Goal: Task Accomplishment & Management: Manage account settings

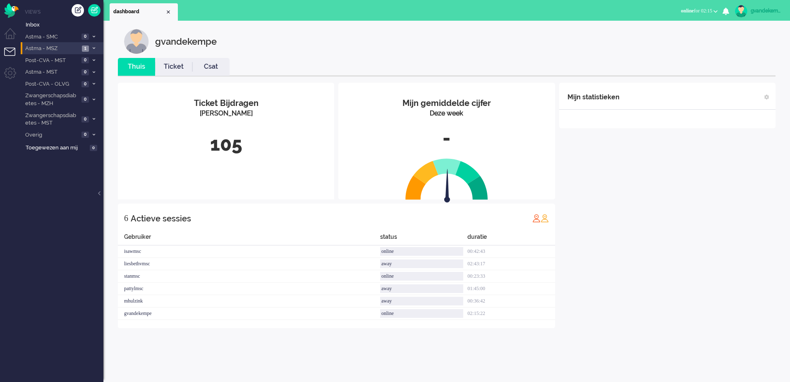
click at [93, 47] on icon at bounding box center [94, 48] width 2 height 3
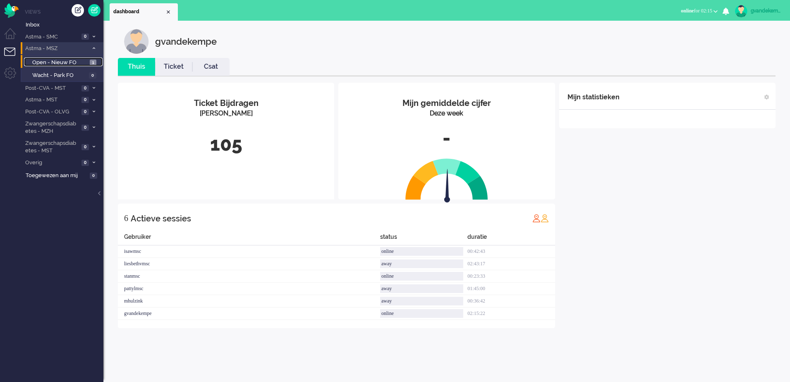
click at [77, 62] on span "Open - Nieuw FO" at bounding box center [59, 63] width 55 height 8
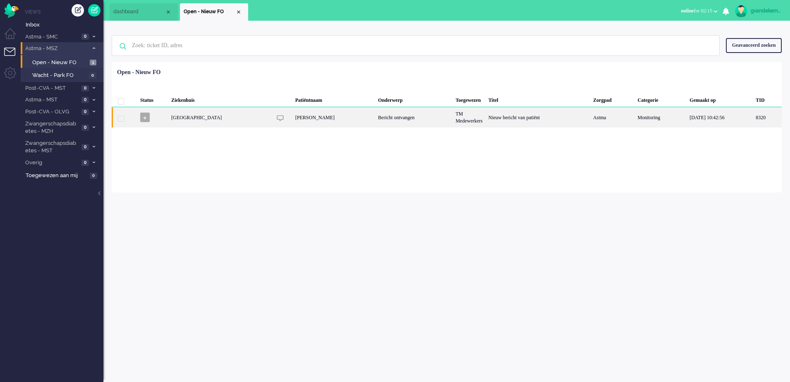
click at [482, 119] on div "TM Medewerkers" at bounding box center [468, 117] width 33 height 20
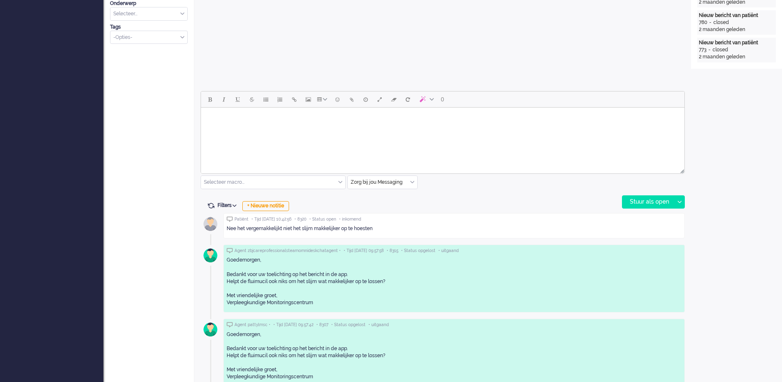
scroll to position [335, 0]
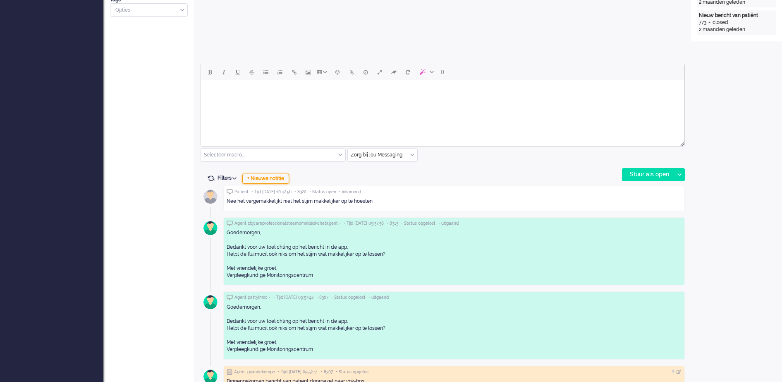
click at [278, 180] on div "+ Nieuwe notitie" at bounding box center [265, 179] width 47 height 10
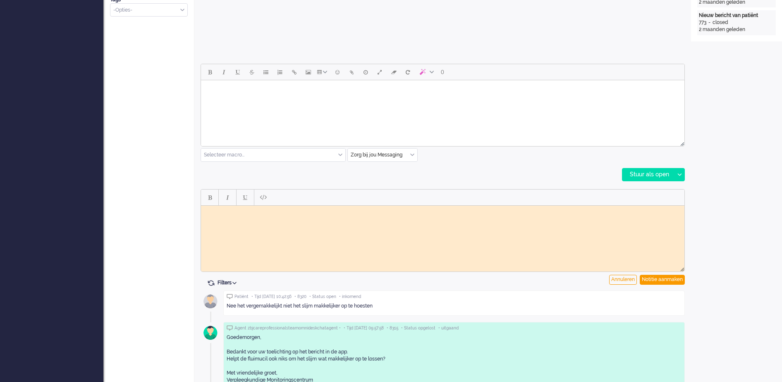
scroll to position [0, 0]
click at [278, 213] on body "Rich Text Area. Press ALT-0 for help." at bounding box center [442, 211] width 477 height 6
click at [663, 279] on div "Notitie aanmaken" at bounding box center [662, 280] width 45 height 10
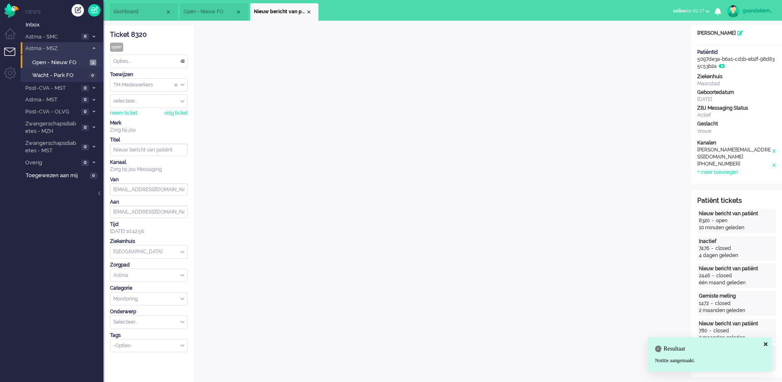
click at [182, 85] on div "TM Medewerkers" at bounding box center [148, 85] width 77 height 13
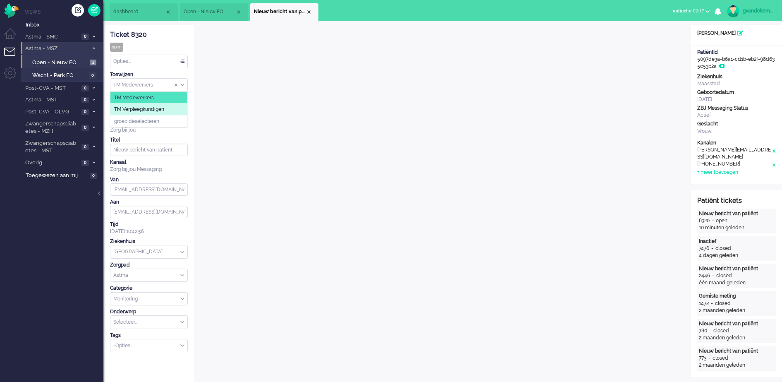
click at [164, 110] on span "TM Verpleegkundigen" at bounding box center [139, 109] width 50 height 7
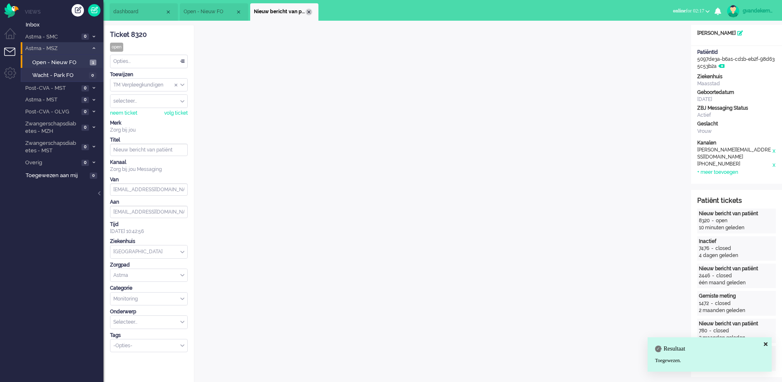
click at [308, 12] on div "Close tab" at bounding box center [309, 12] width 7 height 7
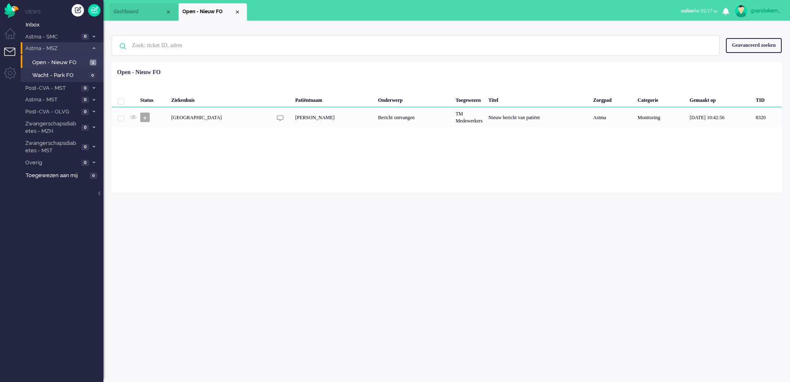
drag, startPoint x: 240, startPoint y: 12, endPoint x: 236, endPoint y: 17, distance: 7.1
click at [239, 12] on div "Close tab" at bounding box center [237, 12] width 7 height 7
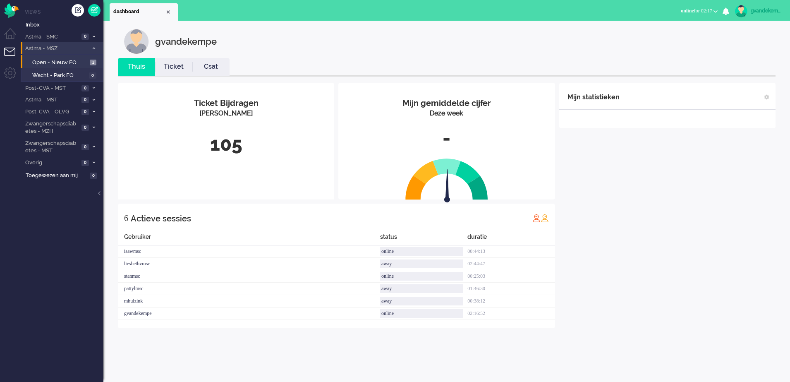
click at [92, 48] on span at bounding box center [94, 48] width 6 height 5
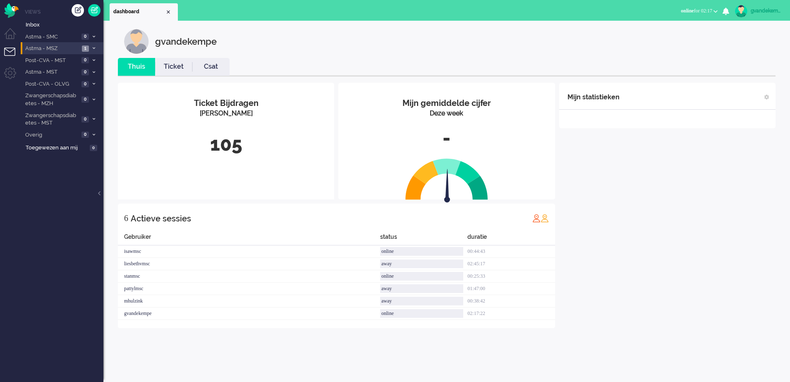
click at [92, 48] on span at bounding box center [94, 48] width 6 height 5
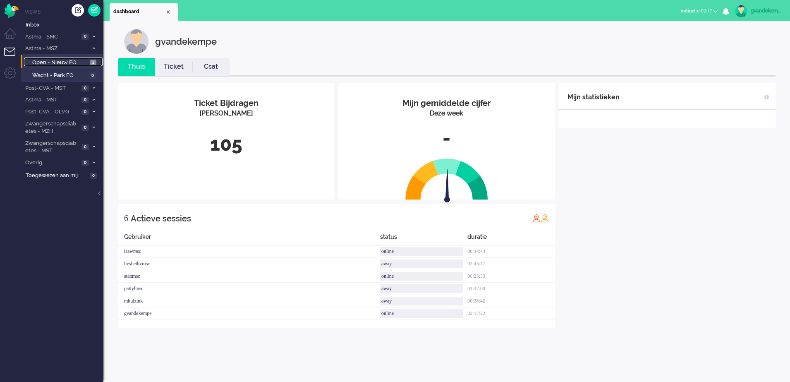
click at [92, 64] on span "1" at bounding box center [93, 63] width 7 height 6
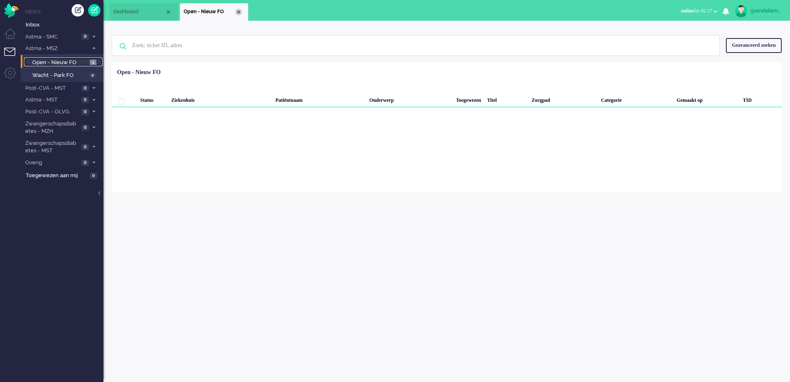
click at [236, 10] on div "Close tab" at bounding box center [238, 12] width 7 height 7
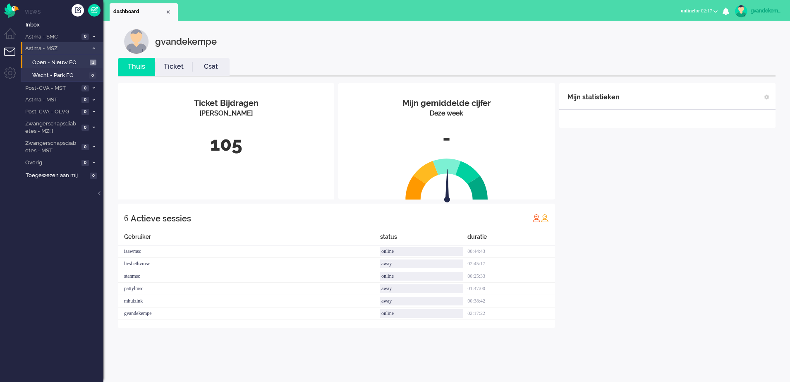
click at [94, 48] on icon at bounding box center [94, 48] width 2 height 3
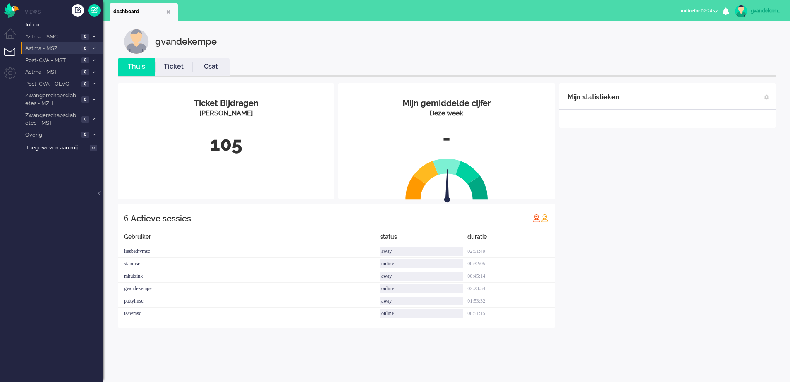
click at [755, 203] on div "Mijn statistieken + Statistieken toevoegen Bel tijd (gemiddelde dag) Wrapup tij…" at bounding box center [667, 205] width 216 height 245
click at [767, 10] on div "gvandekempe" at bounding box center [765, 11] width 31 height 8
click at [726, 53] on link "Instellingen" at bounding box center [755, 56] width 62 height 8
select select
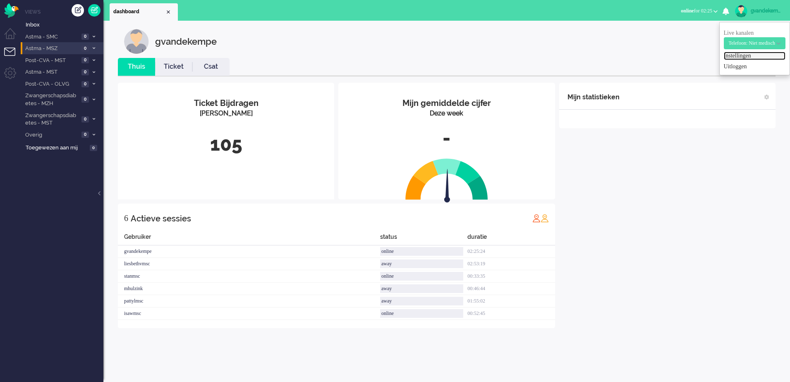
select select
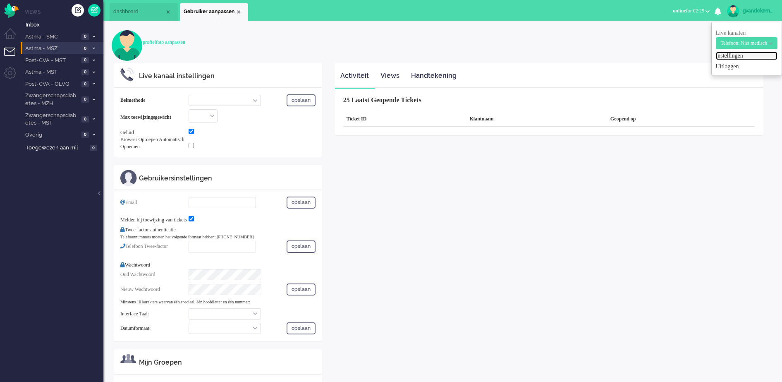
select select "browser"
checkbox input "true"
type input "g.vandekempe@zorgbijjou.nl"
checkbox input "true"
type input "+31123456789"
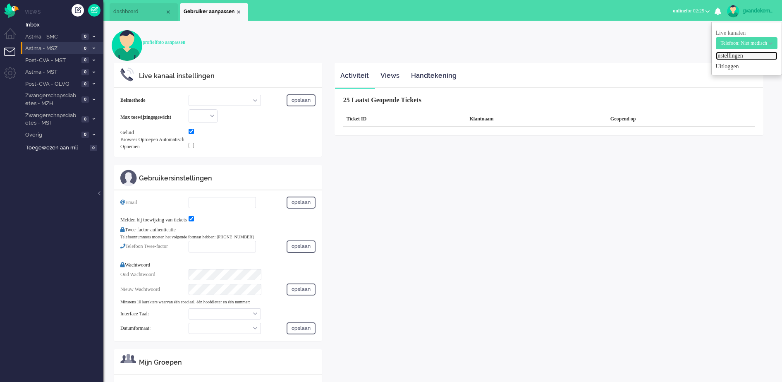
select select "nl"
select select "en_GB"
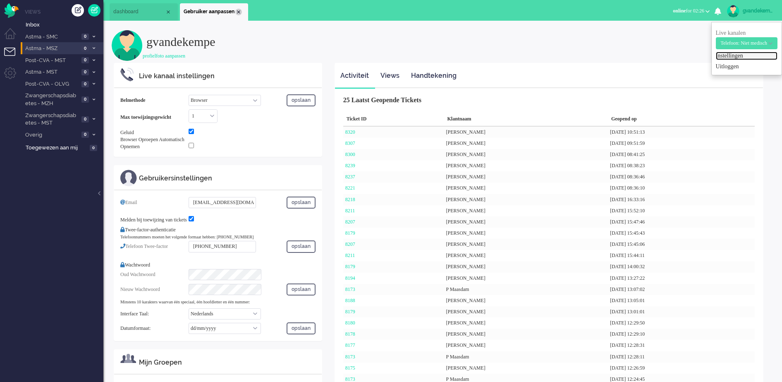
click at [236, 11] on div "Close tab" at bounding box center [238, 12] width 7 height 7
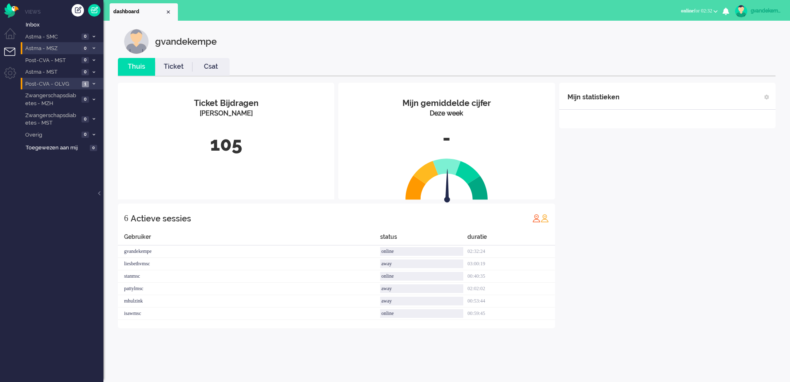
click at [94, 82] on icon at bounding box center [94, 83] width 2 height 3
click at [65, 100] on span "Open - Nieuw FO" at bounding box center [59, 98] width 55 height 8
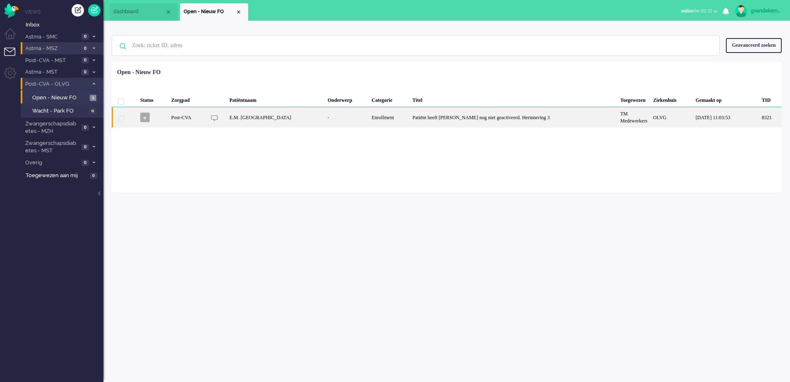
click at [494, 118] on div "Patiënt heeft [PERSON_NAME] nog niet geactiveerd. Herinnering 3" at bounding box center [513, 117] width 208 height 20
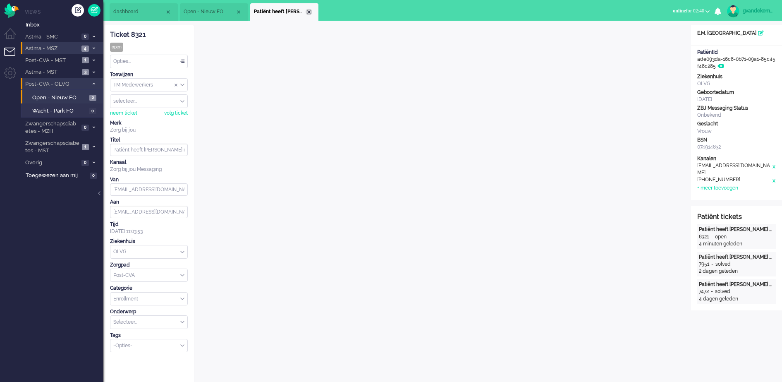
click at [308, 12] on div "Close tab" at bounding box center [309, 12] width 7 height 7
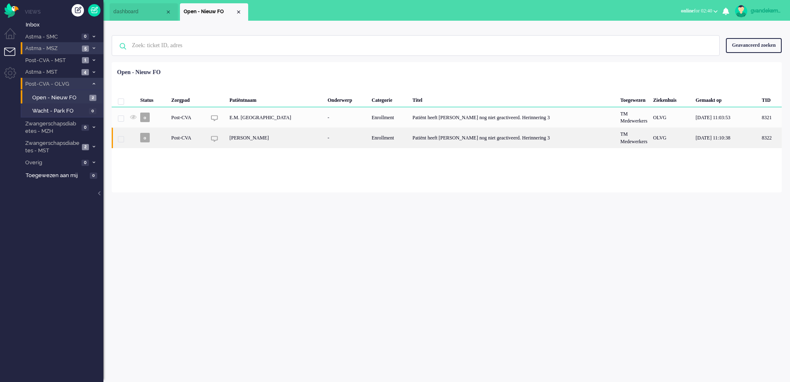
click at [330, 141] on div "-" at bounding box center [347, 137] width 44 height 20
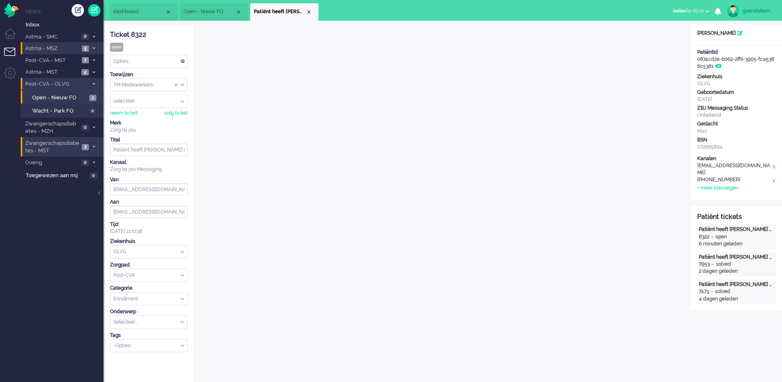
click at [93, 145] on span at bounding box center [94, 147] width 6 height 5
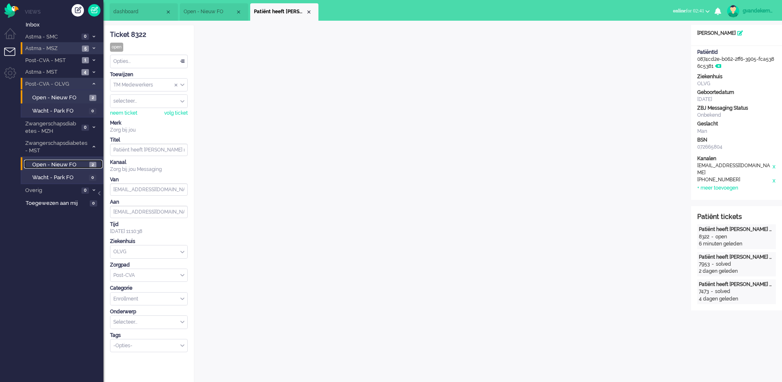
click at [79, 165] on span "Open - Nieuw FO" at bounding box center [59, 165] width 55 height 8
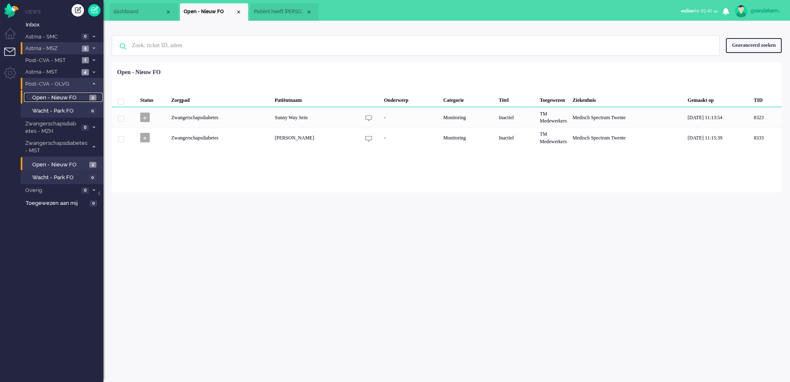
click at [78, 97] on span "Open - Nieuw FO" at bounding box center [59, 98] width 55 height 8
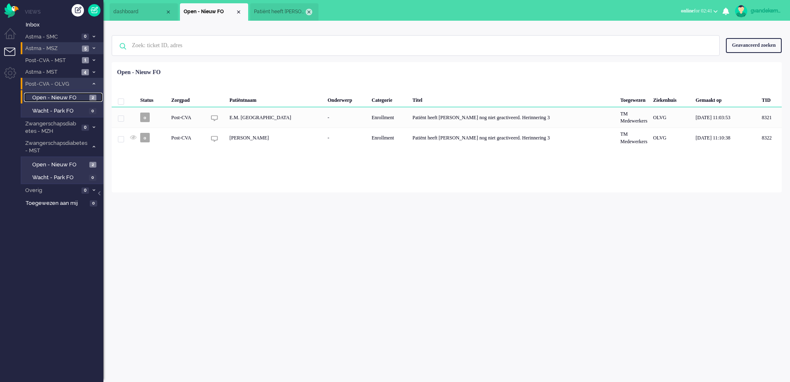
click at [311, 14] on div "Close tab" at bounding box center [309, 12] width 7 height 7
click at [239, 14] on div "Close tab" at bounding box center [238, 12] width 7 height 7
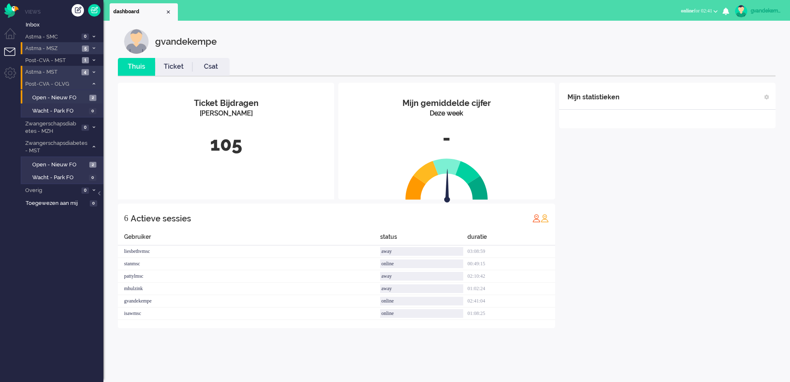
click at [93, 71] on icon at bounding box center [94, 72] width 2 height 3
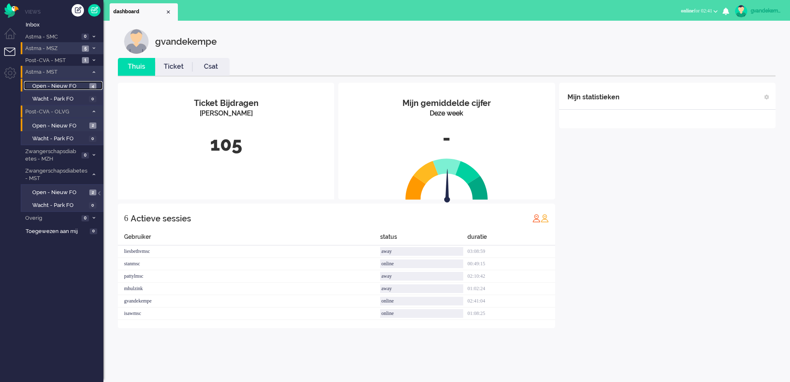
click at [72, 84] on span "Open - Nieuw FO" at bounding box center [59, 86] width 55 height 8
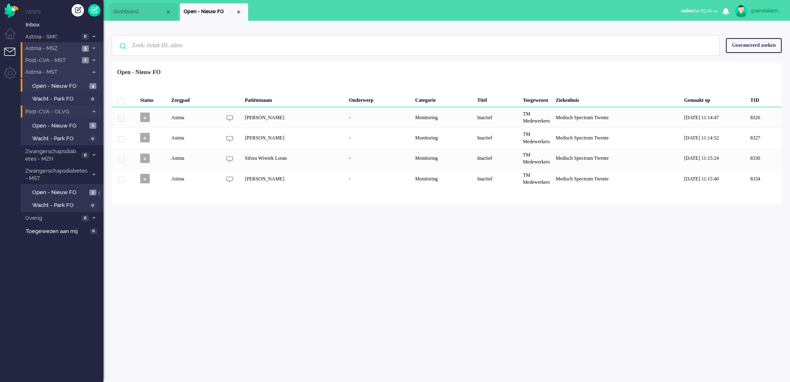
click at [93, 60] on icon at bounding box center [94, 60] width 2 height 3
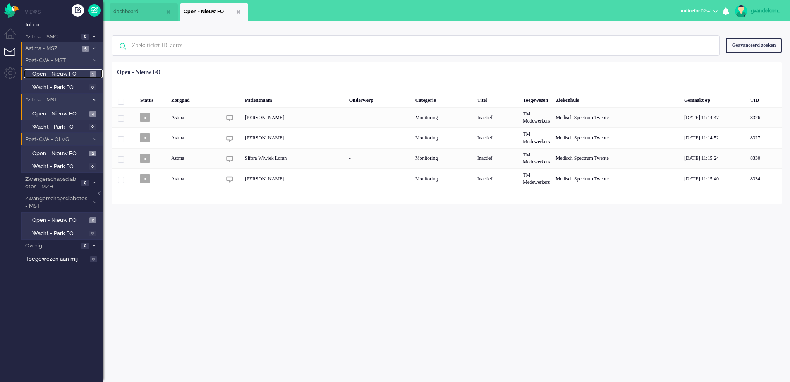
click at [76, 70] on span "Open - Nieuw FO" at bounding box center [59, 74] width 55 height 8
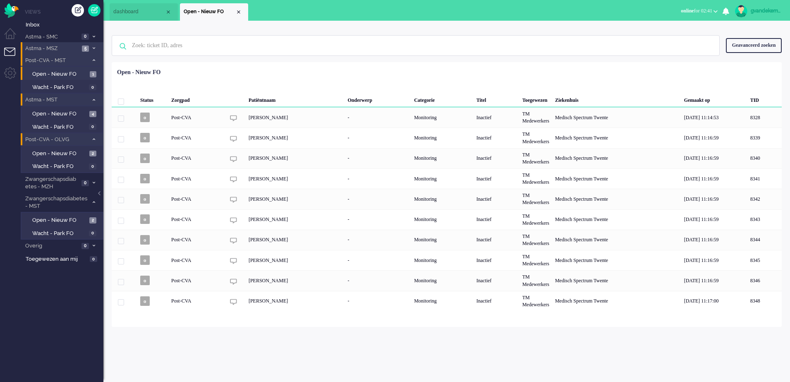
click at [94, 49] on icon at bounding box center [94, 48] width 2 height 3
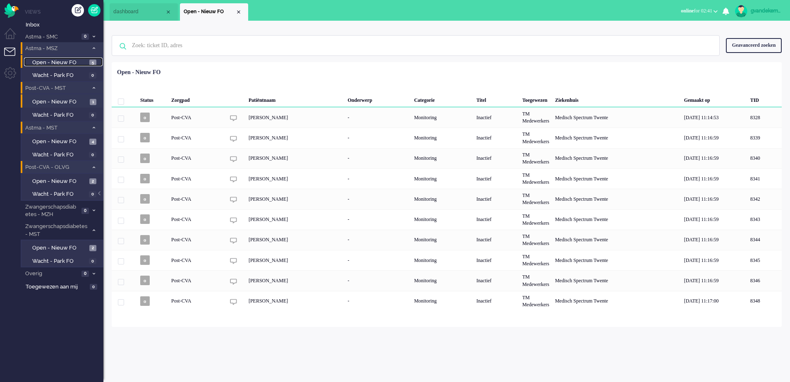
click at [69, 60] on span "Open - Nieuw FO" at bounding box center [59, 63] width 55 height 8
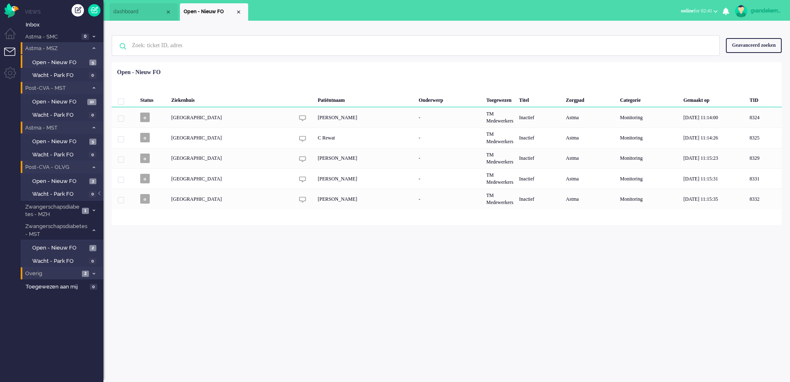
click at [93, 272] on icon at bounding box center [94, 273] width 2 height 3
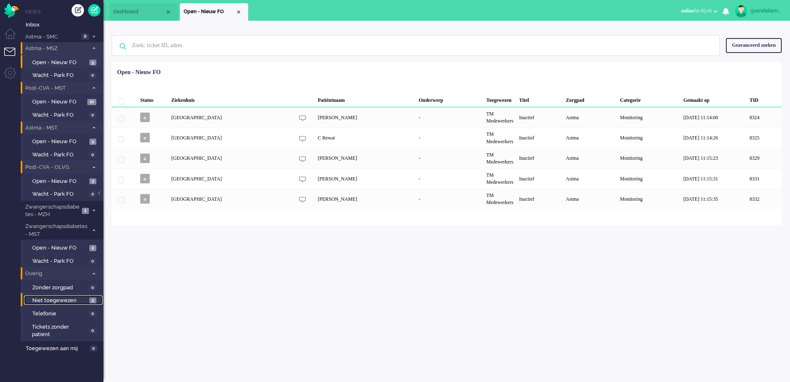
click at [95, 301] on span "2" at bounding box center [92, 300] width 7 height 6
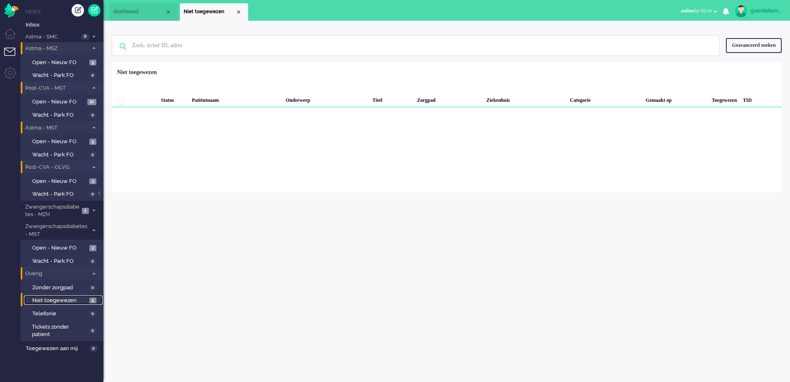
click at [92, 301] on span "2" at bounding box center [92, 300] width 7 height 6
click at [68, 298] on span "Niet toegewezen" at bounding box center [59, 300] width 55 height 8
click at [79, 247] on span "Open - Nieuw FO" at bounding box center [59, 248] width 55 height 8
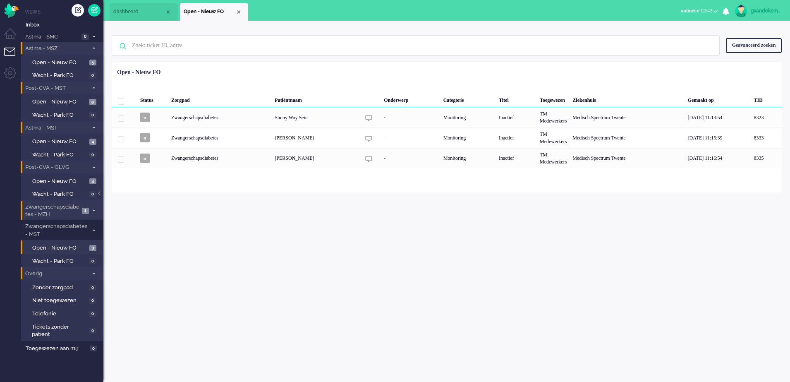
click at [93, 210] on icon at bounding box center [94, 210] width 2 height 3
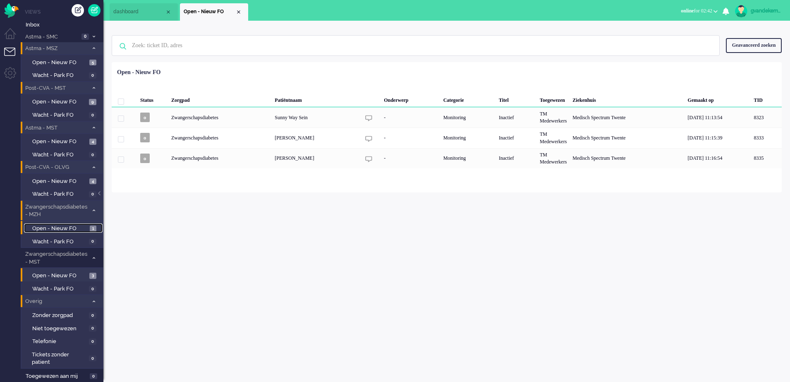
click at [69, 228] on span "Open - Nieuw FO" at bounding box center [59, 229] width 55 height 8
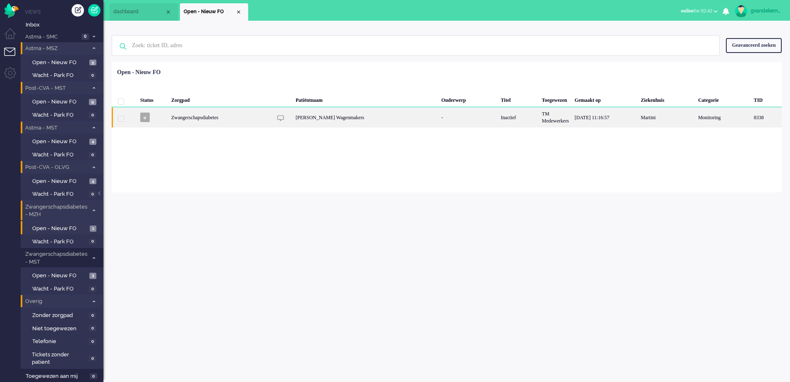
click at [411, 120] on div "Oleksandra Serhiivna Wagenmakers" at bounding box center [366, 117] width 146 height 20
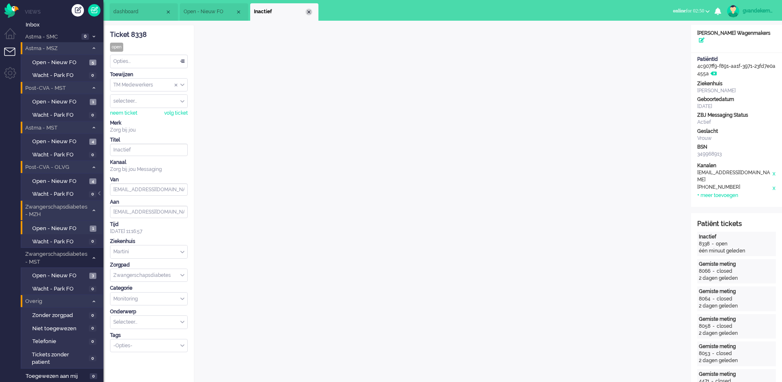
click at [308, 12] on div "Close tab" at bounding box center [309, 12] width 7 height 7
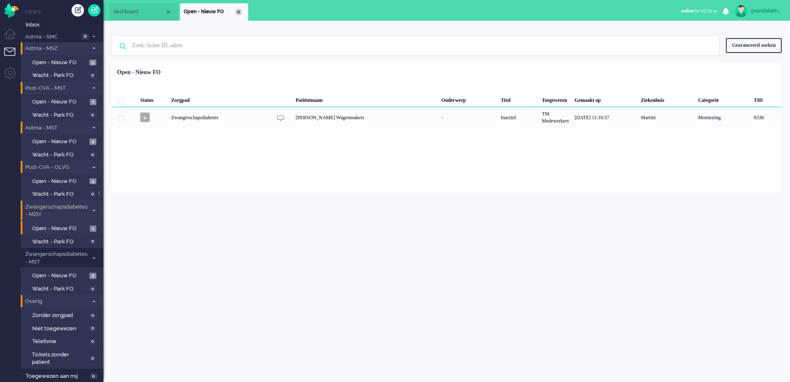
click at [236, 10] on div "Close tab" at bounding box center [238, 12] width 7 height 7
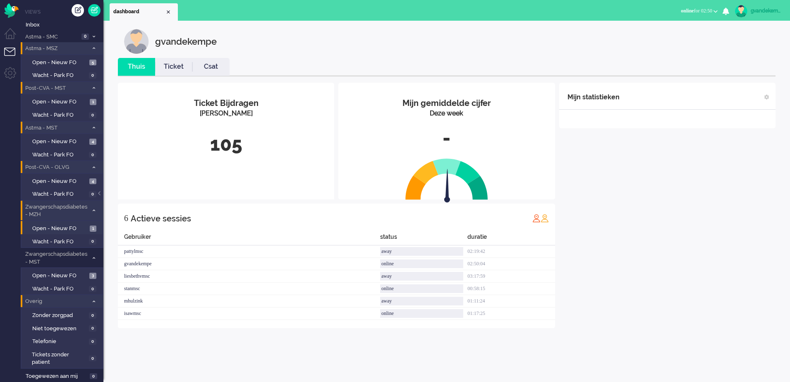
click at [627, 194] on div "Mijn statistieken + Statistieken toevoegen Bel tijd (gemiddelde dag) Wrapup tij…" at bounding box center [667, 205] width 216 height 245
click at [74, 62] on span "Open - Nieuw FO" at bounding box center [59, 63] width 55 height 8
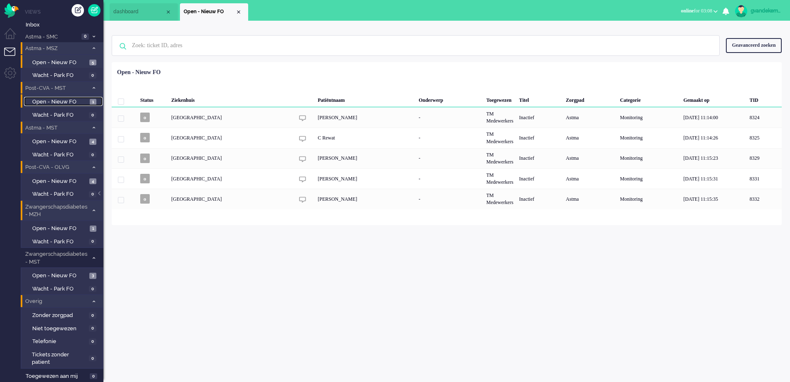
click at [92, 99] on span "1" at bounding box center [93, 102] width 7 height 6
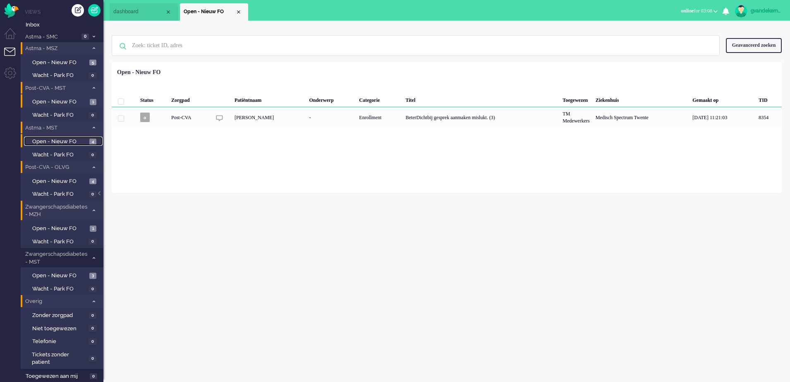
click at [74, 141] on span "Open - Nieuw FO" at bounding box center [59, 142] width 55 height 8
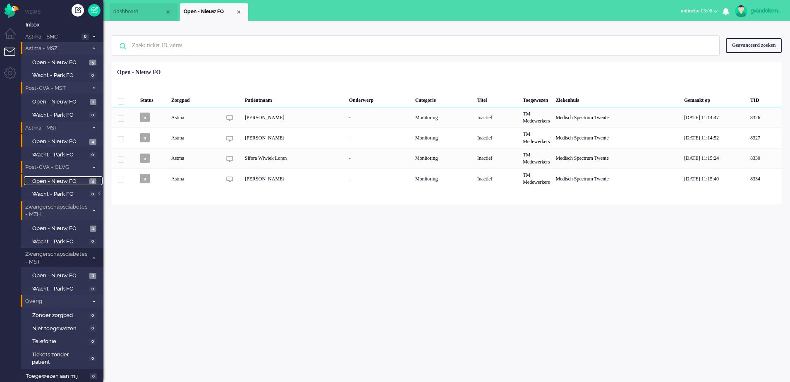
click at [89, 178] on link "Open - Nieuw FO 4" at bounding box center [63, 180] width 79 height 9
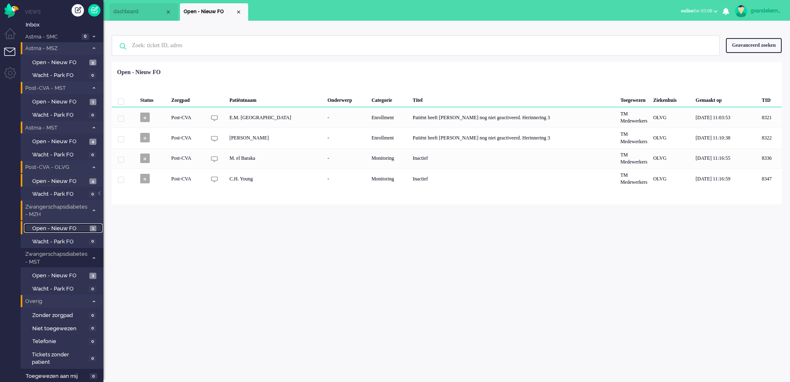
click at [93, 229] on span "1" at bounding box center [93, 228] width 7 height 6
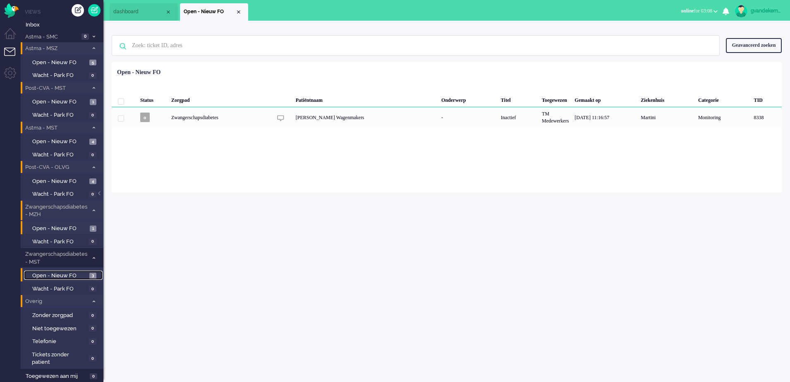
click at [82, 275] on span "Open - Nieuw FO" at bounding box center [59, 276] width 55 height 8
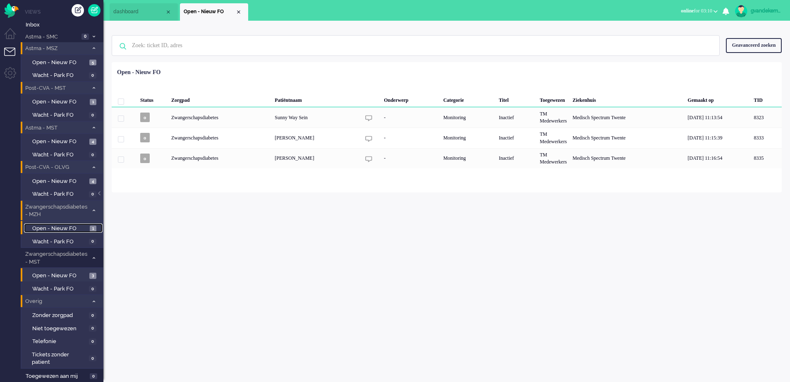
click at [67, 225] on span "Open - Nieuw FO" at bounding box center [59, 229] width 55 height 8
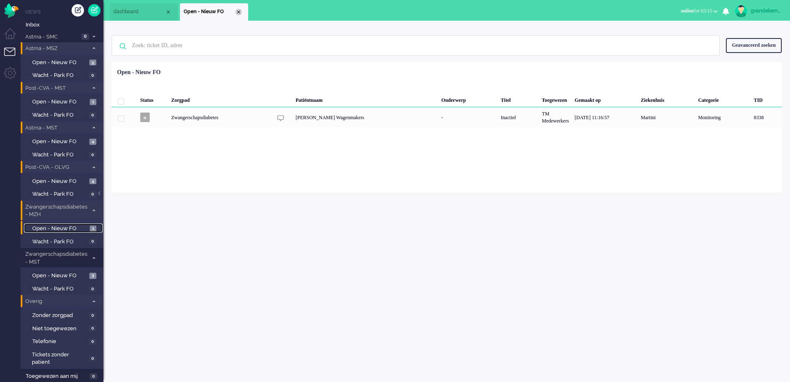
click at [236, 14] on div "Close tab" at bounding box center [238, 12] width 7 height 7
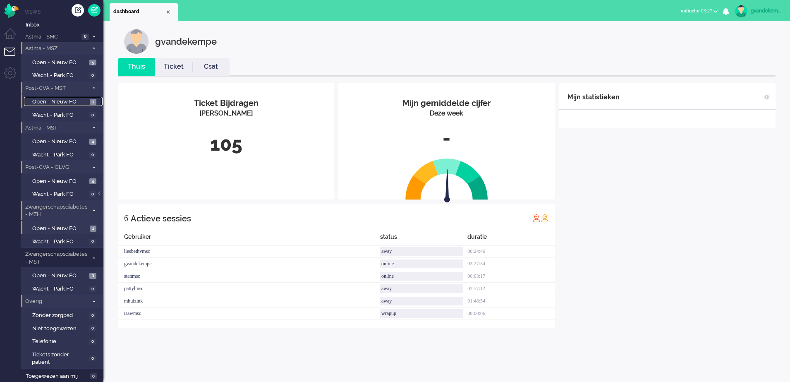
click at [63, 100] on span "Open - Nieuw FO" at bounding box center [59, 102] width 55 height 8
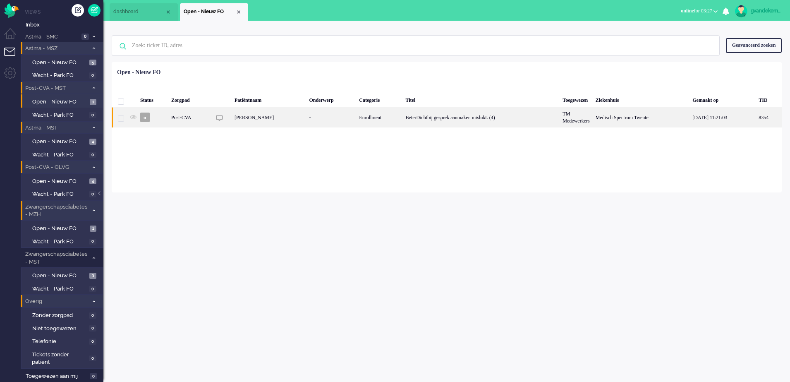
click at [604, 123] on div "Medisch Spectrum Twente" at bounding box center [640, 117] width 97 height 20
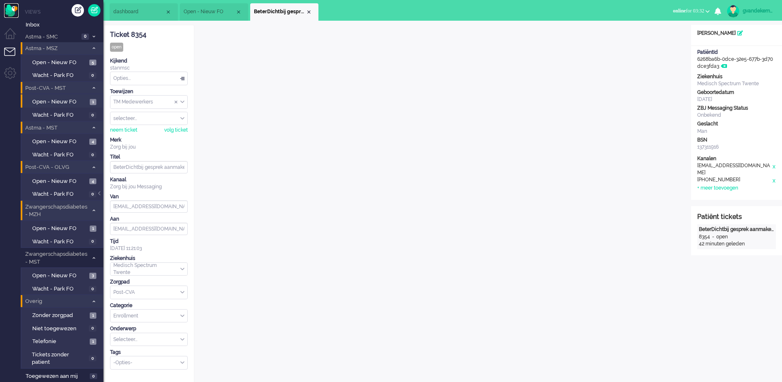
click at [15, 13] on img "Omnidesk" at bounding box center [11, 10] width 14 height 14
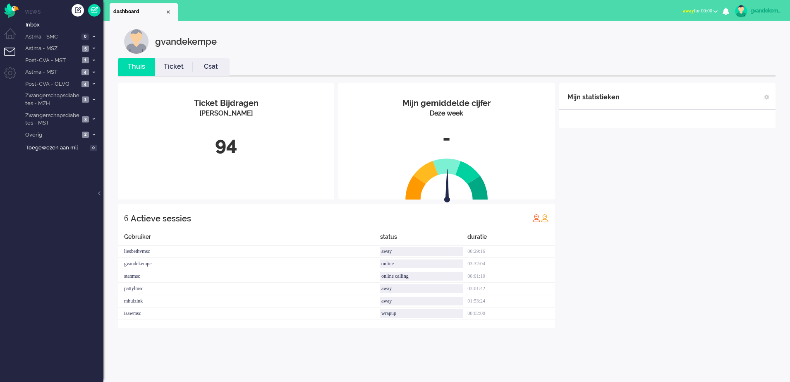
click at [716, 10] on b "button" at bounding box center [715, 11] width 4 height 3
click at [653, 39] on label "Online" at bounding box center [682, 36] width 65 height 7
click at [755, 10] on div "gvandekempe" at bounding box center [765, 11] width 31 height 8
click at [725, 57] on link "Instellingen" at bounding box center [755, 56] width 62 height 8
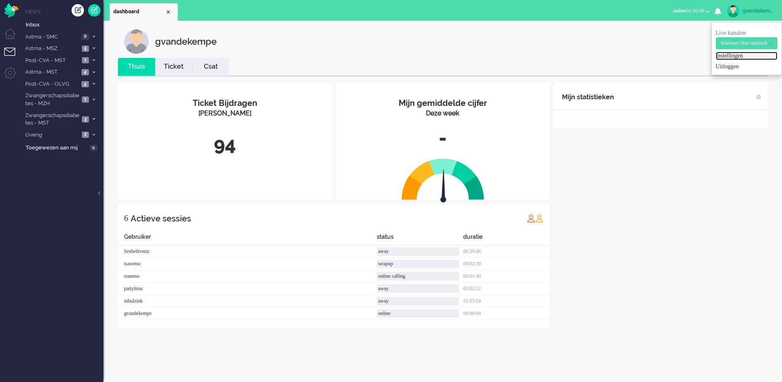
select select "browser"
select select "nl"
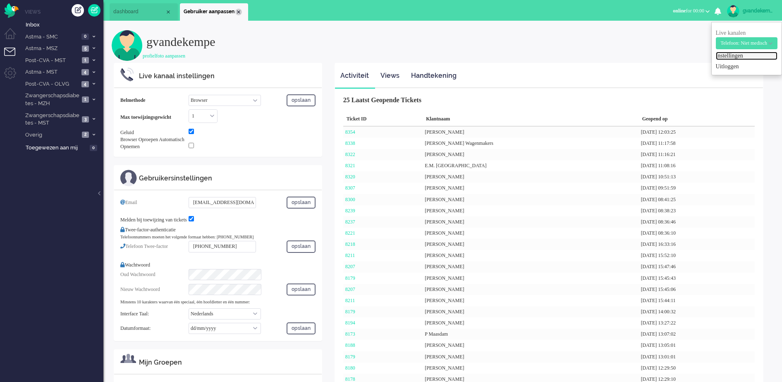
click at [237, 12] on div "Close tab" at bounding box center [238, 12] width 7 height 7
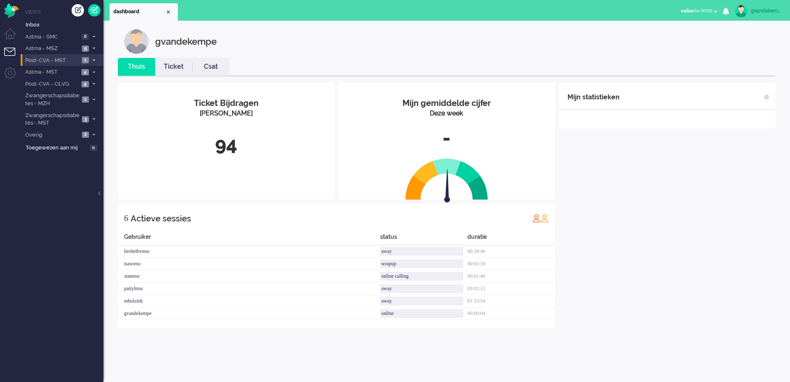
click at [94, 59] on icon at bounding box center [94, 60] width 2 height 3
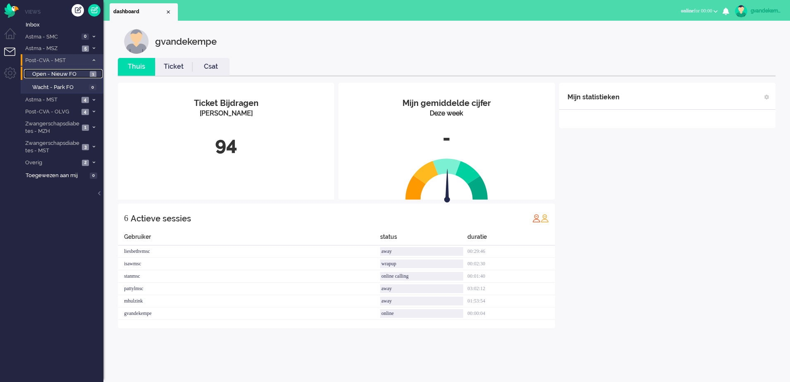
click at [78, 71] on span "Open - Nieuw FO" at bounding box center [59, 74] width 55 height 8
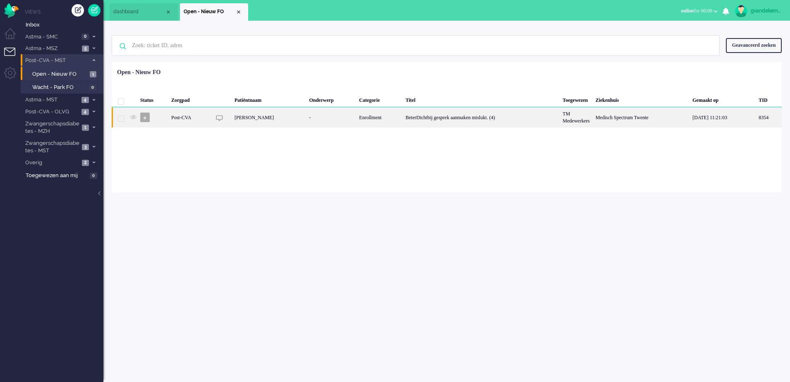
click at [329, 118] on div "-" at bounding box center [331, 117] width 50 height 20
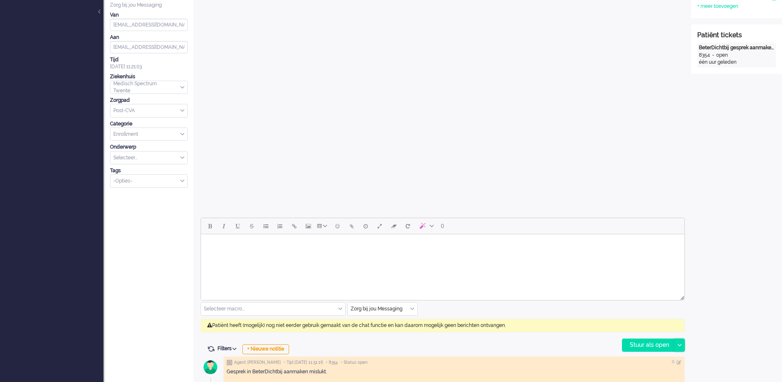
scroll to position [232, 0]
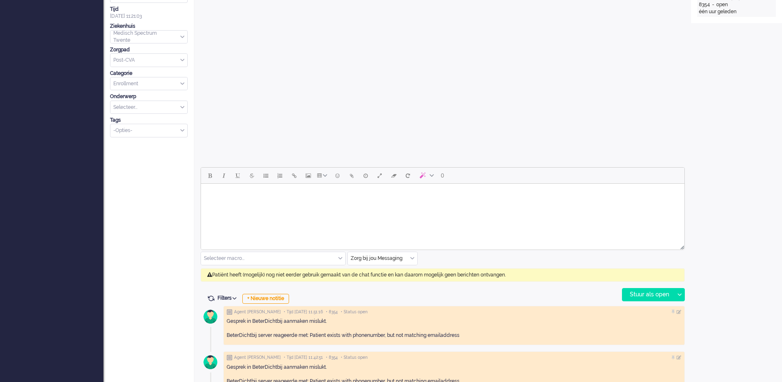
click at [412, 259] on div "Zorg bij jou Messaging" at bounding box center [382, 258] width 69 height 13
click at [376, 281] on span "uitgaand telefoon" at bounding box center [371, 282] width 41 height 7
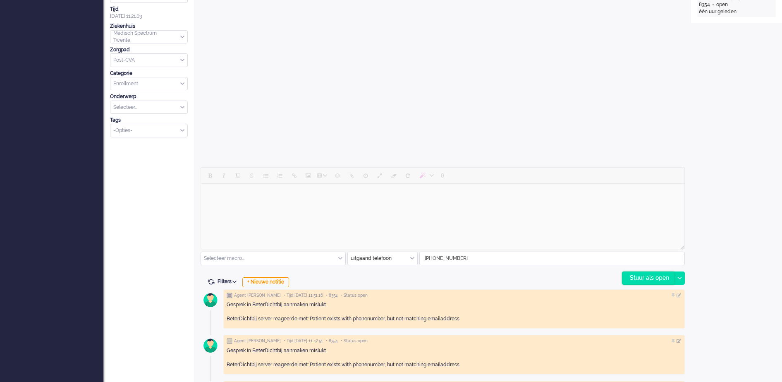
click at [634, 280] on div "Stuur als open" at bounding box center [648, 278] width 52 height 12
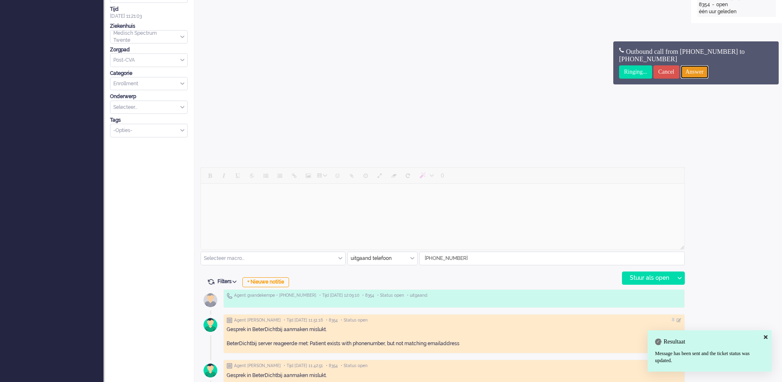
click at [709, 68] on input "Answer" at bounding box center [695, 71] width 28 height 13
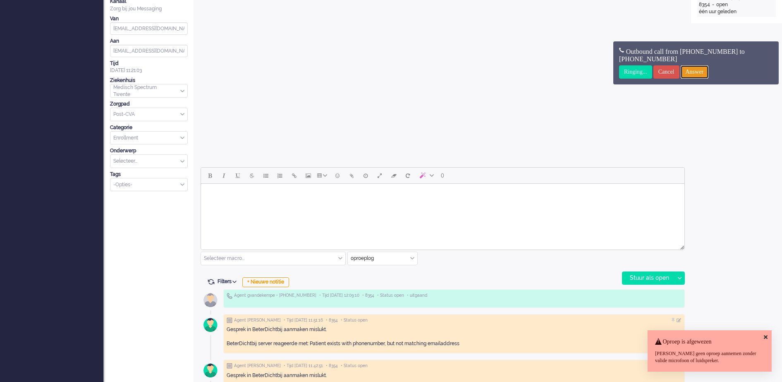
click at [697, 72] on input "Answer" at bounding box center [695, 71] width 28 height 13
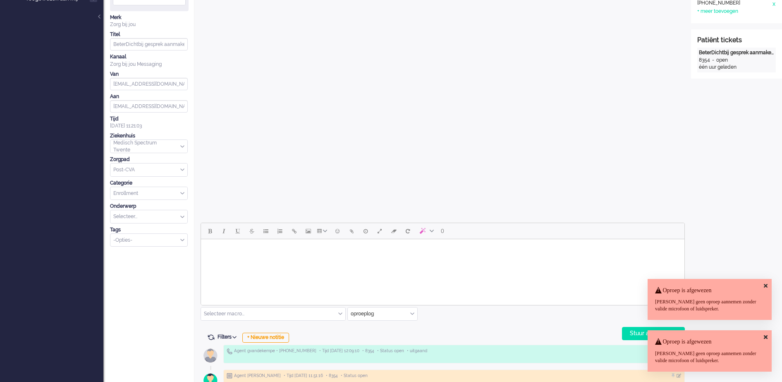
scroll to position [0, 0]
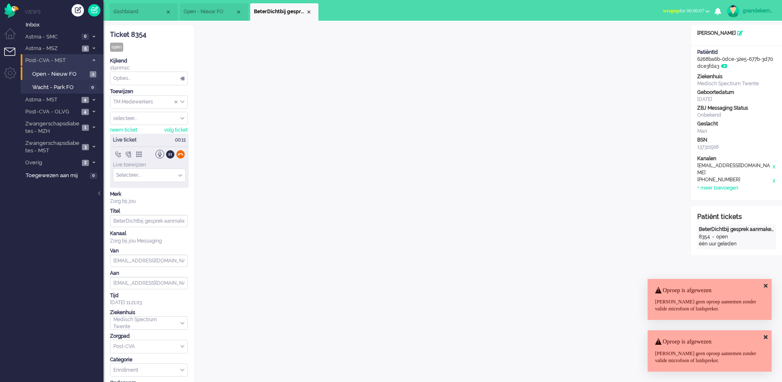
click at [177, 152] on div at bounding box center [180, 154] width 9 height 9
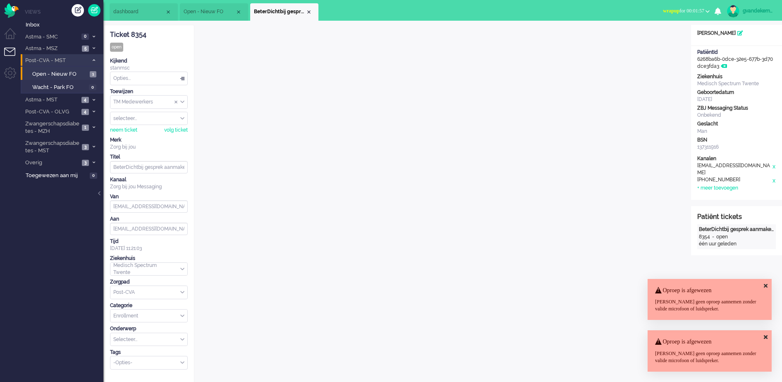
click at [766, 283] on icon at bounding box center [766, 285] width 4 height 5
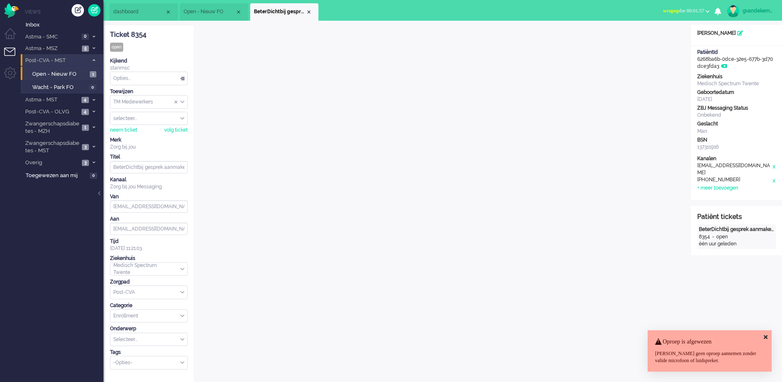
click at [766, 336] on icon at bounding box center [766, 336] width 4 height 5
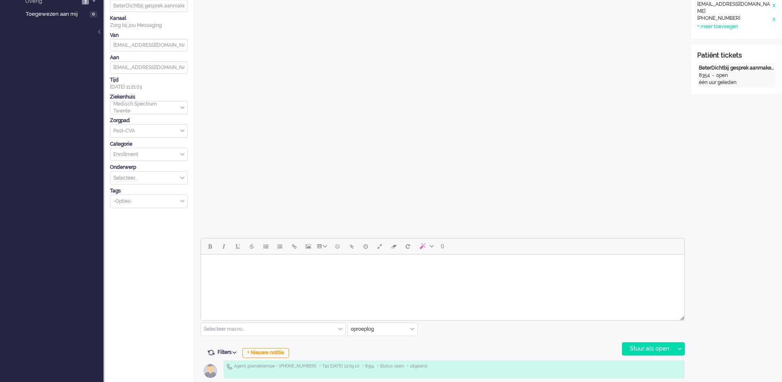
scroll to position [310, 0]
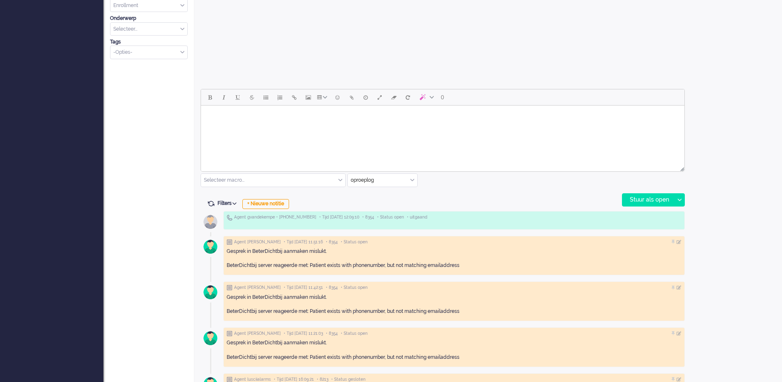
click at [410, 179] on div "oproeplog" at bounding box center [382, 180] width 69 height 13
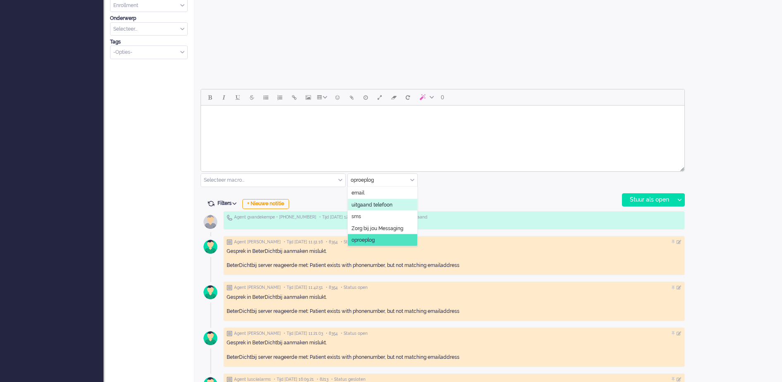
click at [366, 203] on span "uitgaand telefoon" at bounding box center [371, 204] width 41 height 7
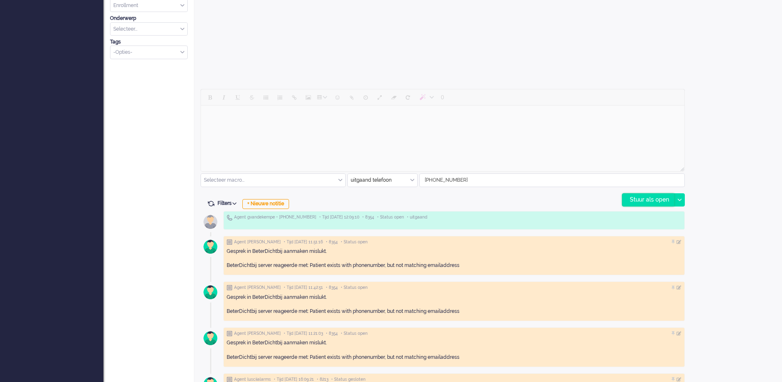
click at [645, 198] on div "Stuur als open" at bounding box center [648, 199] width 52 height 12
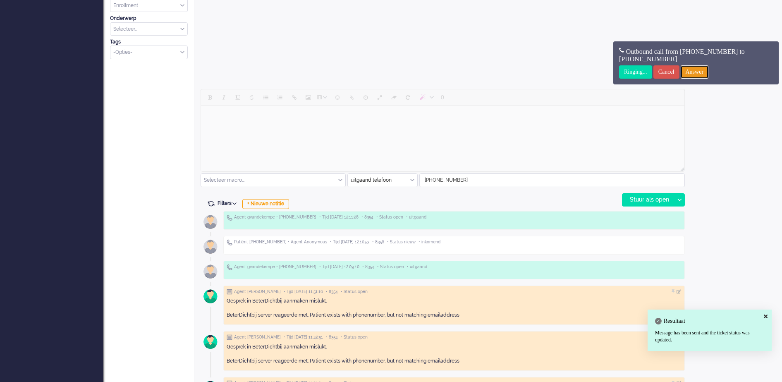
click at [709, 70] on input "Answer" at bounding box center [695, 71] width 28 height 13
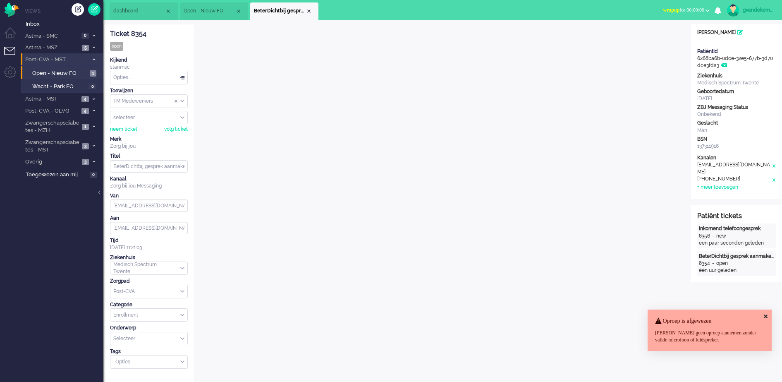
scroll to position [0, 0]
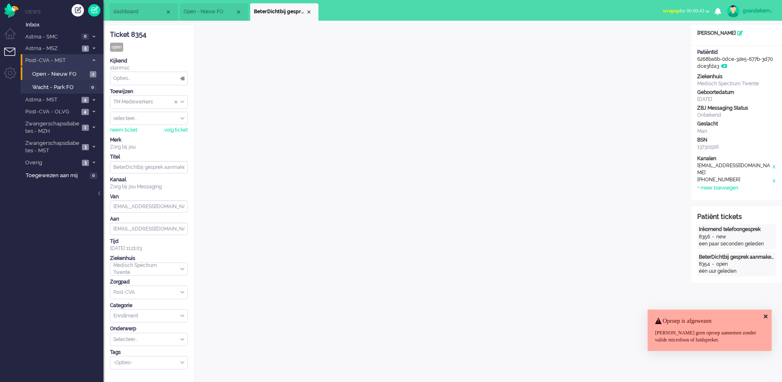
click at [765, 314] on icon at bounding box center [766, 315] width 4 height 5
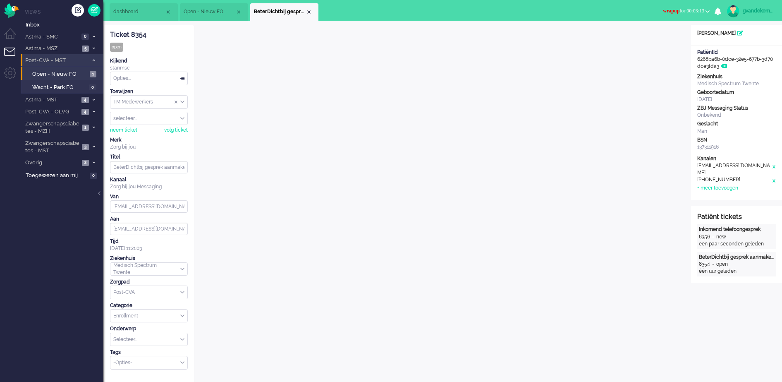
click at [703, 11] on span "wrapup for 00:03:13" at bounding box center [683, 11] width 41 height 6
click at [655, 38] on label "Online" at bounding box center [675, 36] width 65 height 7
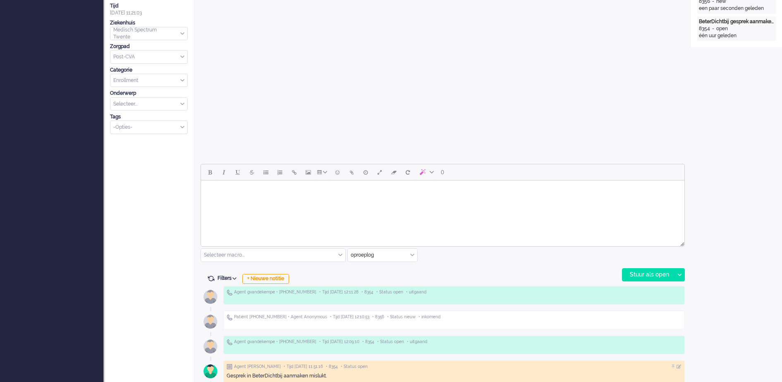
scroll to position [362, 0]
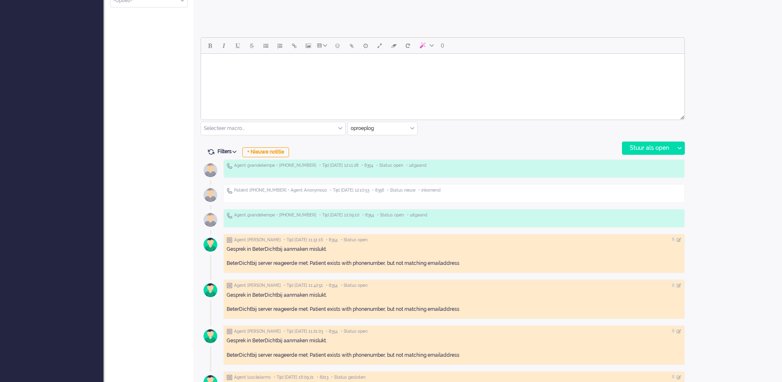
click at [410, 129] on input "text" at bounding box center [382, 128] width 69 height 13
click at [392, 149] on span "uitgaand telefoon" at bounding box center [371, 152] width 41 height 7
click at [654, 145] on div "Stuur als open" at bounding box center [648, 148] width 52 height 12
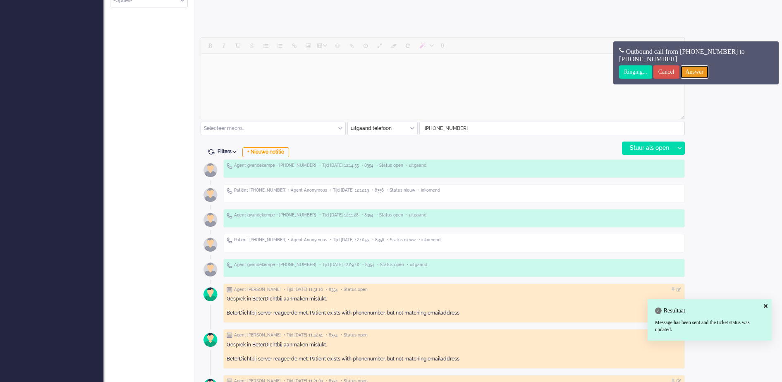
click at [709, 69] on input "Answer" at bounding box center [695, 71] width 28 height 13
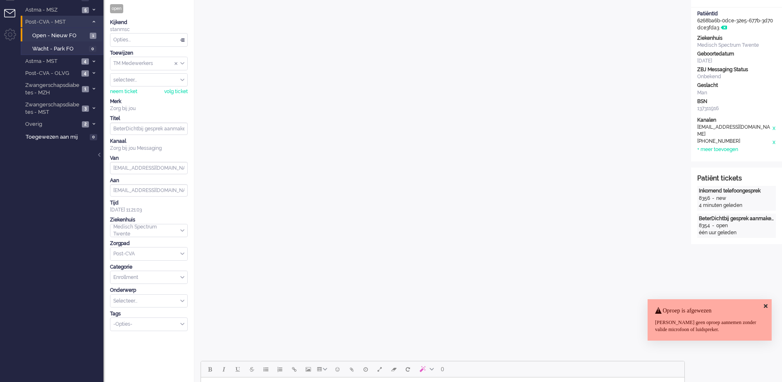
scroll to position [0, 0]
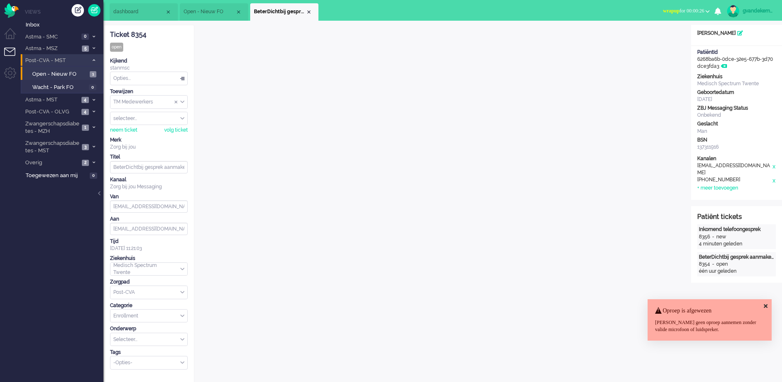
click at [702, 10] on span "wrapup for 00:00:26" at bounding box center [683, 11] width 41 height 6
click at [646, 36] on label "Online" at bounding box center [675, 36] width 65 height 7
click at [307, 10] on div "Close tab" at bounding box center [309, 12] width 7 height 7
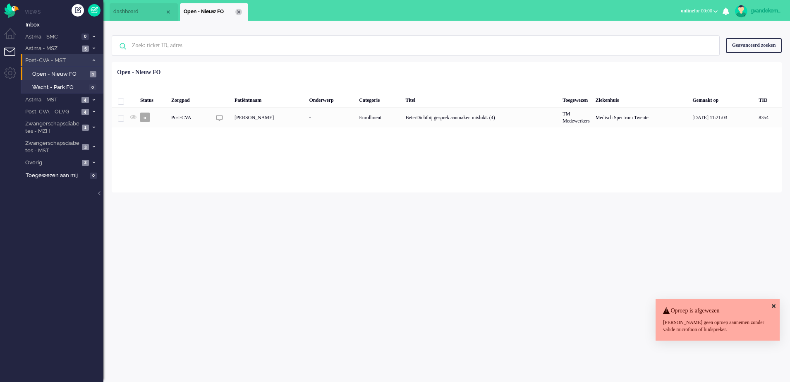
click at [239, 11] on div "Close tab" at bounding box center [238, 12] width 7 height 7
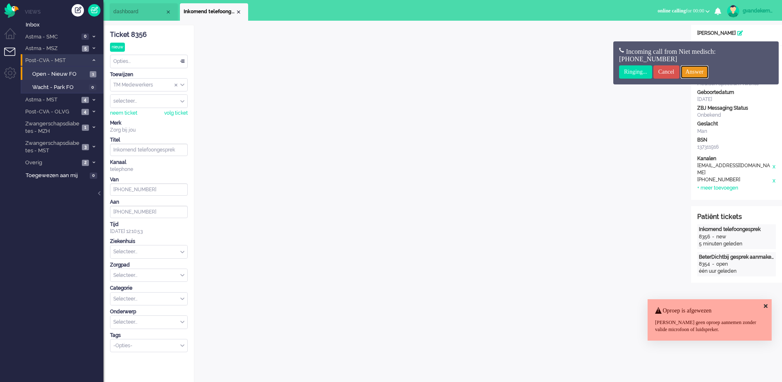
click at [707, 69] on input "Answer" at bounding box center [695, 71] width 28 height 13
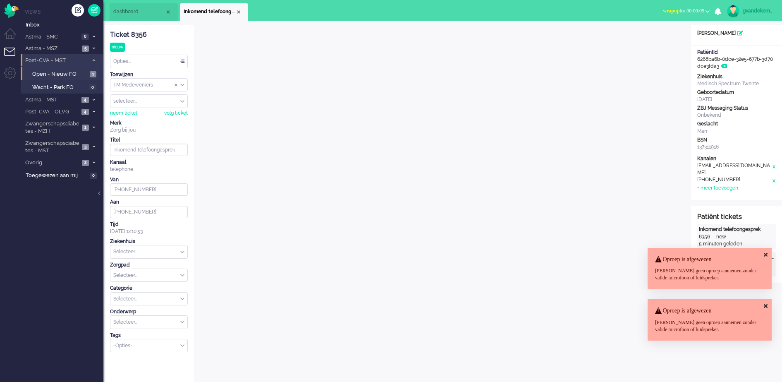
click at [764, 254] on icon at bounding box center [766, 254] width 4 height 5
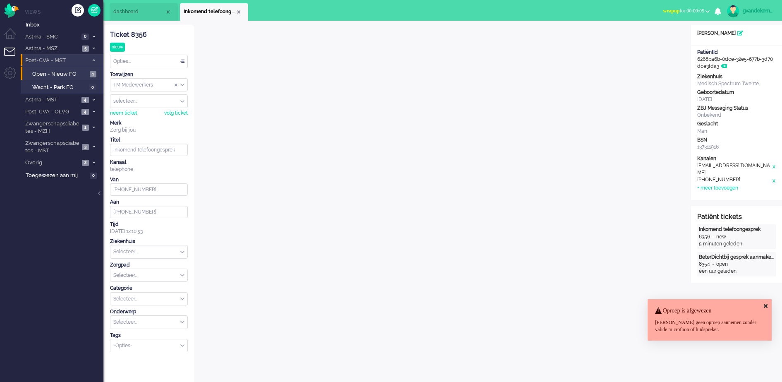
click at [766, 305] on icon at bounding box center [766, 305] width 4 height 5
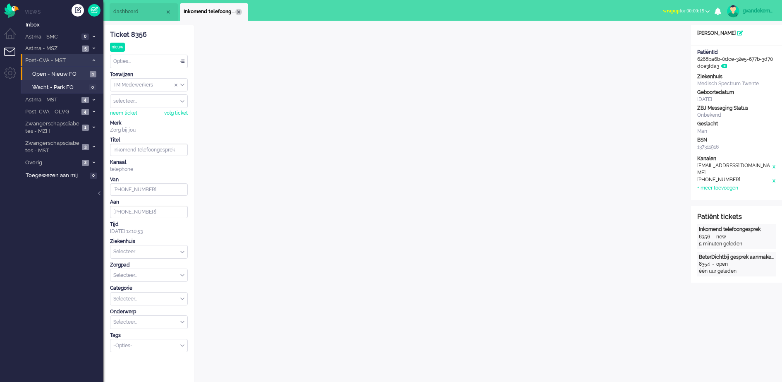
click at [241, 13] on div "Close tab" at bounding box center [238, 12] width 7 height 7
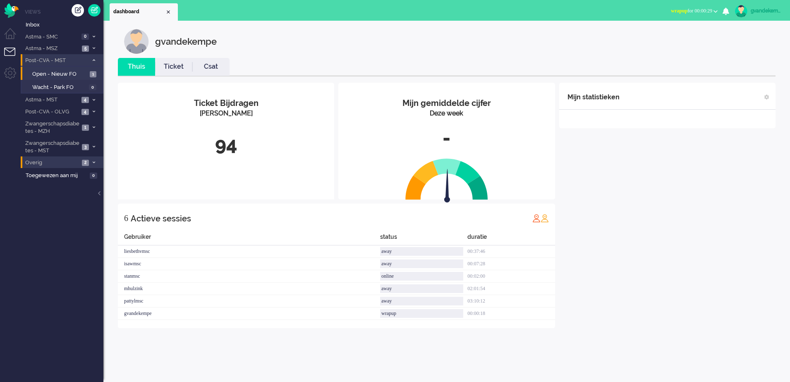
click at [90, 160] on li "Overig 2" at bounding box center [62, 162] width 83 height 12
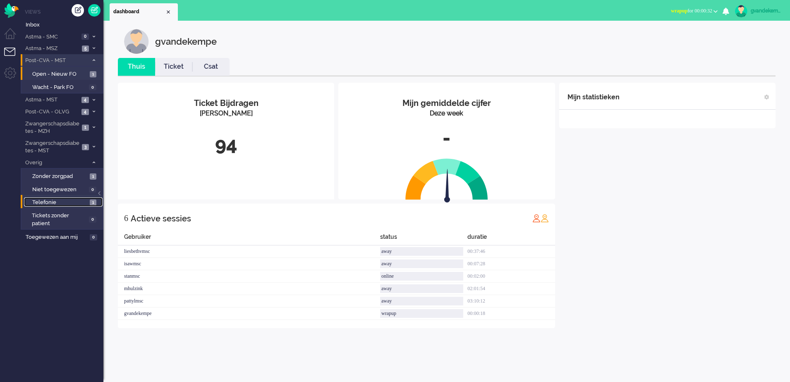
click at [89, 199] on link "Telefonie 1" at bounding box center [63, 201] width 79 height 9
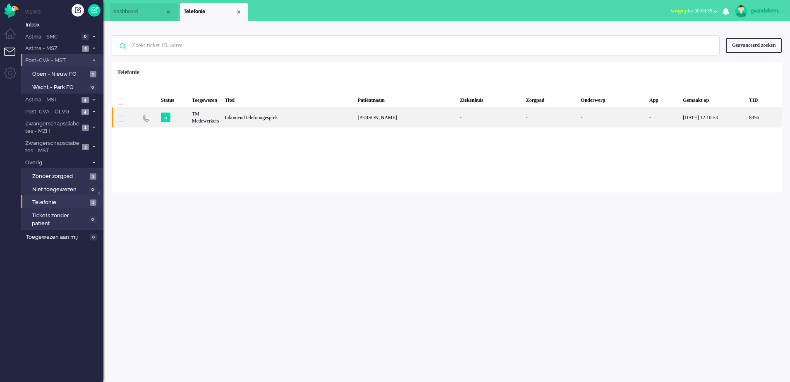
click at [354, 115] on div "Inkomend telefoongesprek" at bounding box center [288, 117] width 133 height 20
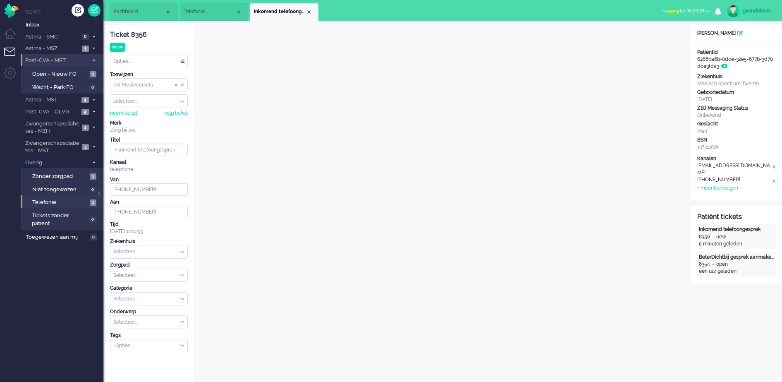
scroll to position [15, 0]
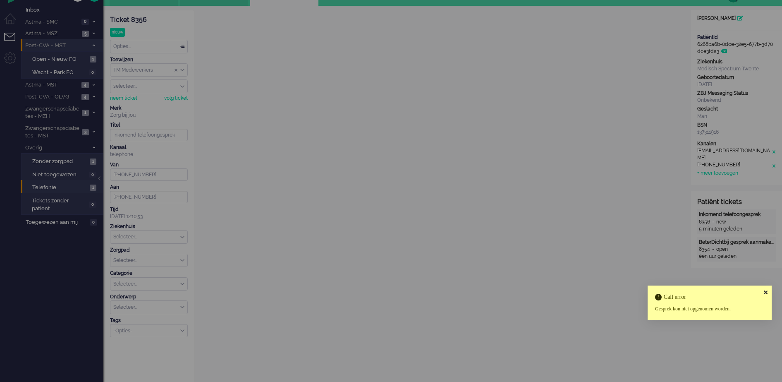
click at [766, 289] on icon at bounding box center [766, 291] width 4 height 5
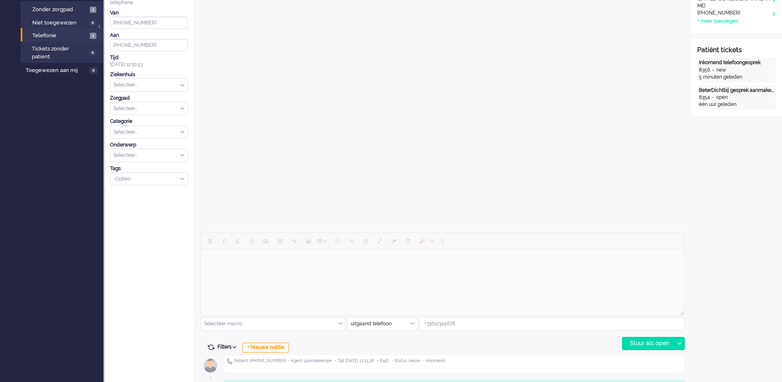
scroll to position [0, 0]
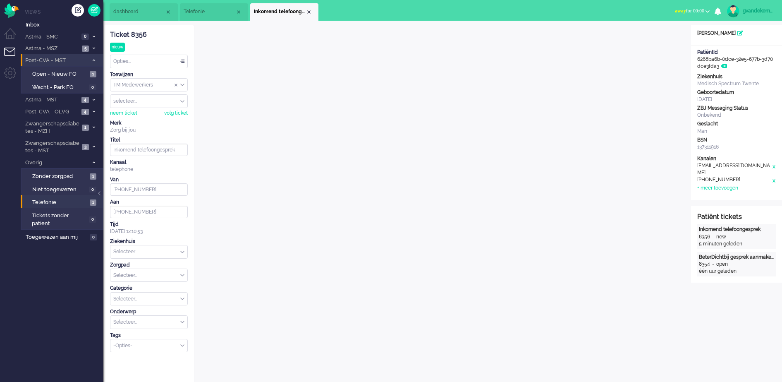
click at [702, 10] on span "away for 00:00" at bounding box center [689, 11] width 29 height 6
click at [666, 37] on label "Online" at bounding box center [675, 36] width 65 height 7
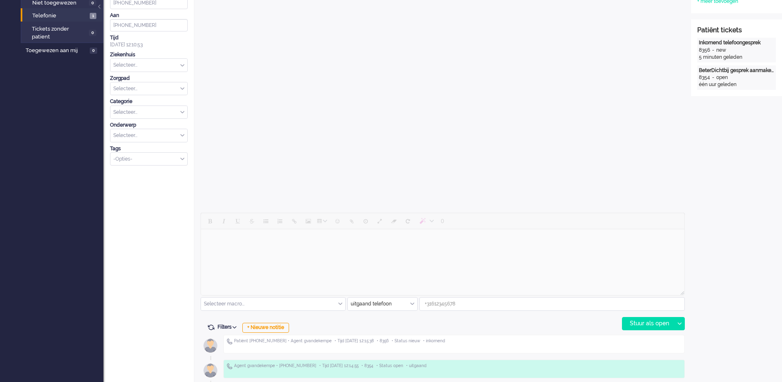
scroll to position [310, 0]
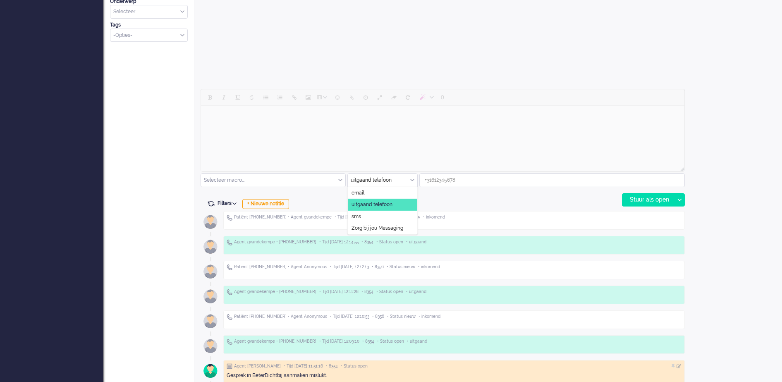
click at [409, 180] on input "text" at bounding box center [382, 180] width 69 height 13
click at [401, 205] on li "uitgaand telefoon" at bounding box center [382, 204] width 69 height 12
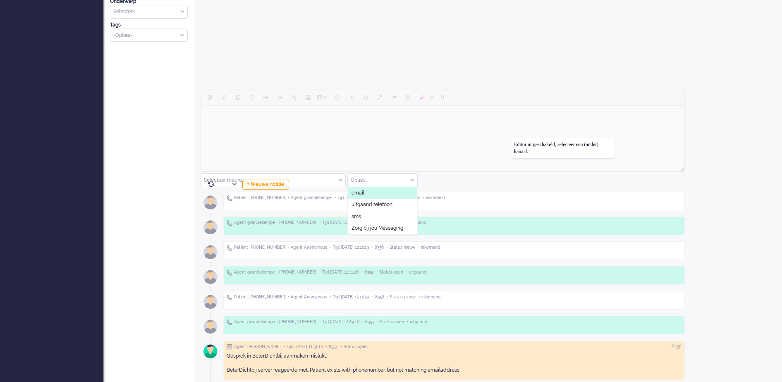
click at [511, 138] on div at bounding box center [443, 131] width 484 height 84
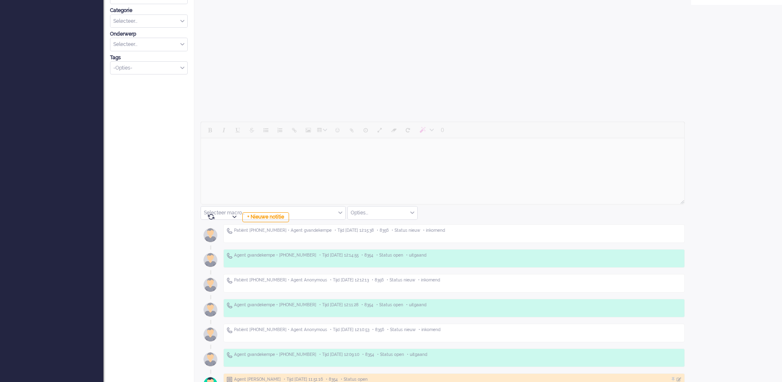
scroll to position [362, 0]
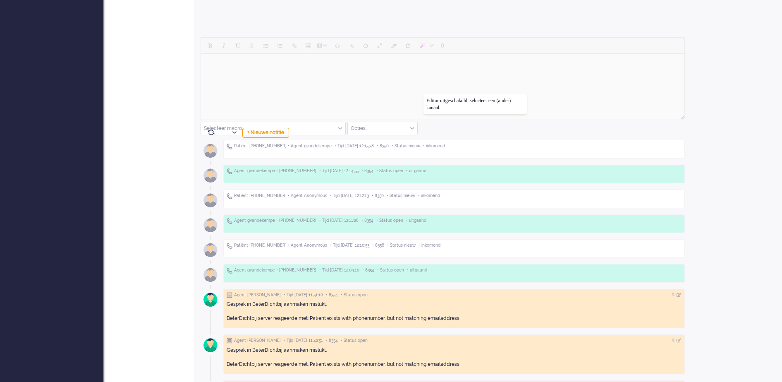
click at [423, 94] on div at bounding box center [443, 79] width 484 height 84
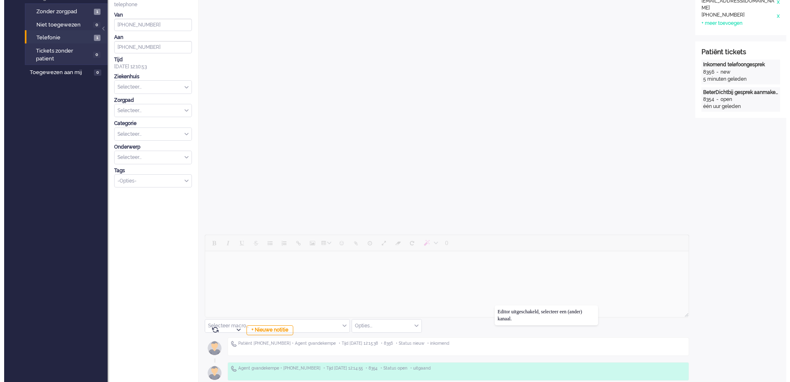
scroll to position [0, 0]
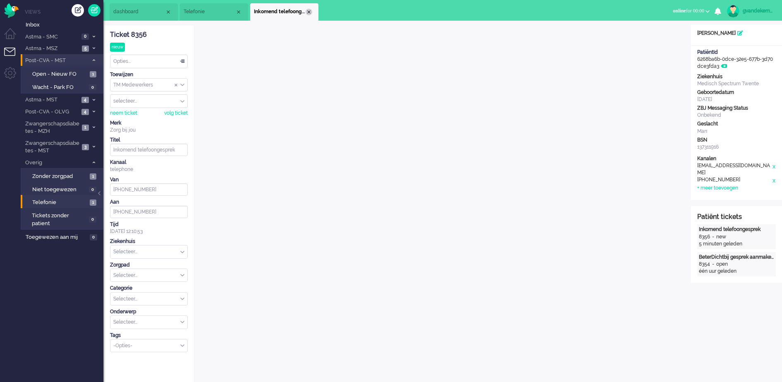
click at [308, 11] on div "Close tab" at bounding box center [309, 12] width 7 height 7
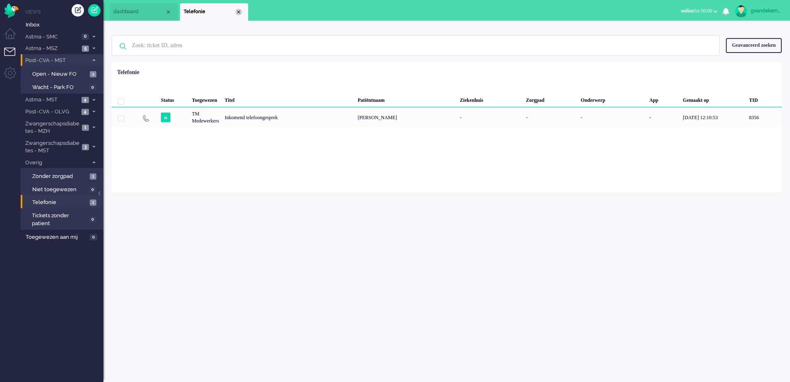
click at [241, 13] on div "Close tab" at bounding box center [238, 12] width 7 height 7
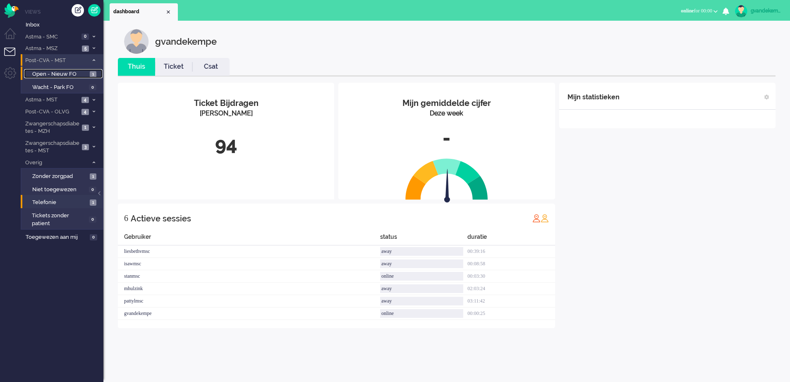
click at [65, 72] on span "Open - Nieuw FO" at bounding box center [59, 74] width 55 height 8
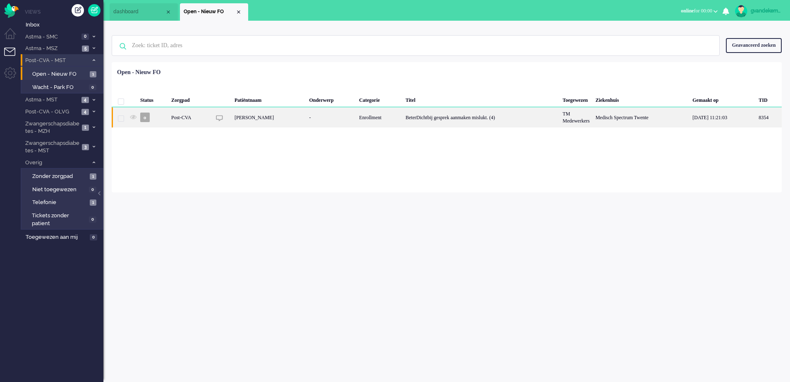
click at [460, 122] on div "BeterDichtbij gesprek aanmaken mislukt. (4)" at bounding box center [481, 117] width 157 height 20
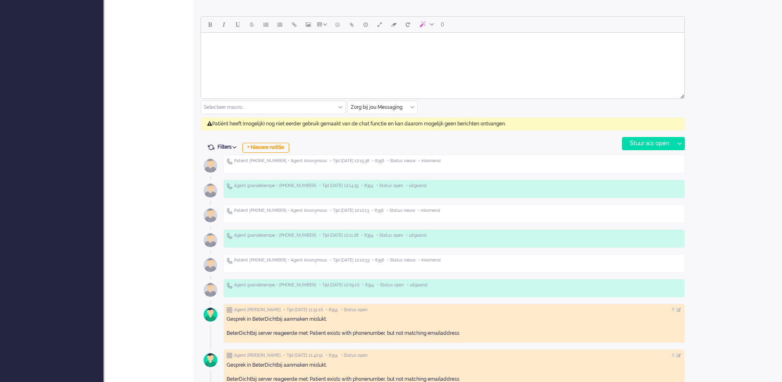
scroll to position [387, 0]
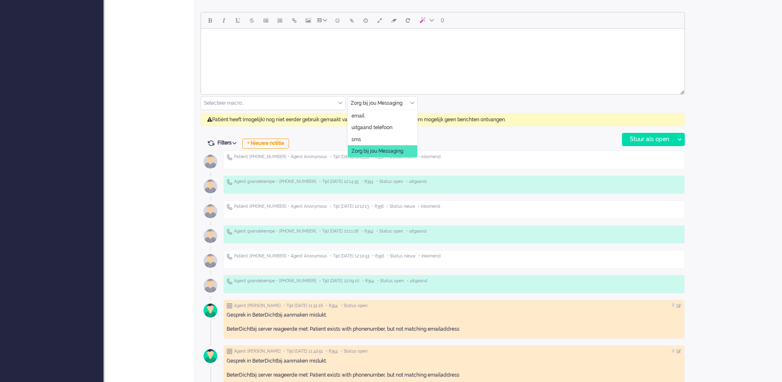
click at [413, 102] on div "Zorg bij jou Messaging" at bounding box center [382, 103] width 69 height 13
click at [385, 126] on span "uitgaand telefoon" at bounding box center [371, 127] width 41 height 7
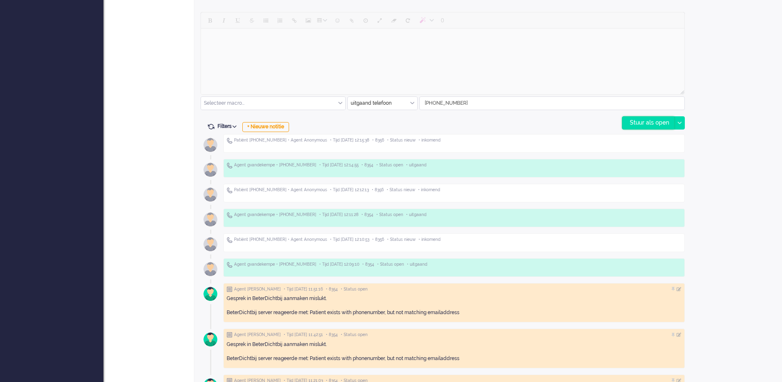
click at [644, 121] on div "Stuur als open" at bounding box center [648, 123] width 52 height 12
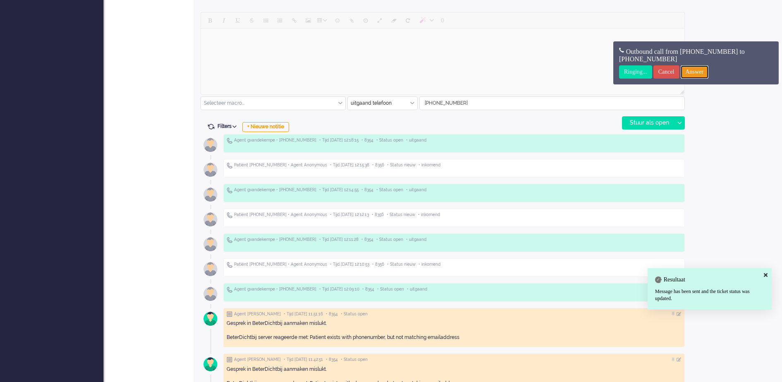
click at [709, 71] on input "Answer" at bounding box center [695, 71] width 28 height 13
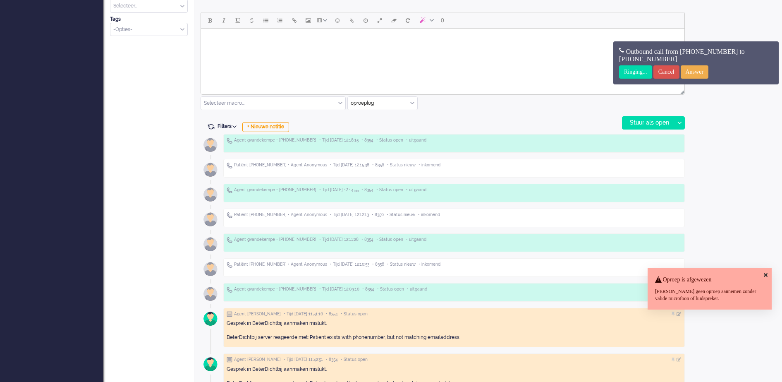
click at [767, 272] on icon at bounding box center [766, 274] width 4 height 5
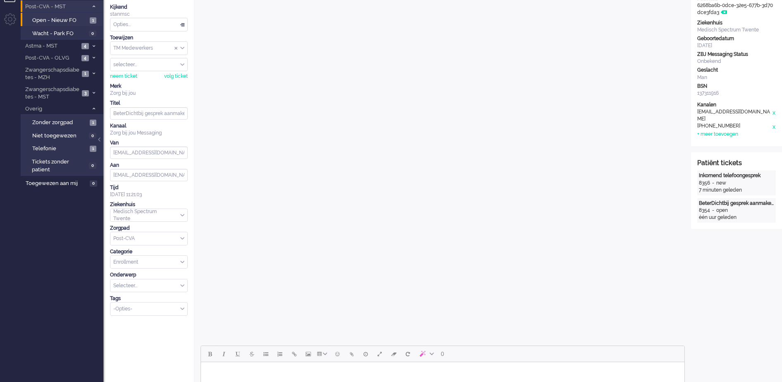
scroll to position [52, 0]
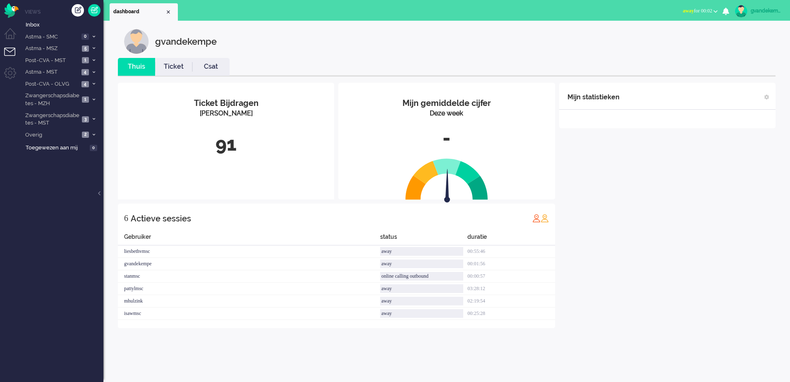
click at [715, 12] on b "button" at bounding box center [715, 11] width 4 height 3
click at [666, 38] on label "Online" at bounding box center [682, 36] width 65 height 7
click at [700, 147] on div "Mijn statistieken + Statistieken toevoegen Bel tijd (gemiddelde dag) Wrapup tij…" at bounding box center [667, 212] width 216 height 258
click at [93, 98] on icon at bounding box center [94, 99] width 2 height 3
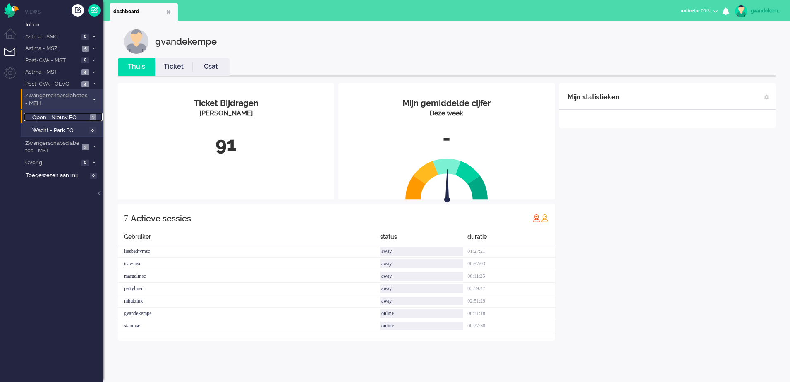
click at [92, 117] on span "1" at bounding box center [93, 117] width 7 height 6
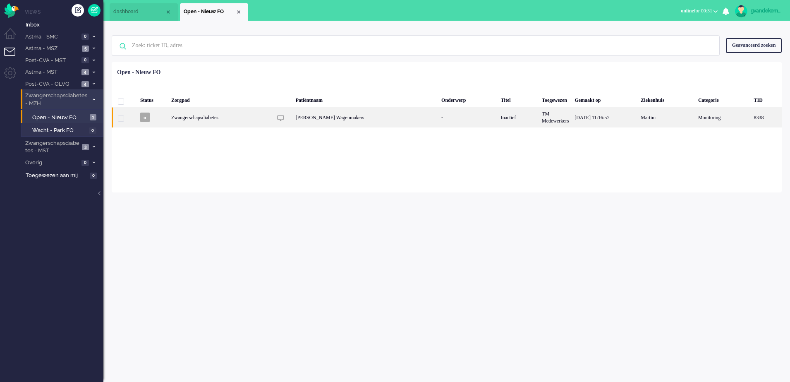
click at [419, 122] on div "[PERSON_NAME] Wagenmakers" at bounding box center [366, 117] width 146 height 20
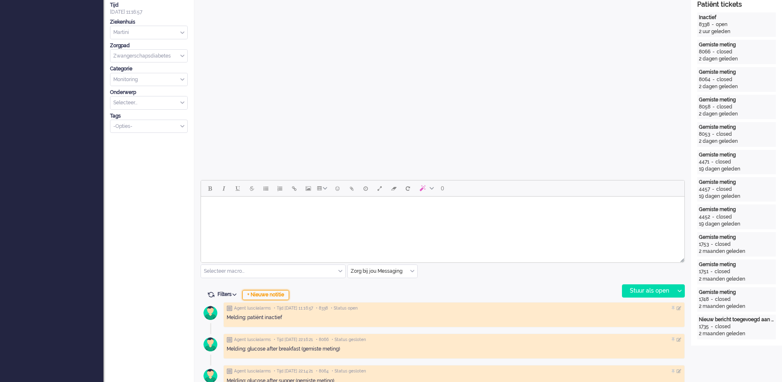
click at [284, 293] on div "+ Nieuwe notitie" at bounding box center [265, 295] width 47 height 10
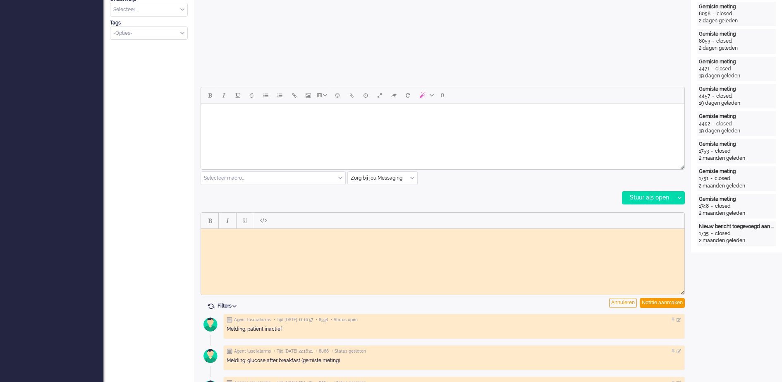
scroll to position [335, 0]
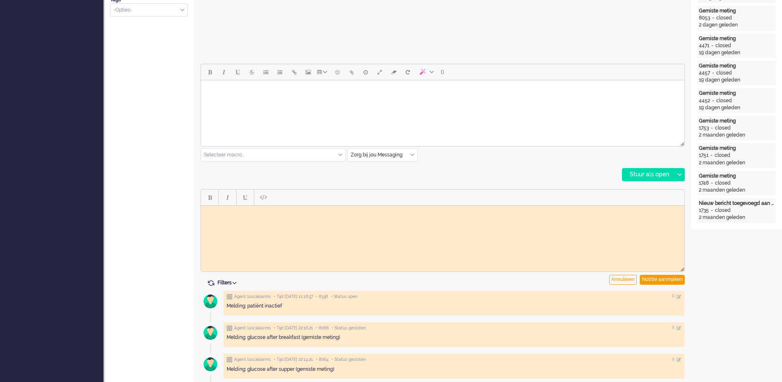
click at [337, 210] on body "Rich Text Area. Press ALT-0 for help." at bounding box center [442, 211] width 477 height 6
click at [671, 280] on div "Notitie aanmaken" at bounding box center [662, 280] width 45 height 10
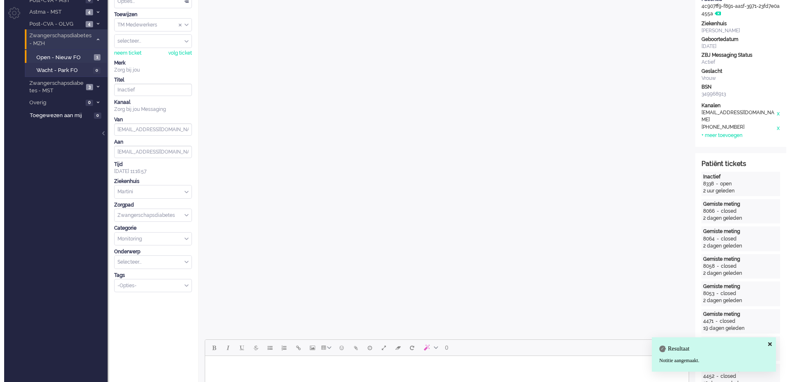
scroll to position [0, 0]
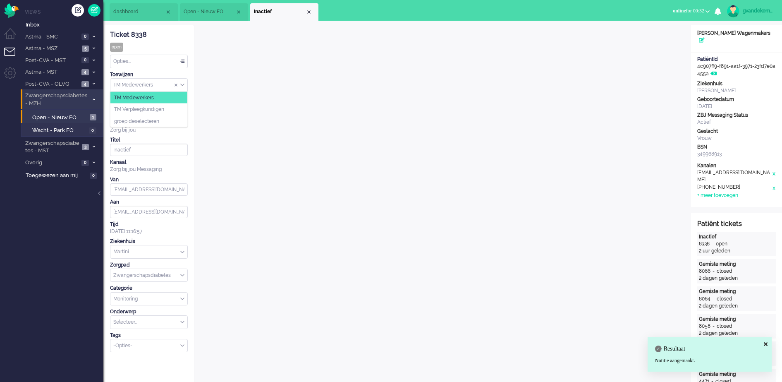
click at [181, 84] on div "TM Medewerkers" at bounding box center [148, 85] width 77 height 13
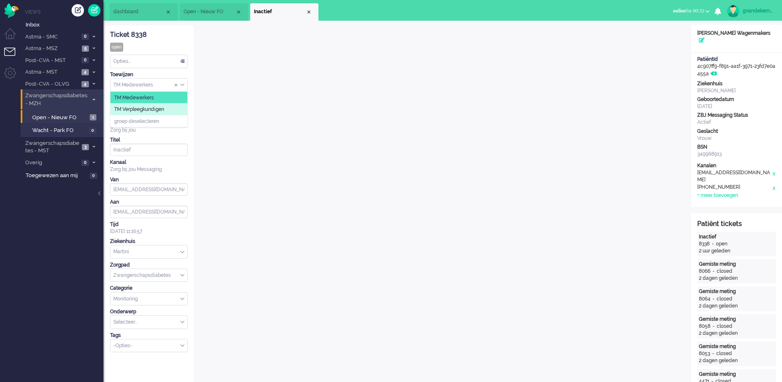
click at [175, 110] on li "TM Verpleegkundigen" at bounding box center [148, 109] width 77 height 12
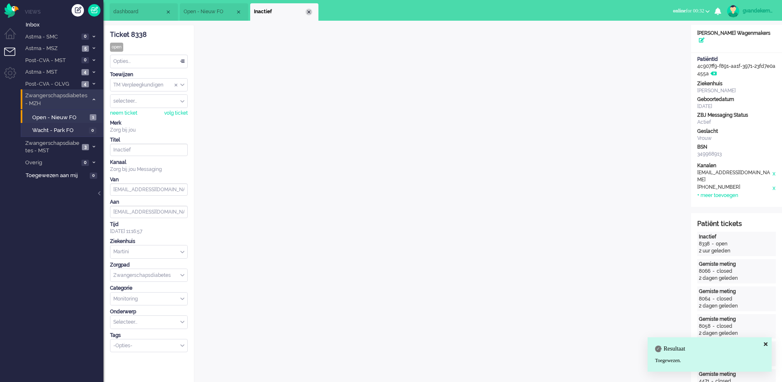
click at [309, 9] on div "Close tab" at bounding box center [309, 12] width 7 height 7
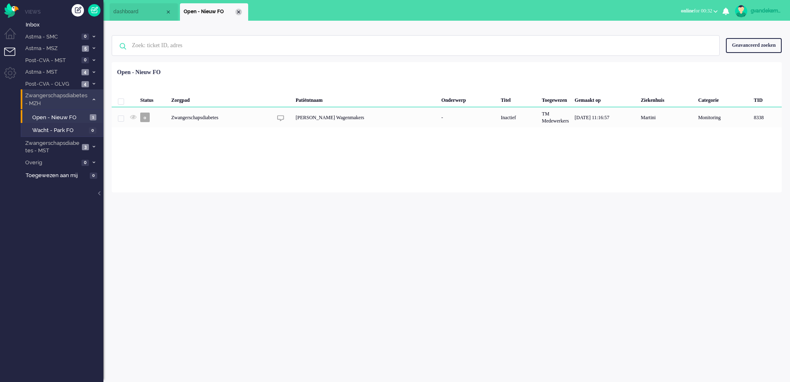
click at [238, 13] on div "Close tab" at bounding box center [238, 12] width 7 height 7
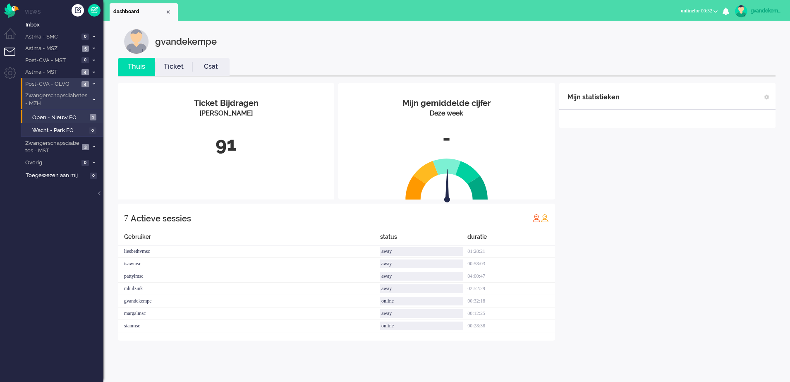
click at [91, 83] on span at bounding box center [94, 84] width 6 height 5
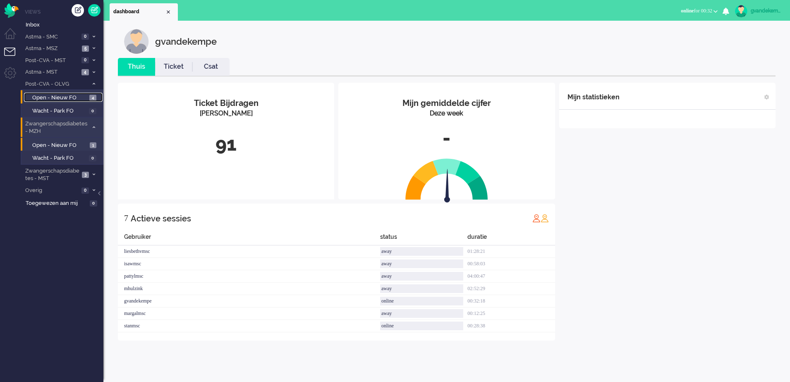
click at [84, 95] on span "Open - Nieuw FO" at bounding box center [59, 98] width 55 height 8
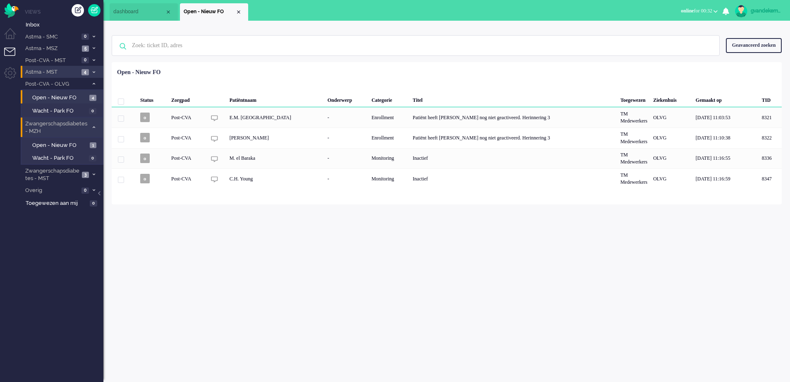
click at [92, 70] on span at bounding box center [94, 72] width 6 height 5
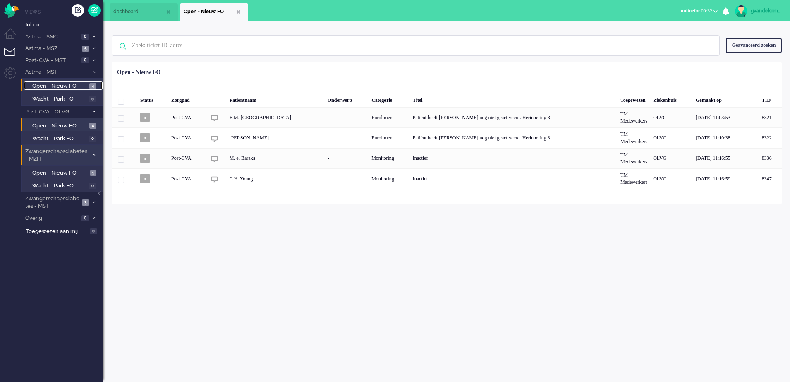
click at [81, 85] on span "Open - Nieuw FO" at bounding box center [59, 86] width 55 height 8
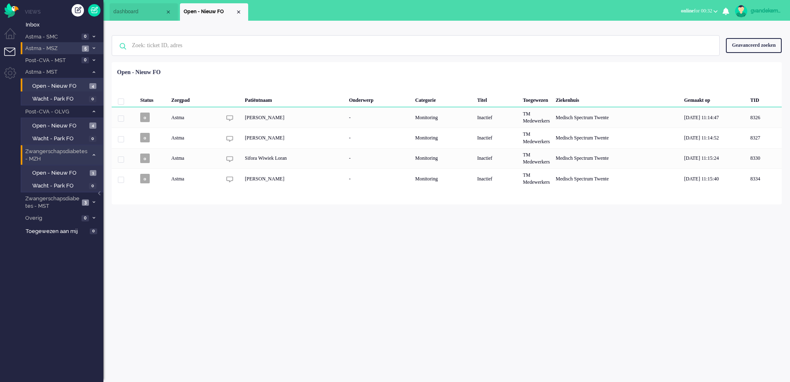
click at [93, 47] on icon at bounding box center [94, 48] width 2 height 3
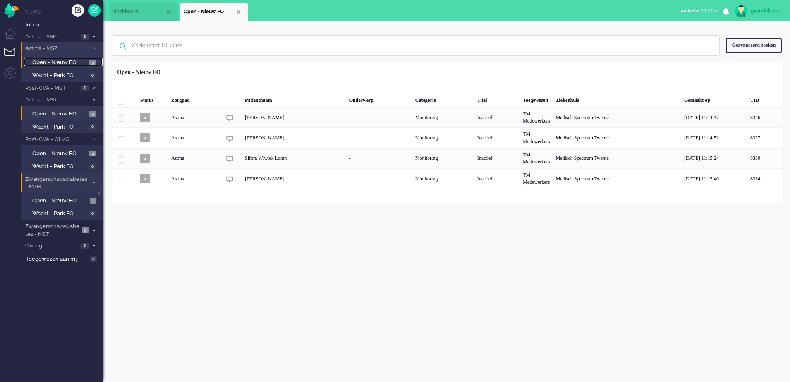
click at [84, 62] on span "Open - Nieuw FO" at bounding box center [59, 63] width 55 height 8
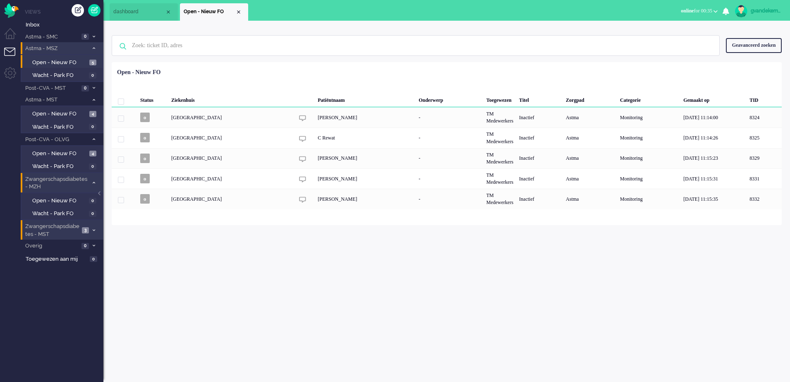
click at [81, 233] on li "Zwangerschapsdiabetes - MST 3" at bounding box center [62, 229] width 83 height 19
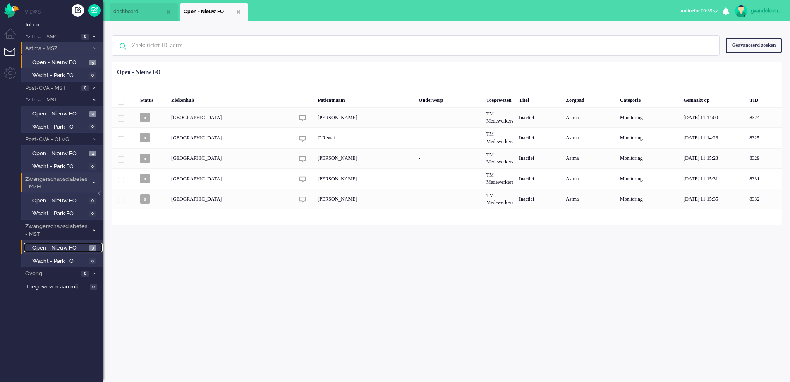
click at [89, 246] on link "Open - Nieuw FO 3" at bounding box center [63, 247] width 79 height 9
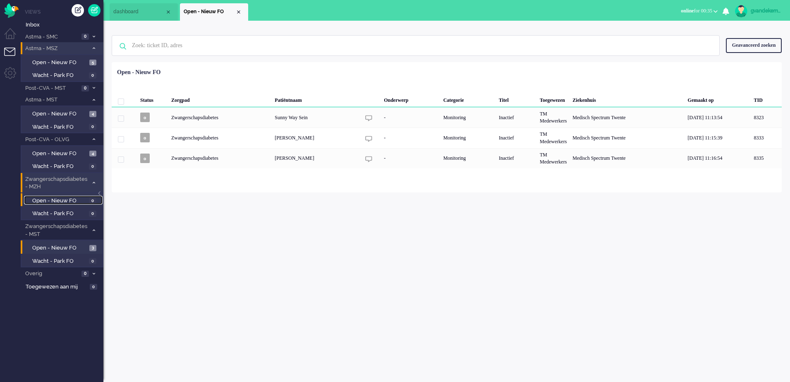
click at [92, 198] on span "0" at bounding box center [92, 201] width 7 height 6
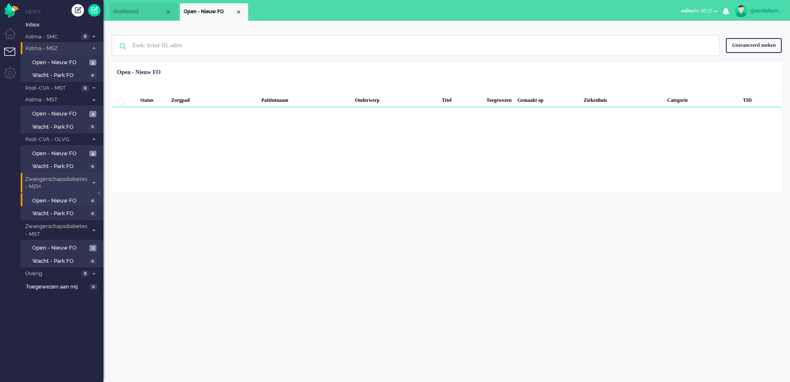
click at [93, 179] on li "Zwangerschapsdiabetes - MZH 0" at bounding box center [62, 182] width 83 height 19
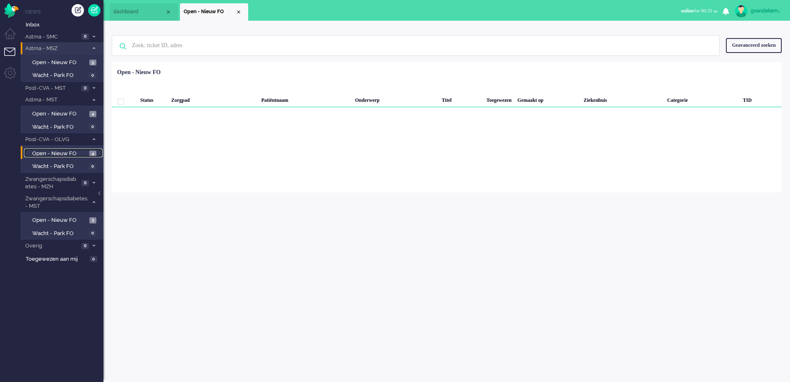
click at [88, 155] on link "Open - Nieuw FO 4" at bounding box center [63, 152] width 79 height 9
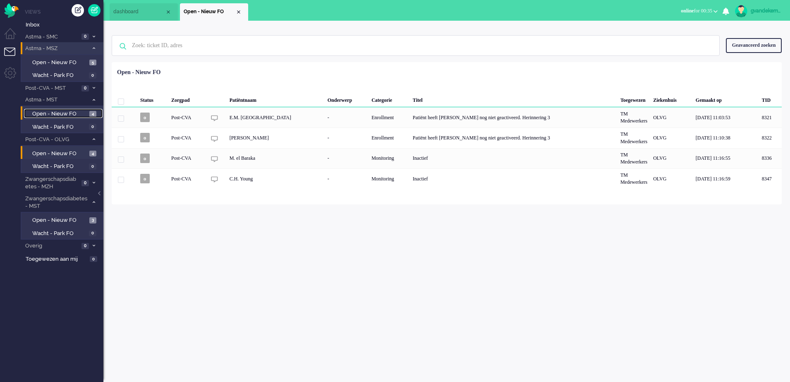
click at [90, 114] on span "4" at bounding box center [92, 114] width 7 height 6
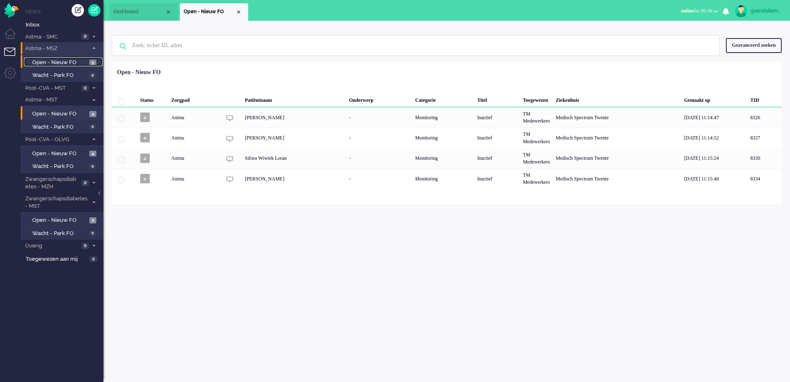
click at [91, 62] on span "5" at bounding box center [92, 63] width 7 height 6
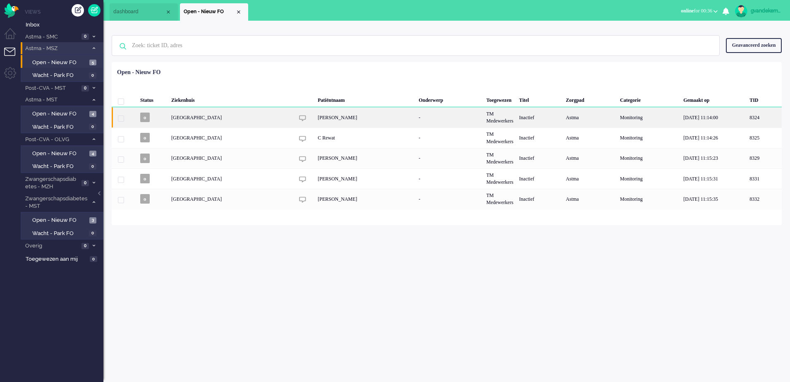
click at [349, 117] on div "Cassandre Rotteveel" at bounding box center [365, 117] width 101 height 20
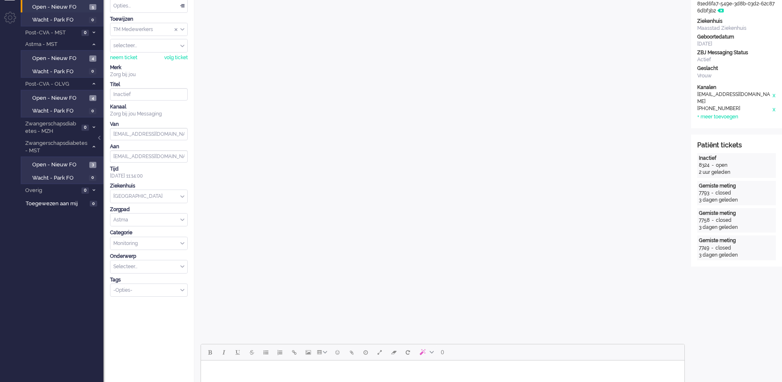
scroll to position [258, 0]
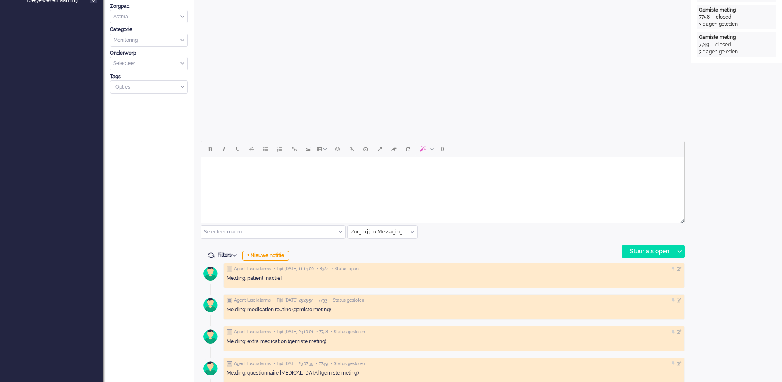
click at [290, 168] on body "Rich Text Area. Press ALT-0 for help." at bounding box center [442, 167] width 477 height 14
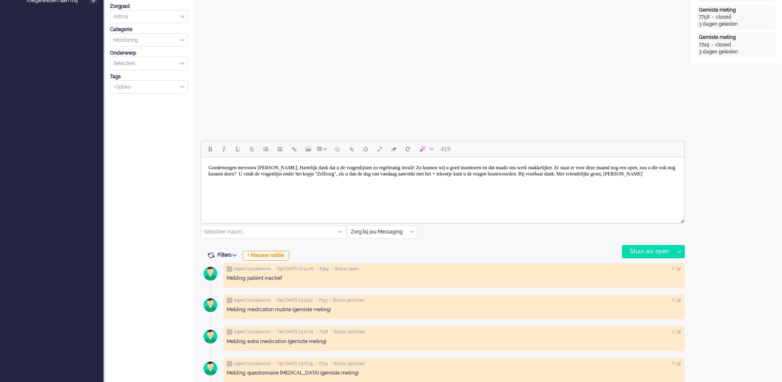
click at [273, 169] on body "Goedemorgen mevrouw Obdam, Hartelijk dank dat u de vragenlijsten zo regelmatig …" at bounding box center [442, 170] width 477 height 21
click at [242, 167] on body "Goedemorgen mevrouw Rotteveel, Hartelijk dank dat u de vragenlijsten zo regelma…" at bounding box center [442, 170] width 477 height 21
click at [298, 163] on body "Goedemiddag mevrouw Rotteveel, Hartelijk dank dat u de vragenlijsten zo regelma…" at bounding box center [442, 170] width 477 height 21
click at [297, 167] on body "Goedemiddag mevrouw Rotteveel, Hartelijk dank dat u de vragenlijsten zo regelma…" at bounding box center [442, 170] width 477 height 21
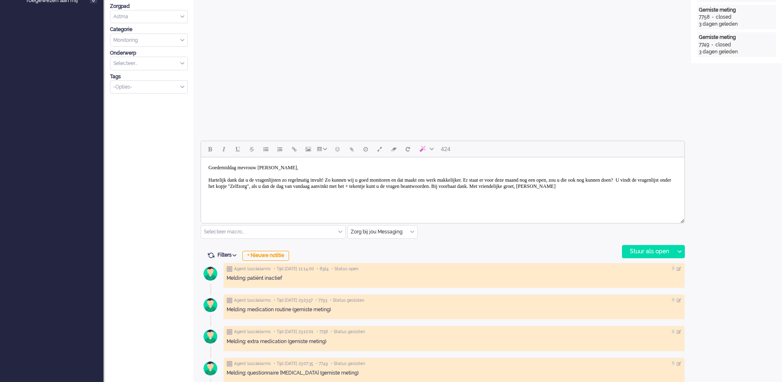
click at [259, 184] on body "Goedemiddag mevrouw Rotteveel, Hartelijk dank dat u de vragenlijsten zo regelma…" at bounding box center [442, 176] width 477 height 33
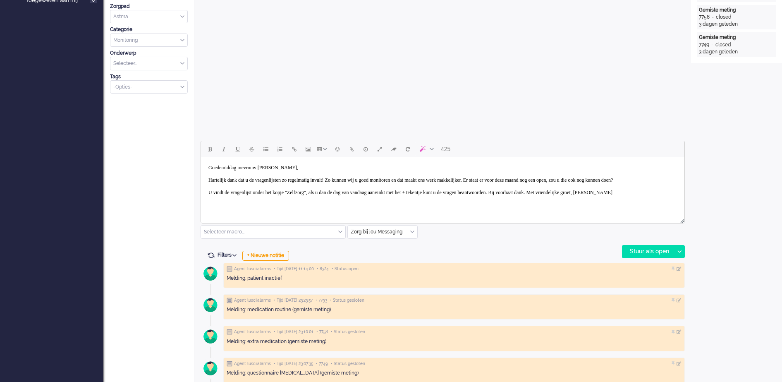
click at [614, 199] on body "Goedemiddag mevrouw Rotteveel, Hartelijk dank dat u de vragenlijsten zo regelma…" at bounding box center [442, 179] width 477 height 39
click at [269, 207] on body "Goedemiddag mevrouw Rotteveel, Hartelijk dank dat u de vragenlijsten zo regelma…" at bounding box center [442, 186] width 477 height 52
click at [266, 210] on body "Goedemiddag mevrouw Rotteveel, Hartelijk dank dat u de vragenlijsten zo regelma…" at bounding box center [442, 186] width 477 height 52
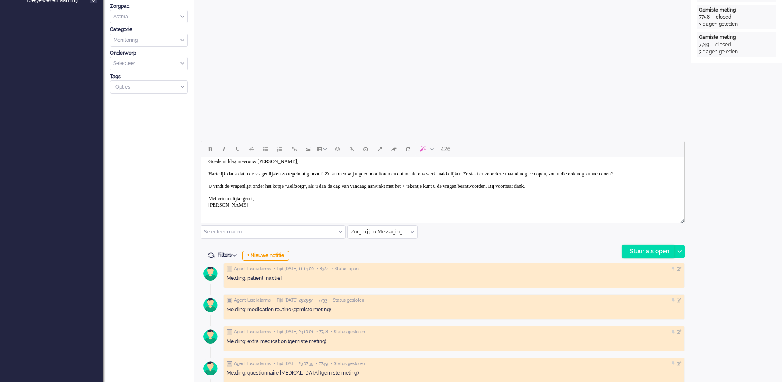
click at [649, 254] on div "Stuur als open" at bounding box center [648, 251] width 52 height 12
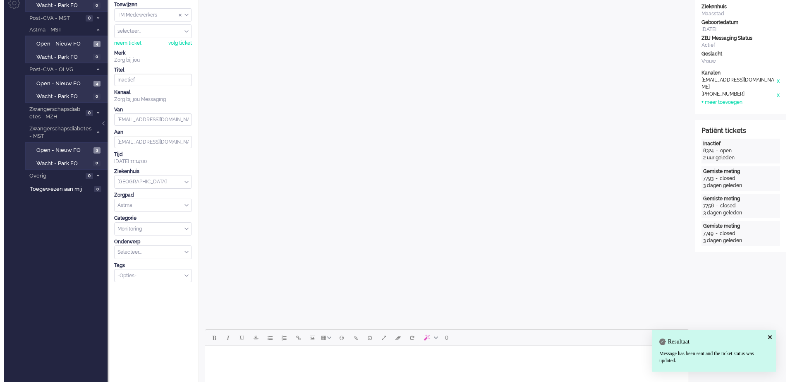
scroll to position [0, 0]
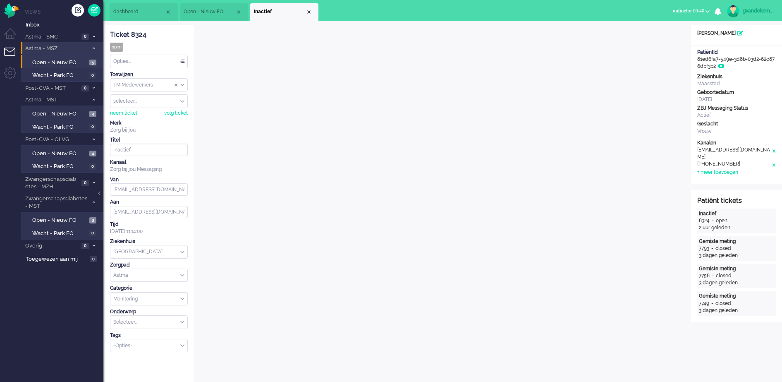
click at [182, 62] on div "Opties..." at bounding box center [148, 61] width 77 height 13
click at [150, 116] on li "Opgelost" at bounding box center [148, 120] width 77 height 12
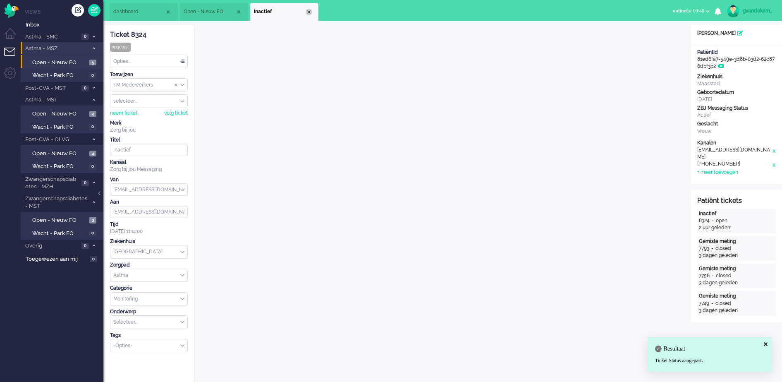
click at [308, 13] on div "Close tab" at bounding box center [309, 12] width 7 height 7
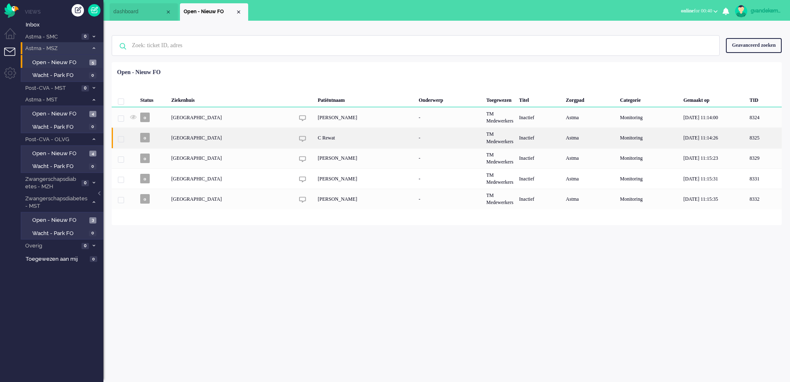
click at [333, 142] on div "C Rewat" at bounding box center [365, 137] width 101 height 20
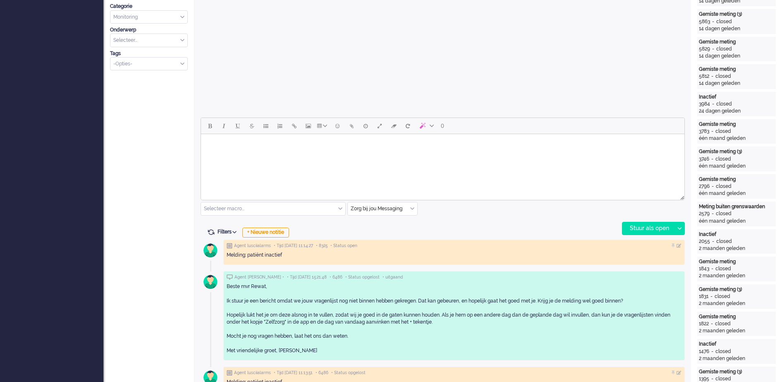
scroll to position [335, 0]
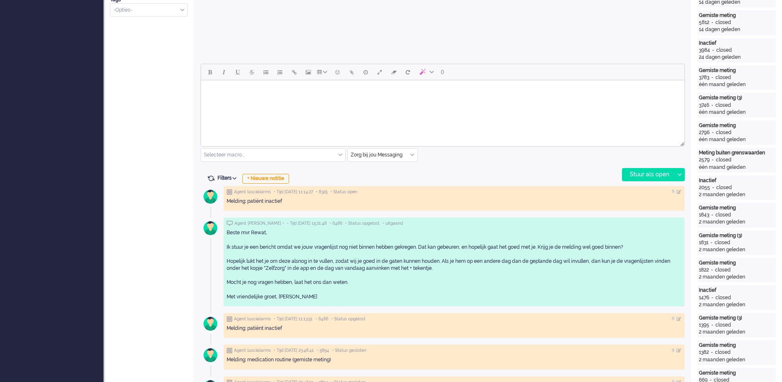
click at [244, 93] on body "Rich Text Area. Press ALT-0 for help." at bounding box center [442, 91] width 477 height 14
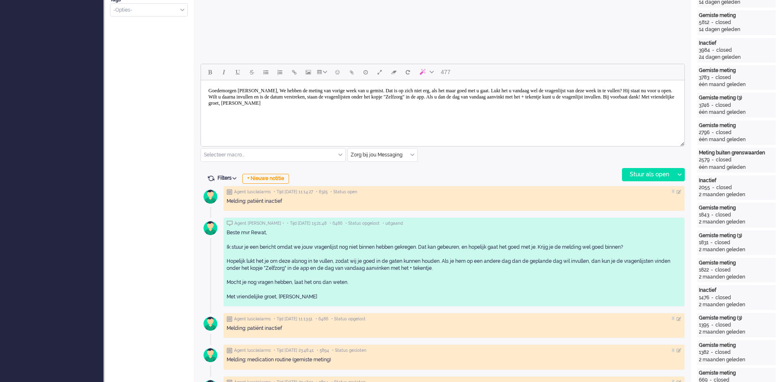
click at [241, 94] on body "Goedemorgen mevrouw Dekker, We hebben de meting van vorige week van u gemist. D…" at bounding box center [442, 97] width 477 height 27
click at [241, 92] on body "Goedemorgen mevrouw Dekker, We hebben de meting van vorige week van u gemist. D…" at bounding box center [442, 97] width 477 height 27
click at [241, 88] on body "Goedemorgen mevrouw Dekker, We hebben de meting van vorige week van u gemist. D…" at bounding box center [442, 97] width 477 height 27
click at [241, 89] on body "Goedemorgen mevrouw Dekker, We hebben de meting van vorige week van u gemist. D…" at bounding box center [442, 97] width 477 height 27
click at [272, 88] on body "Goedemiddag mevrouw Dekker, We hebben de meting van vorige week van u gemist. D…" at bounding box center [442, 97] width 477 height 27
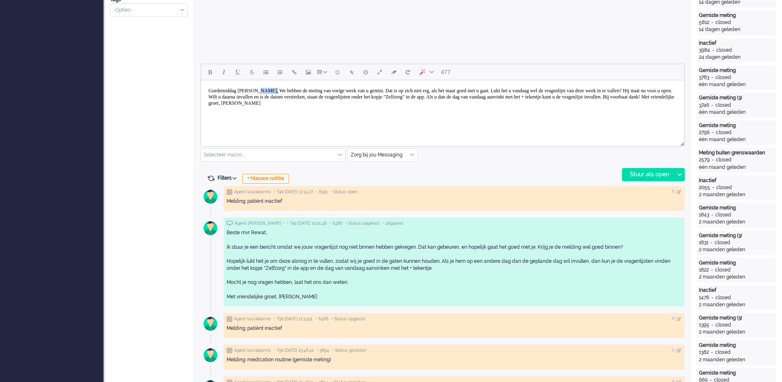
click at [272, 88] on body "Goedemiddag mevrouw Dekker, We hebben de meting van vorige week van u gemist. D…" at bounding box center [442, 97] width 477 height 27
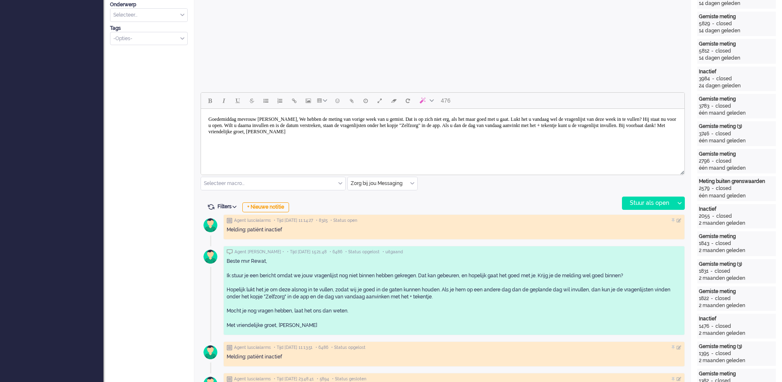
scroll to position [310, 0]
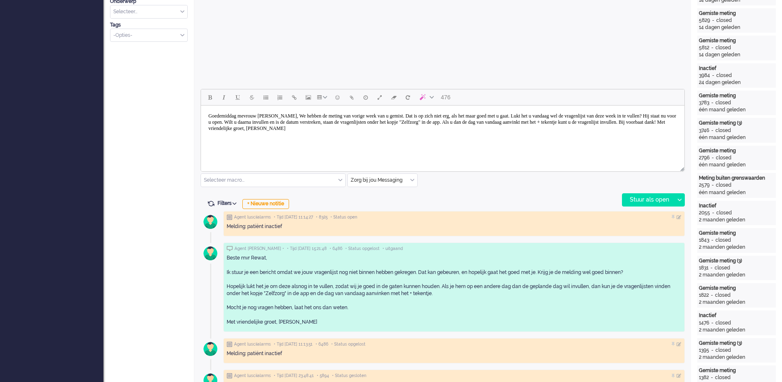
click at [289, 115] on body "Goedemiddag mevrouw Rewat, We hebben de meting van vorige week van u gemist. Da…" at bounding box center [442, 122] width 477 height 27
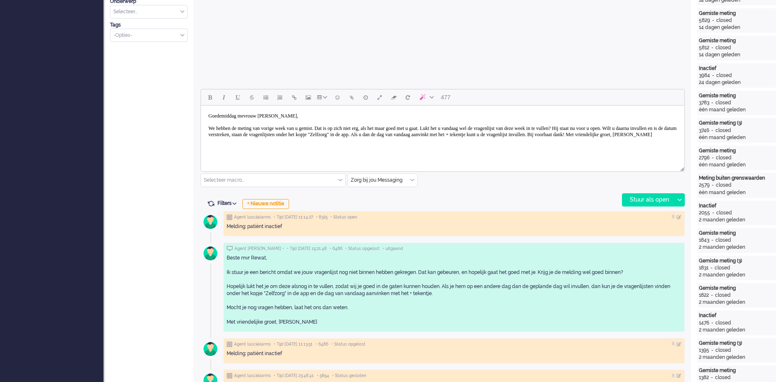
click at [284, 126] on body "Goedemiddag mevrouw Rewat, We hebben de meting van vorige week van u gemist. Da…" at bounding box center [442, 125] width 477 height 33
click at [350, 128] on body "Goedemiddag mevrouw Rewat, We hebben de meting van de twee afgelopen weken week…" at bounding box center [442, 128] width 477 height 39
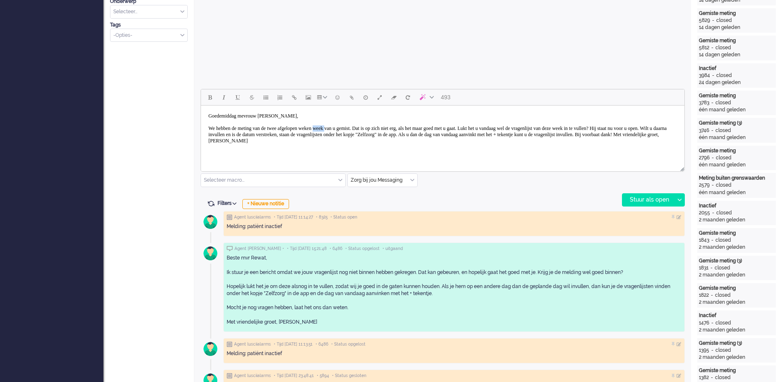
click at [350, 128] on body "Goedemiddag mevrouw Rewat, We hebben de meting van de twee afgelopen weken week…" at bounding box center [442, 128] width 477 height 39
drag, startPoint x: 275, startPoint y: 130, endPoint x: 340, endPoint y: 127, distance: 64.6
click at [340, 127] on body "Goedemiddag mevrouw Rewat, We hebben de meting van de twee afgelopen weken van …" at bounding box center [442, 128] width 477 height 39
click at [290, 126] on body "Goedemiddag mevrouw Rewat, We hebben de meting van van u gemist. Dat is op zich…" at bounding box center [442, 125] width 477 height 33
click at [315, 128] on body "Goedemiddag mevrouw Rewat, We hebben de meting van van u over de twee afgelopen…" at bounding box center [442, 128] width 477 height 39
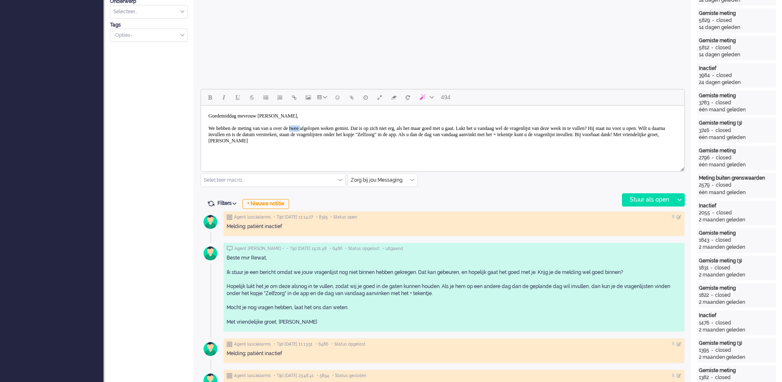
click at [315, 128] on body "Goedemiddag mevrouw Rewat, We hebben de meting van van u over de twee afgelopen…" at bounding box center [442, 128] width 477 height 39
click at [337, 128] on body "Goedemiddag mevrouw Rewat, We hebben de meting van van u over de afgelopen weke…" at bounding box center [442, 128] width 477 height 39
click at [526, 127] on body "Goedemiddag mevrouw Rewat, We hebben de meting van van u over de afgelopen twee…" at bounding box center [442, 128] width 477 height 39
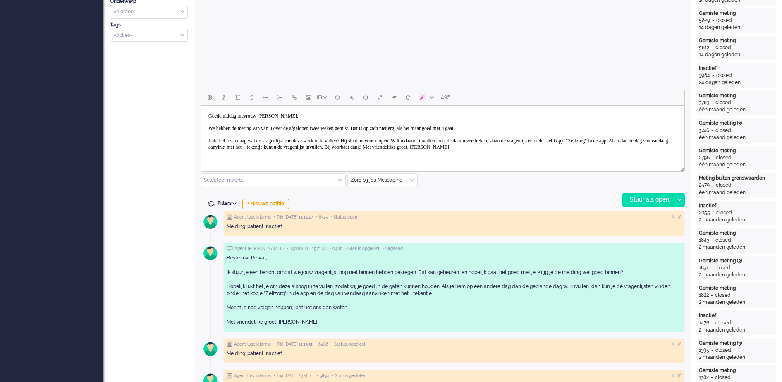
click at [441, 141] on body "Goedemiddag mevrouw Rewat, We hebben de meting van van u over de afgelopen twee…" at bounding box center [442, 131] width 477 height 45
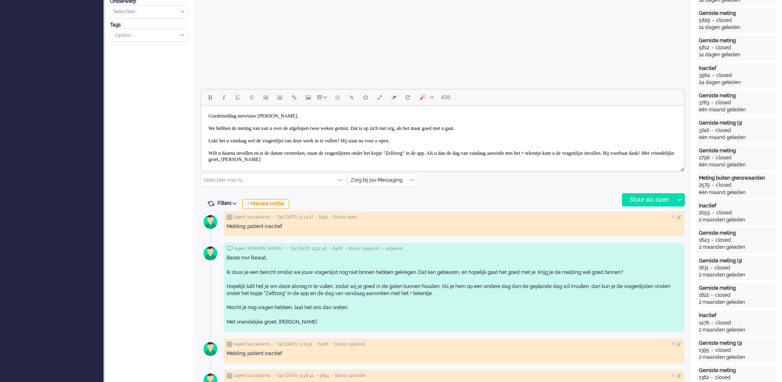
click at [307, 160] on body "Goedemiddag mevrouw Rewat, We hebben de meting van van u over de afgelopen twee…" at bounding box center [442, 138] width 477 height 58
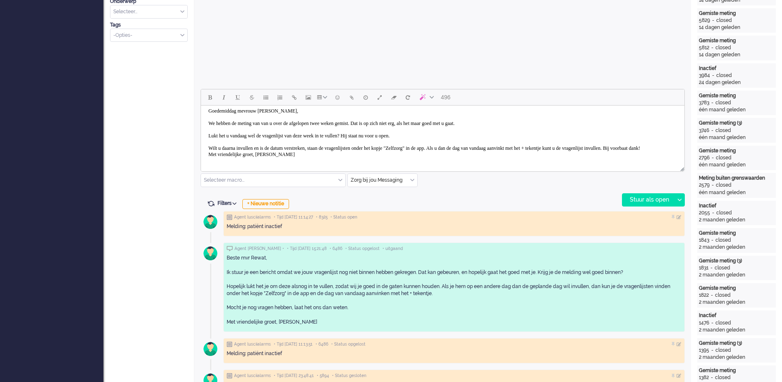
scroll to position [11, 0]
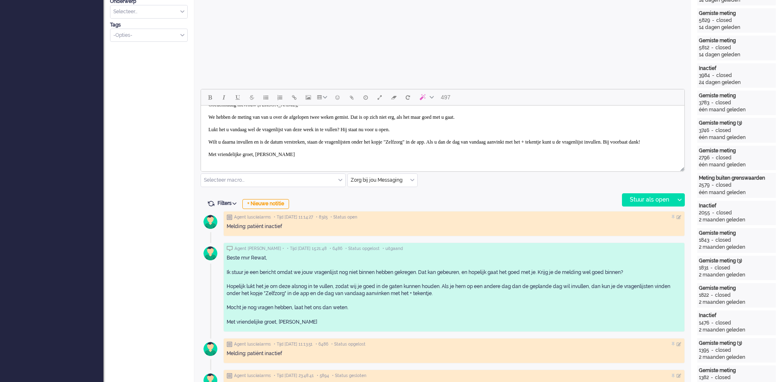
click at [267, 160] on body "Goedemiddag mevrouw Rewat, We hebben de meting van van u over de afgelopen twee…" at bounding box center [442, 130] width 477 height 64
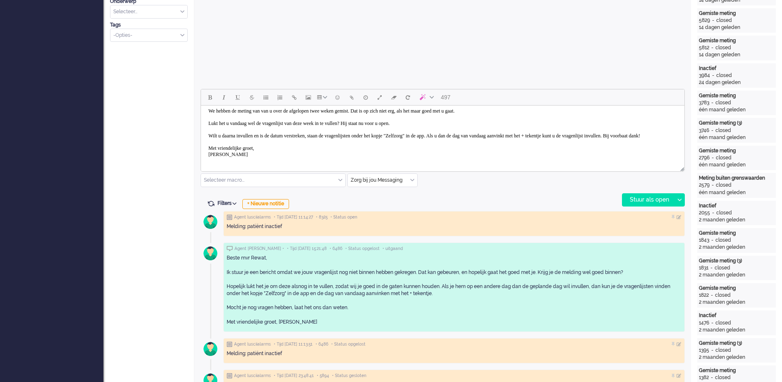
click at [235, 161] on body "Goedemiddag mevrouw Rewat, We hebben de meting van van u over de afgelopen twee…" at bounding box center [442, 126] width 477 height 70
click at [399, 123] on body "Goedemiddag mevrouw Rewat, We hebben de meting van van u over de afgelopen twee…" at bounding box center [442, 126] width 477 height 70
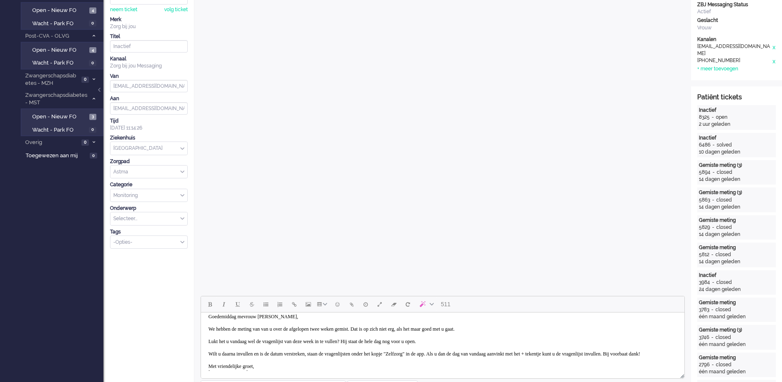
scroll to position [0, 0]
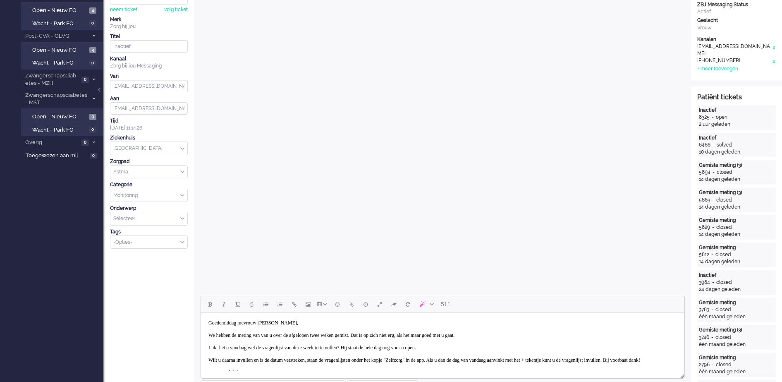
click at [533, 331] on body "Goedemiddag mevrouw Rewat, We hebben de meting van van u over de afgelopen twee…" at bounding box center [442, 350] width 477 height 70
click at [529, 337] on body "Goedemiddag mevrouw Rewat, We hebben de meting van van u over de afgelopen twee…" at bounding box center [442, 350] width 477 height 70
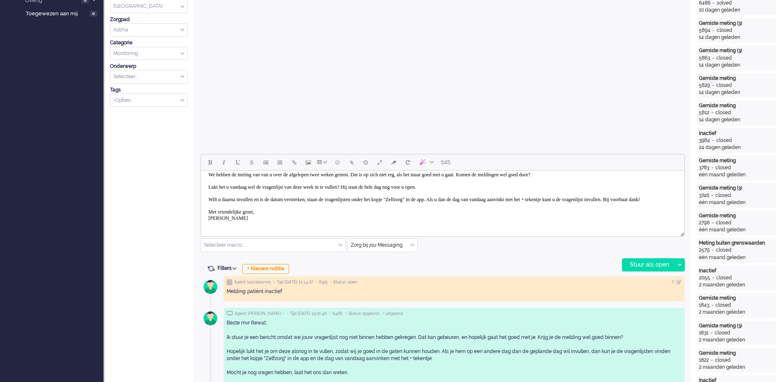
scroll to position [362, 0]
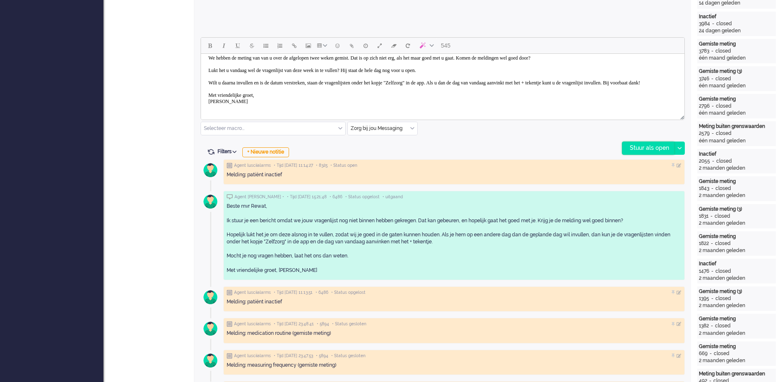
click at [650, 144] on div "Stuur als open" at bounding box center [648, 148] width 52 height 12
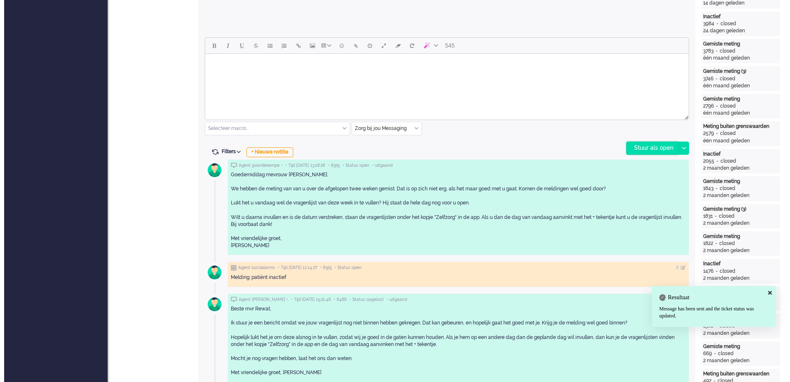
scroll to position [0, 0]
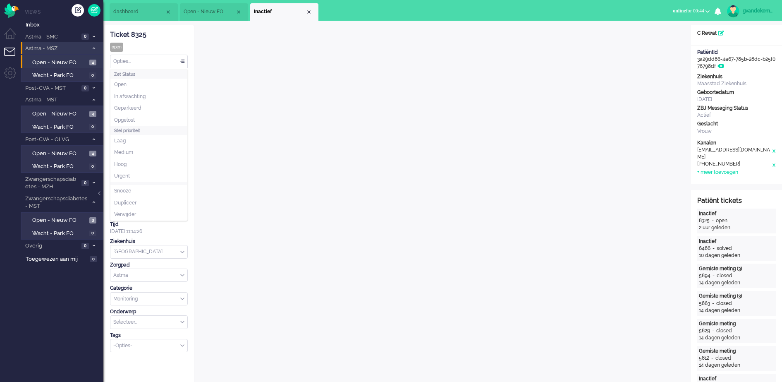
click at [183, 59] on div "Opties..." at bounding box center [148, 61] width 77 height 13
click at [145, 117] on li "Opgelost" at bounding box center [148, 120] width 77 height 12
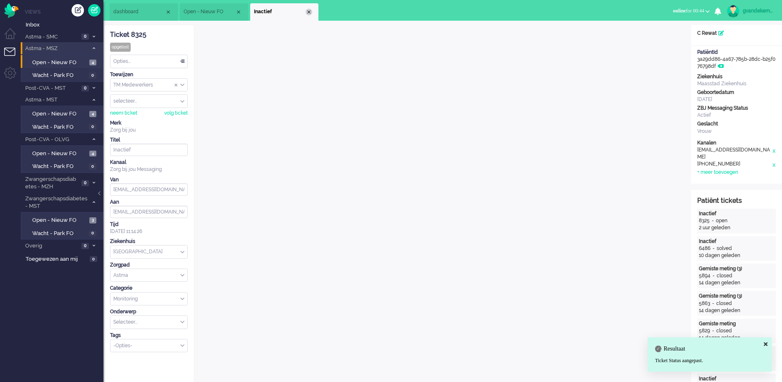
click at [308, 12] on div "Close tab" at bounding box center [309, 12] width 7 height 7
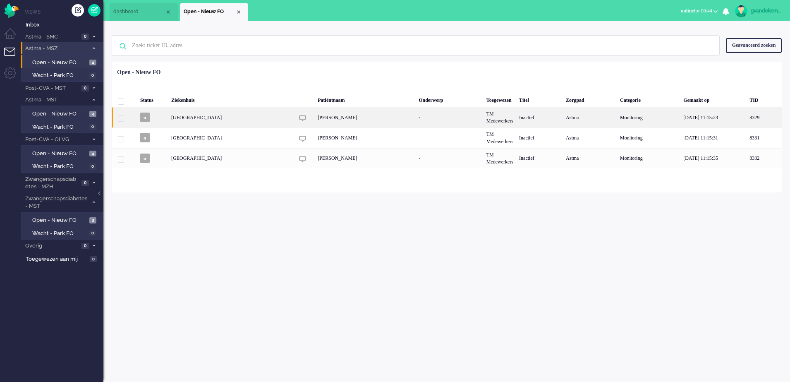
click at [363, 117] on div "[PERSON_NAME]" at bounding box center [365, 117] width 101 height 20
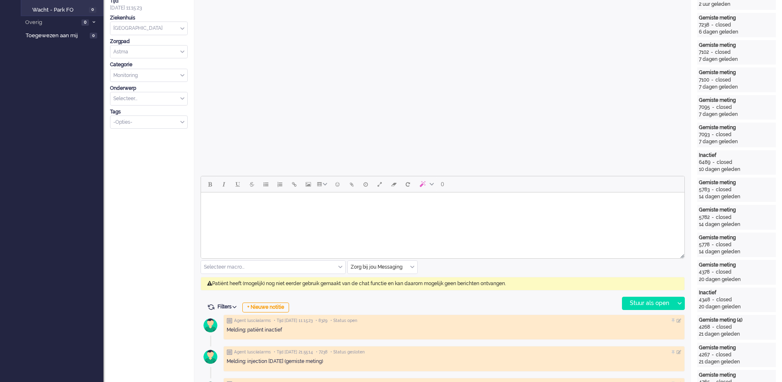
scroll to position [258, 0]
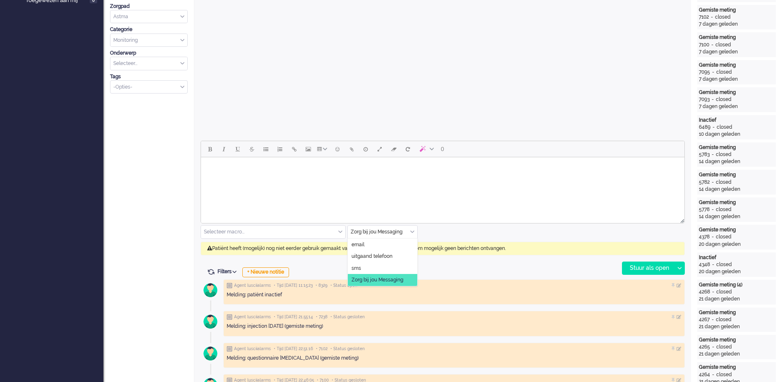
click at [412, 233] on div "Zorg bij jou Messaging" at bounding box center [382, 231] width 69 height 13
click at [378, 256] on span "uitgaand telefoon" at bounding box center [371, 256] width 41 height 7
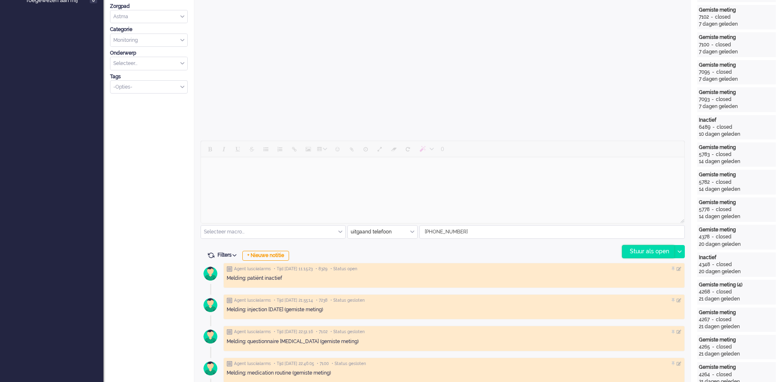
click at [668, 249] on div "Stuur als open" at bounding box center [648, 251] width 52 height 12
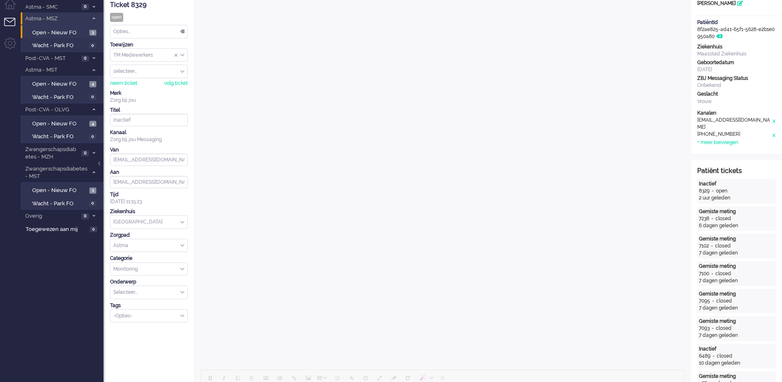
scroll to position [0, 0]
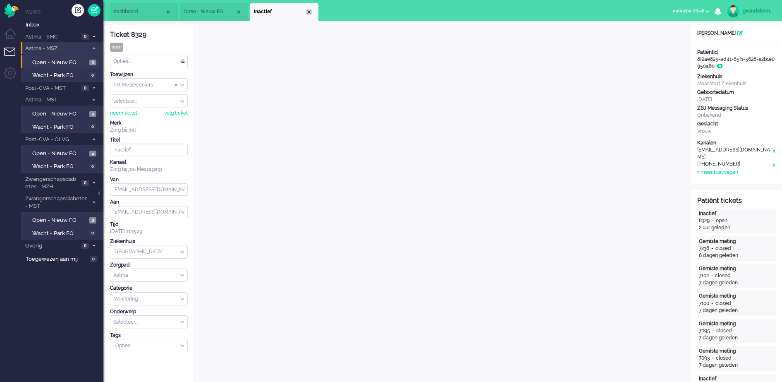
click at [309, 11] on div "Close tab" at bounding box center [309, 12] width 7 height 7
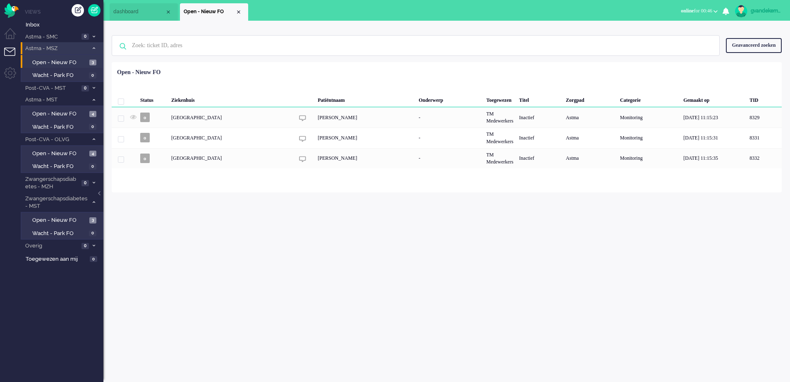
click at [758, 11] on div "gvandekempe" at bounding box center [765, 11] width 31 height 8
click at [241, 11] on div "Close tab" at bounding box center [238, 12] width 7 height 7
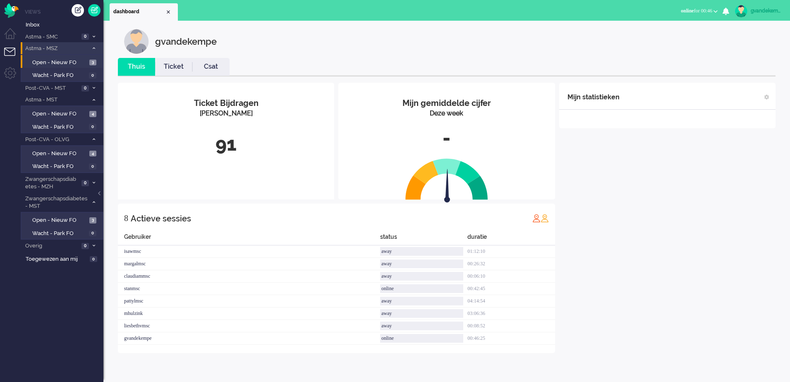
click at [749, 12] on link "gvandekempe" at bounding box center [757, 11] width 48 height 12
click at [737, 55] on link "Instellingen" at bounding box center [755, 56] width 62 height 8
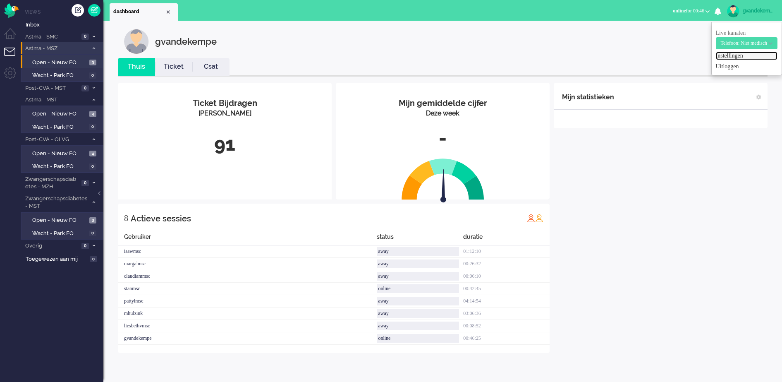
select select "browser"
select select "nl"
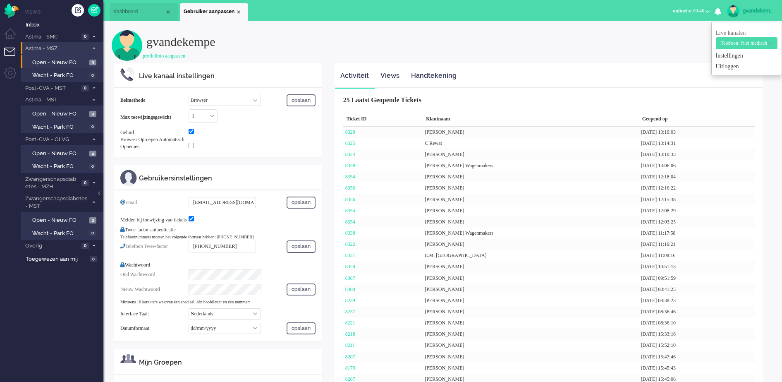
click at [256, 98] on select "Call phone number Call sip number Browser App client" at bounding box center [225, 100] width 72 height 11
click at [189, 95] on select "Call phone number Call sip number Browser App client" at bounding box center [225, 100] width 72 height 11
click at [302, 100] on button "opslaan" at bounding box center [301, 100] width 29 height 12
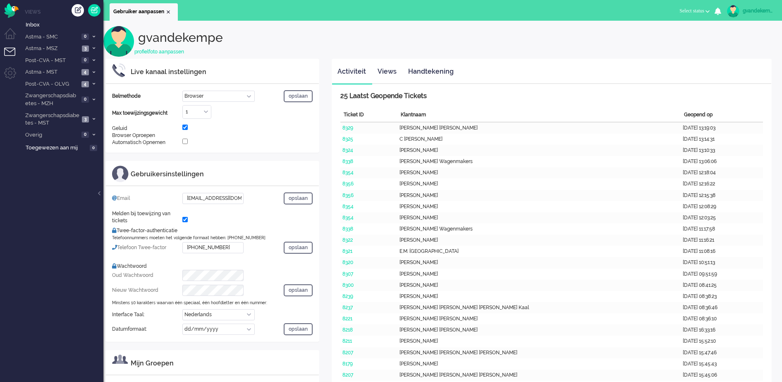
select select "browser"
select select "nl"
click at [10, 6] on img "Omnidesk" at bounding box center [11, 10] width 14 height 14
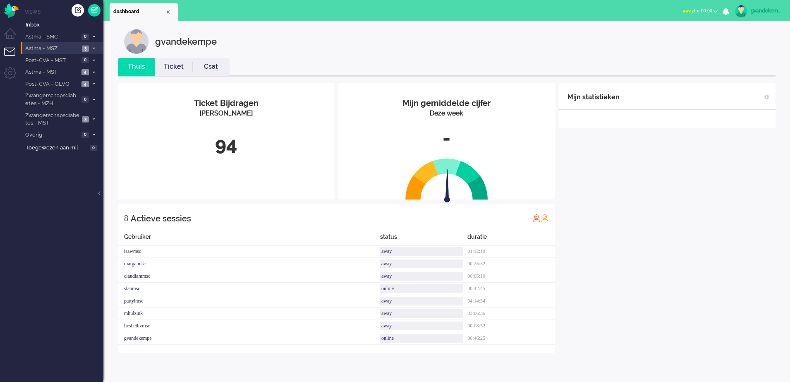
click at [72, 45] on span "Astma - MSZ" at bounding box center [51, 49] width 55 height 8
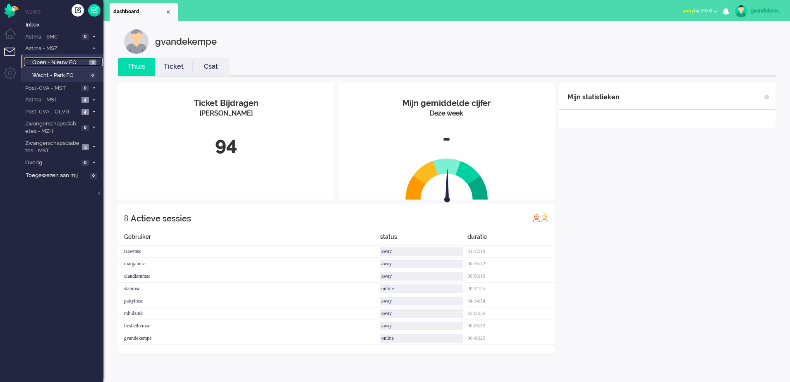
click at [84, 62] on span "Open - Nieuw FO" at bounding box center [59, 63] width 55 height 8
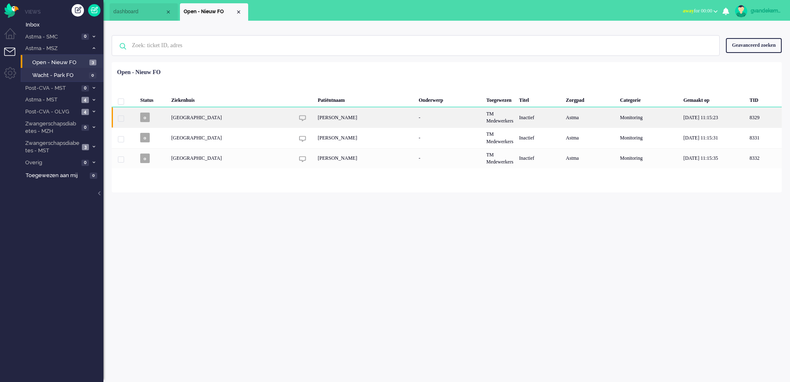
click at [399, 120] on div "[PERSON_NAME]" at bounding box center [365, 117] width 101 height 20
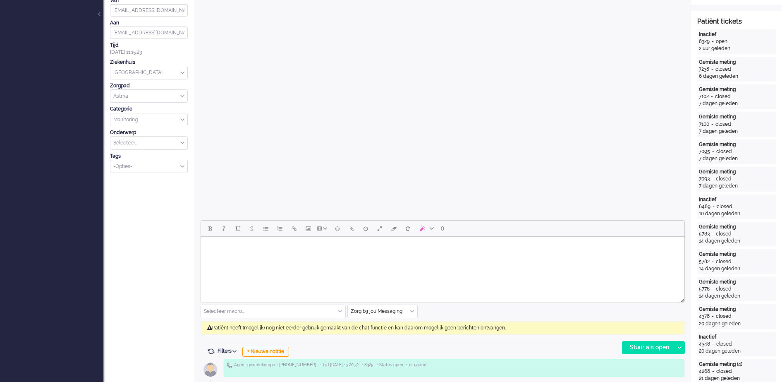
scroll to position [232, 0]
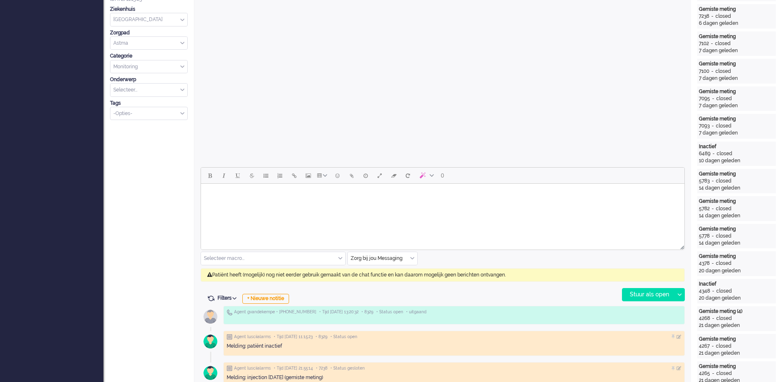
click at [414, 261] on input "text" at bounding box center [382, 258] width 69 height 13
click at [384, 279] on span "uitgaand telefoon" at bounding box center [371, 282] width 41 height 7
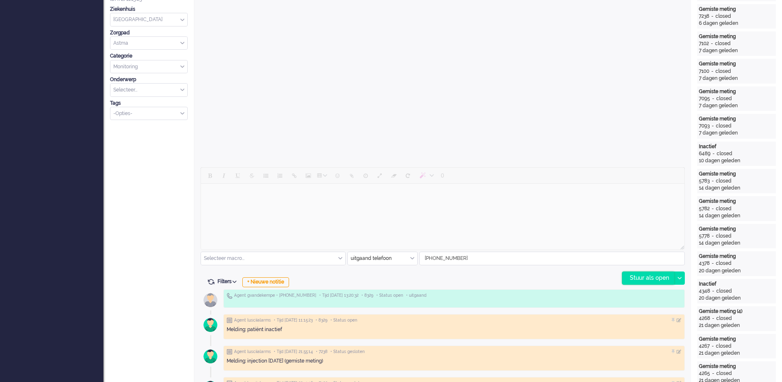
click at [630, 276] on div "Stuur als open" at bounding box center [648, 278] width 52 height 12
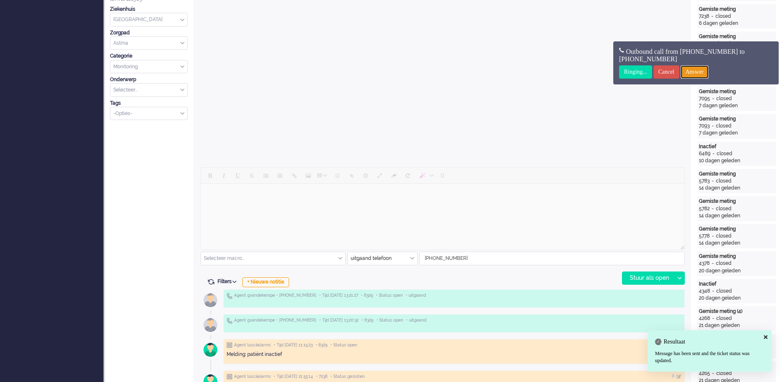
click at [702, 71] on input "Answer" at bounding box center [695, 71] width 28 height 13
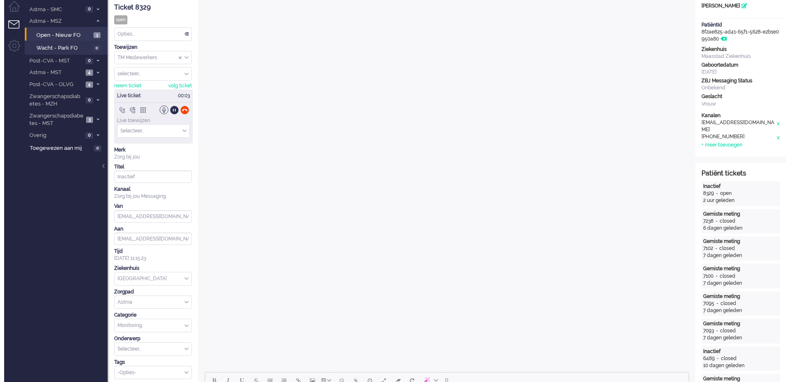
scroll to position [0, 0]
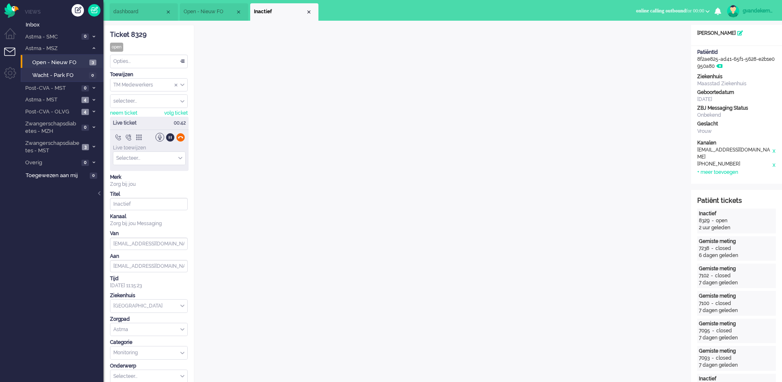
click at [182, 138] on div at bounding box center [180, 137] width 9 height 9
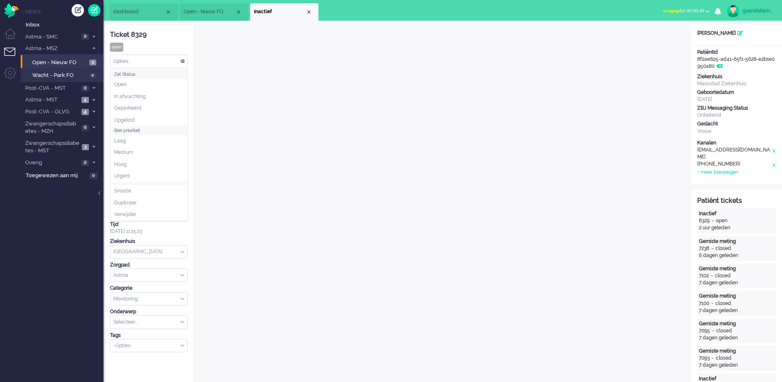
click at [183, 60] on div "Opties..." at bounding box center [148, 61] width 77 height 13
click at [135, 118] on span "Opgelost" at bounding box center [124, 120] width 21 height 7
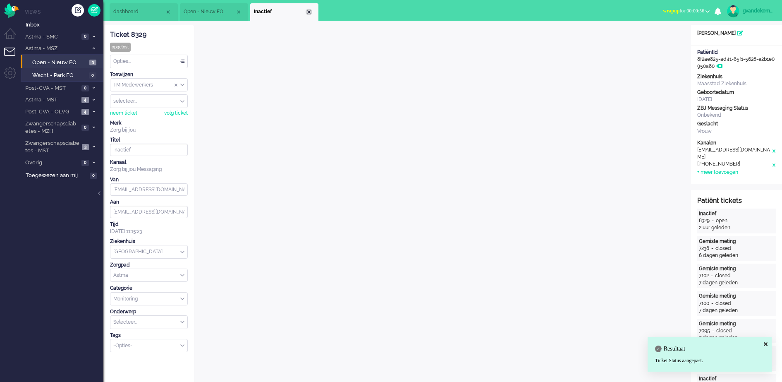
click at [309, 12] on div "Close tab" at bounding box center [309, 12] width 7 height 7
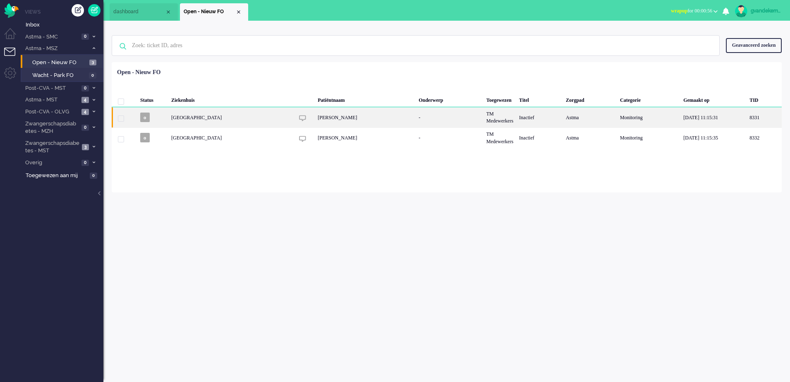
click at [617, 115] on div "8331" at bounding box center [648, 117] width 63 height 20
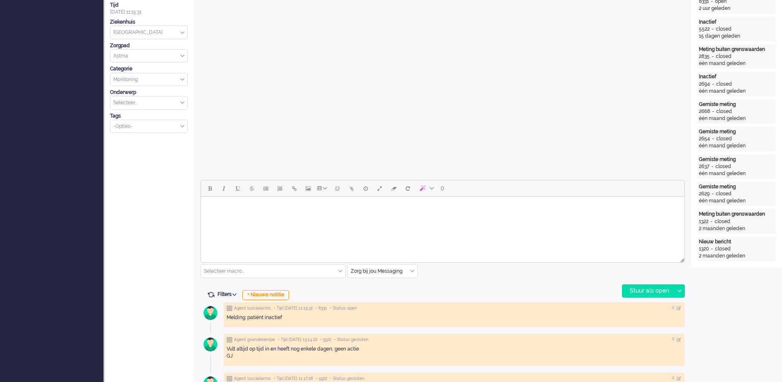
scroll to position [25, 0]
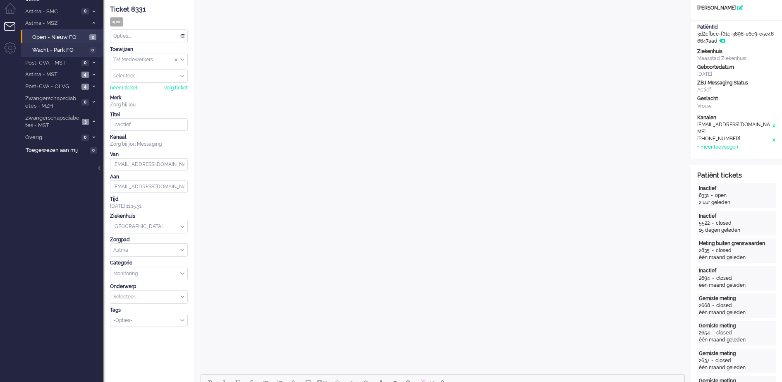
click at [182, 38] on div "Opties..." at bounding box center [148, 36] width 77 height 13
click at [134, 93] on span "Opgelost" at bounding box center [124, 94] width 21 height 7
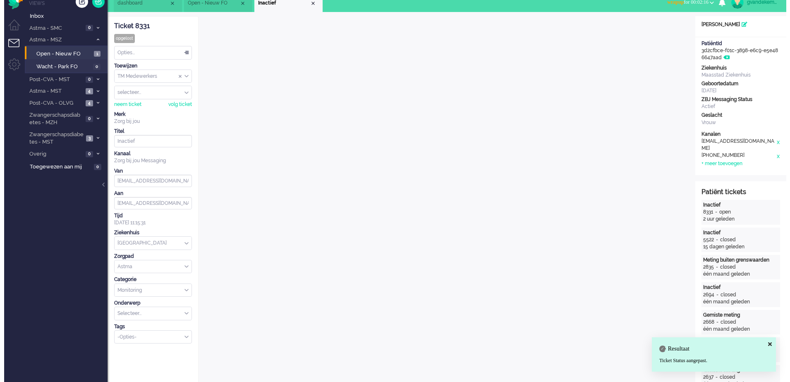
scroll to position [0, 0]
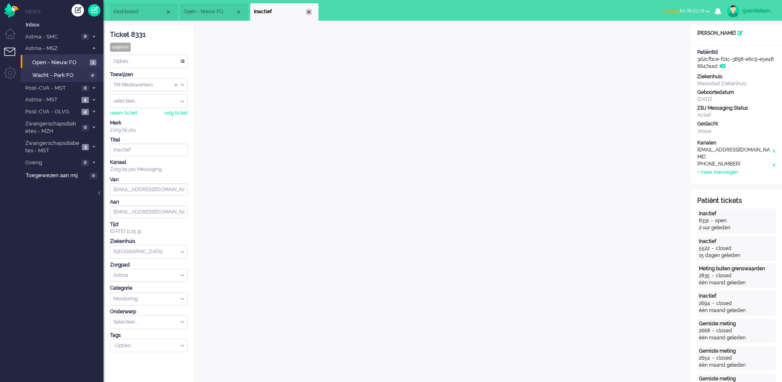
click at [309, 12] on div "Close tab" at bounding box center [309, 12] width 7 height 7
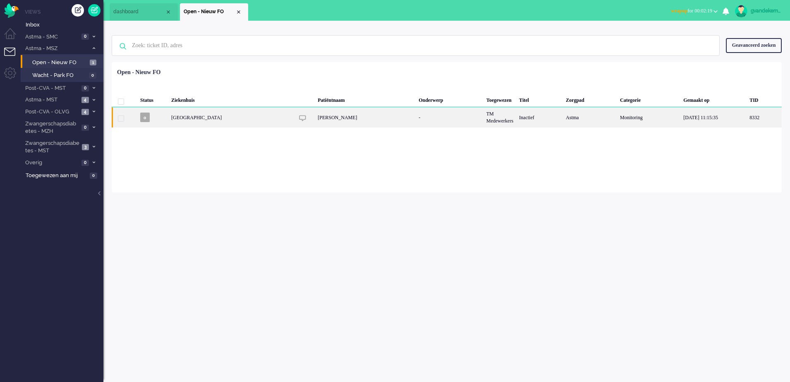
click at [315, 118] on div "[PERSON_NAME]" at bounding box center [365, 117] width 101 height 20
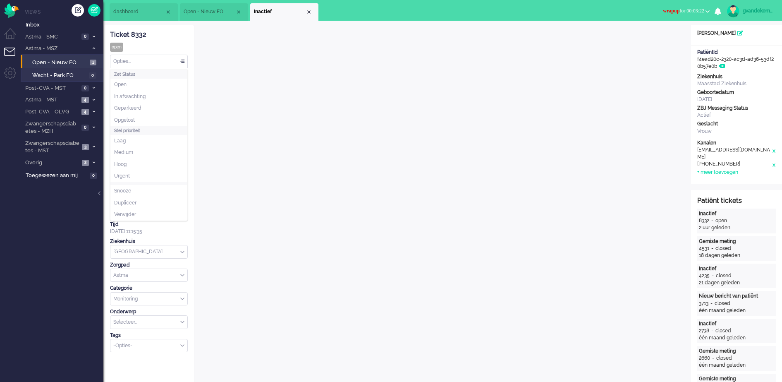
click at [183, 61] on div "Opties..." at bounding box center [148, 61] width 77 height 13
click at [133, 115] on li "Opgelost" at bounding box center [148, 120] width 77 height 12
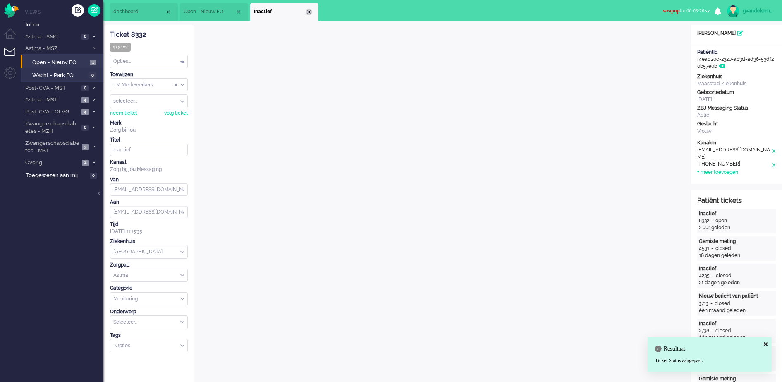
click at [309, 13] on div "Close tab" at bounding box center [309, 12] width 7 height 7
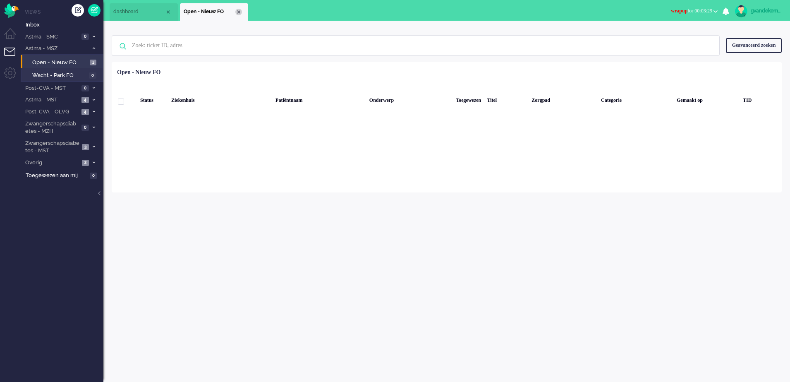
click at [240, 11] on div "Close tab" at bounding box center [238, 12] width 7 height 7
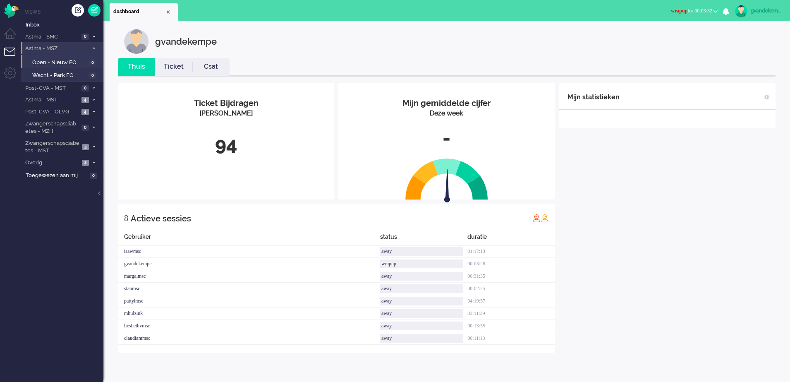
click at [94, 47] on icon at bounding box center [94, 48] width 2 height 3
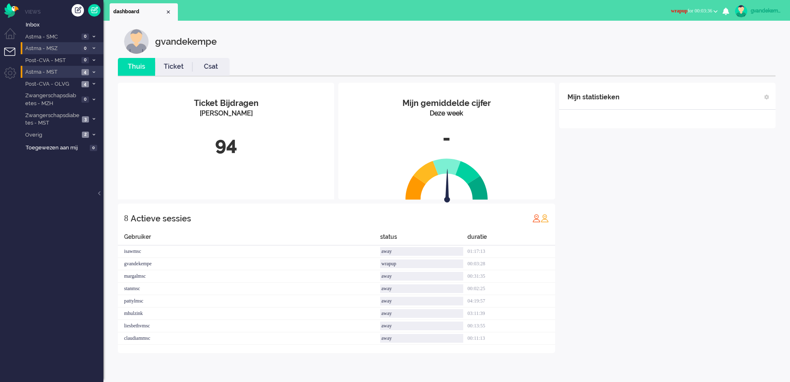
click at [92, 70] on span at bounding box center [94, 72] width 6 height 5
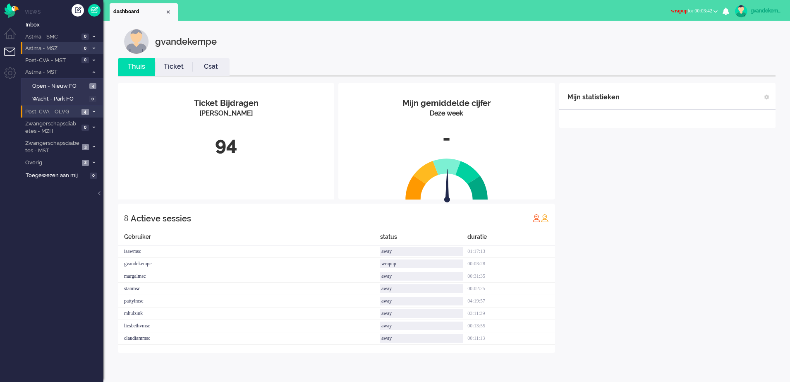
click at [94, 111] on icon at bounding box center [94, 111] width 2 height 3
click at [69, 123] on span "Open - Nieuw FO" at bounding box center [59, 126] width 55 height 8
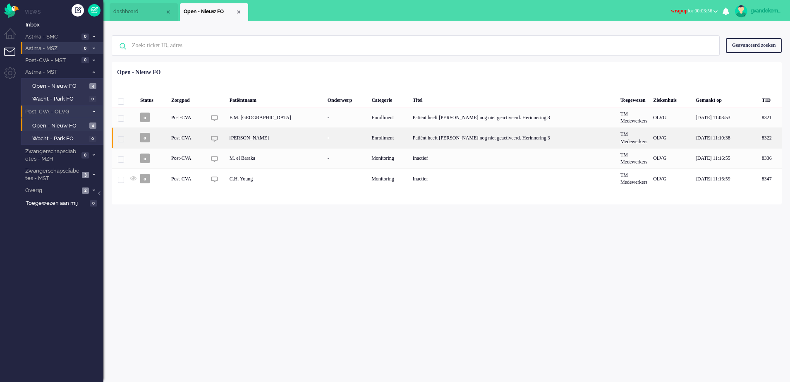
click at [440, 138] on div "Patiënt heeft [PERSON_NAME] nog niet geactiveerd. Herinnering 3" at bounding box center [514, 137] width 208 height 20
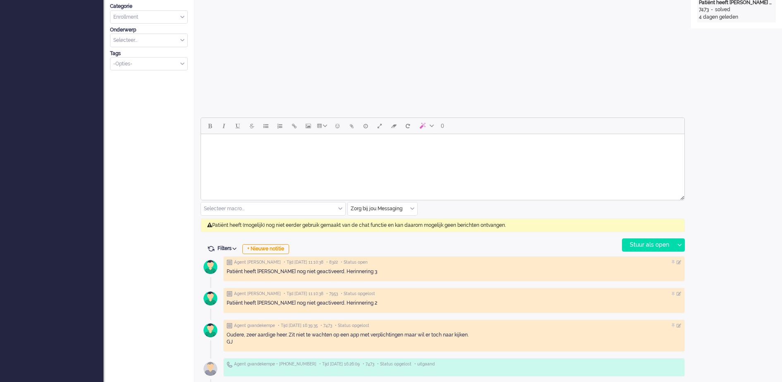
scroll to position [284, 0]
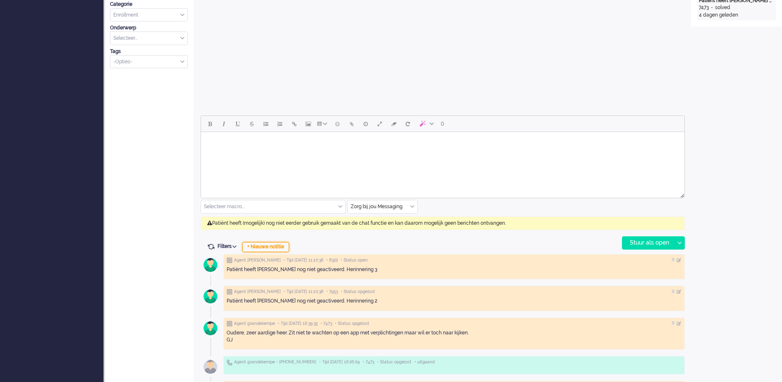
click at [284, 246] on div "+ Nieuwe notitie" at bounding box center [265, 247] width 47 height 10
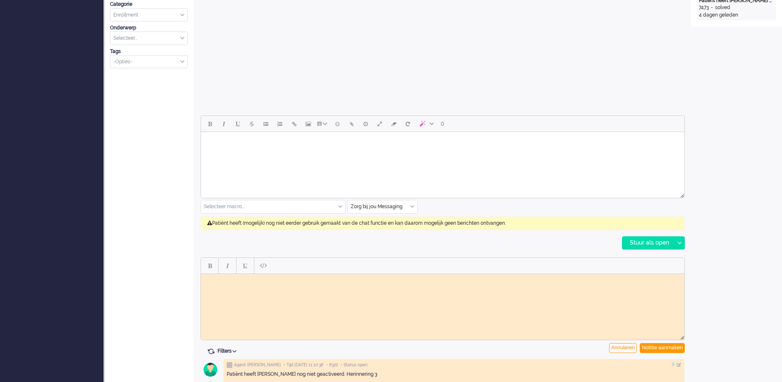
scroll to position [0, 0]
click at [274, 279] on body "Rich Text Area. Press ALT-0 for help." at bounding box center [442, 280] width 477 height 6
click at [664, 349] on div "Notitie aanmaken" at bounding box center [662, 348] width 45 height 10
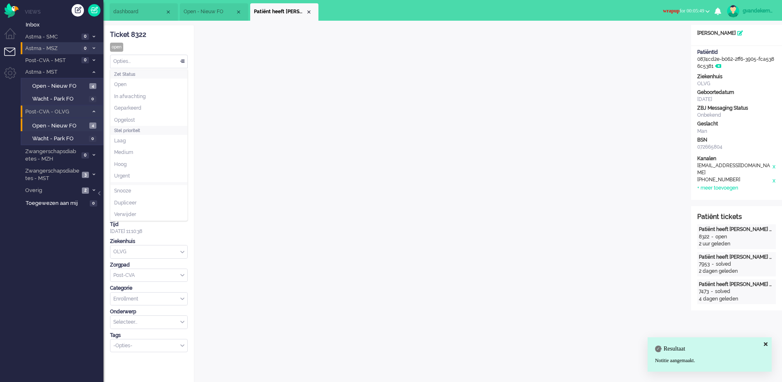
click at [180, 60] on div "Opties..." at bounding box center [148, 61] width 77 height 13
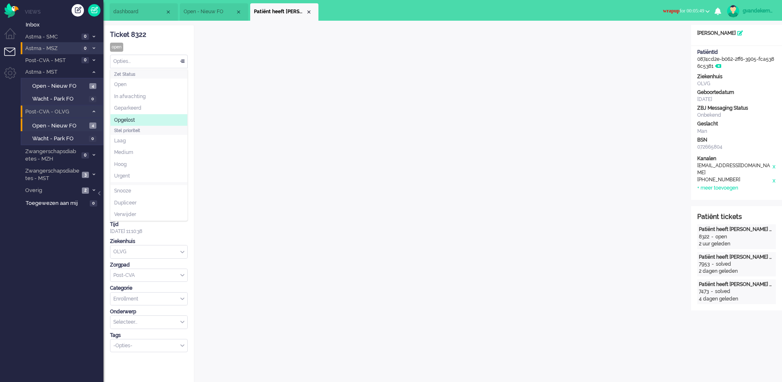
click at [153, 117] on li "Opgelost" at bounding box center [148, 120] width 77 height 12
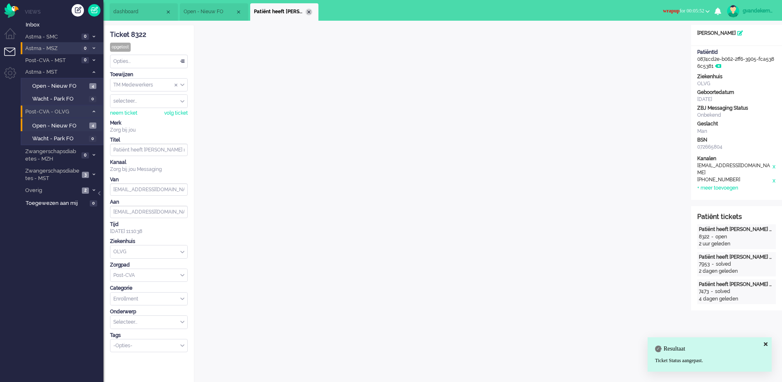
click at [306, 11] on div "Close tab" at bounding box center [309, 12] width 7 height 7
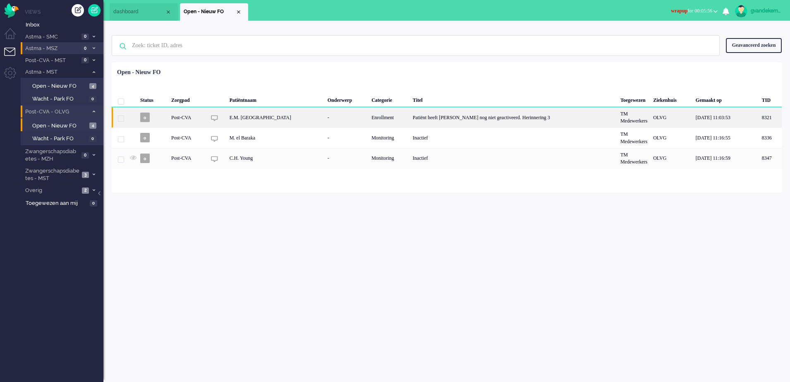
click at [446, 119] on div "Patiënt heeft [PERSON_NAME] nog niet geactiveerd. Herinnering 3" at bounding box center [514, 117] width 208 height 20
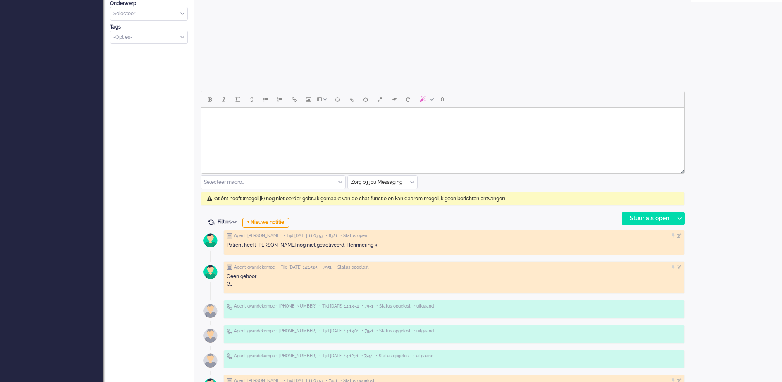
scroll to position [310, 0]
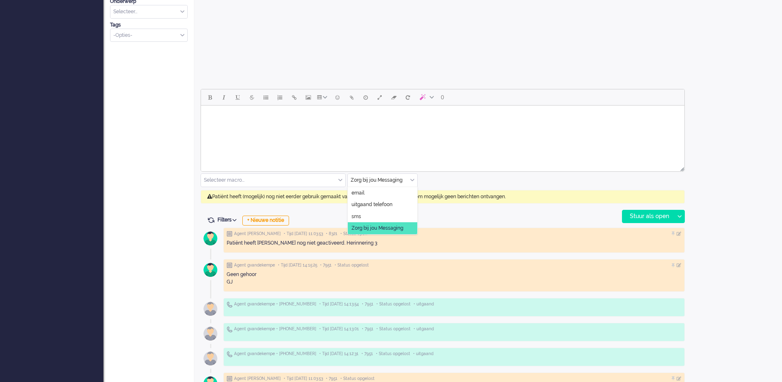
click at [412, 178] on div "Zorg bij jou Messaging" at bounding box center [382, 180] width 69 height 13
click at [390, 203] on span "uitgaand telefoon" at bounding box center [371, 204] width 41 height 7
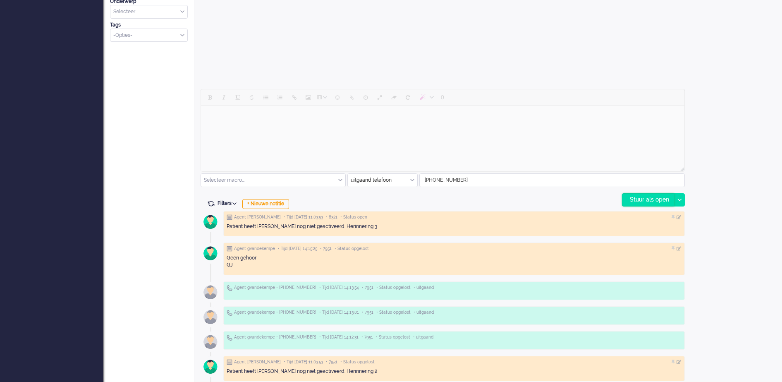
click at [625, 198] on div "Stuur als open" at bounding box center [648, 199] width 52 height 12
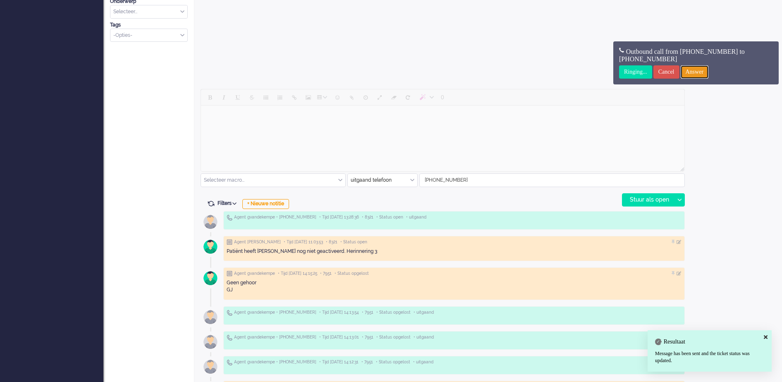
click at [706, 72] on input "Answer" at bounding box center [695, 71] width 28 height 13
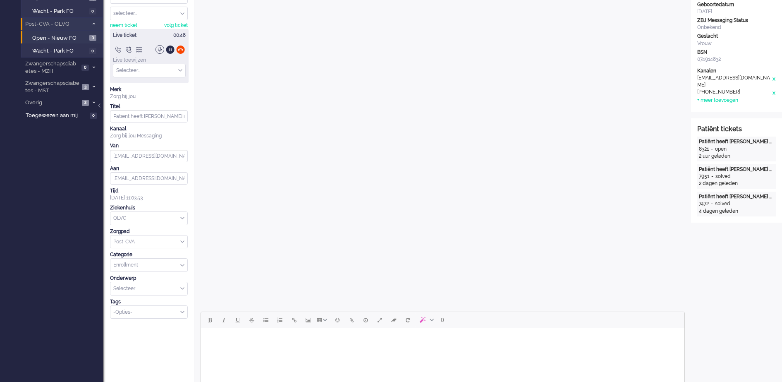
scroll to position [0, 0]
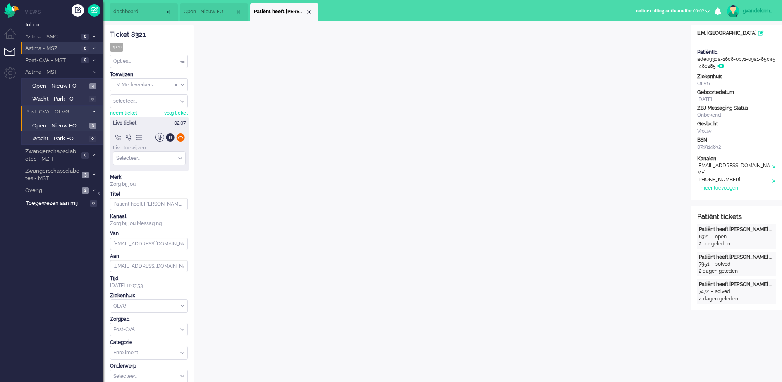
click at [179, 137] on div at bounding box center [180, 137] width 9 height 9
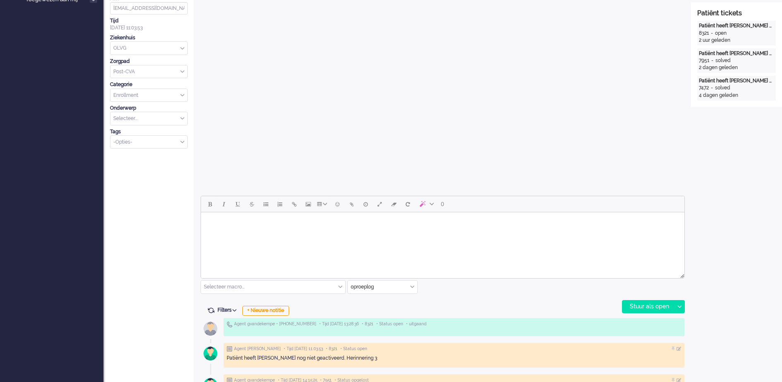
scroll to position [310, 0]
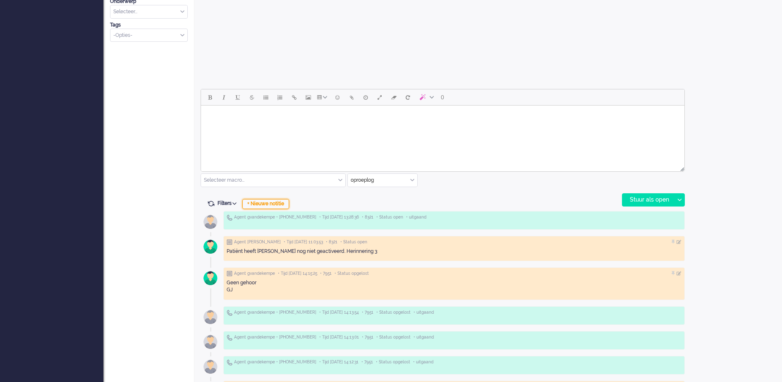
click at [275, 202] on div "+ Nieuwe notitie" at bounding box center [265, 204] width 47 height 10
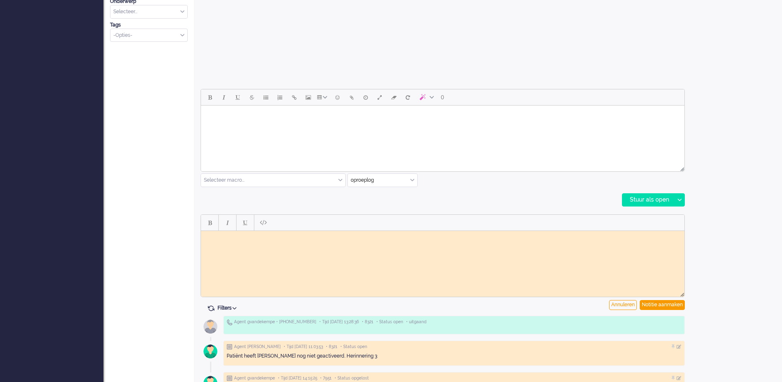
scroll to position [0, 0]
click at [285, 239] on body "Rich Text Area. Press ALT-0 for help." at bounding box center [442, 237] width 477 height 6
click at [366, 236] on body "Wederom geen gehoor, geen mogelijkheid voicemail in te sprekn GJ" at bounding box center [442, 240] width 477 height 12
click at [650, 305] on div "Notitie aanmaken" at bounding box center [662, 305] width 45 height 10
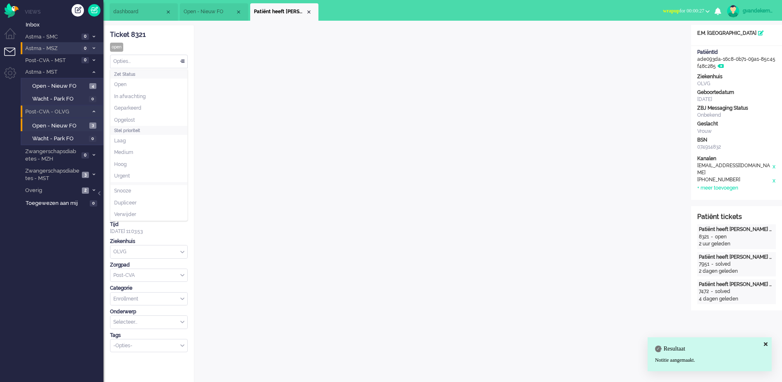
click at [185, 61] on div "Opties..." at bounding box center [148, 61] width 77 height 13
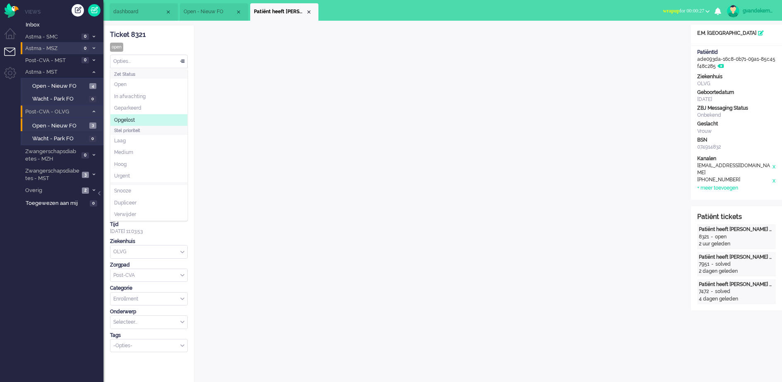
click at [139, 117] on li "Opgelost" at bounding box center [148, 120] width 77 height 12
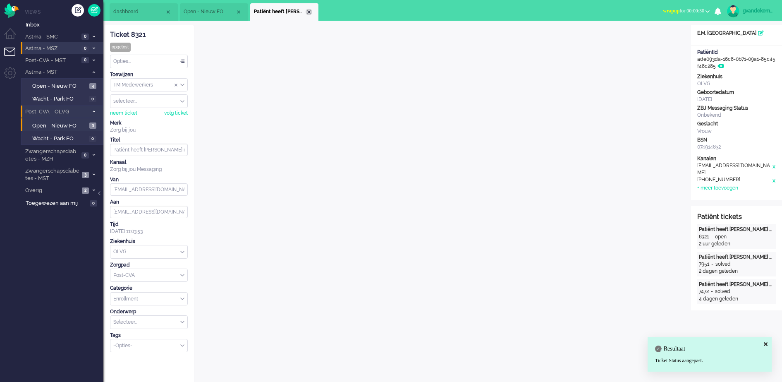
click at [307, 11] on div "Close tab" at bounding box center [309, 12] width 7 height 7
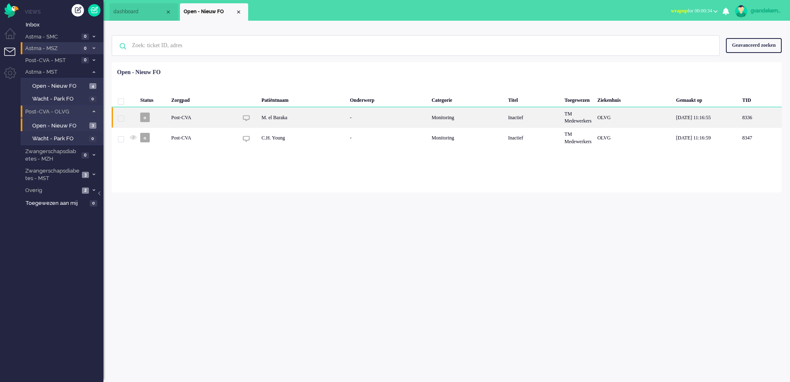
click at [437, 120] on div "Monitoring" at bounding box center [466, 117] width 76 height 20
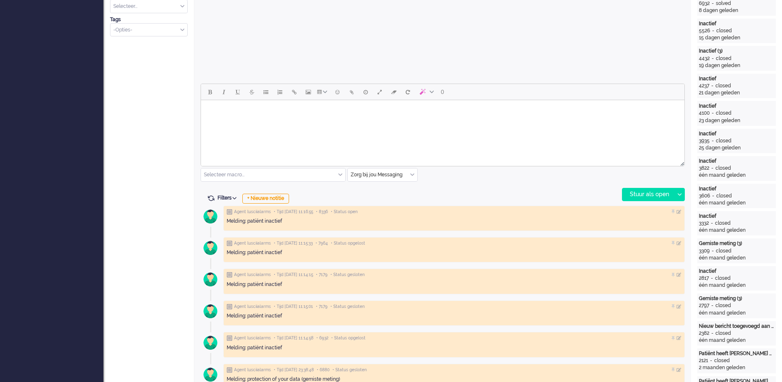
scroll to position [310, 0]
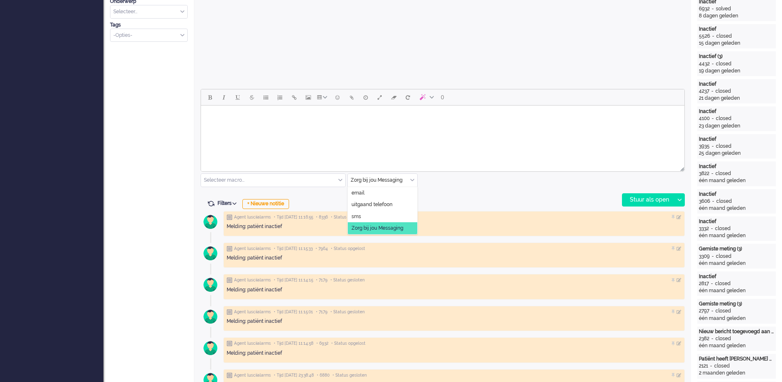
click at [411, 180] on div "Zorg bij jou Messaging" at bounding box center [382, 180] width 69 height 13
click at [384, 204] on span "uitgaand telefoon" at bounding box center [371, 204] width 41 height 7
click at [650, 198] on div "Stuur als open" at bounding box center [648, 199] width 52 height 12
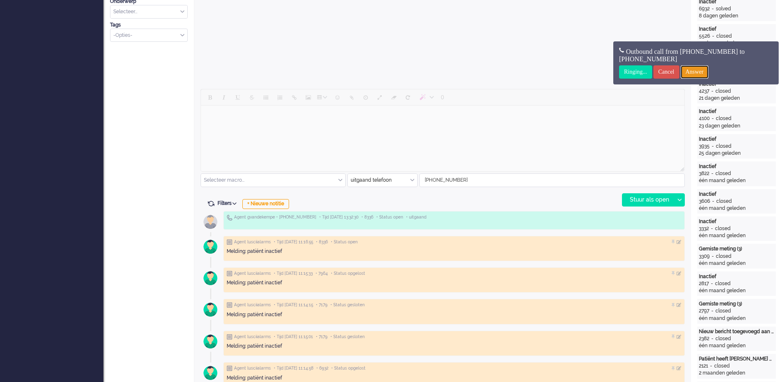
click at [707, 72] on input "Answer" at bounding box center [695, 71] width 28 height 13
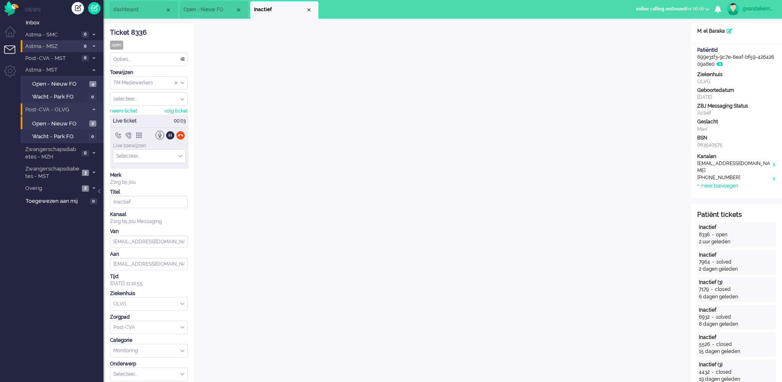
scroll to position [0, 0]
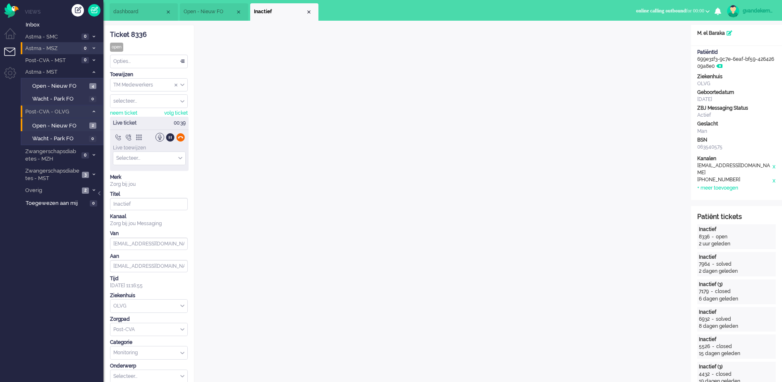
click at [180, 136] on div at bounding box center [180, 137] width 9 height 9
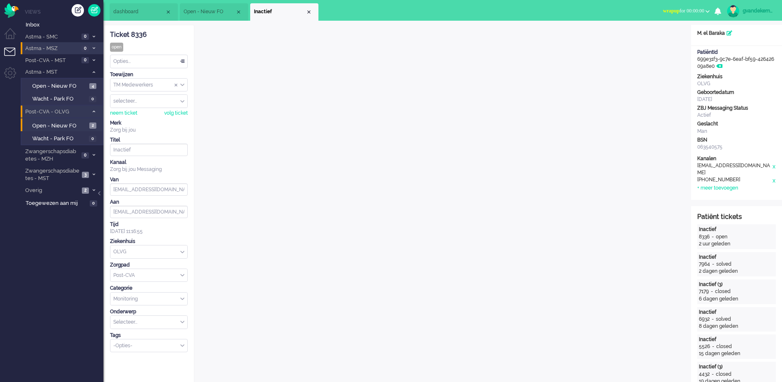
scroll to position [207, 0]
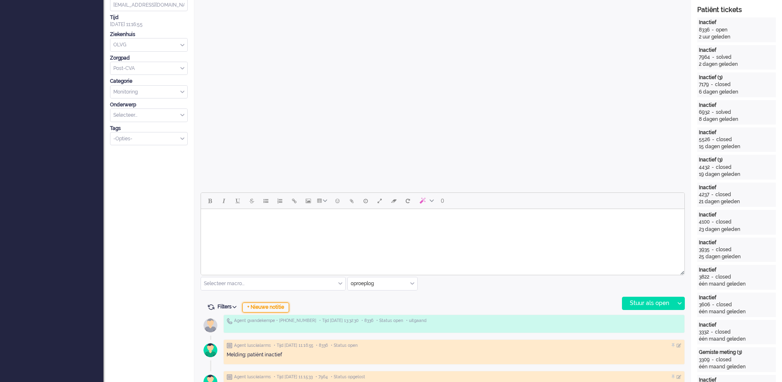
click at [271, 308] on div "+ Nieuwe notitie" at bounding box center [265, 307] width 47 height 10
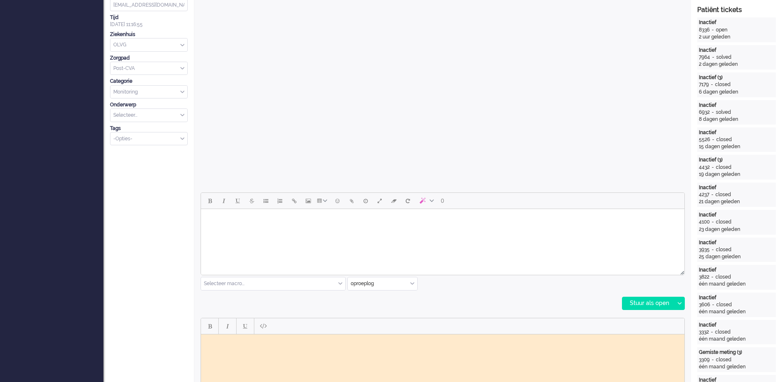
scroll to position [0, 0]
click at [336, 337] on body "Rich Text Area. Press ALT-0 for help." at bounding box center [442, 340] width 477 height 6
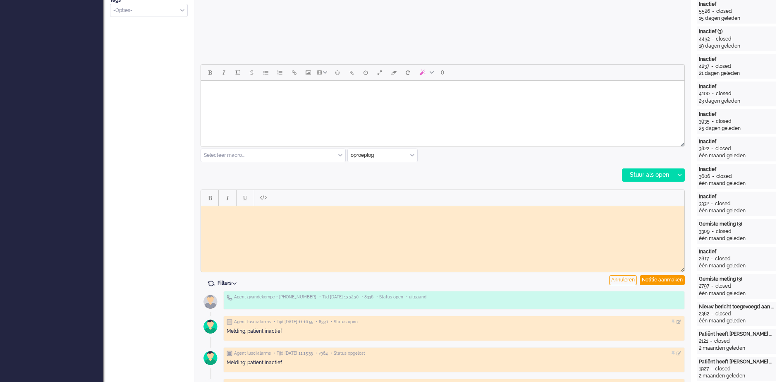
scroll to position [362, 0]
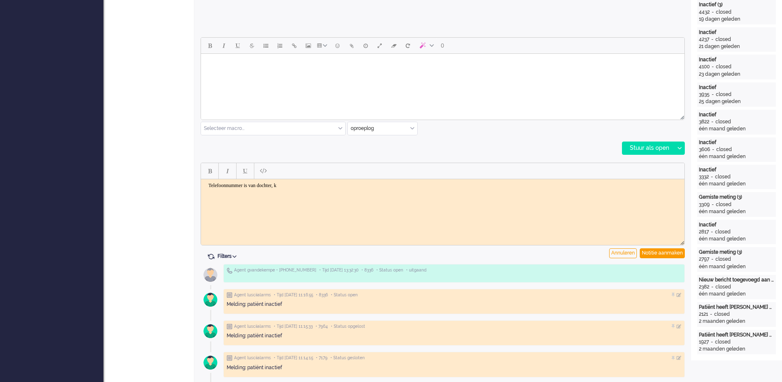
click at [209, 186] on body "Telefoonnummer is van dochter, k" at bounding box center [442, 185] width 477 height 6
click at [227, 186] on body "Telefonsich contact gehad. Telefoonnummer is van dochter, k" at bounding box center [442, 185] width 477 height 6
click at [380, 184] on body "Telefonisch contact gehad. Telefoonnummer is van dochter, k" at bounding box center [442, 185] width 477 height 6
drag, startPoint x: 458, startPoint y: 185, endPoint x: 497, endPoint y: 183, distance: 38.5
click at [497, 183] on body "Telefonisch contact gehad. Telefoonnummer is van dochter, kwam niet uit dat ik …" at bounding box center [442, 185] width 477 height 6
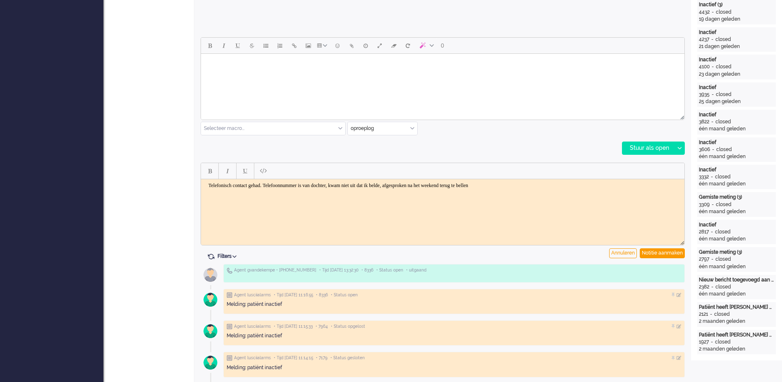
click at [533, 184] on body "Telefonisch contact gehad. Telefoonnummer is van dochter, kwam niet uit dat ik …" at bounding box center [442, 185] width 477 height 6
click at [536, 185] on body "Telefonisch contact gehad. Telefoonnummer is van dochter, kwam niet uit dat ik …" at bounding box center [442, 185] width 477 height 6
click at [671, 251] on div "Notitie aanmaken" at bounding box center [662, 253] width 45 height 10
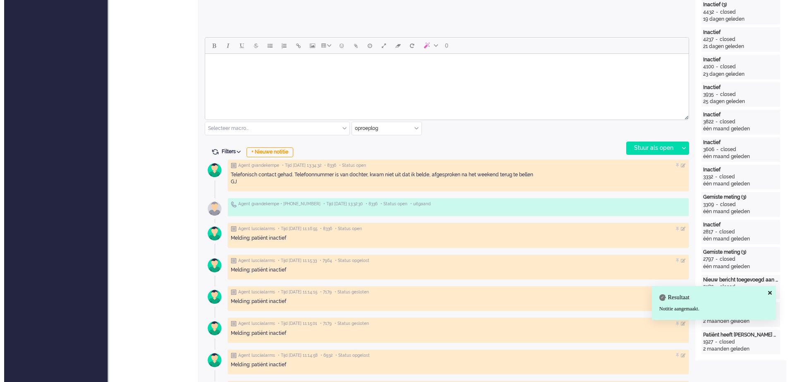
scroll to position [0, 0]
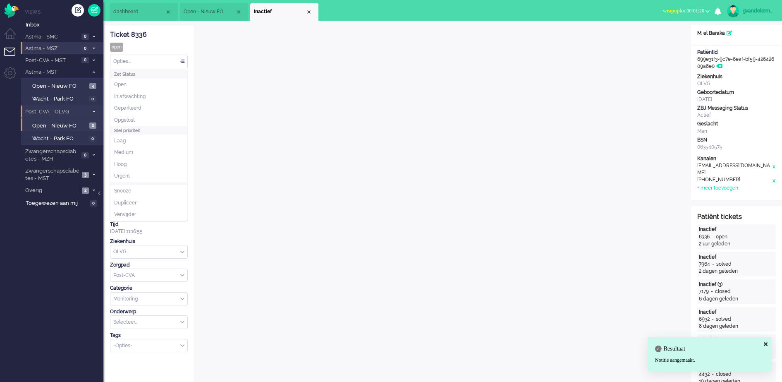
click at [182, 60] on div "Opties..." at bounding box center [148, 61] width 77 height 13
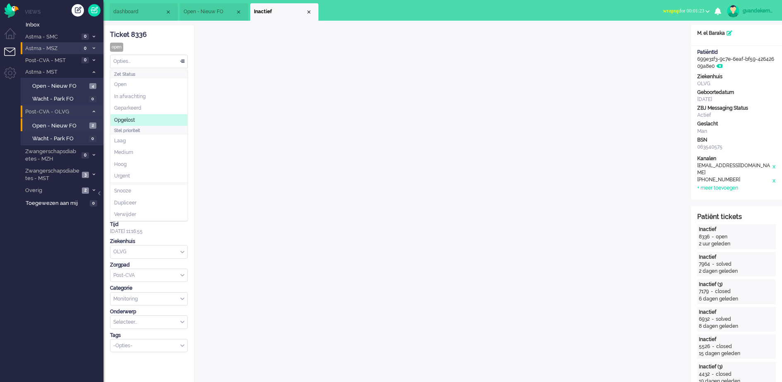
click at [131, 116] on li "Opgelost" at bounding box center [148, 120] width 77 height 12
click at [310, 14] on div "Close tab" at bounding box center [309, 12] width 7 height 7
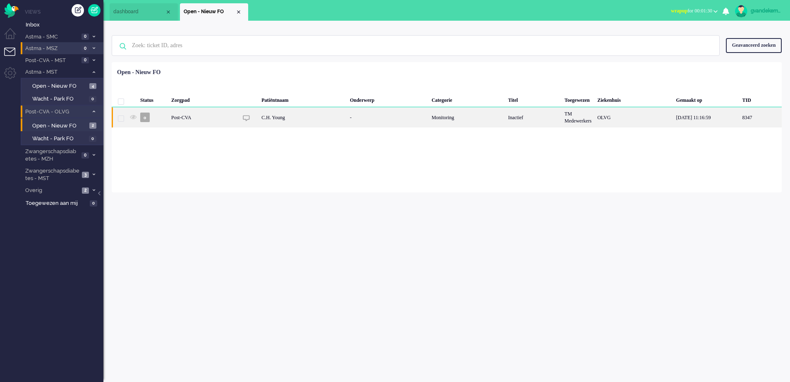
click at [418, 122] on div "-" at bounding box center [388, 117] width 82 height 20
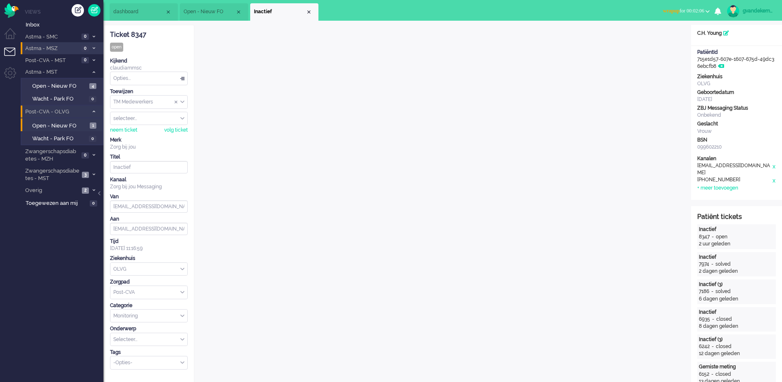
click at [707, 10] on b "button" at bounding box center [707, 11] width 4 height 3
click at [653, 38] on label "Online" at bounding box center [675, 36] width 65 height 7
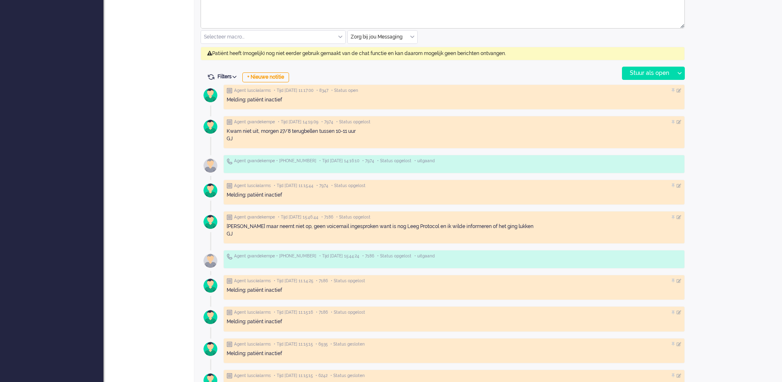
scroll to position [465, 0]
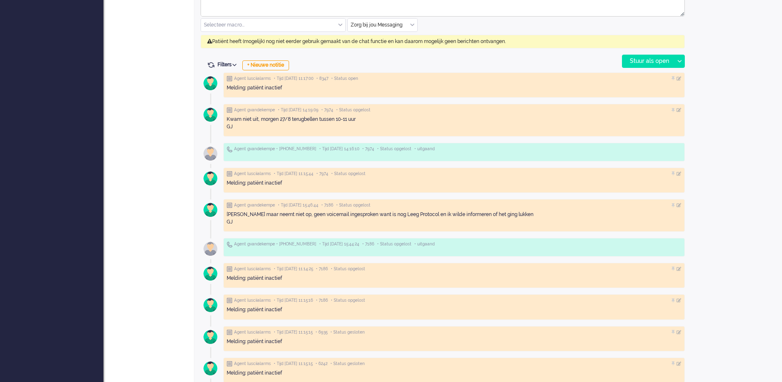
click at [409, 26] on input "text" at bounding box center [382, 25] width 69 height 13
click at [389, 48] on span "uitgaand telefoon" at bounding box center [371, 49] width 41 height 7
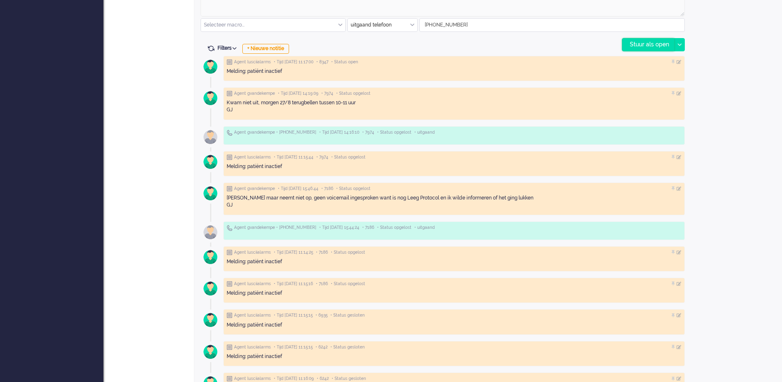
click at [633, 41] on div "Stuur als open" at bounding box center [648, 44] width 52 height 12
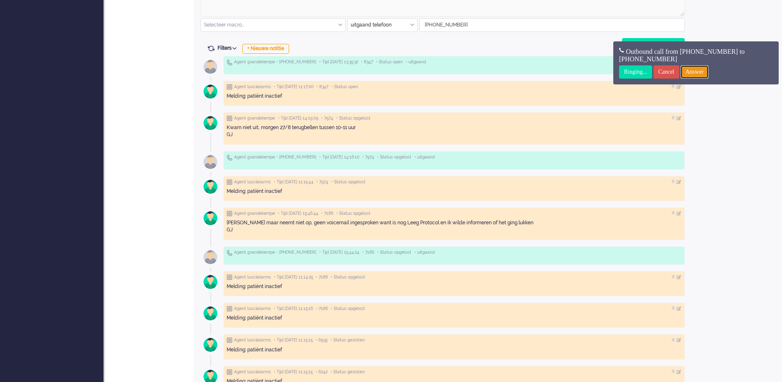
click at [706, 68] on input "Answer" at bounding box center [695, 71] width 28 height 13
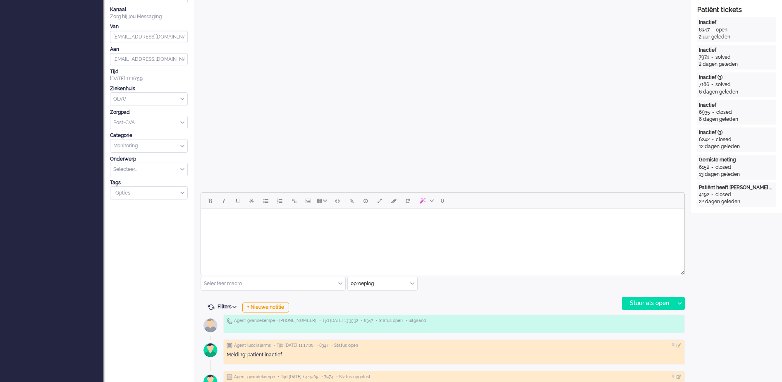
scroll to position [0, 0]
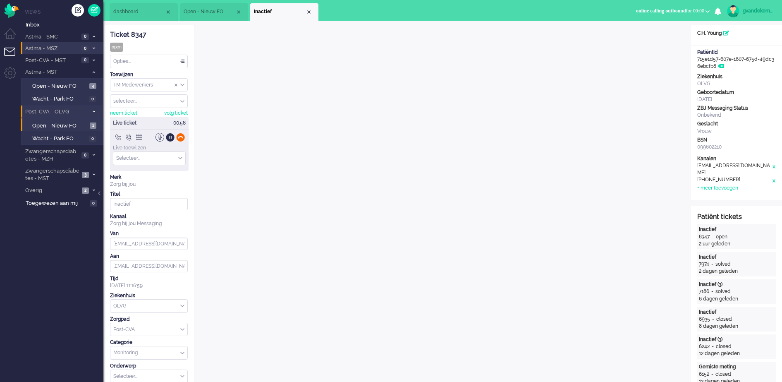
click at [178, 136] on div at bounding box center [180, 137] width 9 height 9
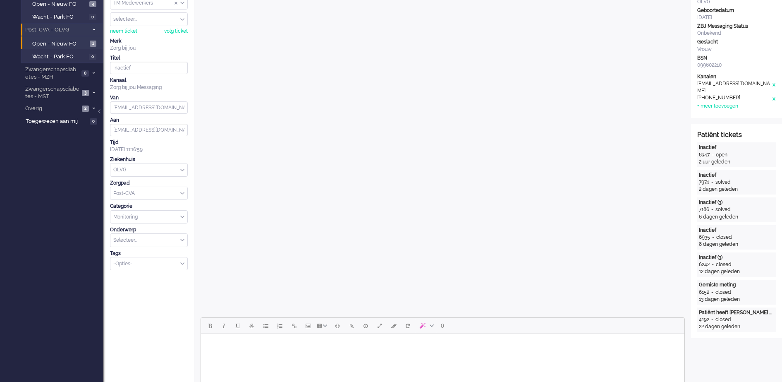
scroll to position [258, 0]
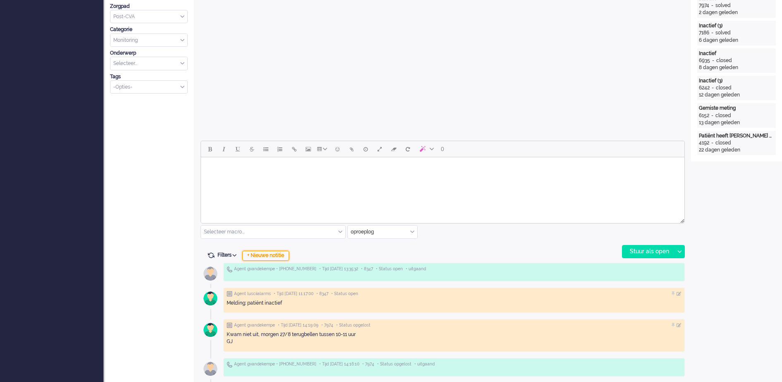
click at [276, 254] on div "+ Nieuwe notitie" at bounding box center [265, 256] width 47 height 10
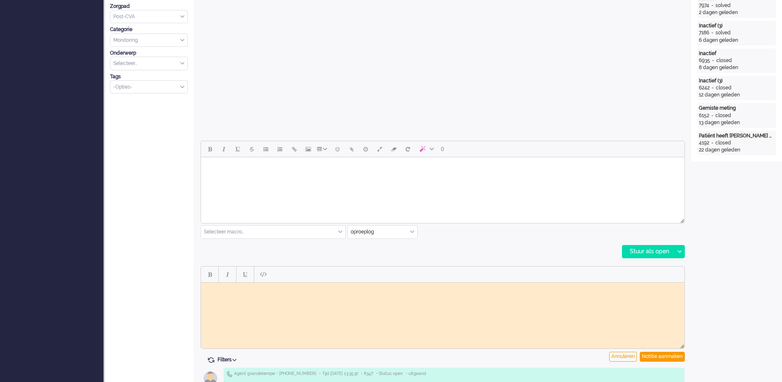
scroll to position [0, 0]
click at [245, 291] on body "Rich Text Area. Press ALT-0 for help." at bounding box center [442, 288] width 477 height 6
click at [663, 357] on div "Notitie aanmaken" at bounding box center [662, 356] width 45 height 10
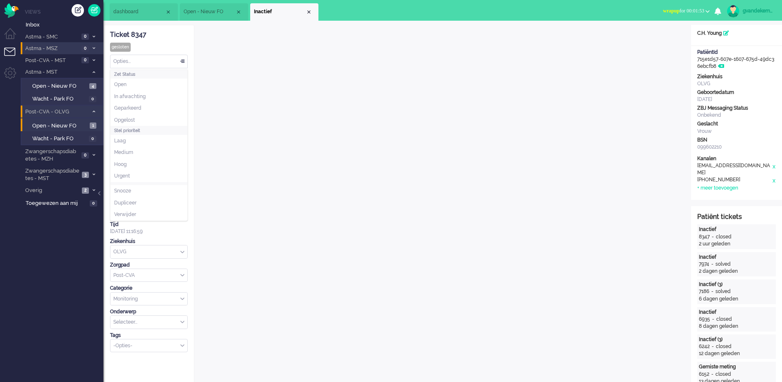
click at [182, 62] on div "Opties..." at bounding box center [148, 61] width 77 height 13
click at [131, 119] on span "Opgelost" at bounding box center [124, 120] width 21 height 7
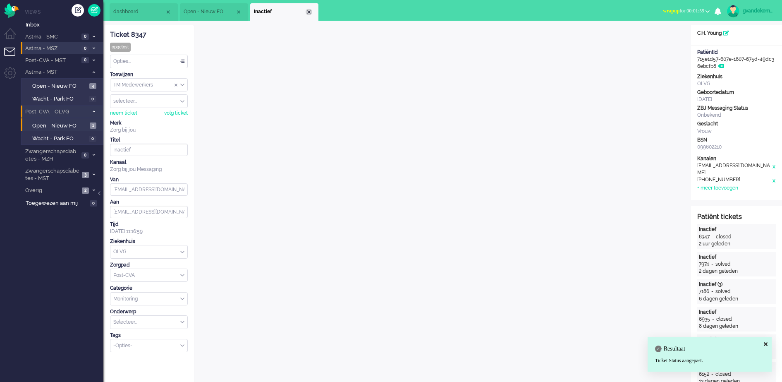
click at [311, 9] on div "Close tab" at bounding box center [309, 12] width 7 height 7
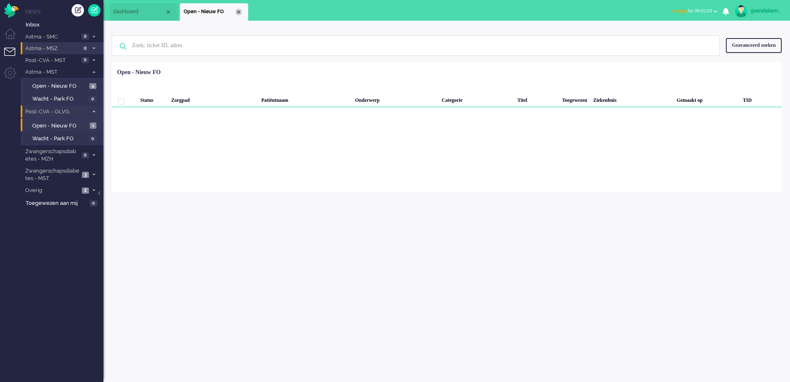
click at [239, 13] on div "Close tab" at bounding box center [238, 12] width 7 height 7
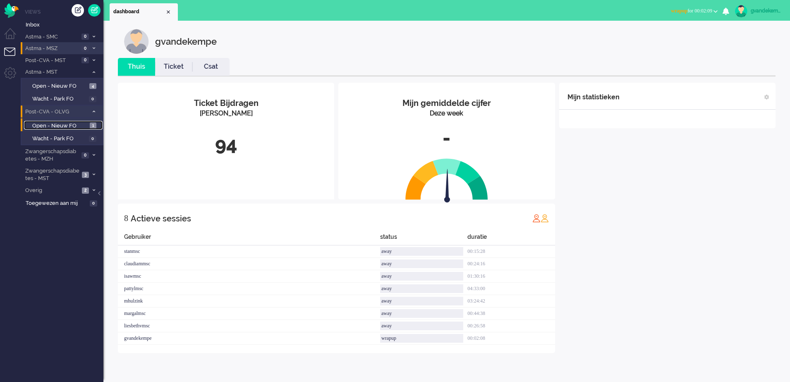
click at [88, 124] on link "Open - Nieuw FO 1" at bounding box center [63, 125] width 79 height 9
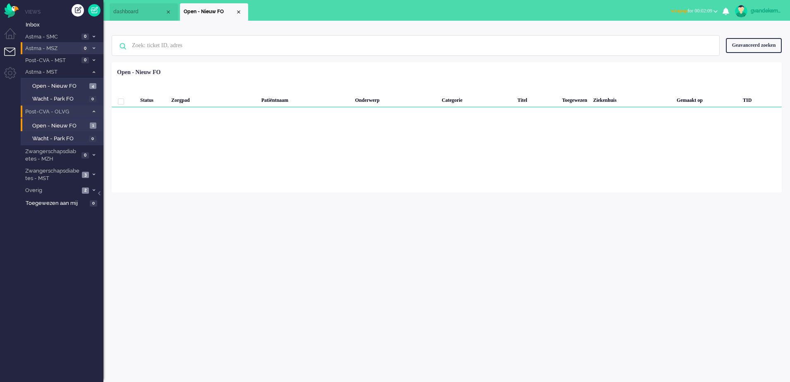
click at [94, 111] on icon at bounding box center [94, 111] width 2 height 3
click at [713, 9] on button "wrapup for 00:02:13" at bounding box center [694, 11] width 57 height 12
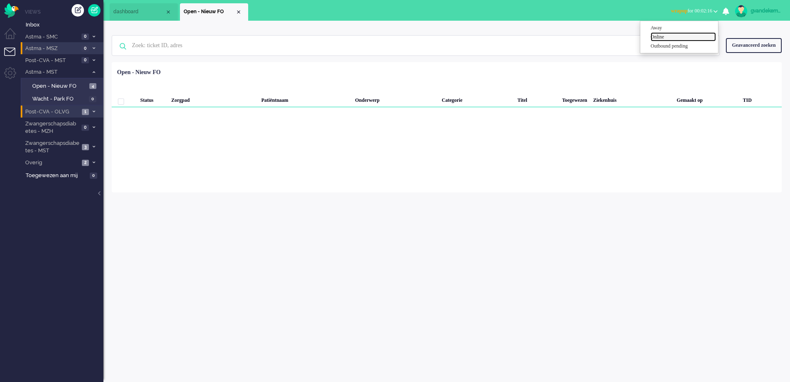
click at [654, 36] on label "Online" at bounding box center [682, 36] width 65 height 7
click at [93, 71] on icon at bounding box center [94, 72] width 2 height 3
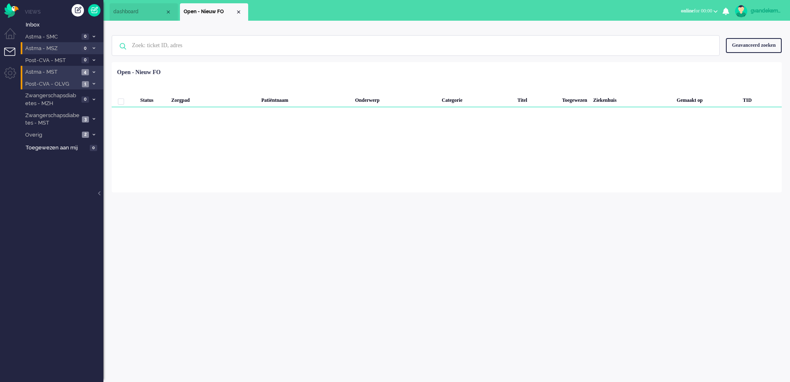
click at [93, 83] on icon at bounding box center [94, 83] width 2 height 3
click at [68, 97] on span "Open - Nieuw FO" at bounding box center [59, 98] width 55 height 8
click at [239, 12] on div "Close tab" at bounding box center [238, 12] width 7 height 7
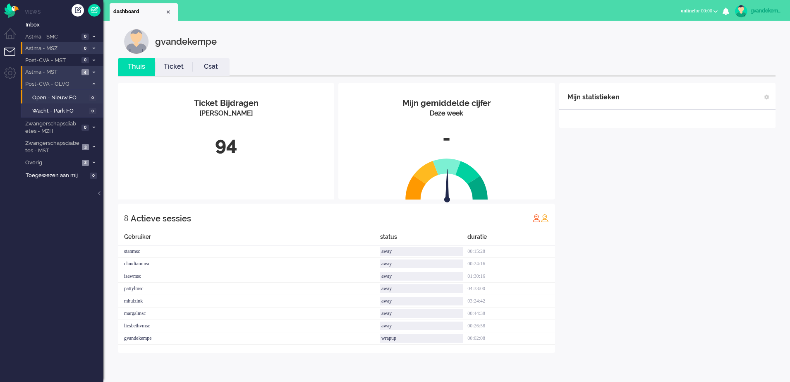
click at [92, 83] on span at bounding box center [94, 84] width 6 height 5
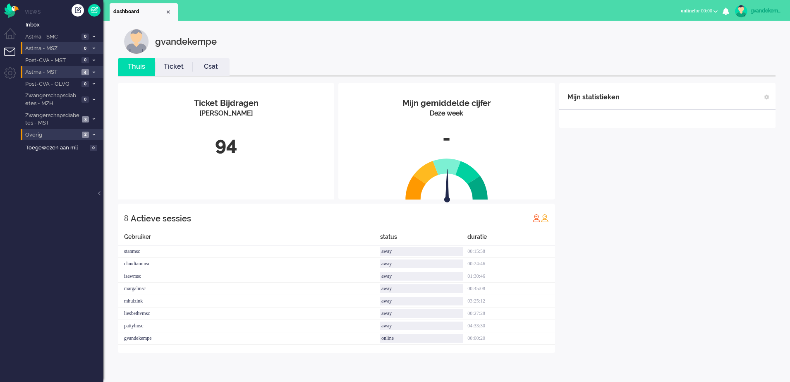
click at [92, 132] on li "Overig 2" at bounding box center [62, 135] width 83 height 12
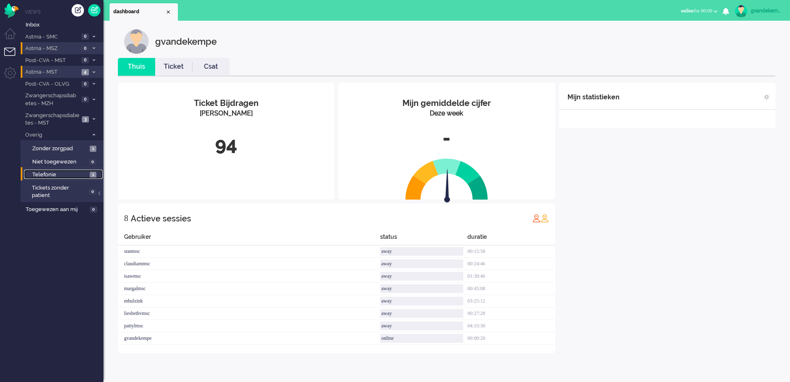
click at [91, 174] on span "1" at bounding box center [93, 175] width 7 height 6
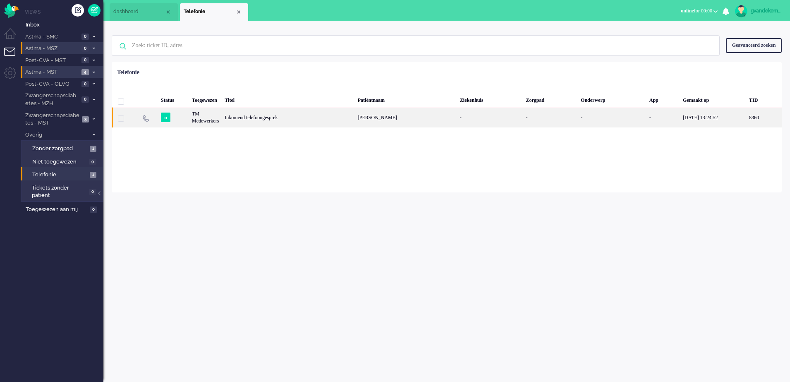
click at [412, 117] on div "[PERSON_NAME]" at bounding box center [406, 117] width 102 height 20
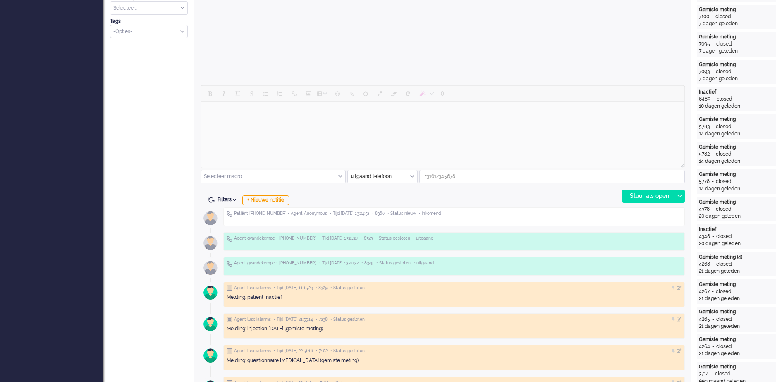
scroll to position [325, 0]
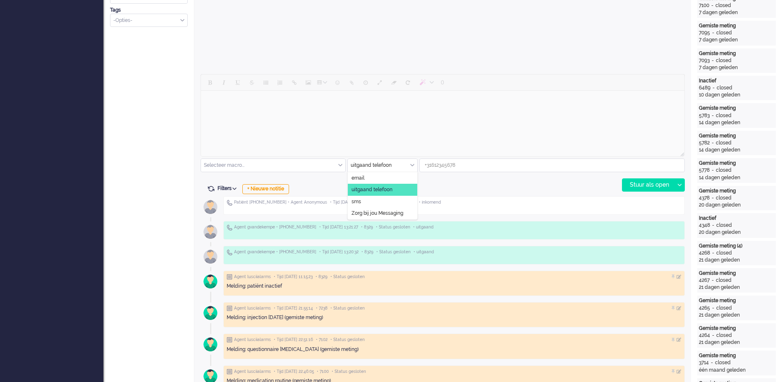
click at [413, 167] on div "uitgaand telefoon" at bounding box center [382, 165] width 69 height 13
click at [380, 191] on span "uitgaand telefoon" at bounding box center [371, 189] width 41 height 7
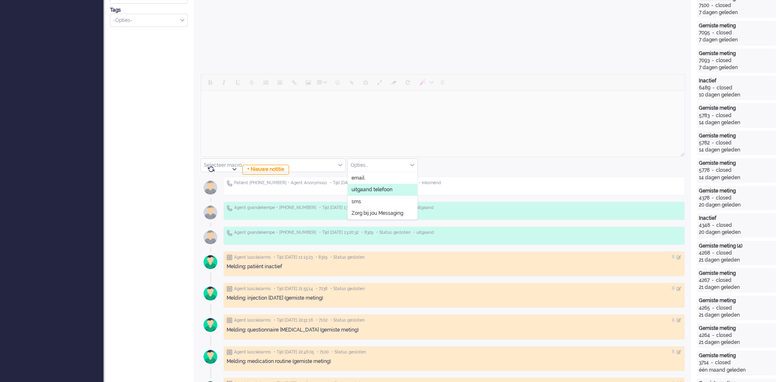
click at [377, 186] on span "uitgaand telefoon" at bounding box center [371, 189] width 41 height 7
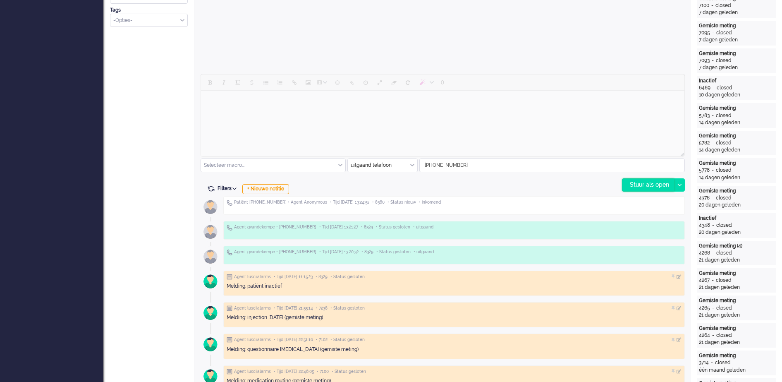
click at [656, 182] on div "Stuur als open" at bounding box center [648, 185] width 52 height 12
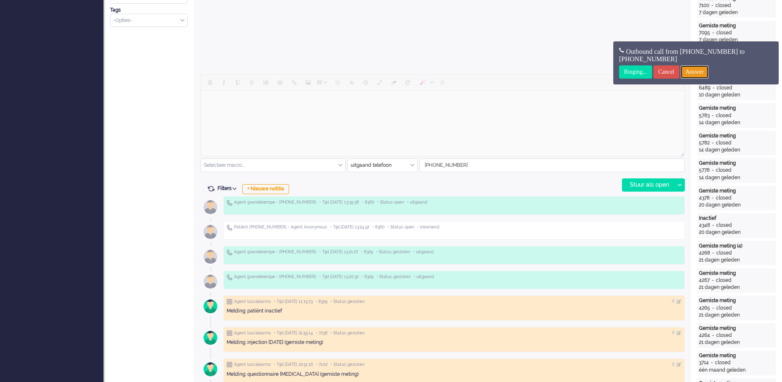
click at [697, 70] on input "Answer" at bounding box center [695, 71] width 28 height 13
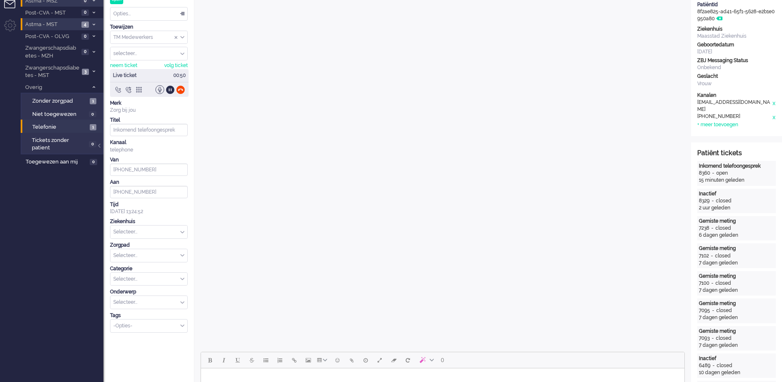
scroll to position [0, 0]
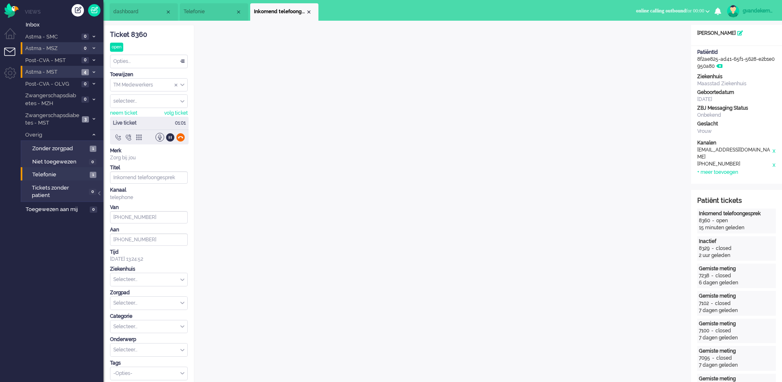
click at [181, 139] on div at bounding box center [180, 137] width 9 height 9
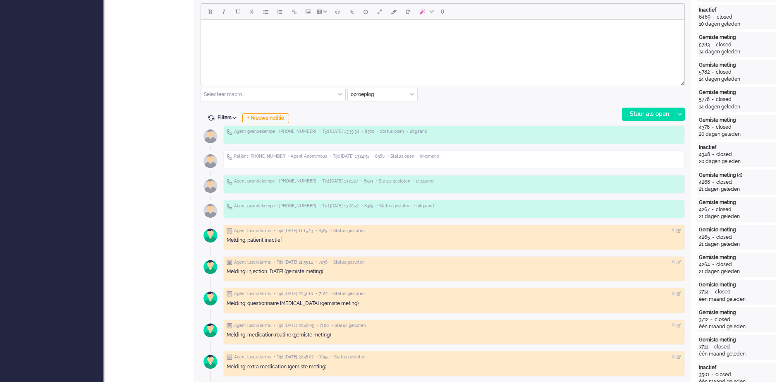
scroll to position [413, 0]
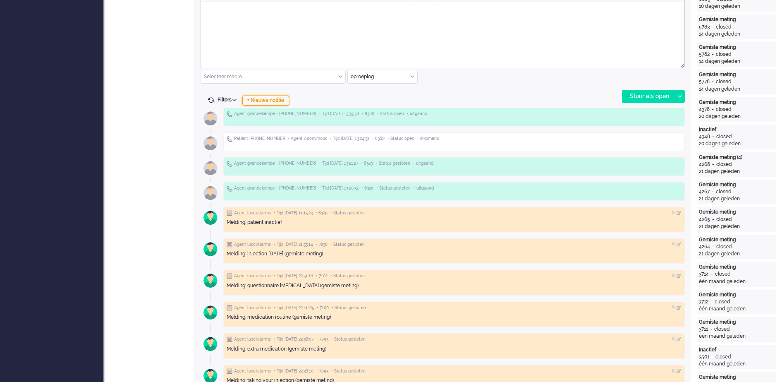
click at [286, 99] on div "+ Nieuwe notitie" at bounding box center [265, 101] width 47 height 10
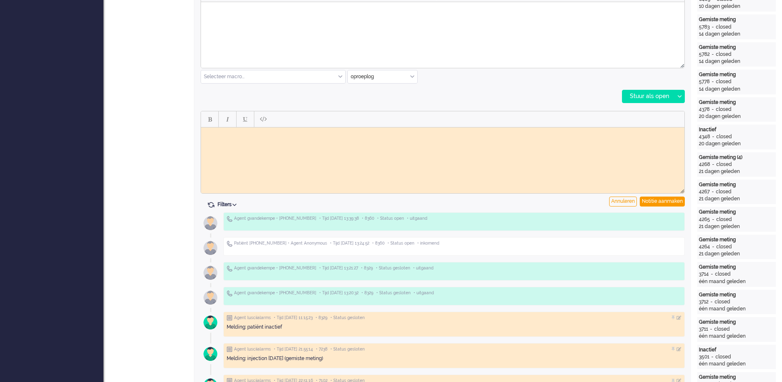
scroll to position [0, 0]
click at [280, 133] on body "Rich Text Area. Press ALT-0 for help." at bounding box center [442, 133] width 477 height 6
click at [276, 134] on body "Telefonisch contact gehad, het is er bij ingeschoten" at bounding box center [442, 133] width 477 height 6
click at [348, 132] on body "Telefonisch contact gehad, het is er bij ingeschoten" at bounding box center [442, 133] width 477 height 6
click at [276, 134] on body "Telefonisch contact gehad, het was er bij ingeschoten maar ze gaat er weer naar…" at bounding box center [442, 133] width 477 height 6
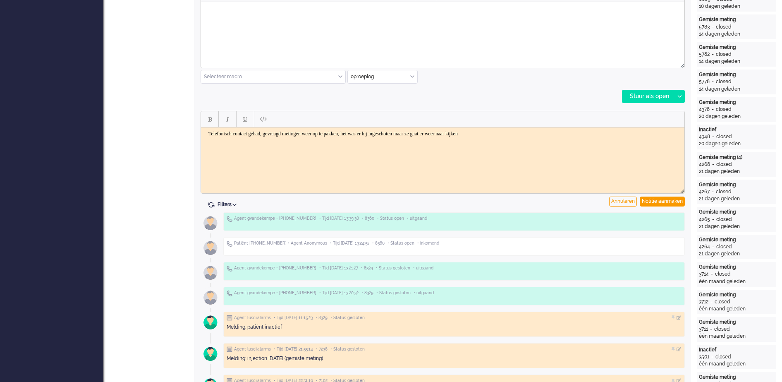
click at [530, 132] on body "Telefonisch contact gehad, gevraagd metingen weer op te pakken, het was er bij …" at bounding box center [442, 133] width 477 height 6
click at [664, 200] on div "Notitie aanmaken" at bounding box center [662, 201] width 45 height 10
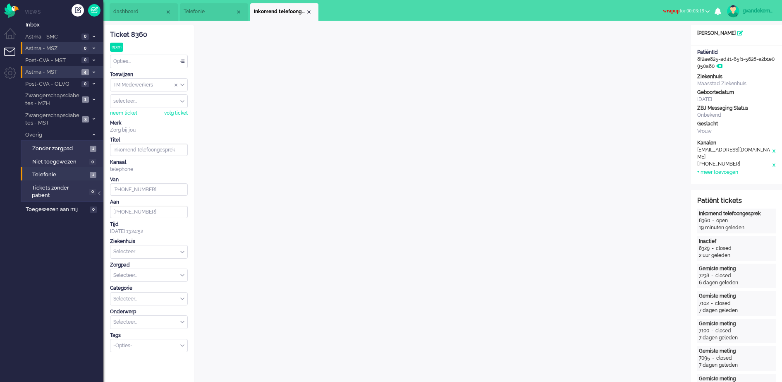
click at [184, 61] on div "Opties..." at bounding box center [148, 61] width 77 height 13
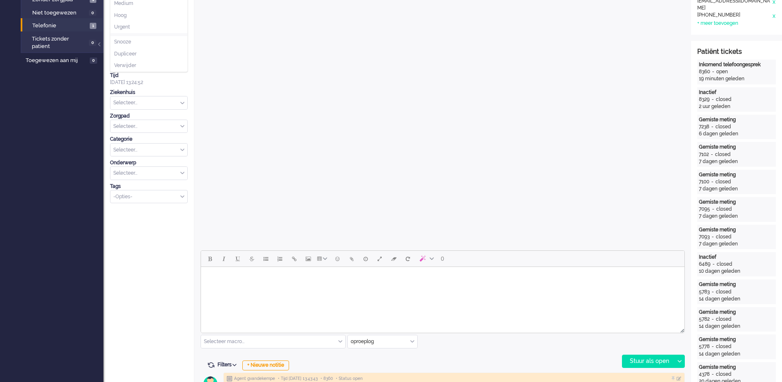
scroll to position [362, 0]
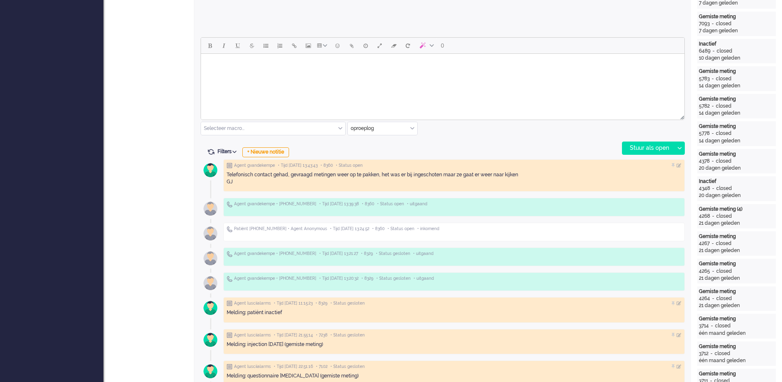
click at [287, 174] on div "Telefonisch contact gehad, gevraagd metingen weer op te pakken, het was er bij …" at bounding box center [454, 178] width 455 height 14
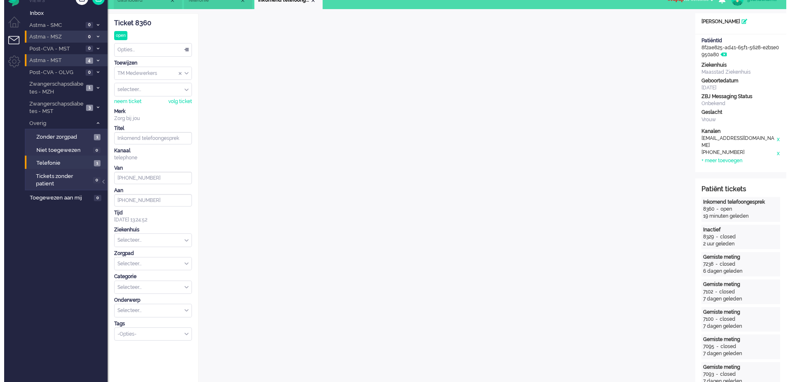
scroll to position [0, 0]
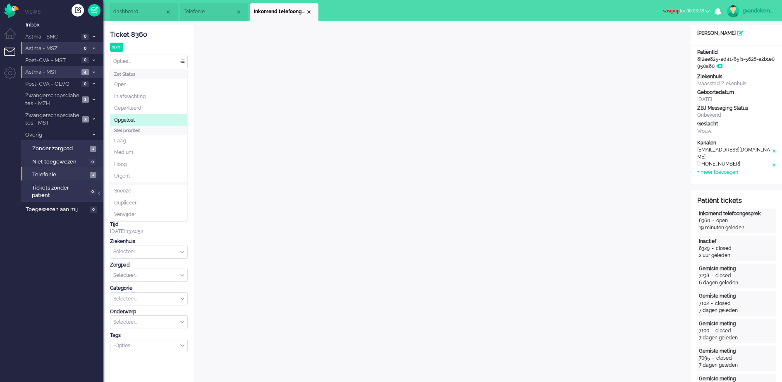
click at [183, 62] on div "Opties..." at bounding box center [148, 61] width 77 height 13
click at [123, 118] on span "Opgelost" at bounding box center [124, 120] width 21 height 7
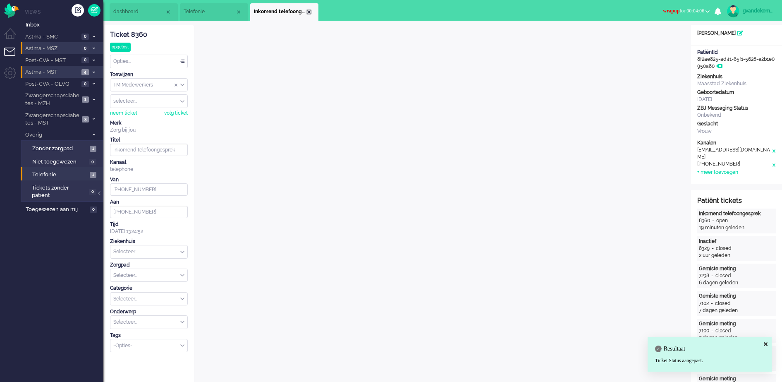
click at [308, 11] on div "Close tab" at bounding box center [309, 12] width 7 height 7
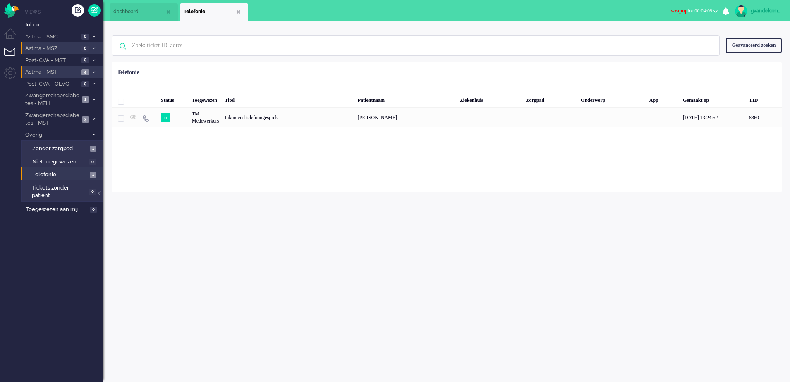
click at [236, 7] on li "Telefonie" at bounding box center [214, 11] width 68 height 17
click at [87, 173] on link "Telefonie 1" at bounding box center [63, 174] width 79 height 9
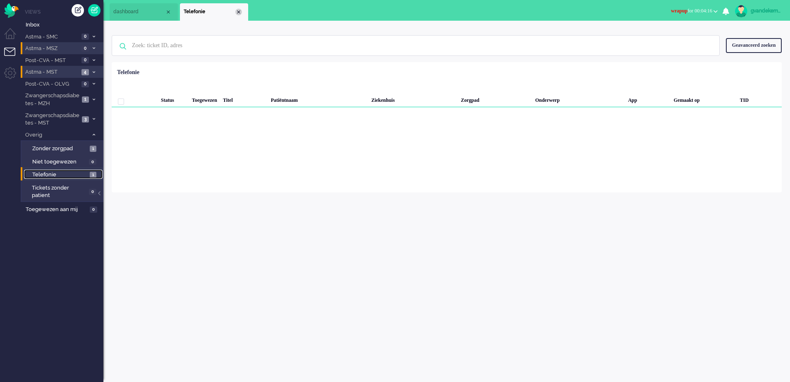
click at [236, 14] on div "Close tab" at bounding box center [238, 12] width 7 height 7
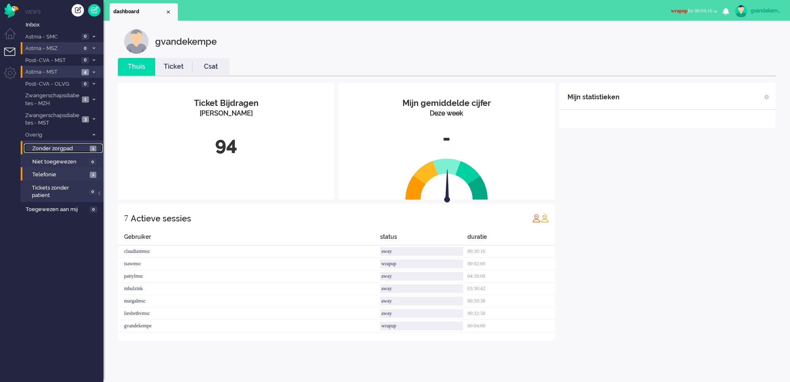
click at [74, 146] on span "Zonder zorgpad" at bounding box center [59, 149] width 55 height 8
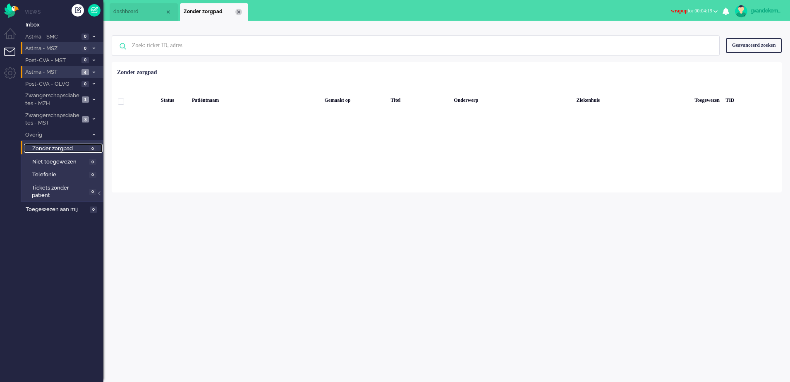
click at [240, 9] on div "Close tab" at bounding box center [238, 12] width 7 height 7
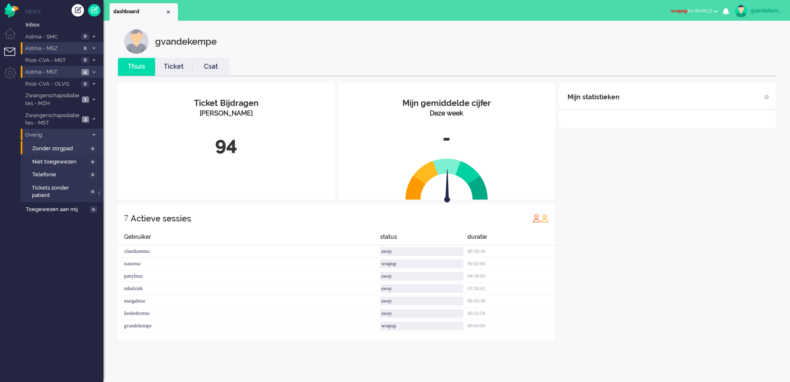
click at [95, 132] on li "Overig 0" at bounding box center [62, 135] width 83 height 12
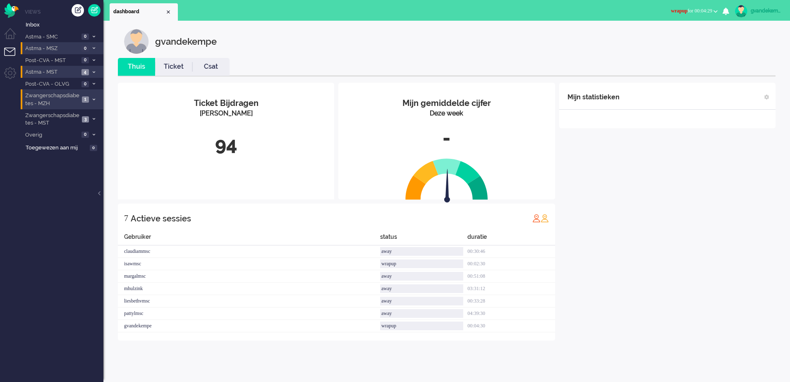
click at [88, 96] on li "Zwangerschapsdiabetes - MZH 1" at bounding box center [62, 98] width 83 height 19
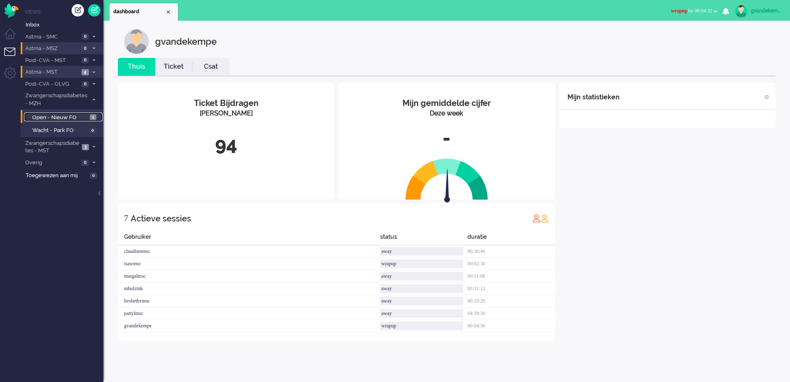
click at [68, 116] on span "Open - Nieuw FO" at bounding box center [59, 118] width 55 height 8
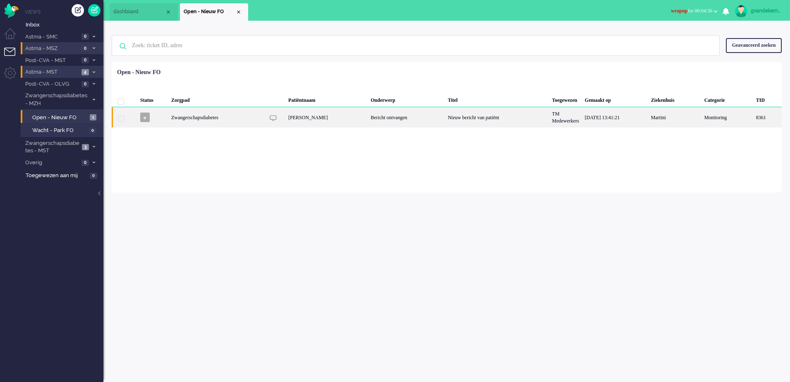
click at [400, 115] on div "Bericht ontvangen" at bounding box center [406, 117] width 77 height 20
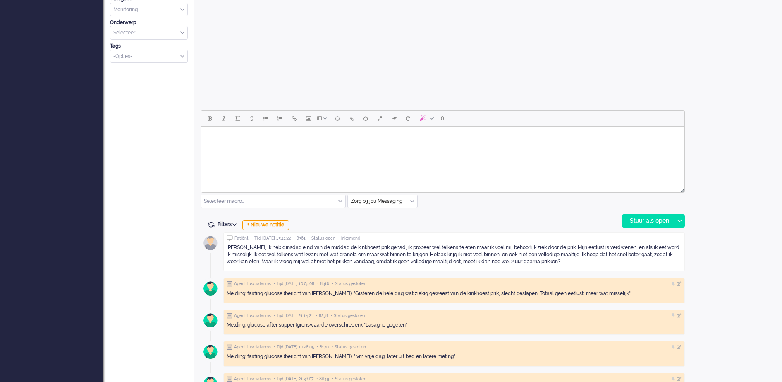
scroll to position [284, 0]
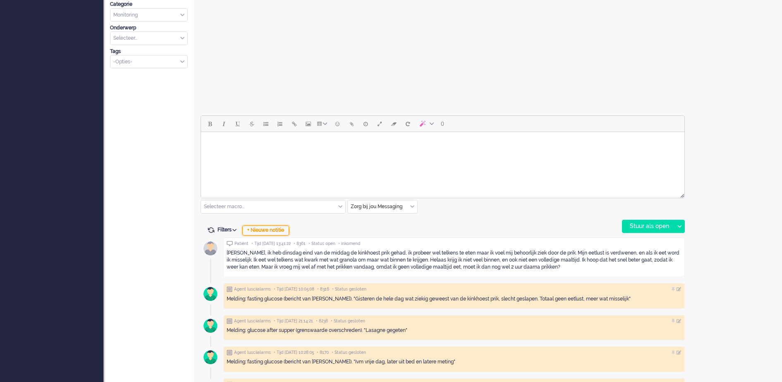
click at [281, 230] on div "+ Nieuwe notitie" at bounding box center [265, 230] width 47 height 10
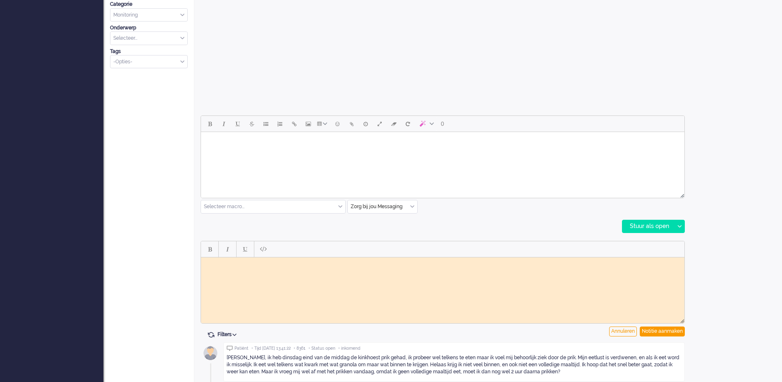
scroll to position [0, 0]
click at [258, 262] on body "Rich Text Area. Press ALT-0 for help." at bounding box center [442, 263] width 477 height 6
click at [210, 263] on body "Bericht van patient doorgezet naar vpk-box GJ" at bounding box center [442, 266] width 477 height 12
click at [215, 262] on body "Bericht van patient doorgezet naar vpk-box GJ" at bounding box center [442, 266] width 477 height 12
click at [212, 263] on body "Bericht van patient doorgezet naar vpk-box GJ" at bounding box center [442, 266] width 477 height 12
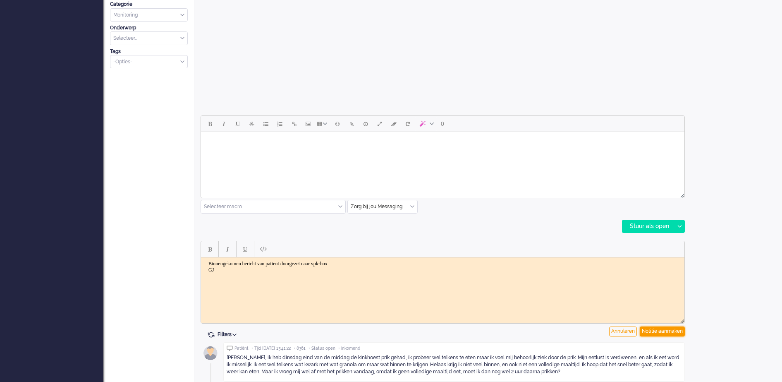
click at [672, 330] on div "Notitie aanmaken" at bounding box center [662, 331] width 45 height 10
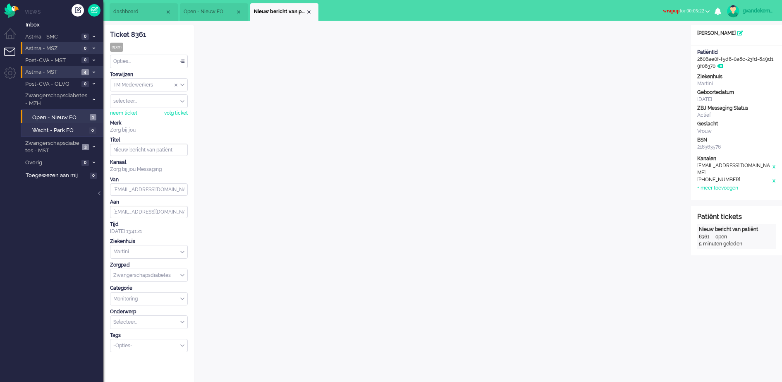
click at [182, 84] on div "TM Medewerkers" at bounding box center [148, 85] width 77 height 13
click at [163, 107] on span "TM Verpleegkundigen" at bounding box center [139, 109] width 50 height 7
click at [309, 12] on div "Close tab" at bounding box center [309, 12] width 7 height 7
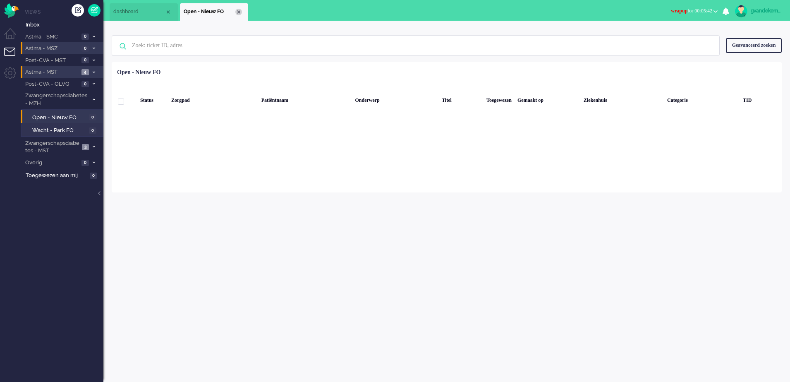
click at [239, 12] on div "Close tab" at bounding box center [238, 12] width 7 height 7
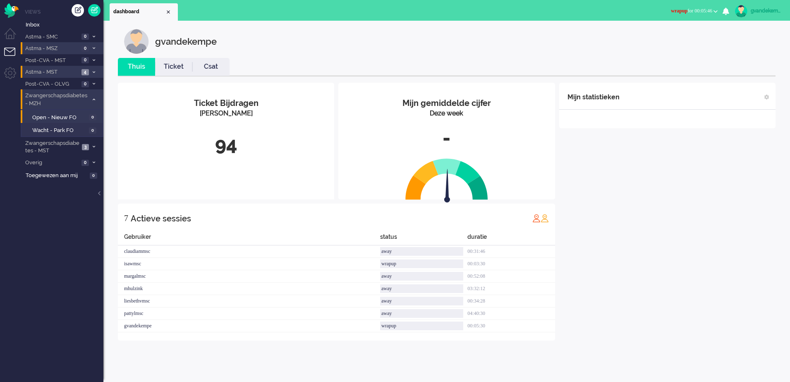
click at [93, 98] on icon at bounding box center [94, 99] width 2 height 3
click at [93, 117] on span at bounding box center [94, 119] width 6 height 5
click at [77, 136] on span "Open - Nieuw FO" at bounding box center [59, 137] width 55 height 8
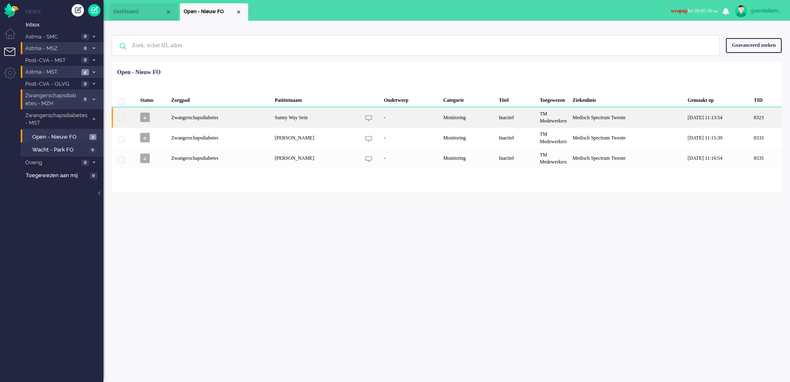
click at [569, 116] on div "Sunny Way Sein" at bounding box center [626, 117] width 115 height 20
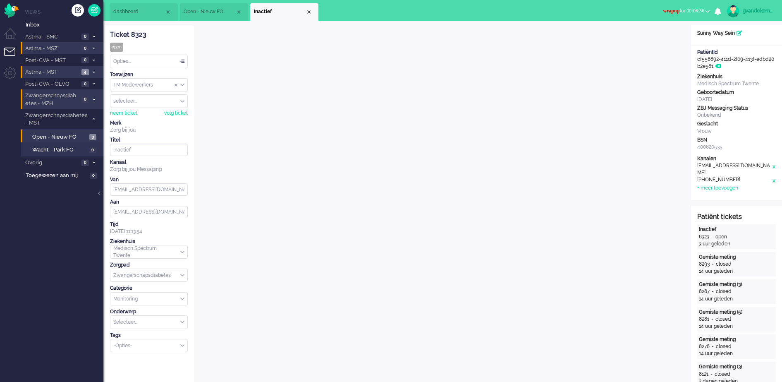
click at [707, 8] on button "wrapup for 00:06:36" at bounding box center [686, 11] width 57 height 12
click at [657, 36] on label "Online" at bounding box center [675, 36] width 65 height 7
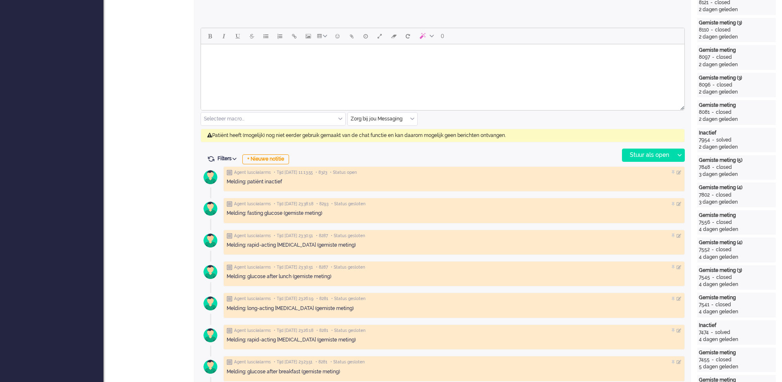
scroll to position [362, 0]
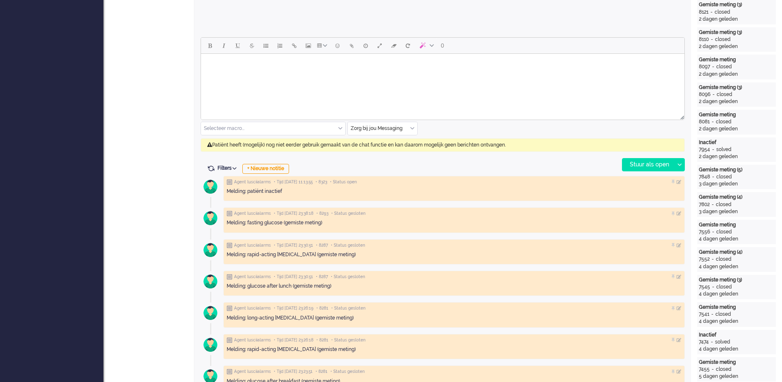
click at [411, 126] on div "Zorg bij jou Messaging" at bounding box center [382, 128] width 69 height 13
click at [382, 153] on span "uitgaand telefoon" at bounding box center [371, 152] width 41 height 7
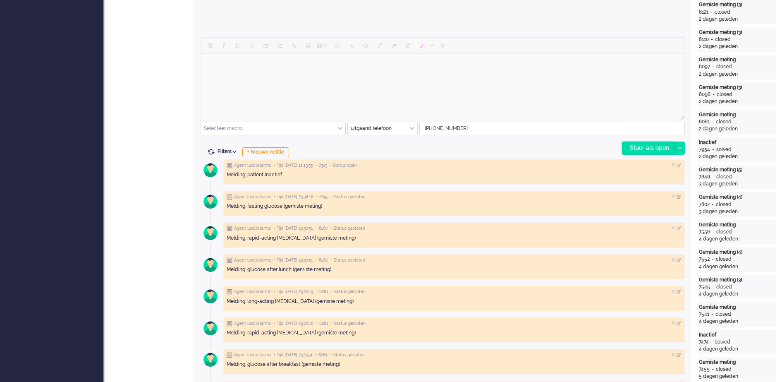
click at [637, 145] on div "Stuur als open" at bounding box center [648, 148] width 52 height 12
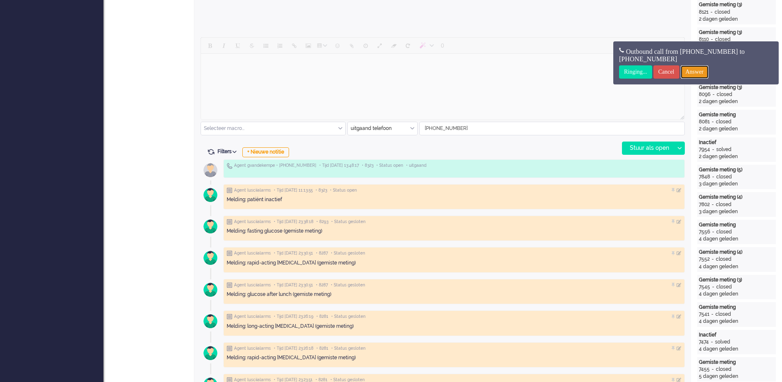
click at [703, 71] on input "Answer" at bounding box center [695, 71] width 28 height 13
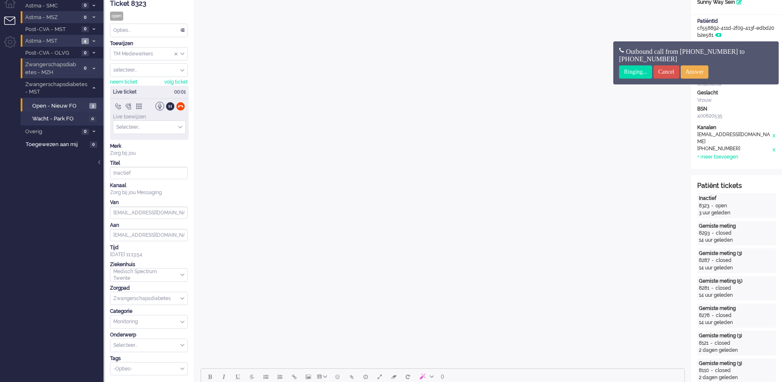
scroll to position [0, 0]
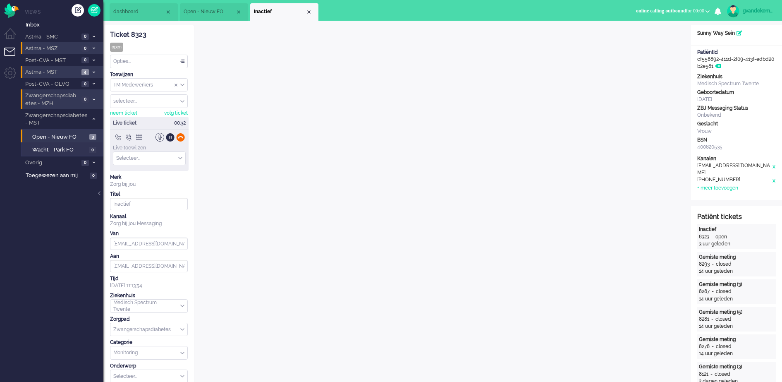
click at [179, 136] on div at bounding box center [180, 137] width 9 height 9
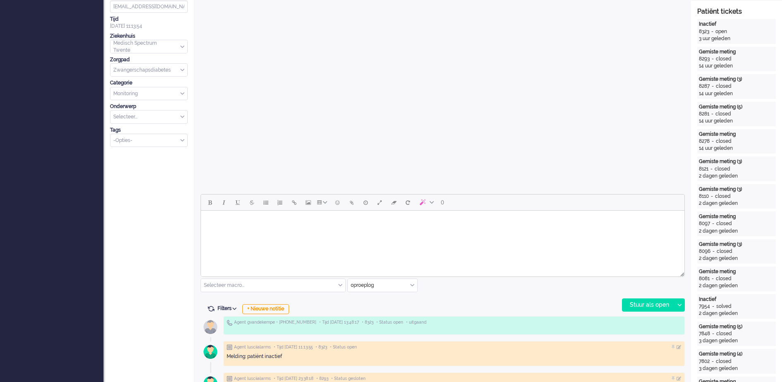
scroll to position [207, 0]
click at [285, 308] on div "+ Nieuwe notitie" at bounding box center [265, 307] width 47 height 10
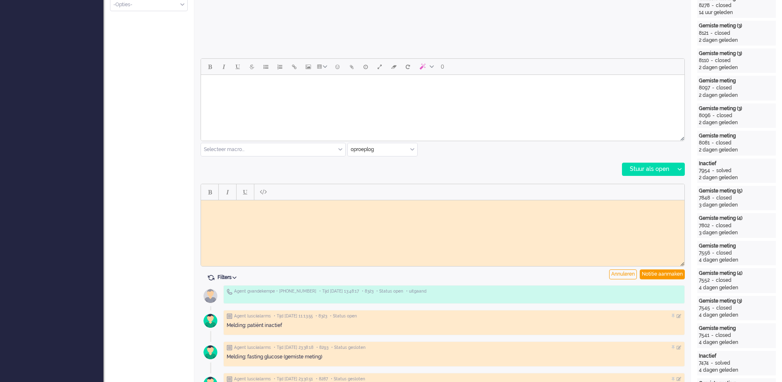
scroll to position [413, 0]
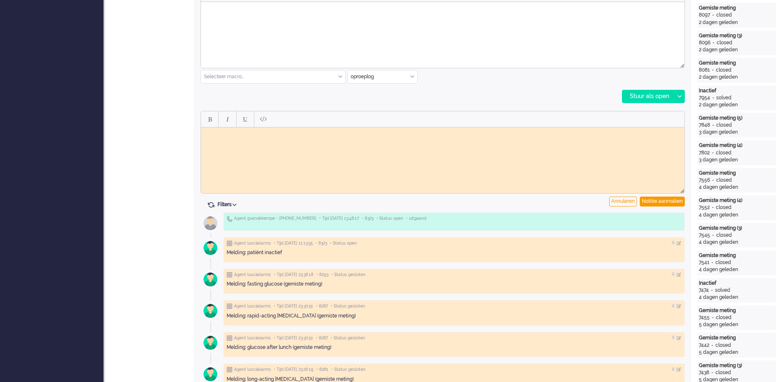
click at [318, 140] on html at bounding box center [442, 133] width 483 height 13
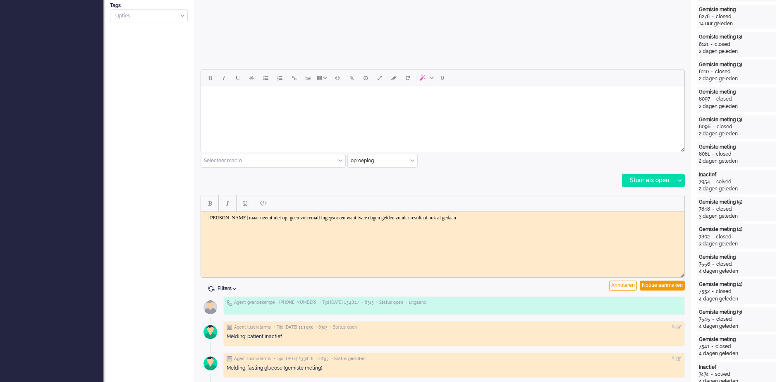
scroll to position [258, 0]
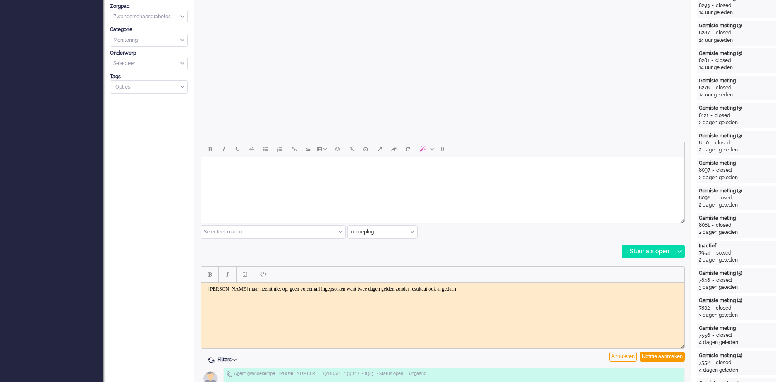
click at [340, 288] on body "Gebeld maar neemt niet op, geen voicemail ingepsorken want twee dagen gelden zo…" at bounding box center [442, 288] width 477 height 6
click at [402, 287] on body "Gebeld maar neemt niet op, geen voicemail ingesproken want twee dagen gelden zo…" at bounding box center [442, 288] width 477 height 6
click at [403, 287] on body "Gebeld maar neemt niet op, geen voicemail ingesproken want twee dagen gelden zo…" at bounding box center [442, 288] width 477 height 6
click at [497, 289] on body "Gebeld maar neemt niet op, geen voicemail ingesproken want twee dagen geleden z…" at bounding box center [442, 288] width 477 height 6
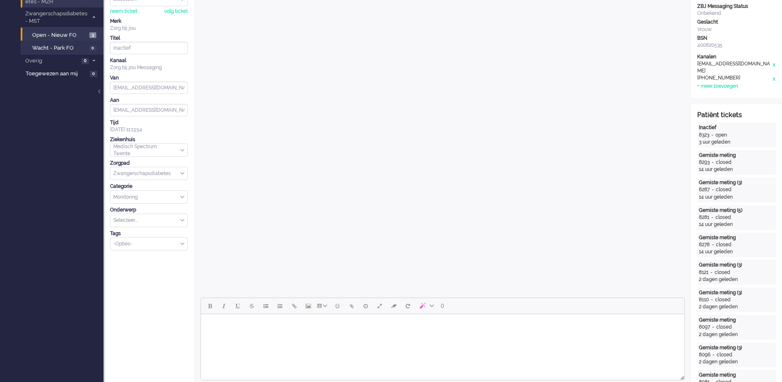
scroll to position [0, 0]
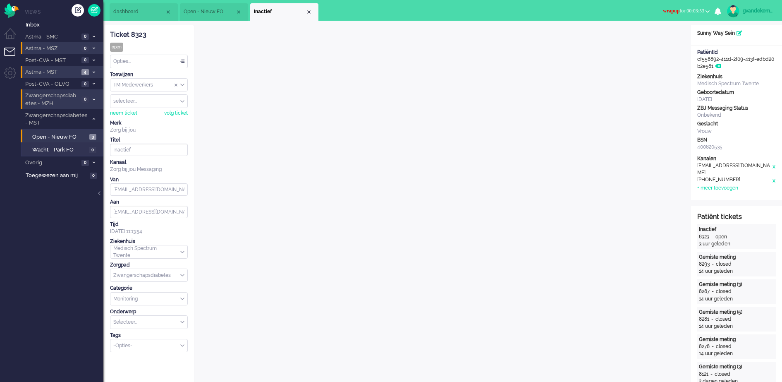
click at [707, 12] on b "button" at bounding box center [707, 11] width 4 height 3
click at [646, 35] on label "Online" at bounding box center [675, 36] width 65 height 7
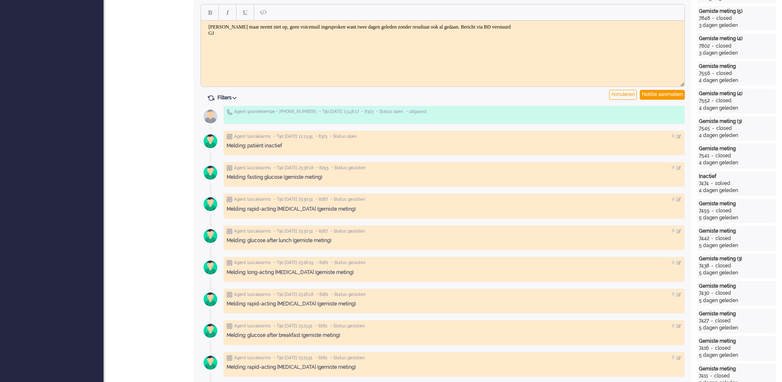
scroll to position [413, 0]
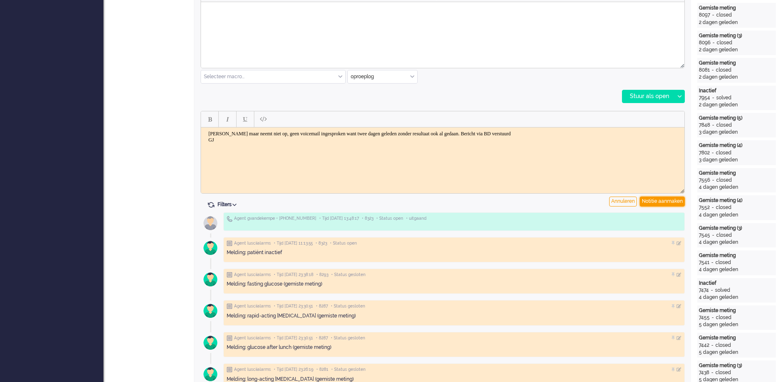
click at [647, 200] on div "Notitie aanmaken" at bounding box center [662, 201] width 45 height 10
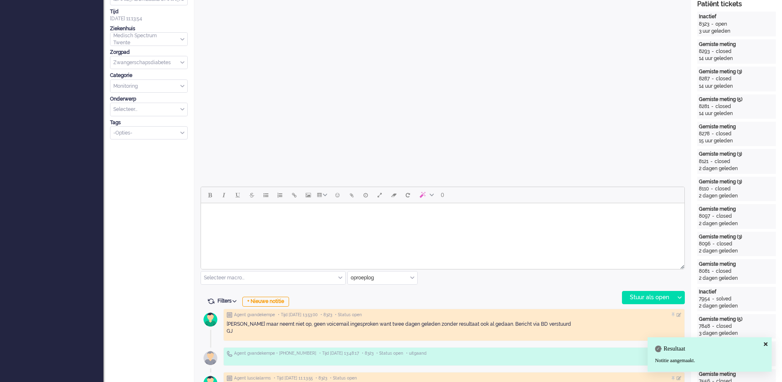
scroll to position [207, 0]
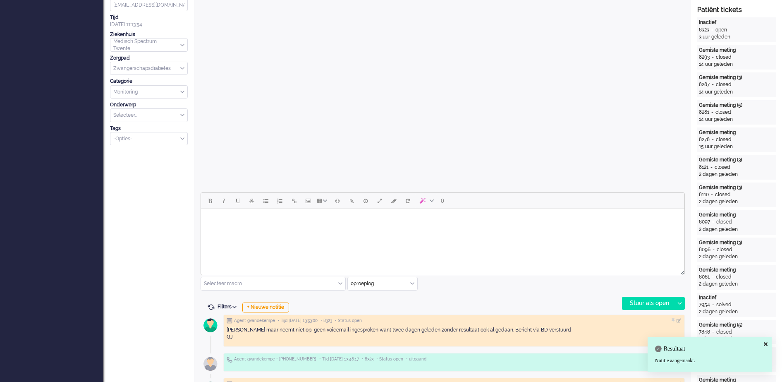
click at [325, 218] on body "Rich Text Area. Press ALT-0 for help." at bounding box center [442, 219] width 477 height 14
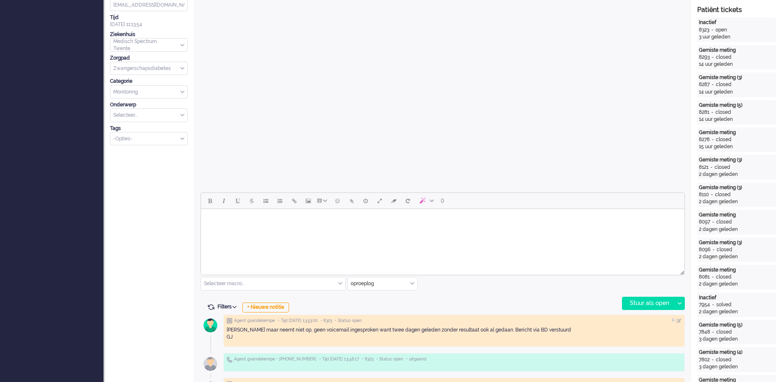
paste body "Rich Text Area. Press ALT-0 for help."
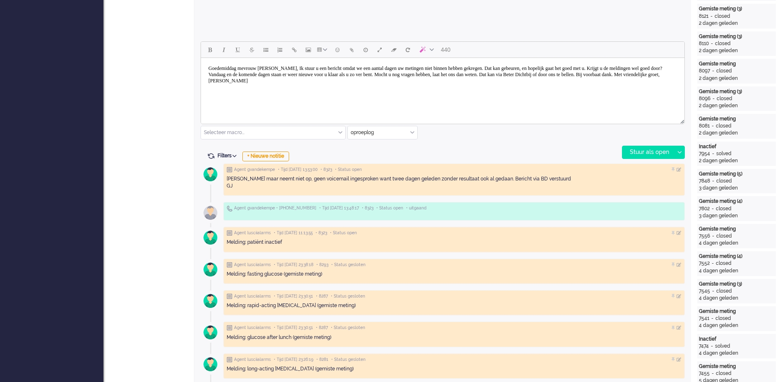
scroll to position [362, 0]
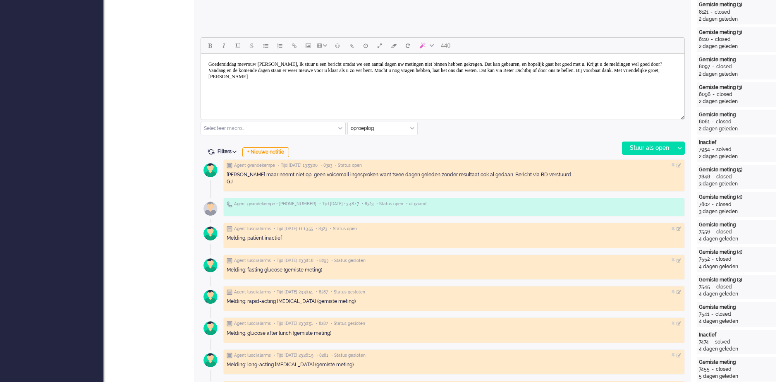
click at [275, 62] on body "Goedemiddag mevrouw Diks, Ik stuur u een bericht omdat we een aantal dagen uw m…" at bounding box center [442, 70] width 477 height 27
click at [282, 62] on body "Goedemiddag mevrouw Sein, Ik stuur u een bericht omdat we een aantal dagen uw m…" at bounding box center [442, 70] width 477 height 27
click at [283, 62] on body "Goedemiddag mevrouw Sein, Ik stuur u een bericht omdat we een aantal dagen uw m…" at bounding box center [442, 70] width 477 height 27
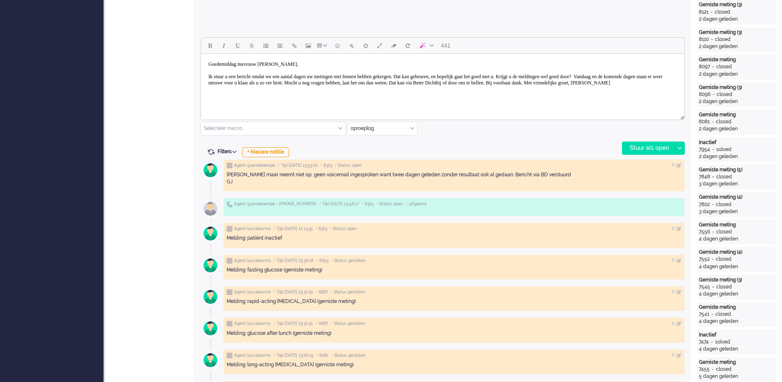
click at [208, 81] on body "Goedemiddag mevrouw Sein, Ik stuur u een bericht omdat we een aantal dagen uw m…" at bounding box center [442, 73] width 477 height 33
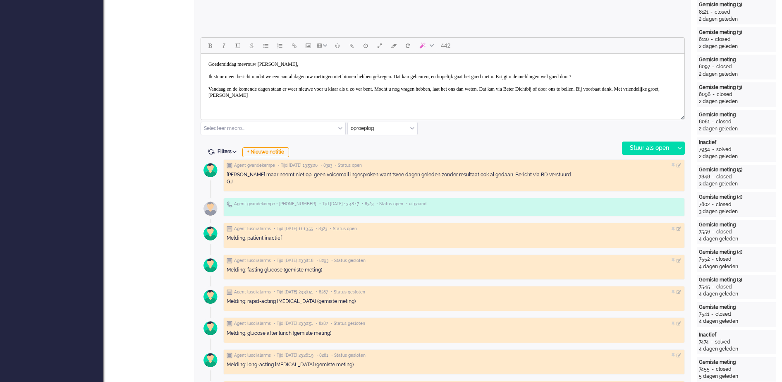
click at [208, 93] on body "Goedemiddag mevrouw Sein, Ik stuur u een bericht omdat we een aantal dagen uw m…" at bounding box center [442, 79] width 477 height 45
click at [257, 96] on body "Goedemiddag mevrouw Sein, Ik stuur u een bericht omdat we een aantal dagen uw m…" at bounding box center [442, 79] width 477 height 45
click at [266, 107] on body "Goedemiddag mevrouw Sein, Ik stuur u een bericht omdat we een aantal dagen uw m…" at bounding box center [442, 83] width 477 height 52
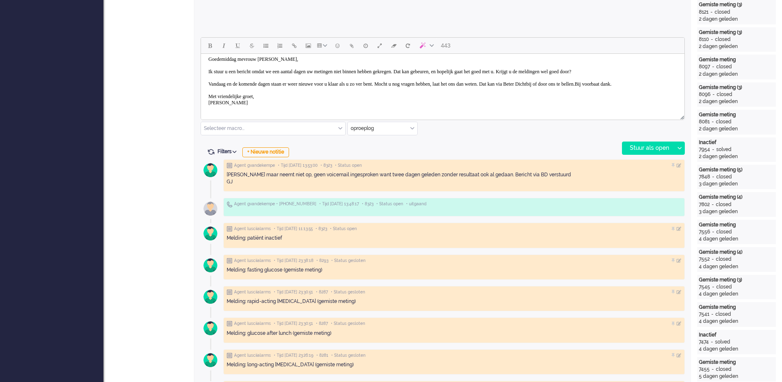
scroll to position [11, 0]
click at [421, 81] on body "Goedemiddag mevrouw Sein, Ik stuur u een bericht omdat we een aantal dagen uw m…" at bounding box center [442, 80] width 477 height 58
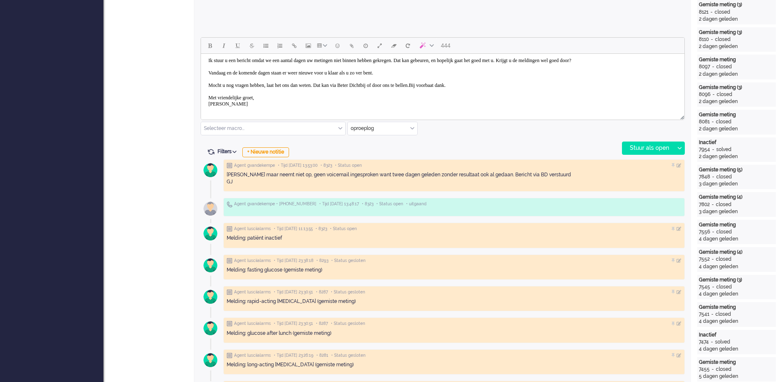
scroll to position [25, 0]
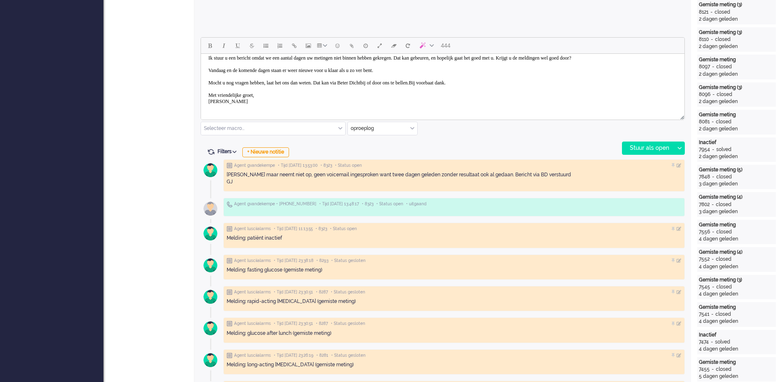
click at [407, 81] on body "Goedemiddag mevrouw Sein, Ik stuur u een bericht omdat we een aantal dagen uw m…" at bounding box center [442, 73] width 477 height 70
click at [667, 149] on div "Stuur als open" at bounding box center [648, 148] width 52 height 12
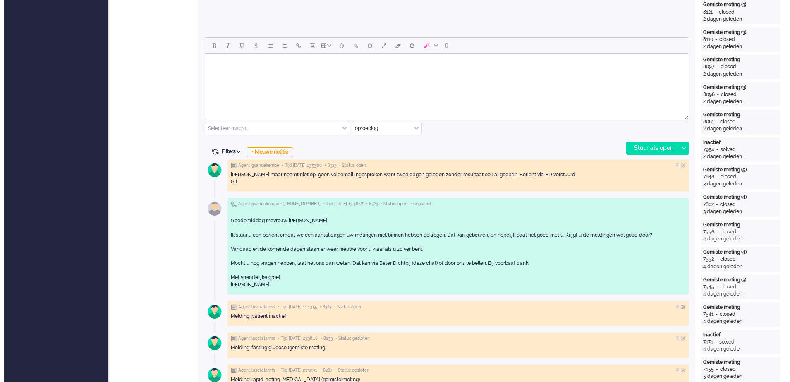
scroll to position [0, 0]
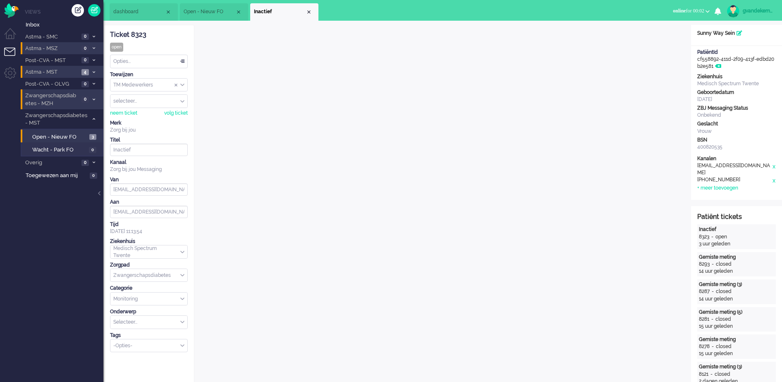
click at [183, 60] on div "Opties..." at bounding box center [148, 61] width 77 height 13
click at [134, 117] on span "Opgelost" at bounding box center [124, 120] width 21 height 7
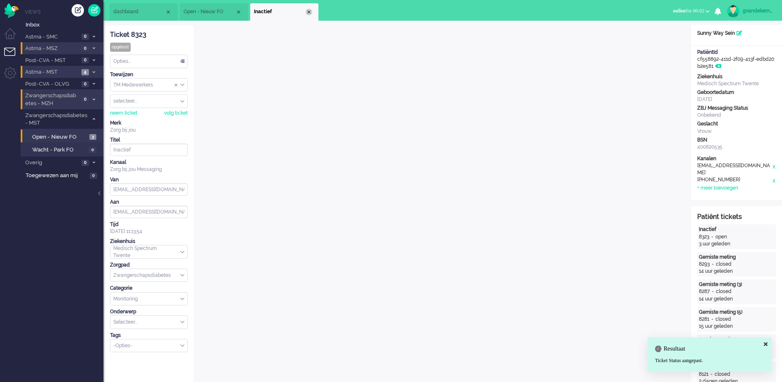
click at [310, 12] on div "Close tab" at bounding box center [309, 12] width 7 height 7
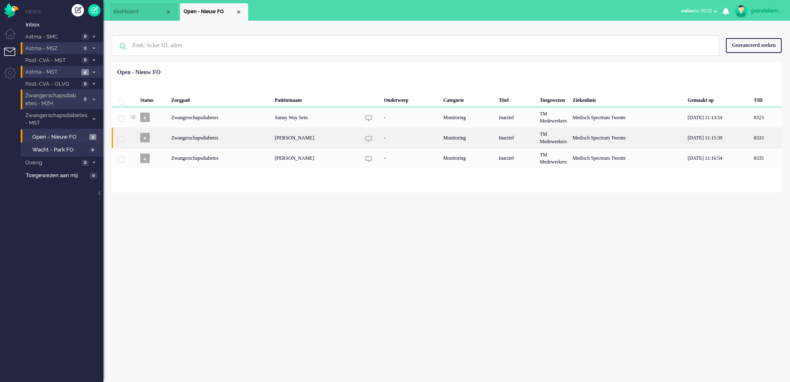
click at [410, 143] on div "-" at bounding box center [410, 137] width 59 height 20
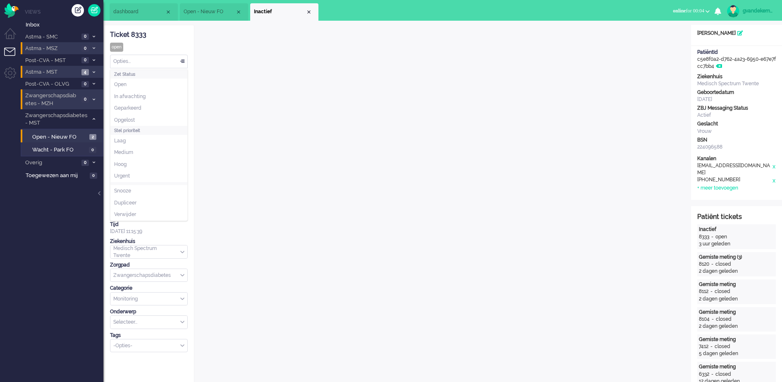
click at [182, 61] on div "Opties..." at bounding box center [148, 61] width 77 height 13
click at [138, 117] on li "Opgelost" at bounding box center [148, 120] width 77 height 12
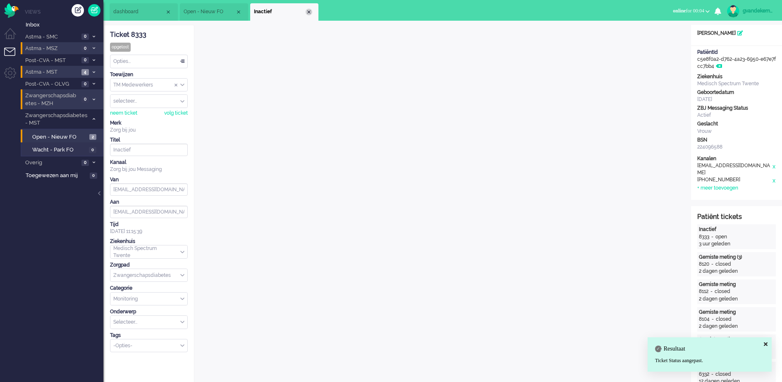
click at [311, 11] on div "Close tab" at bounding box center [309, 12] width 7 height 7
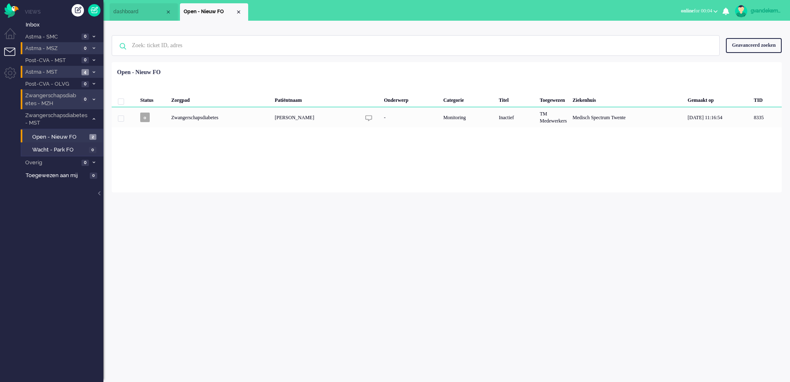
click at [440, 113] on div "Zwangerschapsdiabetes" at bounding box center [467, 117] width 55 height 20
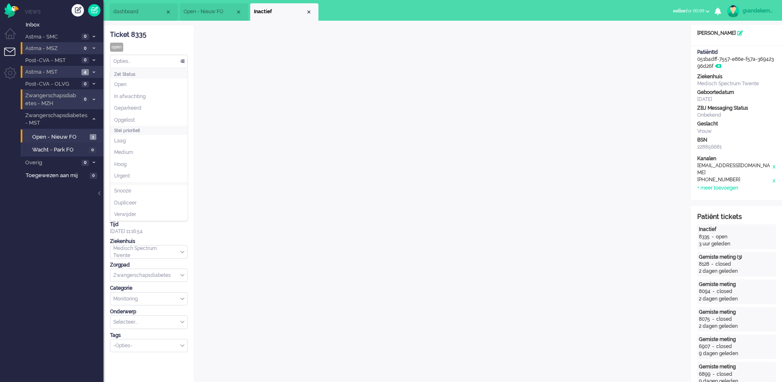
click at [182, 60] on div "Opties..." at bounding box center [148, 61] width 77 height 13
click at [134, 117] on span "Opgelost" at bounding box center [124, 120] width 21 height 7
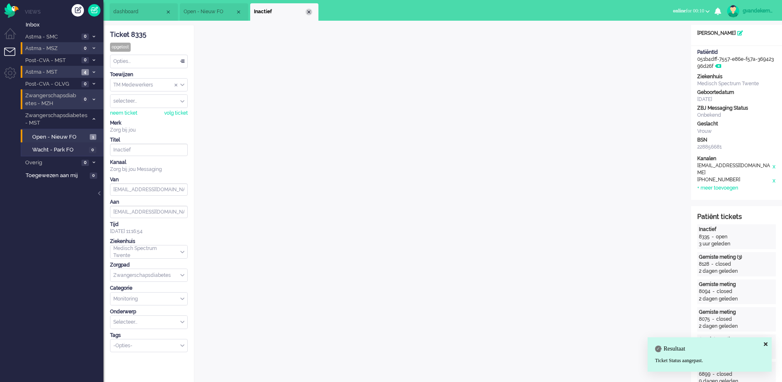
click at [308, 12] on div "Close tab" at bounding box center [309, 12] width 7 height 7
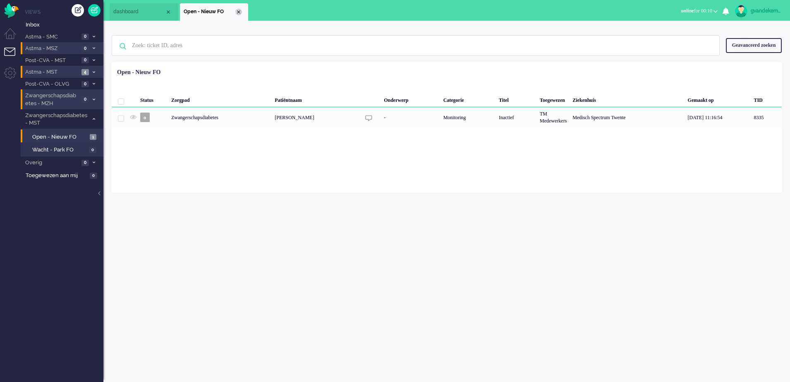
click at [239, 13] on div "Close tab" at bounding box center [238, 12] width 7 height 7
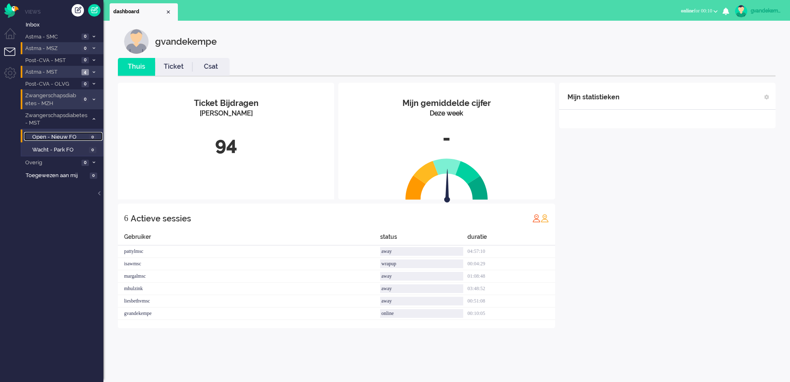
click at [64, 136] on span "Open - Nieuw FO" at bounding box center [59, 137] width 55 height 8
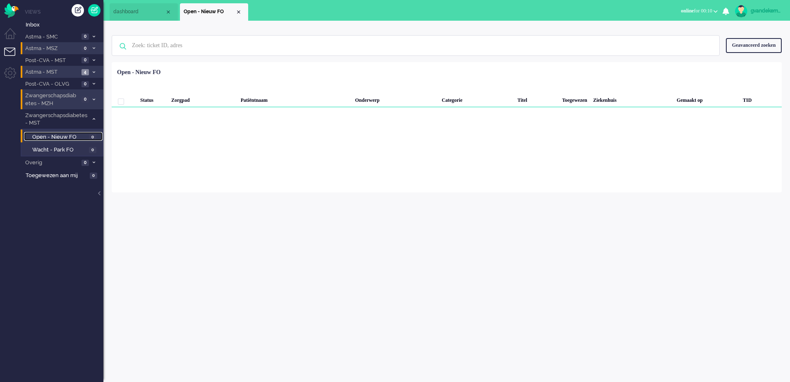
click at [237, 7] on li "Open - Nieuw FO" at bounding box center [214, 11] width 68 height 17
click at [238, 13] on div "Close tab" at bounding box center [238, 12] width 7 height 7
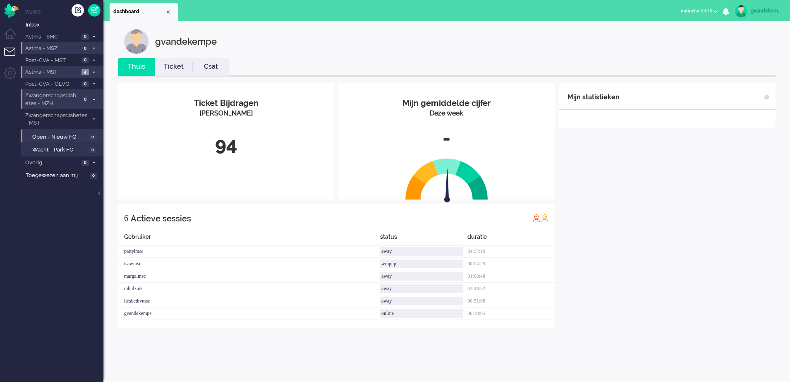
click at [690, 276] on div "Mijn statistieken + Statistieken toevoegen Bel tijd (gemiddelde dag) Wrapup tij…" at bounding box center [667, 205] width 216 height 245
click at [93, 119] on icon at bounding box center [94, 118] width 2 height 3
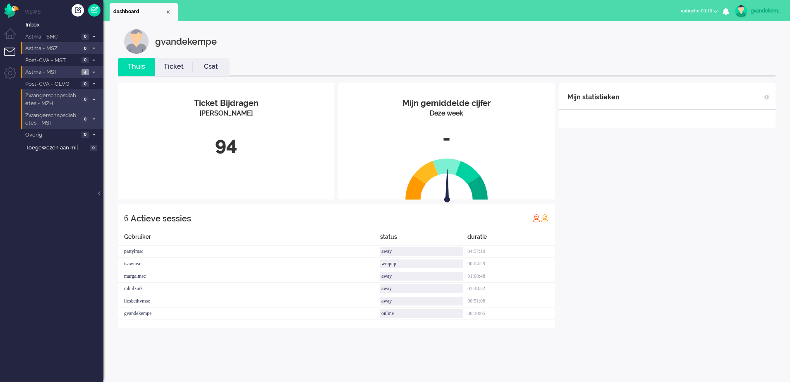
click at [96, 72] on span at bounding box center [94, 72] width 6 height 5
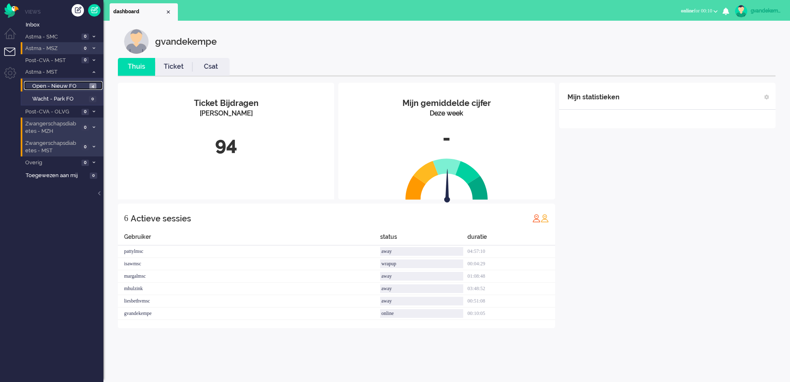
click at [80, 87] on span "Open - Nieuw FO" at bounding box center [59, 86] width 55 height 8
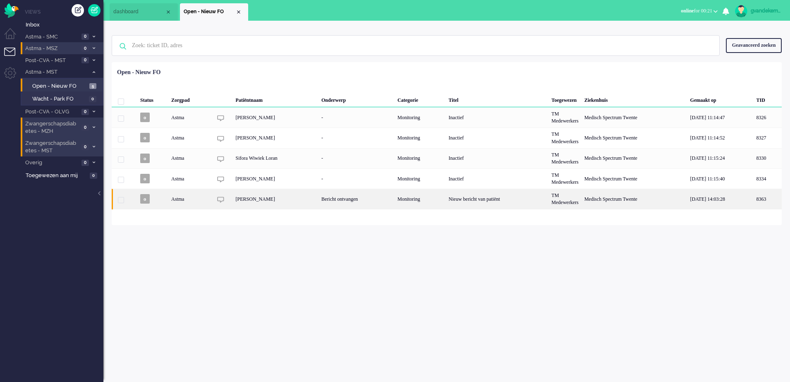
click at [369, 203] on div "Bericht ontvangen" at bounding box center [356, 199] width 76 height 20
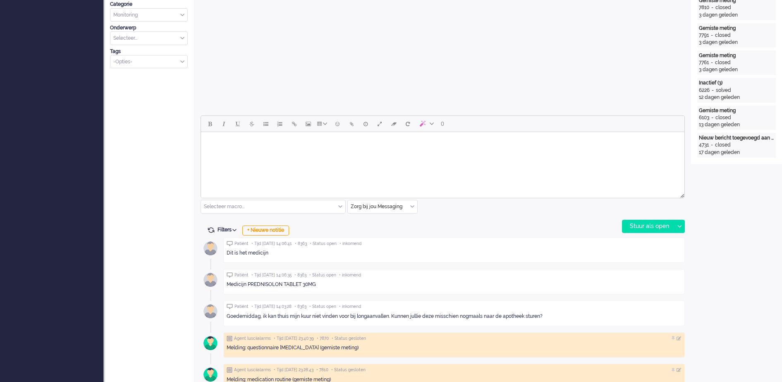
scroll to position [387, 0]
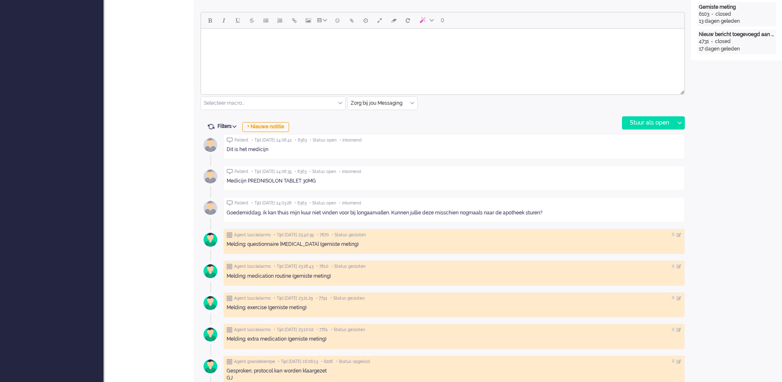
click at [332, 38] on body "Rich Text Area. Press ALT-0 for help." at bounding box center [442, 39] width 477 height 14
paste body "Rich Text Area. Press ALT-0 for help."
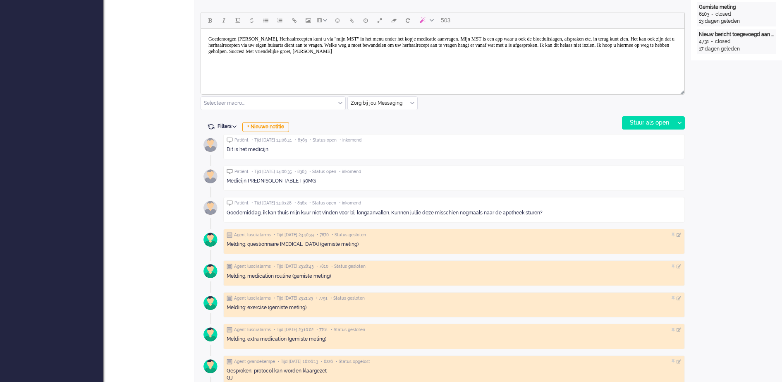
click at [268, 39] on body "Goedemorgen mevrouw Dekker, Herhaalrecepten kunt u via "mijn MST" in het menu o…" at bounding box center [442, 45] width 477 height 27
click at [286, 40] on body "Goedemorgen mevrouw Dekker, Herhaalrecepten kunt u via "mijn MST" in het menu o…" at bounding box center [442, 45] width 477 height 27
drag, startPoint x: 287, startPoint y: 38, endPoint x: 230, endPoint y: 41, distance: 57.1
click at [230, 41] on body "Goedemorgen mevrouw Dekker, Herhaalrecepten kunt u via "mijn MST" in het menu o…" at bounding box center [442, 45] width 477 height 27
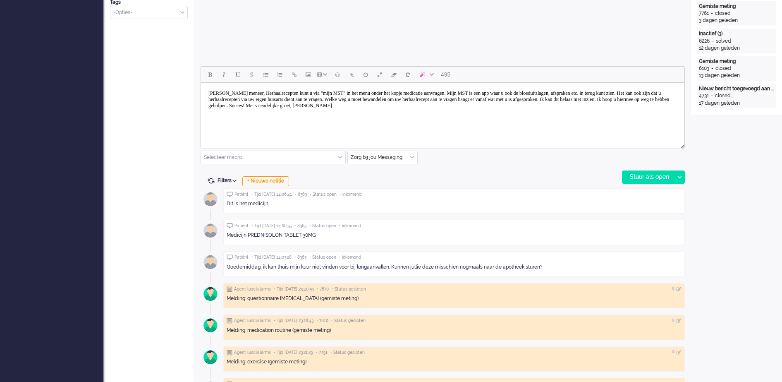
scroll to position [362, 0]
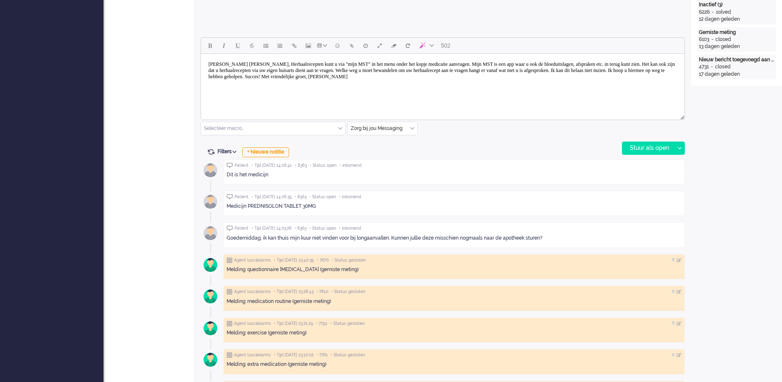
click at [286, 61] on body "Goedemiddag meneer Drenth, Herhaalrecepten kunt u via "mijn MST" in het menu on…" at bounding box center [442, 70] width 477 height 27
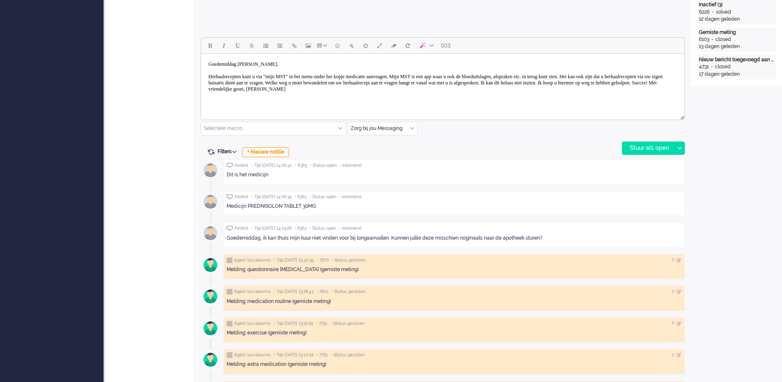
click at [650, 76] on body "Goedemiddag meneer Drenth, Herhaalrecepten kunt u via "mijn MST" in het menu on…" at bounding box center [442, 76] width 477 height 39
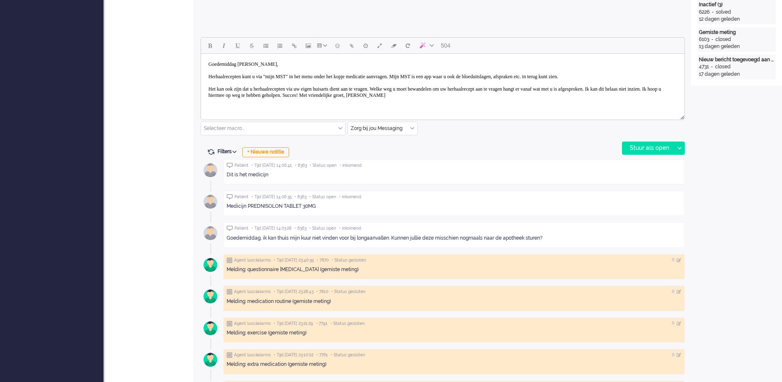
click at [314, 96] on body "Goedemiddag meneer Drenth, Herhaalrecepten kunt u via "mijn MST" in het menu on…" at bounding box center [442, 79] width 477 height 45
click at [350, 105] on body "Goedemiddag meneer Drenth, Herhaalrecepten kunt u via "mijn MST" in het menu on…" at bounding box center [442, 83] width 477 height 52
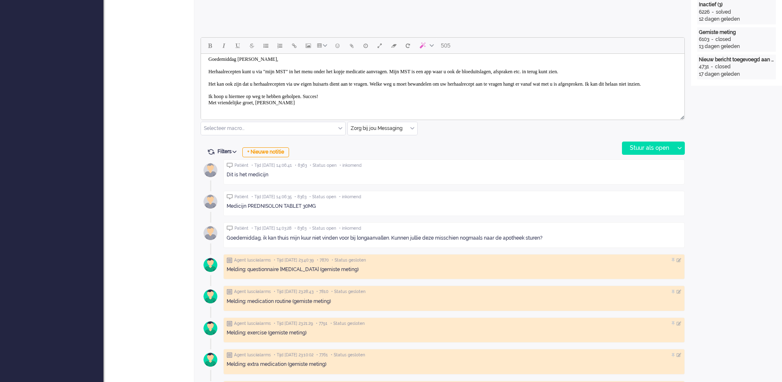
scroll to position [11, 0]
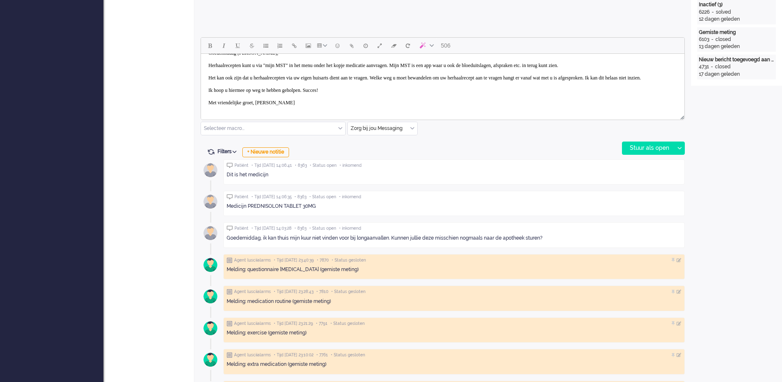
click at [268, 105] on body "Goedemiddag meneer Drenth, Herhaalrecepten kunt u via "mijn MST" in het menu on…" at bounding box center [442, 78] width 477 height 64
click at [267, 108] on body "Goedemiddag meneer Drenth, Herhaalrecepten kunt u via "mijn MST" in het menu on…" at bounding box center [442, 78] width 477 height 64
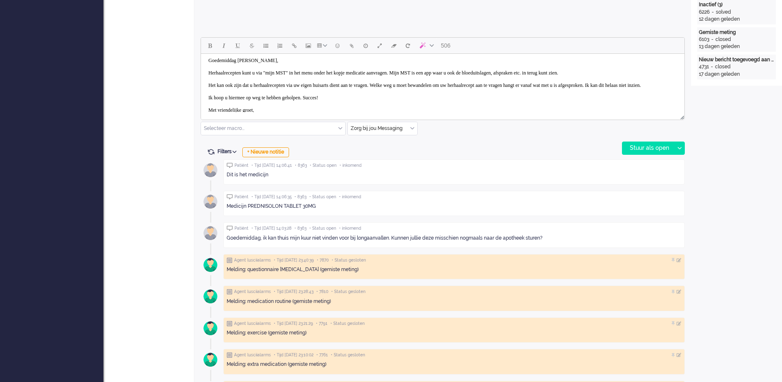
scroll to position [0, 0]
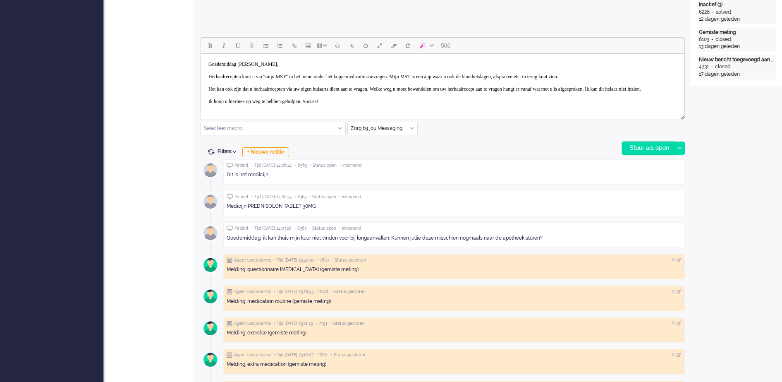
click at [639, 146] on div "Stuur als open" at bounding box center [648, 148] width 52 height 12
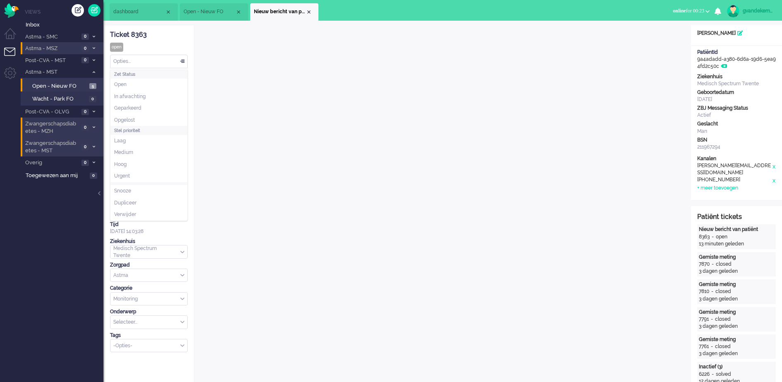
click at [182, 59] on div "Opties..." at bounding box center [148, 61] width 77 height 13
click at [140, 119] on li "Opgelost" at bounding box center [148, 120] width 77 height 12
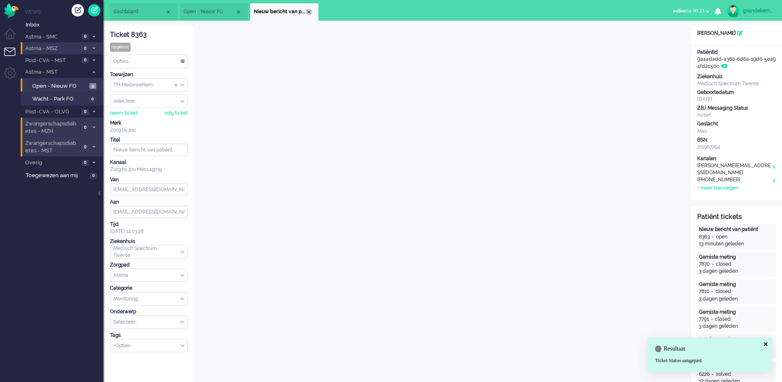
click at [308, 13] on div "Close tab" at bounding box center [309, 12] width 7 height 7
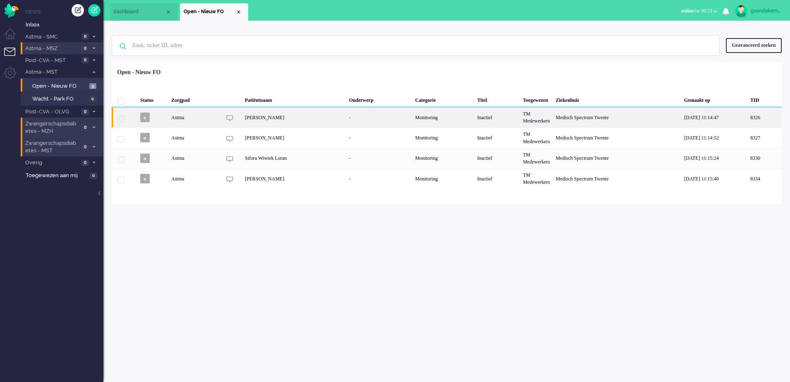
click at [336, 117] on div "Pamela Dominique van Geldrop" at bounding box center [294, 117] width 104 height 20
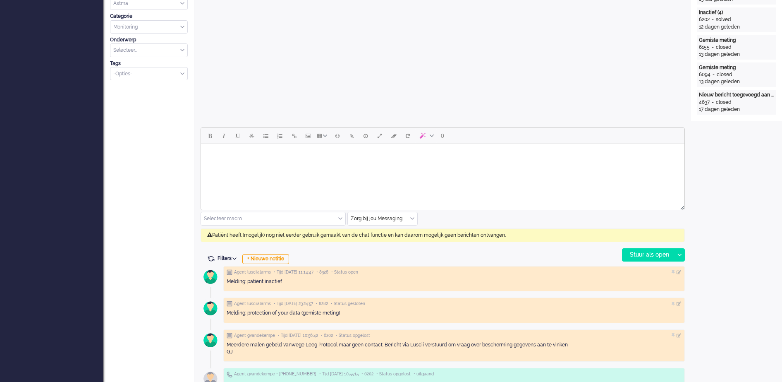
scroll to position [284, 0]
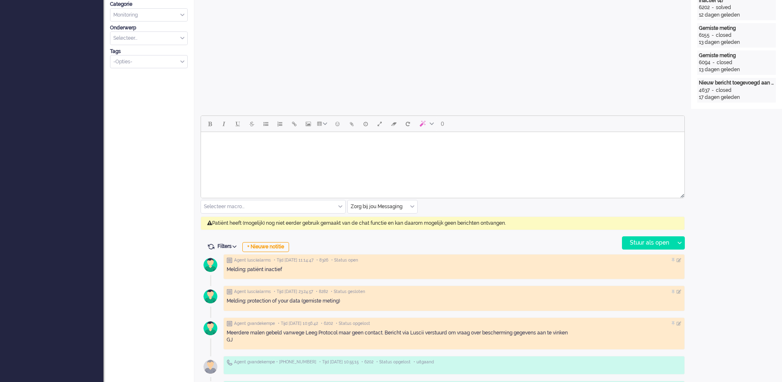
click at [414, 204] on div "Zorg bij jou Messaging" at bounding box center [382, 206] width 69 height 13
click at [382, 229] on span "uitgaand telefoon" at bounding box center [371, 230] width 41 height 7
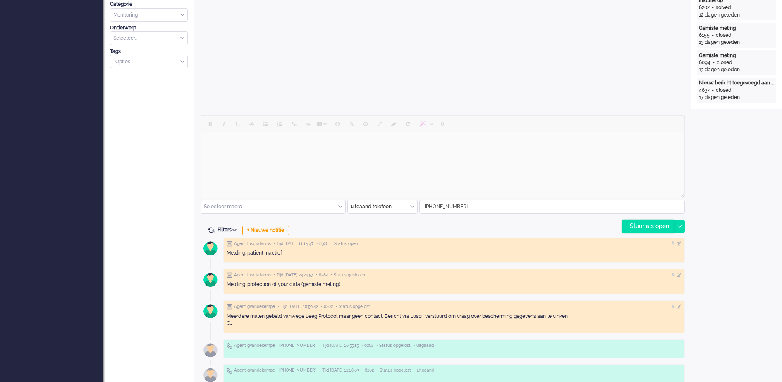
click at [649, 225] on div "Stuur als open" at bounding box center [648, 226] width 52 height 12
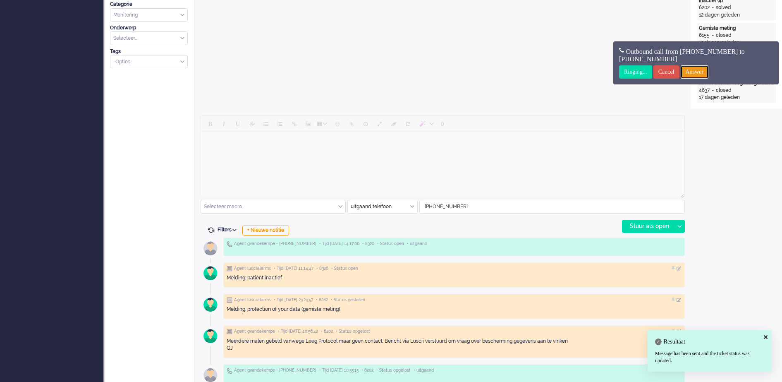
click at [700, 69] on input "Answer" at bounding box center [695, 71] width 28 height 13
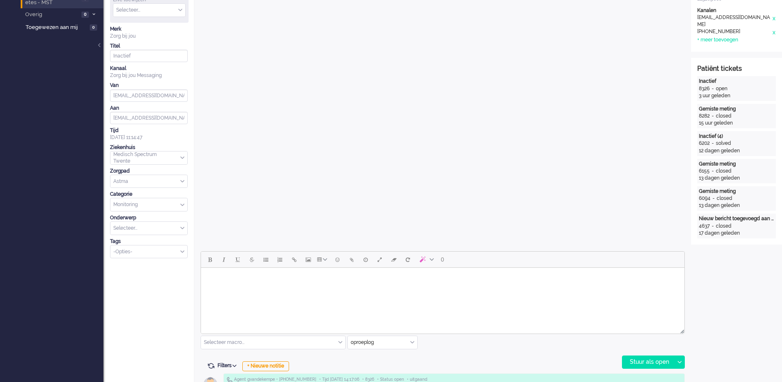
scroll to position [0, 0]
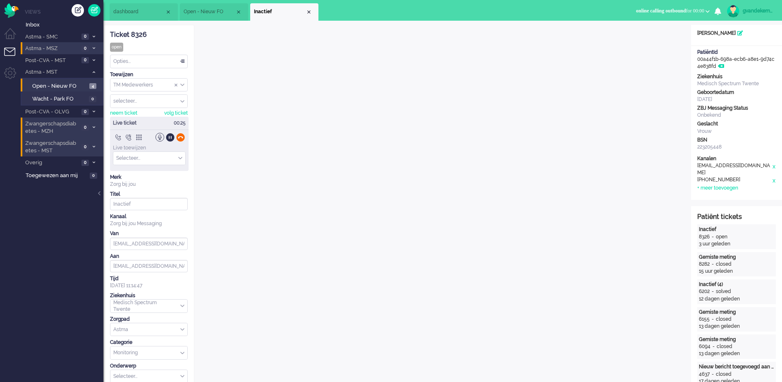
click at [180, 137] on div at bounding box center [180, 137] width 9 height 9
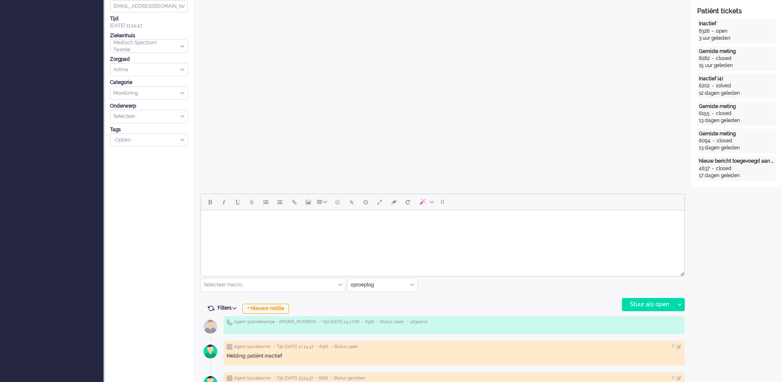
scroll to position [413, 0]
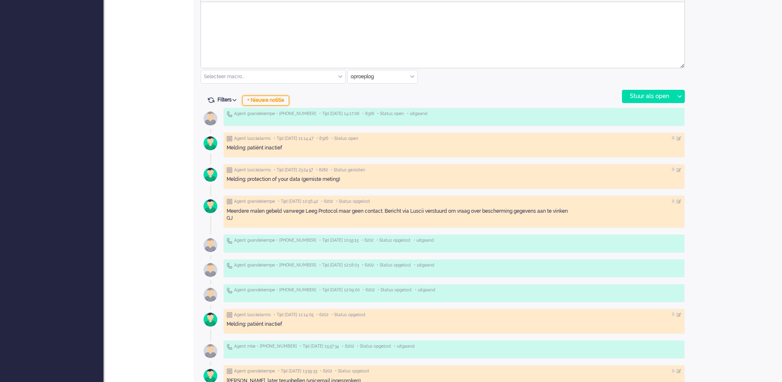
click at [283, 103] on div "+ Nieuwe notitie" at bounding box center [265, 101] width 47 height 10
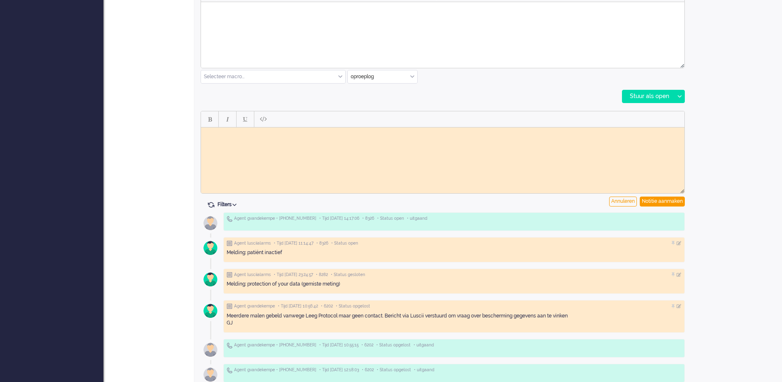
scroll to position [0, 0]
click at [257, 132] on body "Rich Text Area. Press ALT-0 for help." at bounding box center [442, 133] width 477 height 6
click at [208, 132] on body "Wederom geen gehoor" at bounding box center [442, 133] width 477 height 6
click at [334, 134] on body "Geprobeerd te bellen. Wederom geen gehoor" at bounding box center [442, 133] width 477 height 6
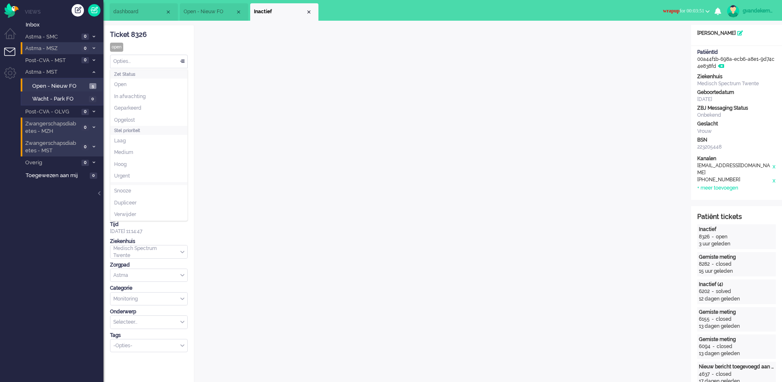
click at [183, 60] on div "Opties..." at bounding box center [148, 61] width 77 height 13
click at [145, 117] on li "Opgelost" at bounding box center [148, 120] width 77 height 12
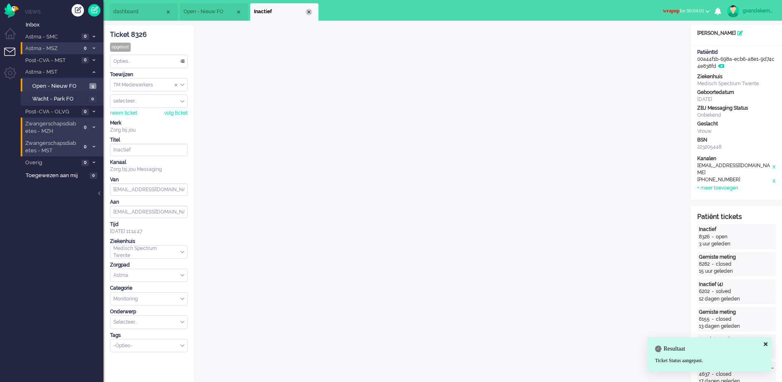
click at [308, 12] on div "Close tab" at bounding box center [309, 12] width 7 height 7
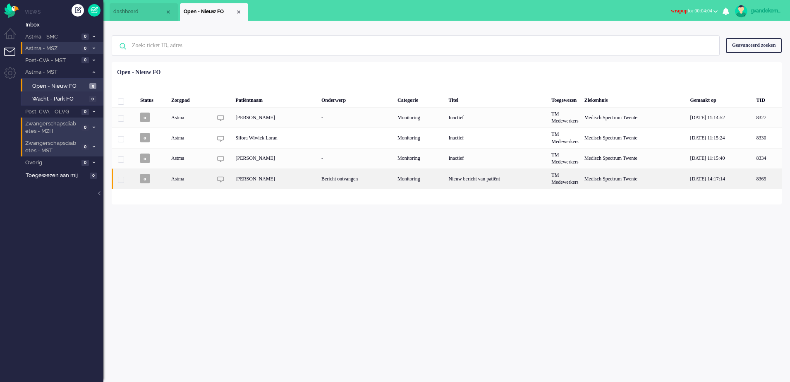
click at [356, 183] on div "Bericht ontvangen" at bounding box center [356, 178] width 76 height 20
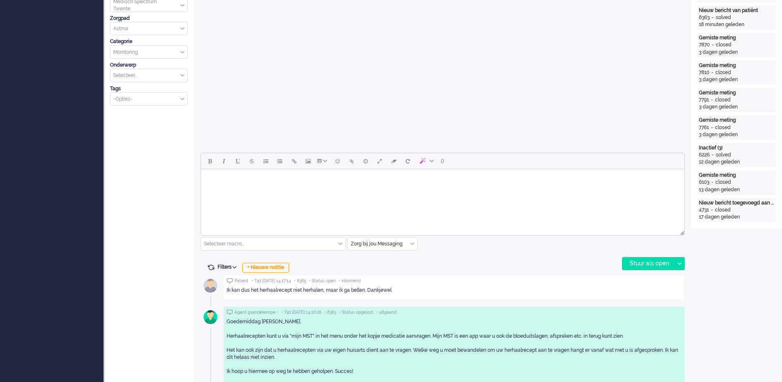
scroll to position [284, 0]
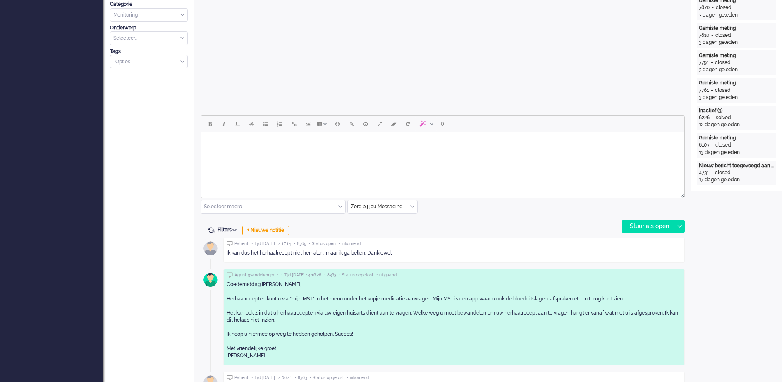
click at [346, 145] on body "Rich Text Area. Press ALT-0 for help." at bounding box center [442, 142] width 477 height 14
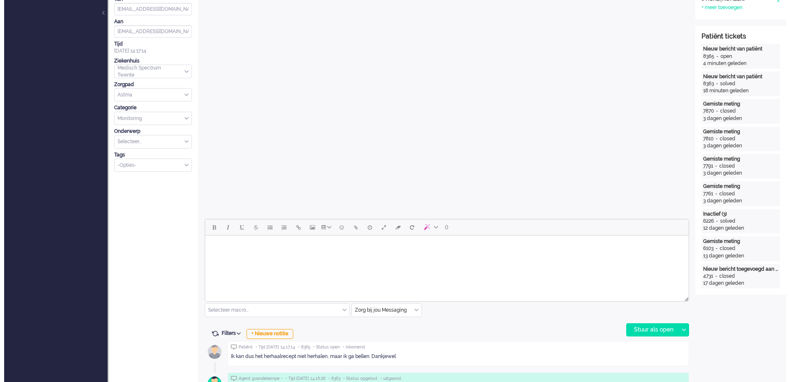
scroll to position [0, 0]
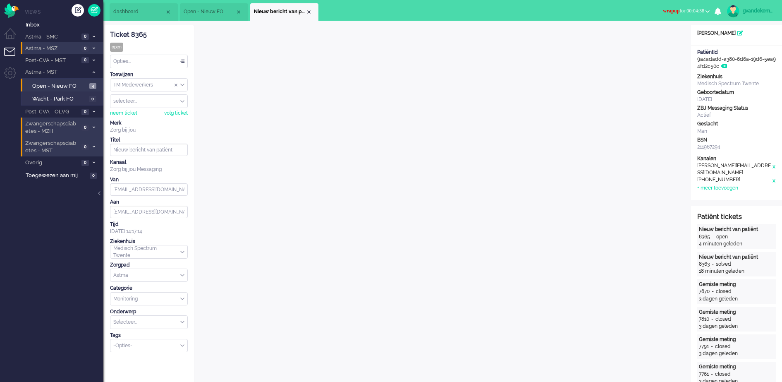
click at [184, 61] on div "Opties..." at bounding box center [148, 61] width 77 height 13
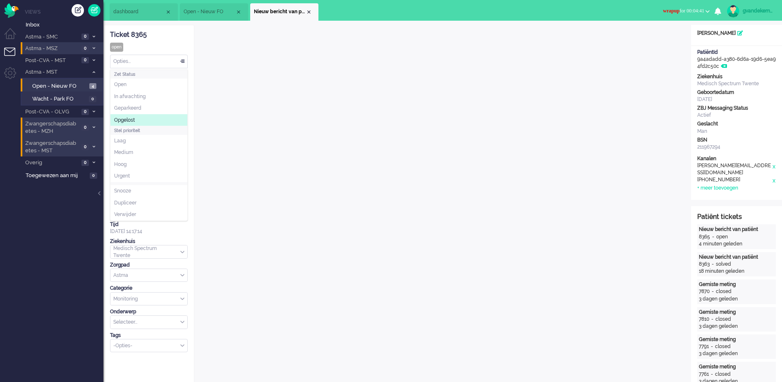
click at [141, 120] on li "Opgelost" at bounding box center [148, 120] width 77 height 12
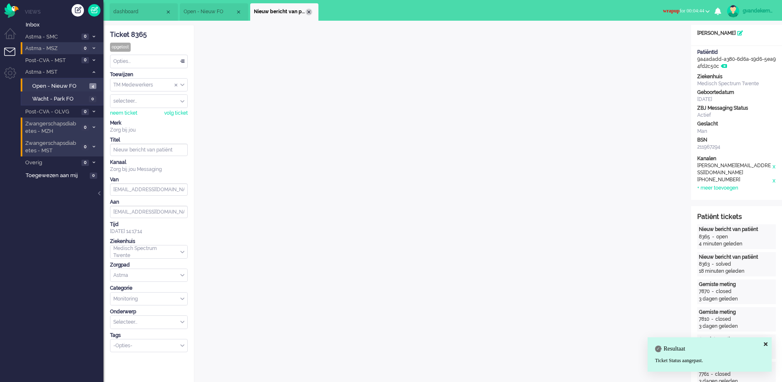
click at [308, 12] on div "Close tab" at bounding box center [309, 12] width 7 height 7
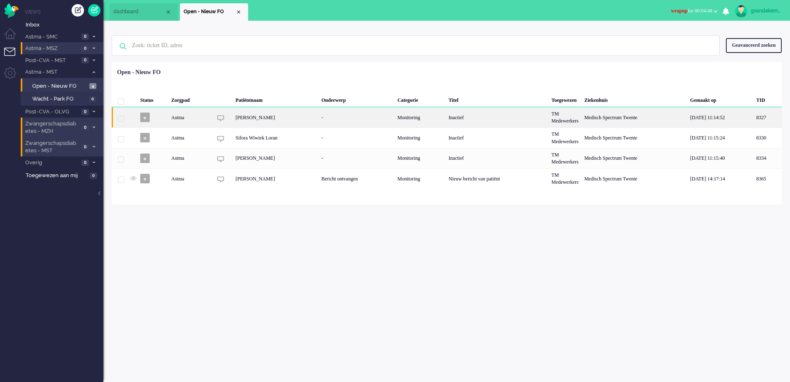
click at [458, 121] on div "Inactief" at bounding box center [497, 117] width 103 height 20
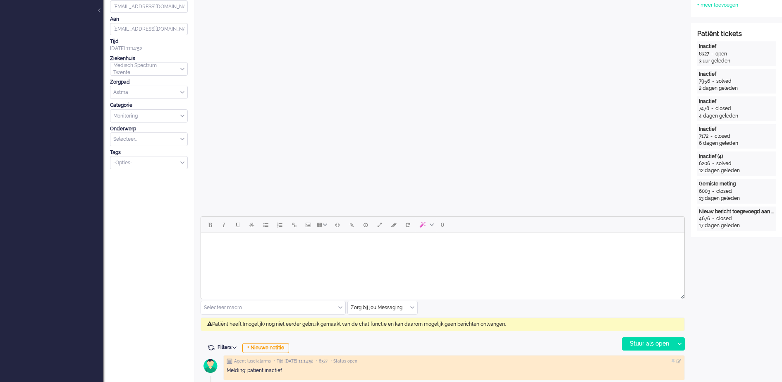
scroll to position [310, 0]
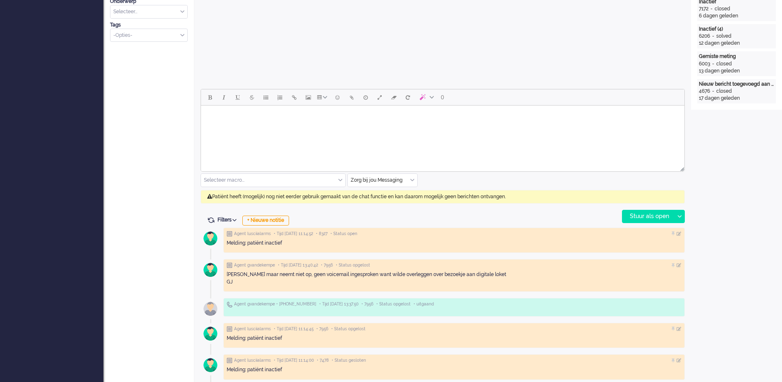
click at [412, 179] on div "Zorg bij jou Messaging" at bounding box center [382, 180] width 69 height 13
click at [387, 201] on span "uitgaand telefoon" at bounding box center [371, 204] width 41 height 7
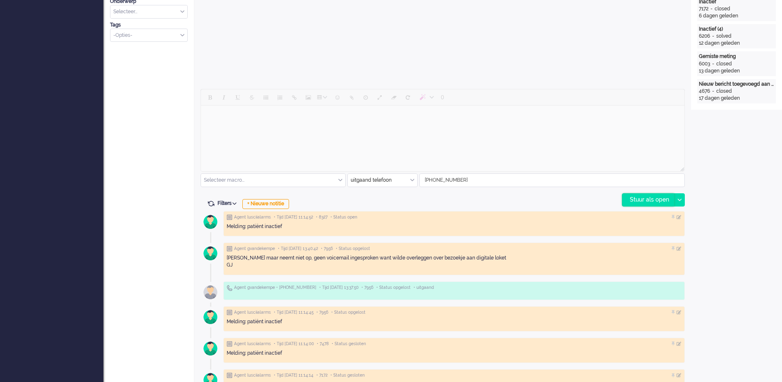
click at [651, 201] on div "Stuur als open" at bounding box center [648, 199] width 52 height 12
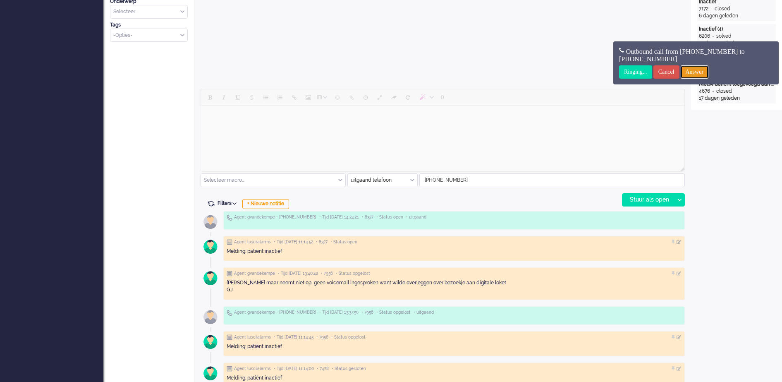
click at [699, 69] on input "Answer" at bounding box center [695, 71] width 28 height 13
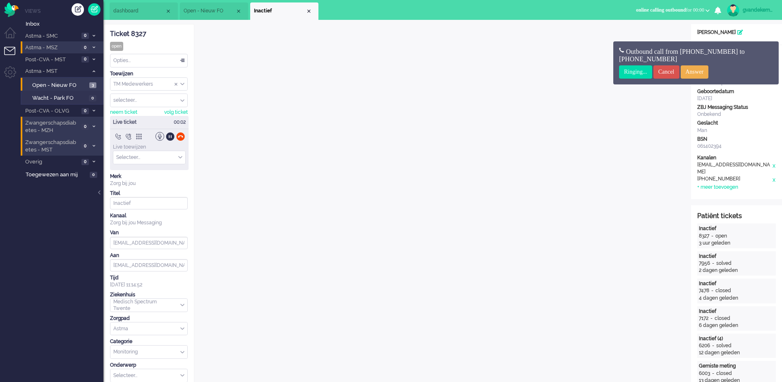
scroll to position [0, 0]
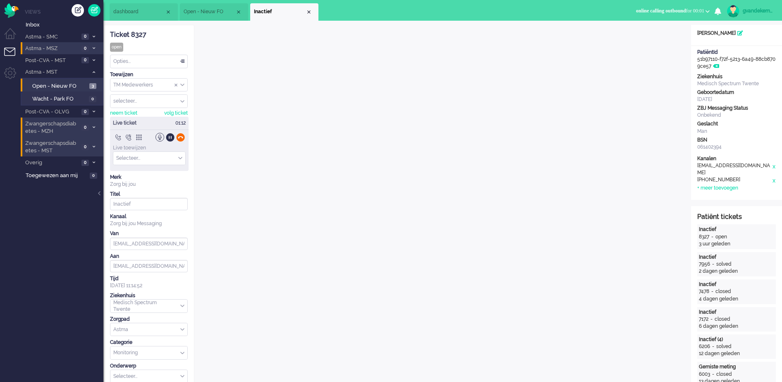
click at [179, 136] on div at bounding box center [180, 137] width 9 height 9
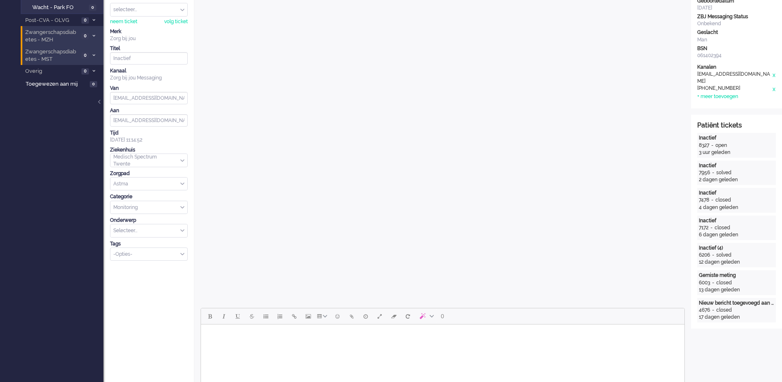
scroll to position [207, 0]
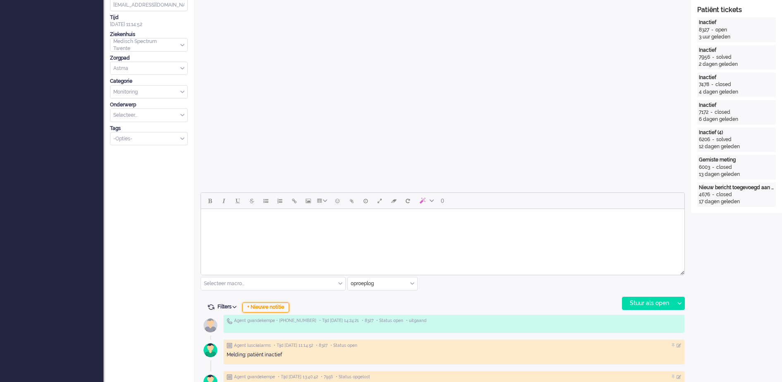
click at [272, 306] on div "+ Nieuwe notitie" at bounding box center [265, 307] width 47 height 10
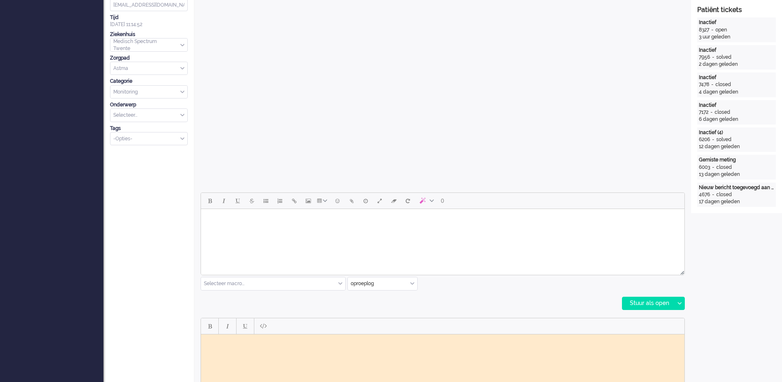
scroll to position [0, 0]
click at [219, 339] on body "Rich Text Area. Press ALT-0 for help." at bounding box center [442, 340] width 477 height 6
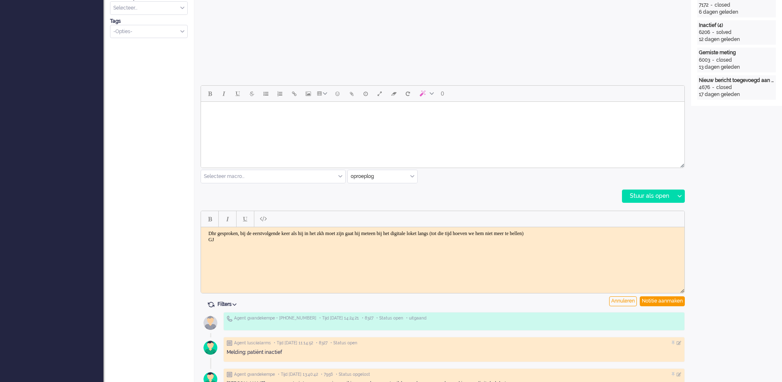
scroll to position [362, 0]
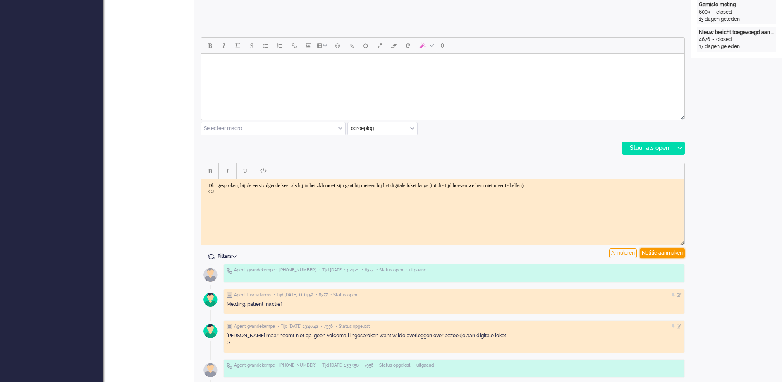
click at [668, 254] on div "Notitie aanmaken" at bounding box center [662, 253] width 45 height 10
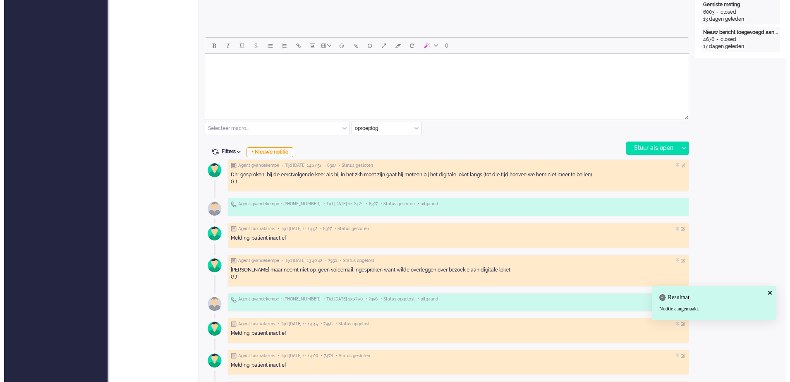
scroll to position [0, 0]
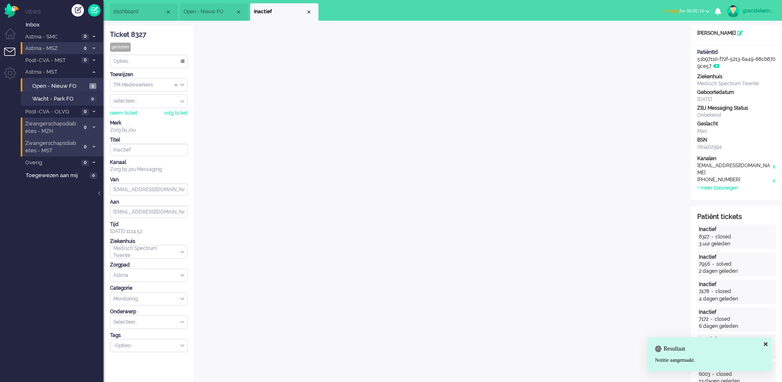
click at [180, 62] on div "Opties..." at bounding box center [148, 61] width 77 height 13
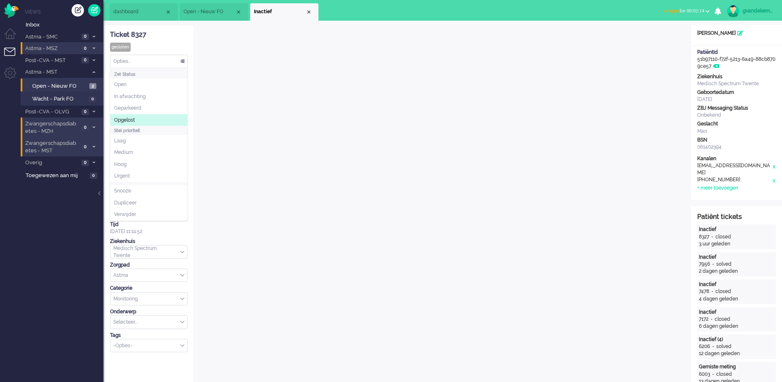
click at [158, 116] on li "Opgelost" at bounding box center [148, 120] width 77 height 12
click at [308, 12] on div "Close tab" at bounding box center [309, 12] width 7 height 7
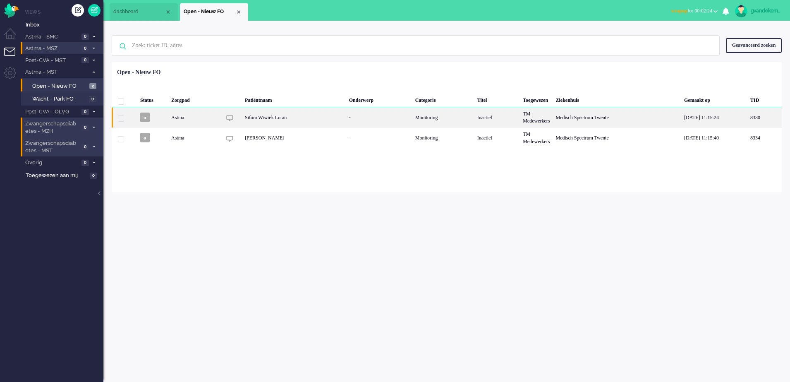
click at [442, 117] on div "Monitoring" at bounding box center [443, 117] width 62 height 20
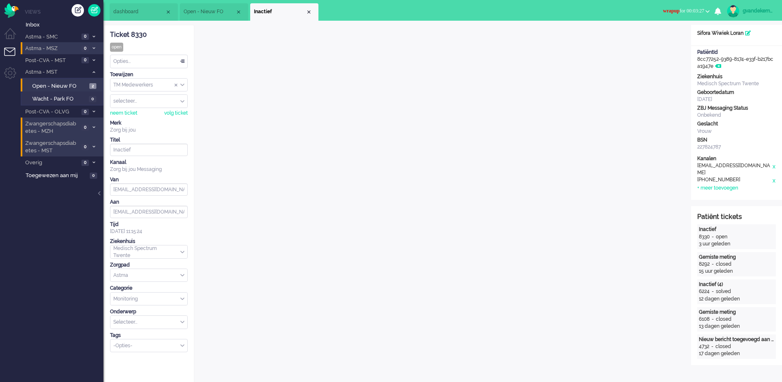
scroll to position [258, 0]
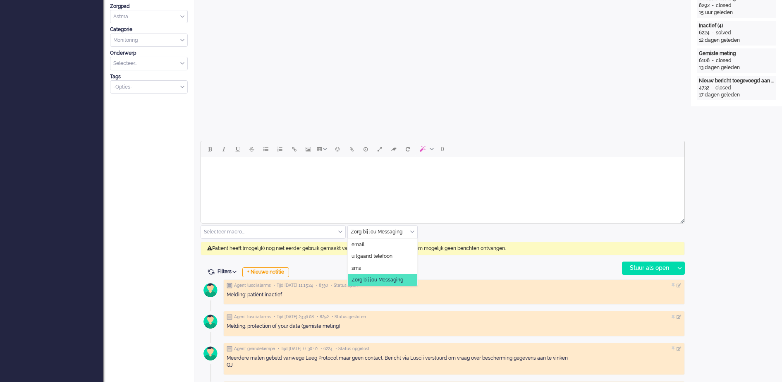
click at [412, 229] on div "Zorg bij jou Messaging" at bounding box center [382, 231] width 69 height 13
click at [382, 256] on span "uitgaand telefoon" at bounding box center [371, 256] width 41 height 7
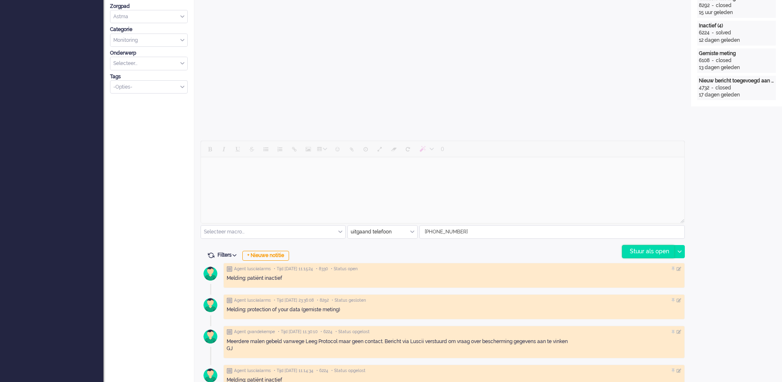
click at [640, 249] on div "Stuur als open" at bounding box center [648, 251] width 52 height 12
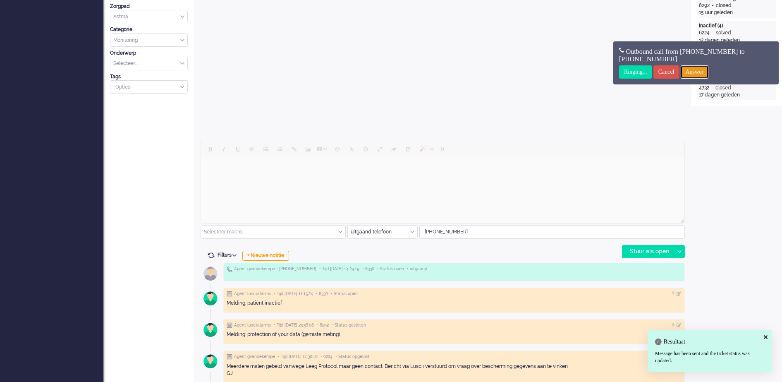
click at [705, 67] on input "Answer" at bounding box center [695, 71] width 28 height 13
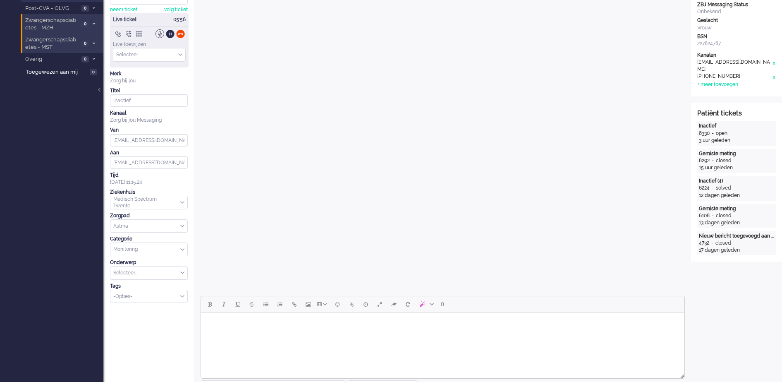
scroll to position [0, 0]
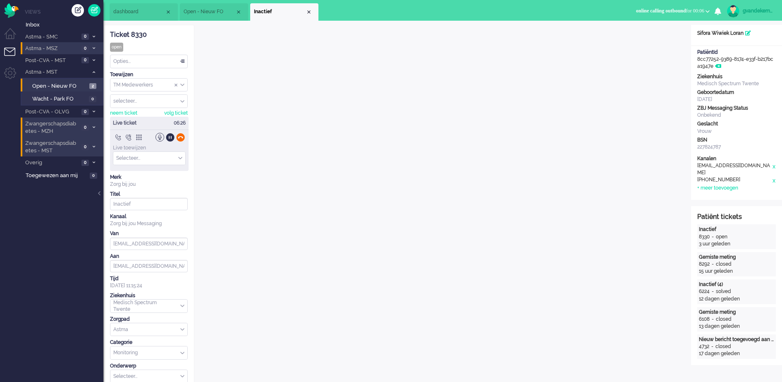
click at [182, 137] on div at bounding box center [180, 137] width 9 height 9
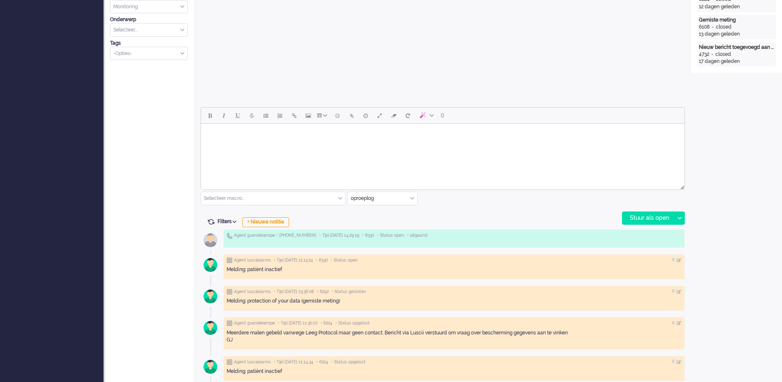
scroll to position [310, 0]
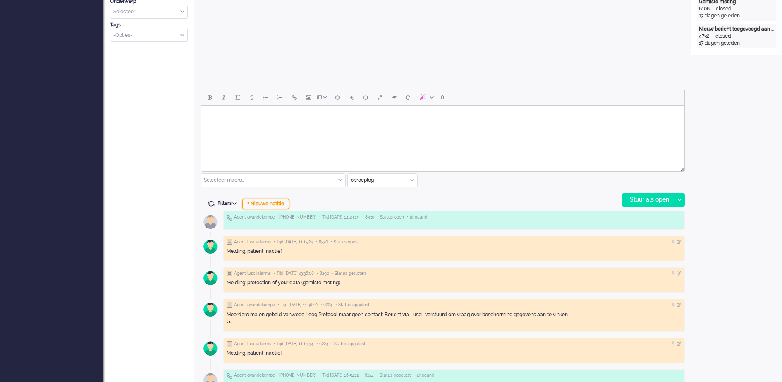
click at [264, 203] on div "+ Nieuwe notitie" at bounding box center [265, 204] width 47 height 10
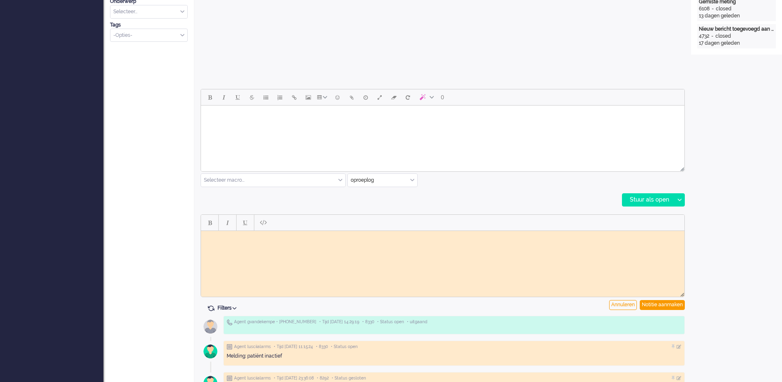
scroll to position [0, 0]
click at [232, 238] on body "Rich Text Area. Press ALT-0 for help." at bounding box center [442, 237] width 477 height 6
click at [205, 247] on body "Telefonisch contact gehad Uitleg gegeven, BD aangeraden te downloaden, protocol…" at bounding box center [442, 247] width 477 height 24
click at [675, 306] on div "Notitie aanmaken" at bounding box center [662, 305] width 45 height 10
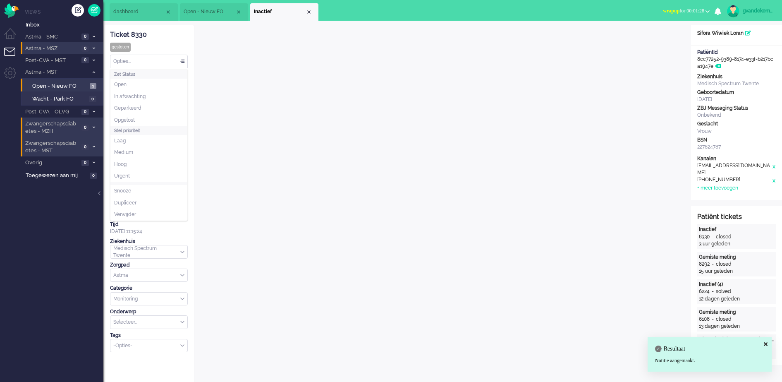
click at [182, 59] on div "Opties..." at bounding box center [148, 61] width 77 height 13
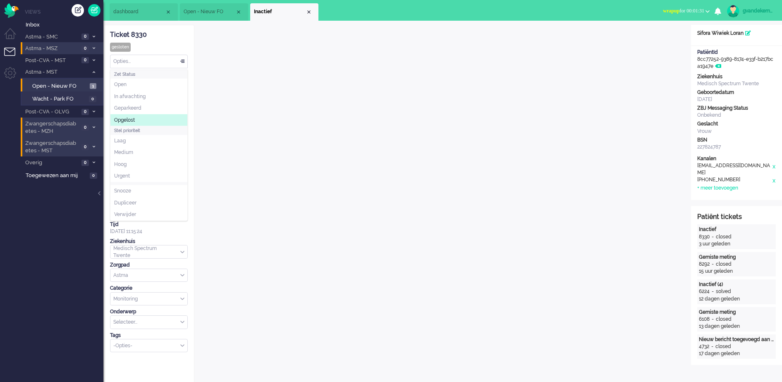
click at [143, 116] on li "Opgelost" at bounding box center [148, 120] width 77 height 12
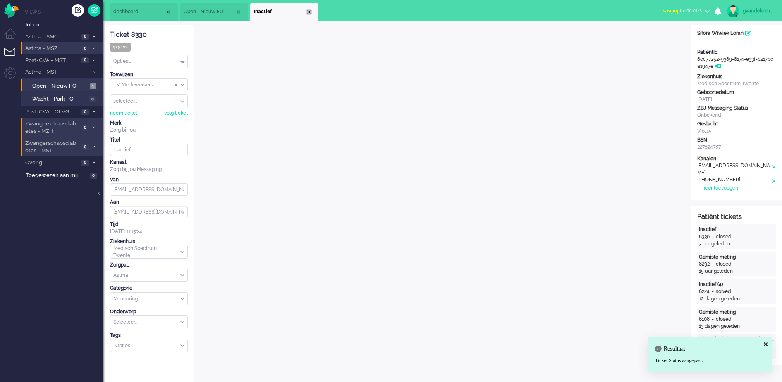
click at [310, 10] on div "Close tab" at bounding box center [309, 12] width 7 height 7
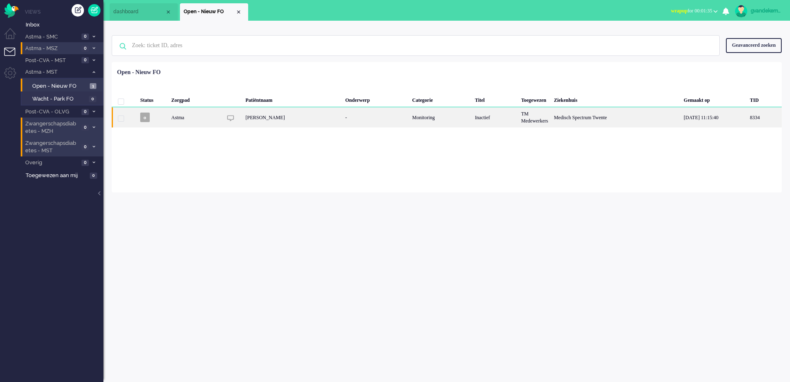
click at [288, 117] on div "Mahide Kan" at bounding box center [293, 117] width 100 height 20
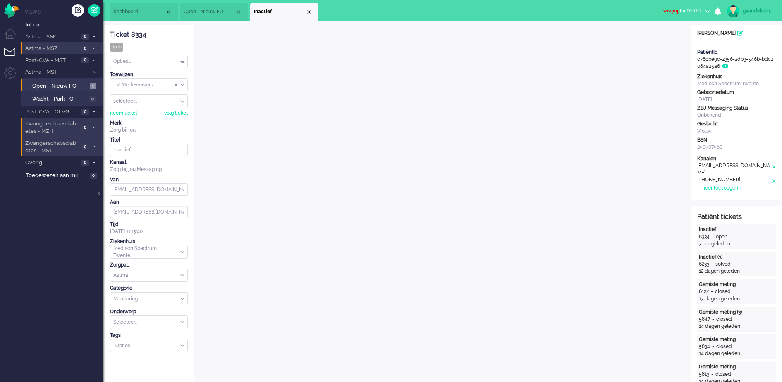
click at [666, 11] on span "wrapup" at bounding box center [671, 11] width 17 height 6
click at [657, 39] on label "Online" at bounding box center [675, 36] width 65 height 7
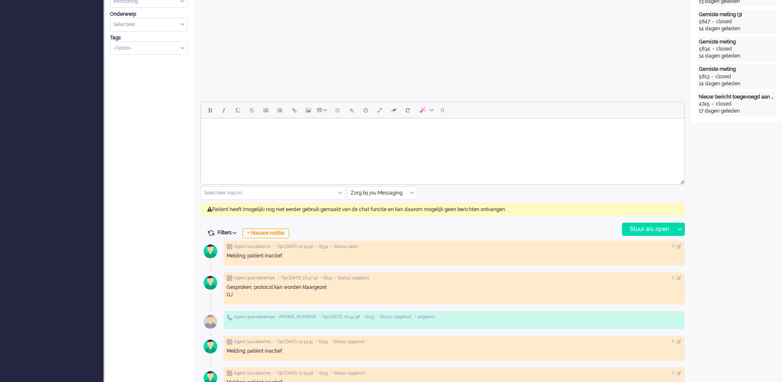
scroll to position [310, 0]
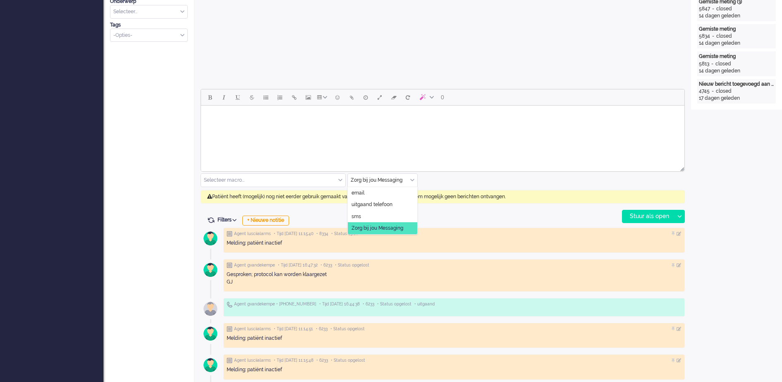
click at [411, 180] on div "Zorg bij jou Messaging" at bounding box center [382, 180] width 69 height 13
click at [394, 201] on li "uitgaand telefoon" at bounding box center [382, 204] width 69 height 12
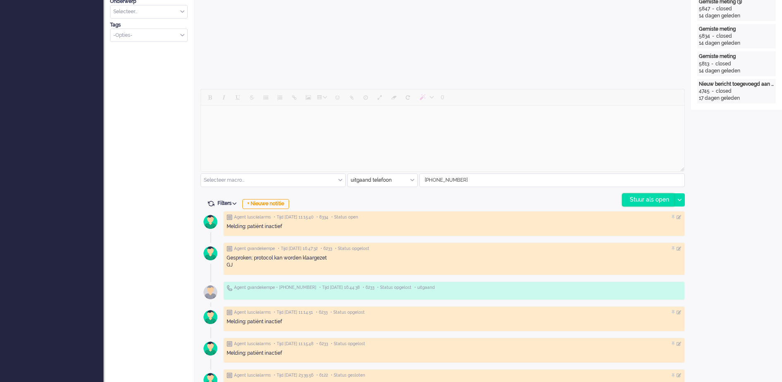
click at [658, 197] on div "Stuur als open" at bounding box center [648, 199] width 52 height 12
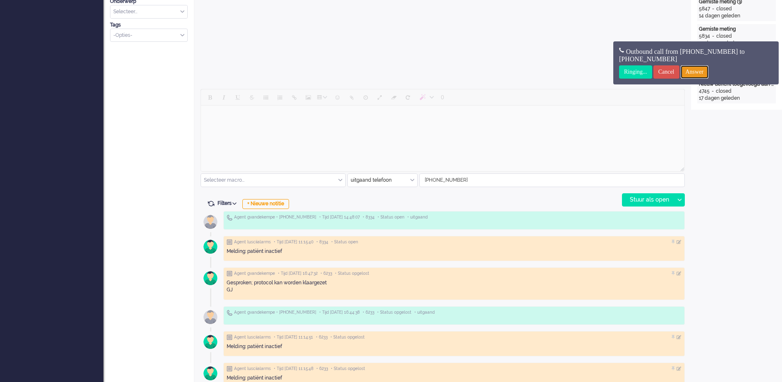
click at [709, 72] on input "Answer" at bounding box center [695, 71] width 28 height 13
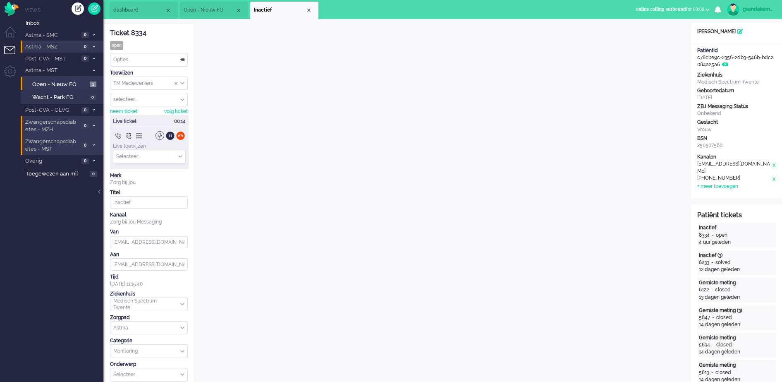
scroll to position [0, 0]
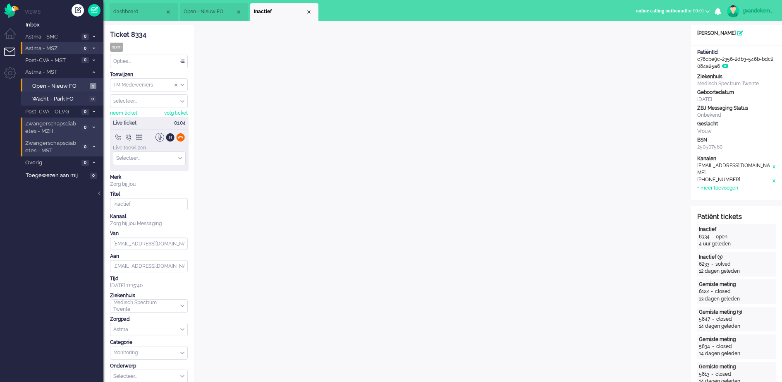
click at [179, 137] on div at bounding box center [180, 137] width 9 height 9
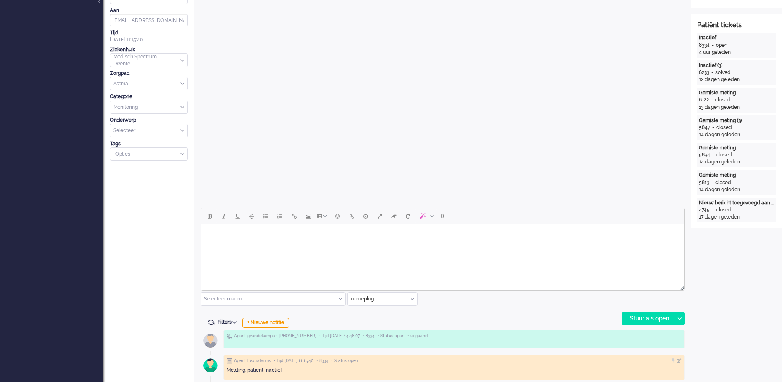
scroll to position [310, 0]
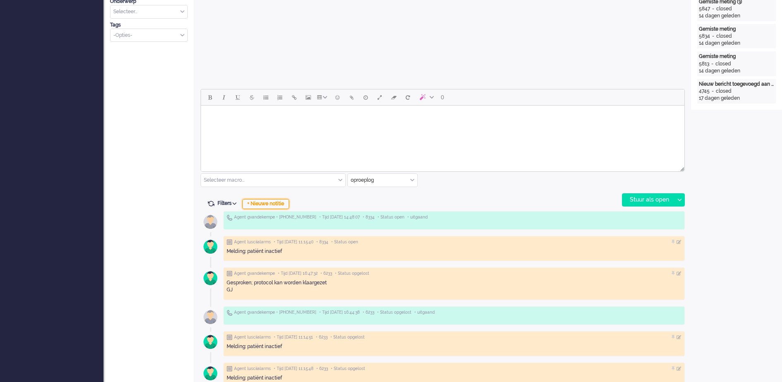
click at [259, 203] on div "+ Nieuwe notitie" at bounding box center [265, 204] width 47 height 10
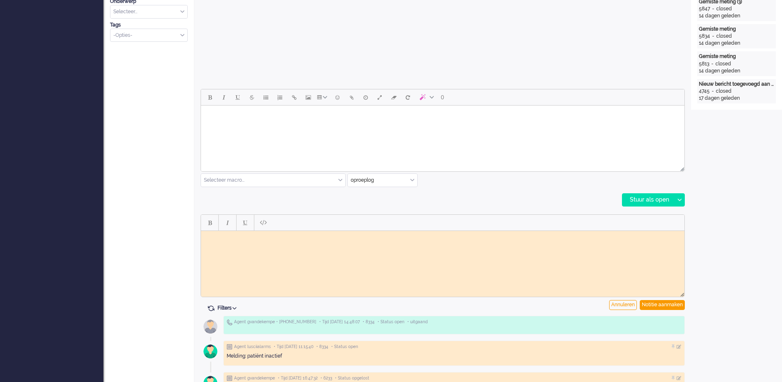
scroll to position [0, 0]
click at [234, 237] on body "Rich Text Area. Press ALT-0 for help." at bounding box center [442, 237] width 477 height 6
click at [657, 306] on div "Notitie aanmaken" at bounding box center [662, 305] width 45 height 10
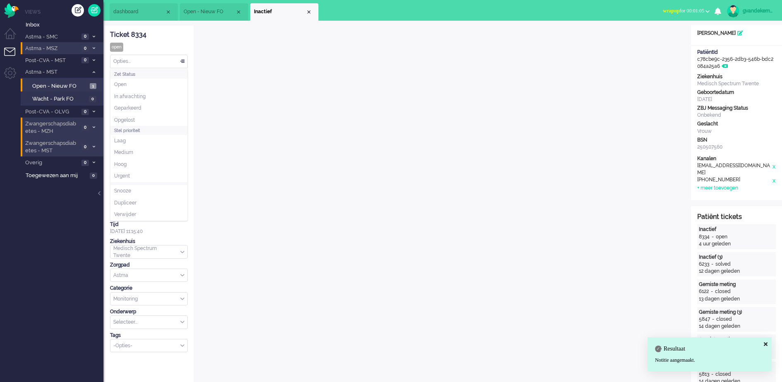
click at [184, 60] on div "Opties..." at bounding box center [148, 61] width 77 height 13
click at [145, 119] on li "Opgelost" at bounding box center [148, 120] width 77 height 12
click at [307, 11] on div "Close tab" at bounding box center [309, 12] width 7 height 7
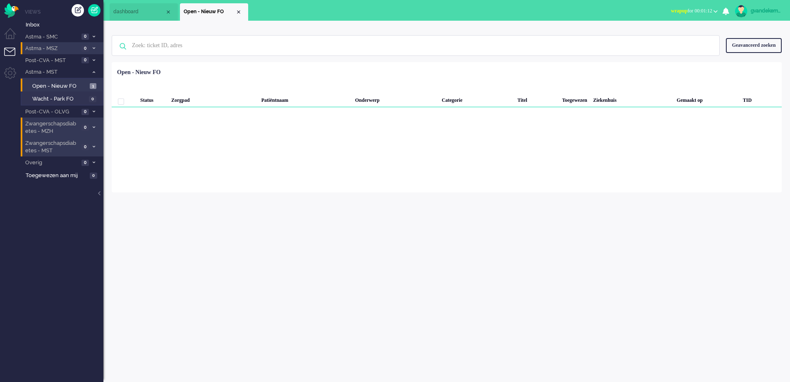
click at [712, 11] on button "wrapup for 00:01:12" at bounding box center [694, 11] width 57 height 12
click at [660, 38] on label "Online" at bounding box center [682, 36] width 65 height 7
click at [238, 13] on div "Close tab" at bounding box center [238, 12] width 7 height 7
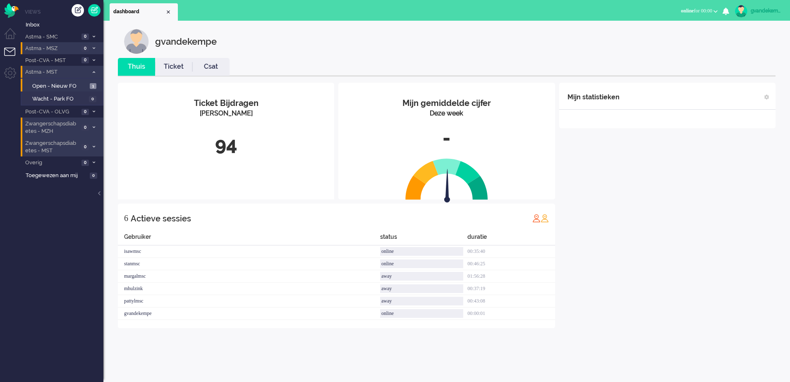
click at [95, 71] on icon at bounding box center [94, 72] width 2 height 3
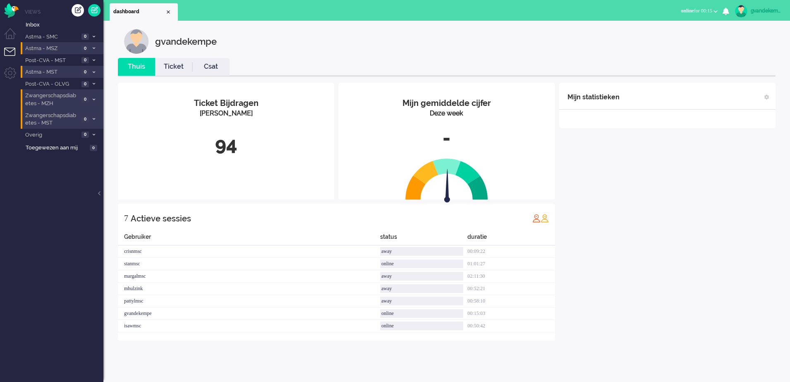
click at [669, 248] on div "Mijn statistieken + Statistieken toevoegen Bel tijd (gemiddelde dag) Wrapup tij…" at bounding box center [667, 212] width 216 height 258
click at [666, 248] on div "Mijn statistieken + Statistieken toevoegen Bel tijd (gemiddelde dag) Wrapup tij…" at bounding box center [667, 212] width 216 height 258
click at [632, 235] on div "Mijn statistieken + Statistieken toevoegen Bel tijd (gemiddelde dag) Wrapup tij…" at bounding box center [667, 212] width 216 height 258
click at [701, 189] on div "Mijn statistieken + Statistieken toevoegen Bel tijd (gemiddelde dag) Wrapup tij…" at bounding box center [667, 212] width 216 height 258
click at [695, 274] on div "Mijn statistieken + Statistieken toevoegen Bel tijd (gemiddelde dag) Wrapup tij…" at bounding box center [667, 212] width 216 height 258
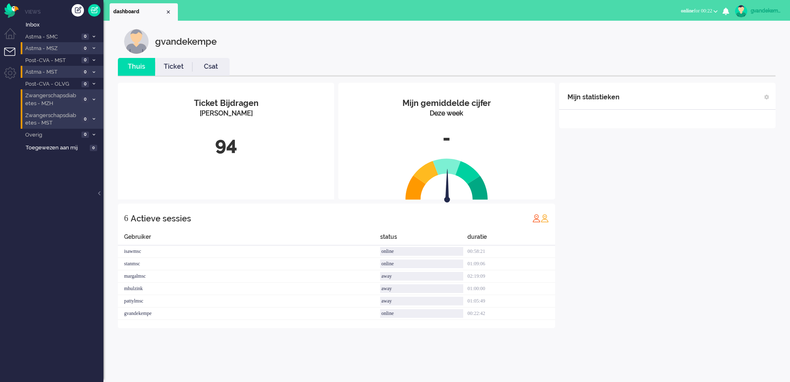
click at [669, 213] on div "Mijn statistieken + Statistieken toevoegen Bel tijd (gemiddelde dag) Wrapup tij…" at bounding box center [667, 205] width 216 height 245
click at [280, 49] on div "gvandekempe" at bounding box center [452, 41] width 657 height 25
click at [182, 69] on link "Ticket" at bounding box center [173, 67] width 37 height 10
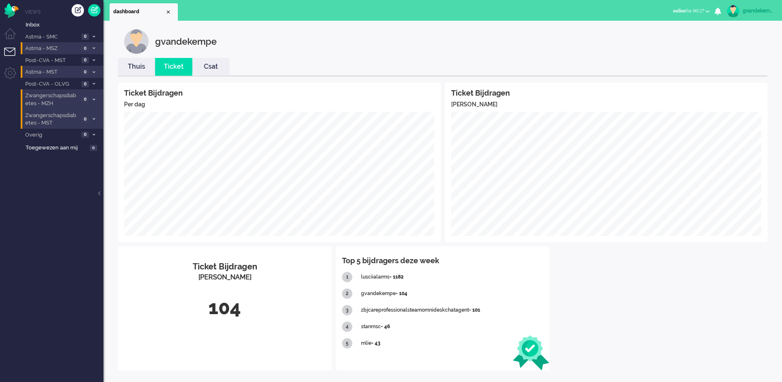
scroll to position [3, 0]
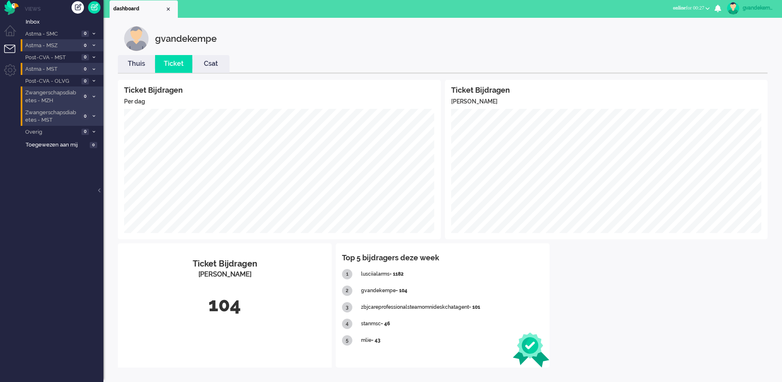
click at [134, 68] on link "Thuis" at bounding box center [136, 64] width 37 height 10
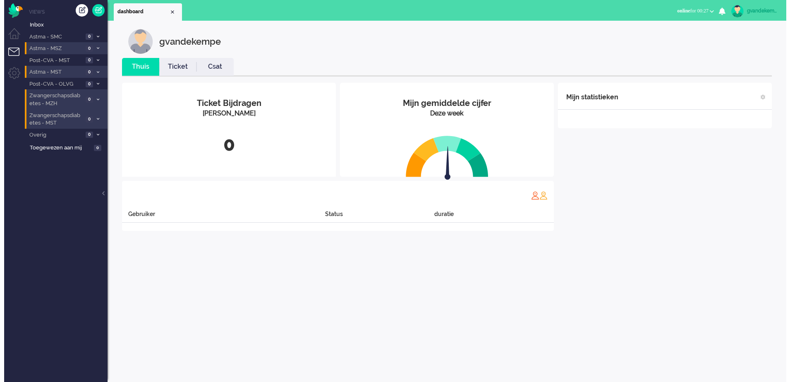
scroll to position [0, 0]
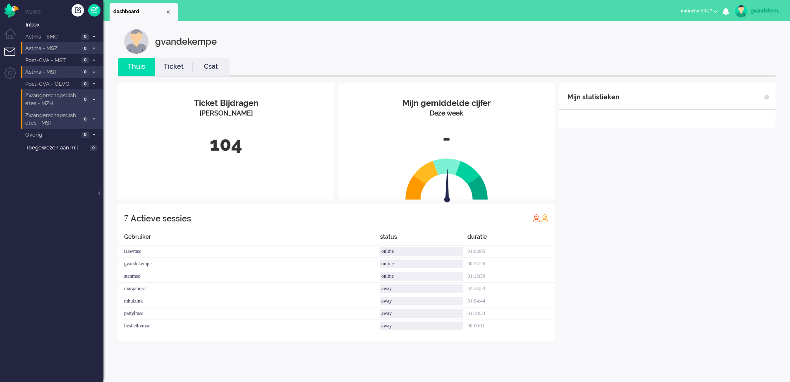
click at [695, 179] on div "Mijn statistieken + Statistieken toevoegen Bel tijd (gemiddelde dag) Wrapup tij…" at bounding box center [667, 212] width 216 height 258
click at [656, 151] on div "Mijn statistieken + Statistieken toevoegen Bel tijd (gemiddelde dag) Wrapup tij…" at bounding box center [667, 212] width 216 height 258
click at [273, 46] on div "gvandekempe" at bounding box center [452, 41] width 657 height 25
click at [682, 202] on div "Mijn statistieken + Statistieken toevoegen Bel tijd (gemiddelde dag) Wrapup tij…" at bounding box center [667, 212] width 216 height 258
click at [168, 11] on div "Close tab" at bounding box center [168, 12] width 7 height 7
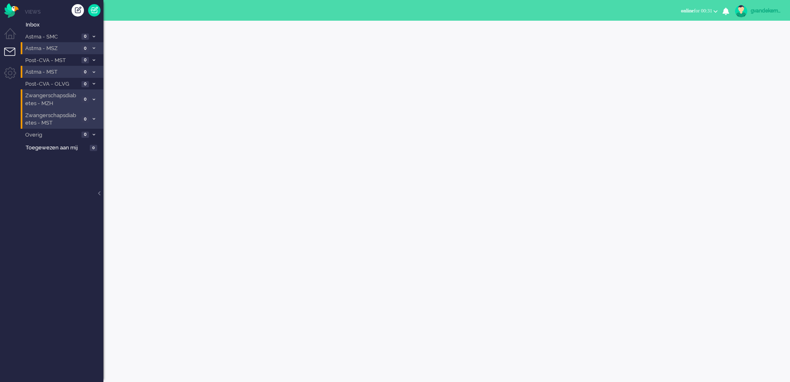
click at [14, 54] on li "Tickets menu" at bounding box center [13, 57] width 19 height 19
click at [7, 48] on li "Tickets menu" at bounding box center [13, 57] width 19 height 19
click at [11, 72] on li "Admin menu" at bounding box center [13, 76] width 19 height 19
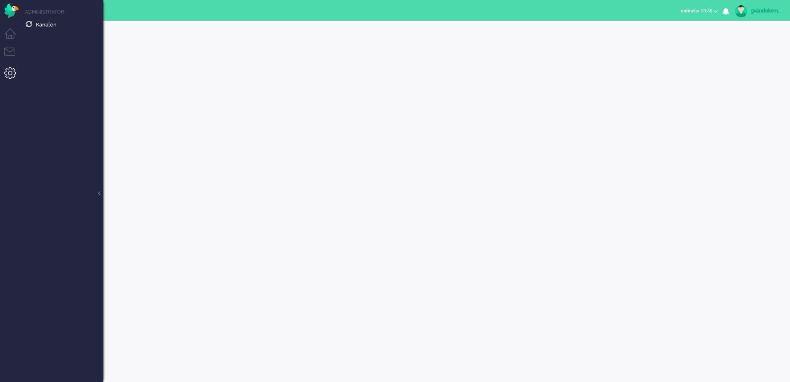
click at [11, 72] on li "Admin menu" at bounding box center [13, 76] width 19 height 19
click at [14, 53] on li "Tickets menu" at bounding box center [13, 57] width 19 height 19
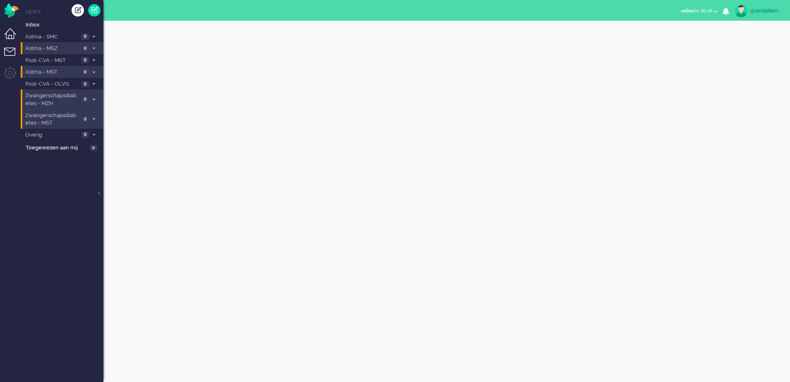
click at [12, 35] on li "Dashboard menu" at bounding box center [13, 37] width 19 height 19
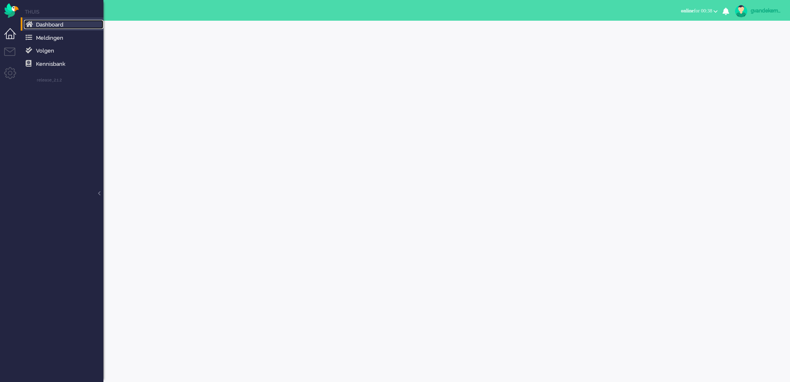
click at [56, 25] on span "Dashboard" at bounding box center [49, 24] width 27 height 6
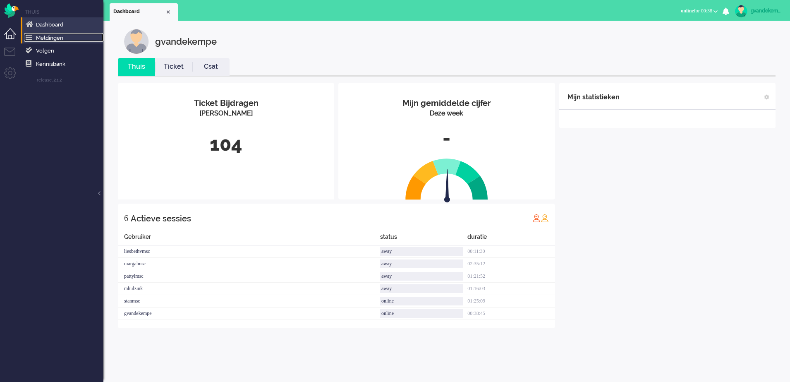
click at [44, 38] on span "Meldingen" at bounding box center [49, 38] width 27 height 6
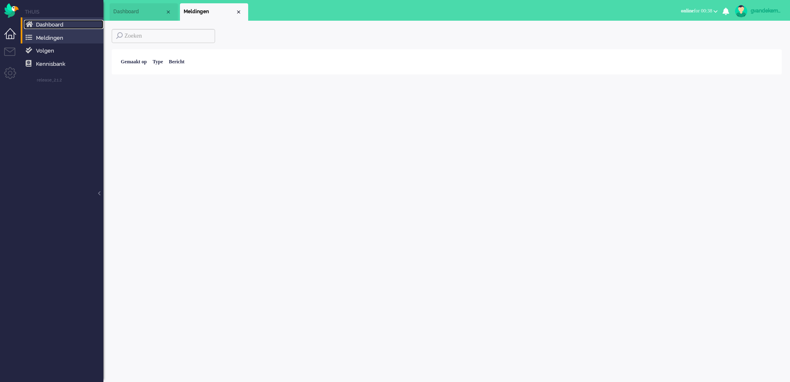
click at [58, 25] on span "Dashboard" at bounding box center [49, 24] width 27 height 6
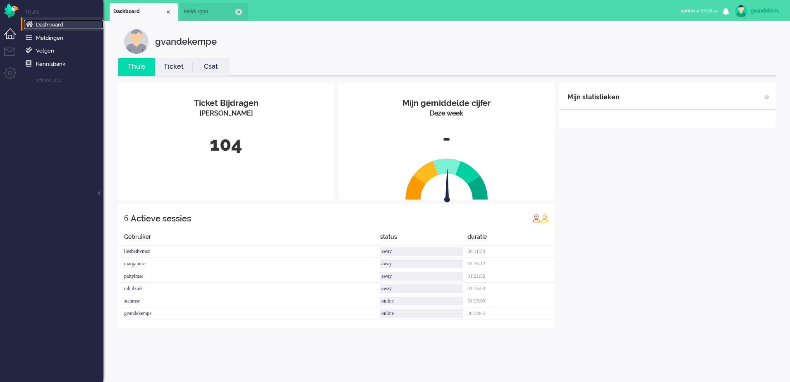
click at [241, 11] on div "Close tab" at bounding box center [238, 12] width 7 height 7
click at [10, 50] on li "Tickets menu" at bounding box center [13, 57] width 19 height 19
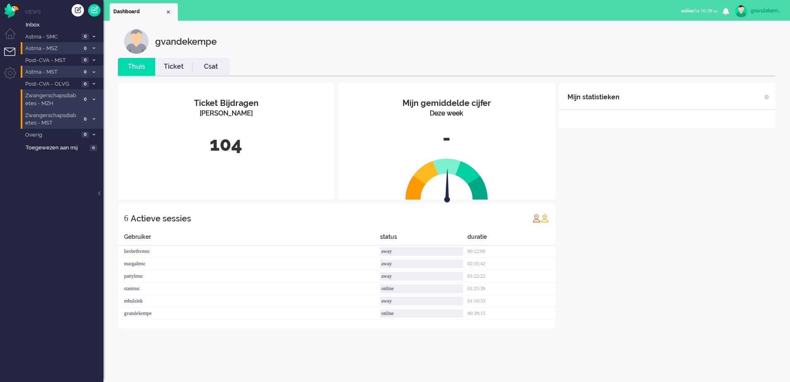
click at [704, 229] on div "Mijn statistieken + Statistieken toevoegen Bel tijd (gemiddelde dag) Wrapup tij…" at bounding box center [667, 205] width 216 height 245
click at [683, 146] on div "Mijn statistieken + Statistieken toevoegen Bel tijd (gemiddelde dag) Wrapup tij…" at bounding box center [667, 193] width 216 height 220
click at [93, 119] on icon at bounding box center [94, 118] width 2 height 3
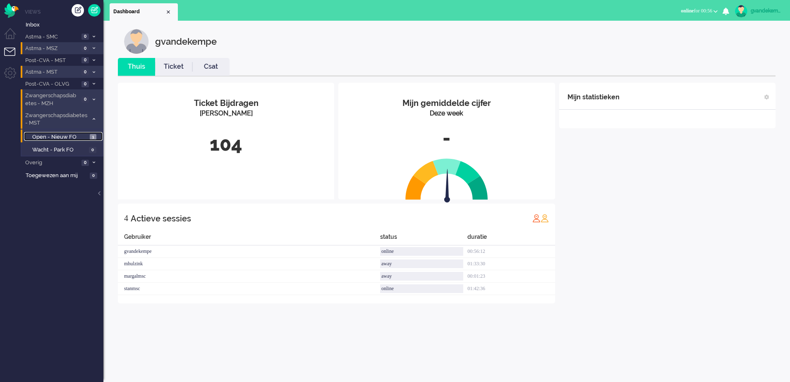
click at [76, 136] on span "Open - Nieuw FO" at bounding box center [59, 137] width 55 height 8
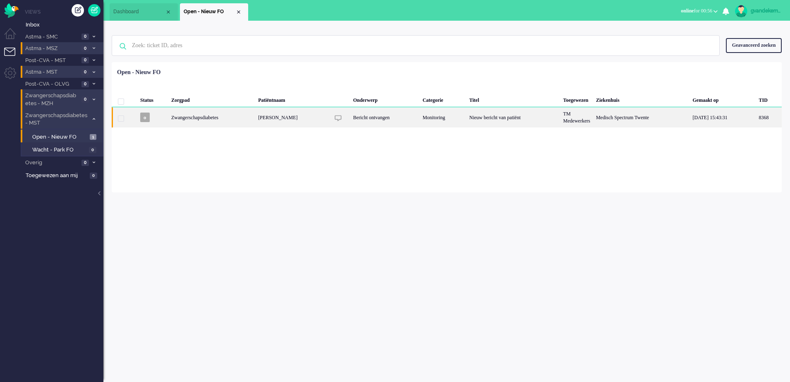
click at [495, 122] on div "Nieuw bericht van patiënt" at bounding box center [513, 117] width 94 height 20
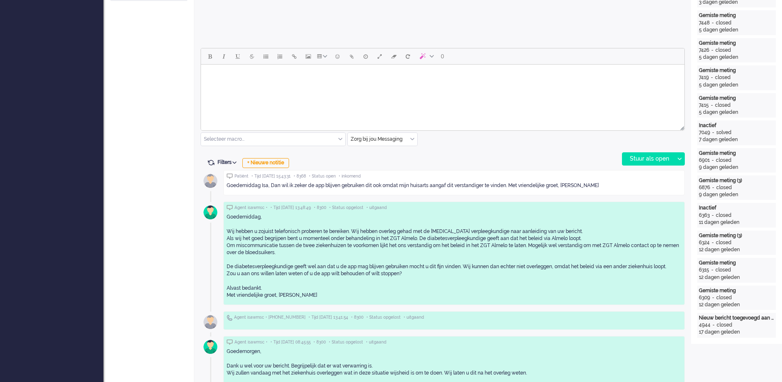
scroll to position [465, 0]
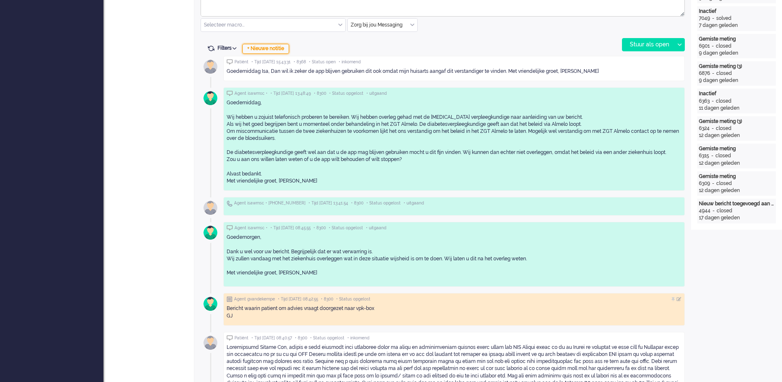
click at [282, 51] on div "+ Nieuwe notitie" at bounding box center [265, 49] width 47 height 10
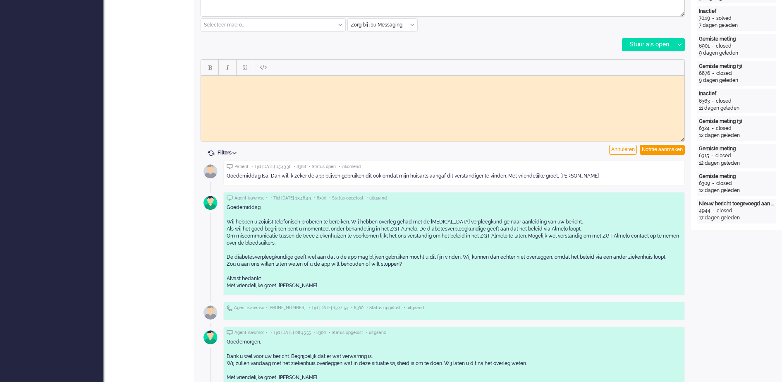
scroll to position [0, 0]
click at [331, 81] on body "Rich Text Area. Press ALT-0 for help." at bounding box center [442, 82] width 477 height 6
click at [660, 150] on div "Notitie aanmaken" at bounding box center [662, 150] width 45 height 10
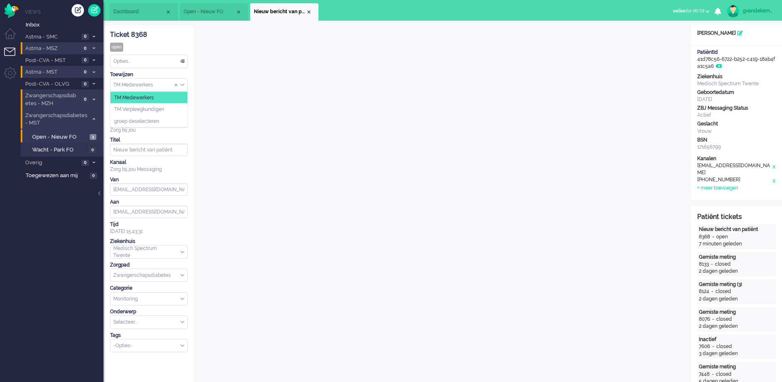
click at [184, 84] on div "TM Medewerkers" at bounding box center [148, 85] width 77 height 13
click at [176, 107] on li "TM Verpleegkundigen" at bounding box center [148, 109] width 77 height 12
click at [310, 10] on div "Close tab" at bounding box center [309, 12] width 7 height 7
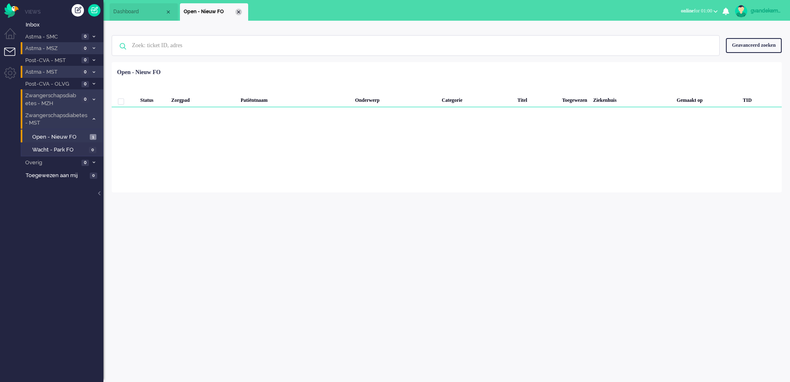
click at [240, 12] on div "Close tab" at bounding box center [238, 12] width 7 height 7
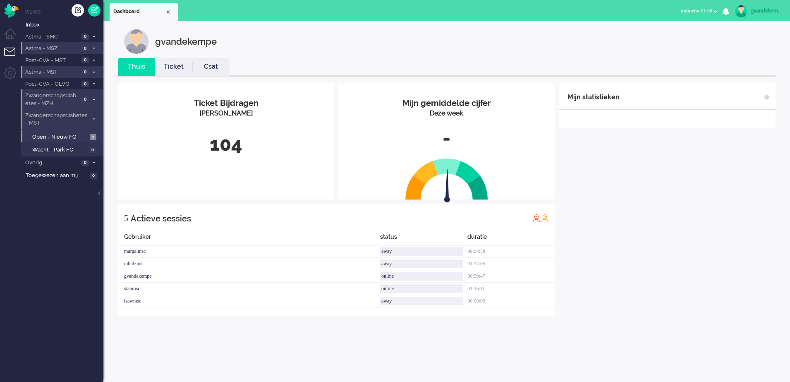
click at [94, 119] on icon at bounding box center [94, 118] width 2 height 3
click at [652, 166] on div "Mijn statistieken + Statistieken toevoegen Bel tijd (gemiddelde dag) Wrapup tij…" at bounding box center [667, 199] width 216 height 233
click at [727, 14] on icon "0" at bounding box center [725, 10] width 7 height 7
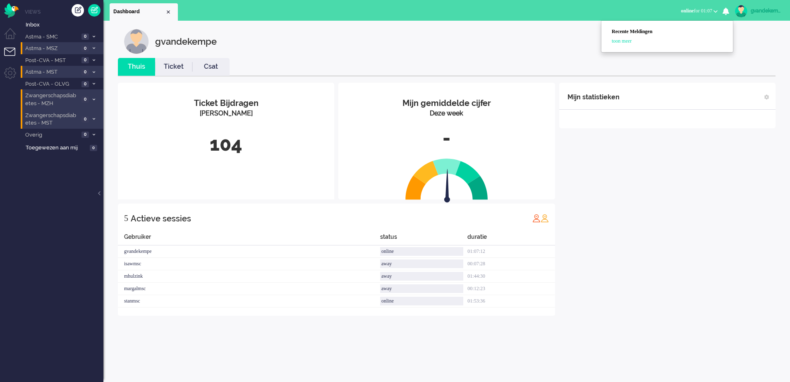
click at [727, 14] on icon "0" at bounding box center [725, 10] width 7 height 7
click at [683, 142] on div "Mijn statistieken + Statistieken toevoegen Bel tijd (gemiddelde dag) Wrapup tij…" at bounding box center [667, 199] width 216 height 233
click at [86, 51] on span "1" at bounding box center [85, 48] width 7 height 6
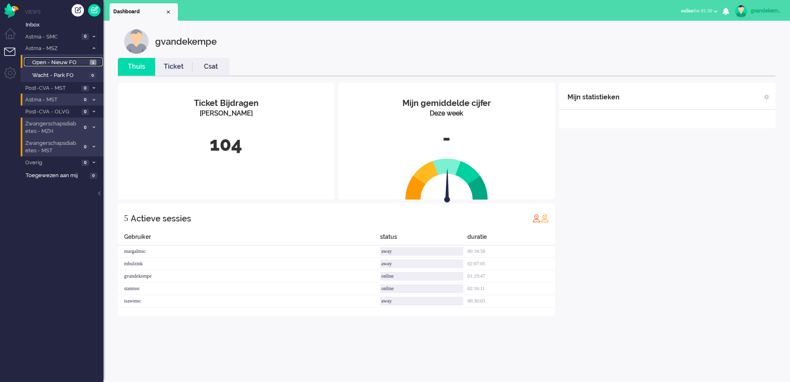
click at [58, 63] on span "Open - Nieuw FO" at bounding box center [59, 63] width 55 height 8
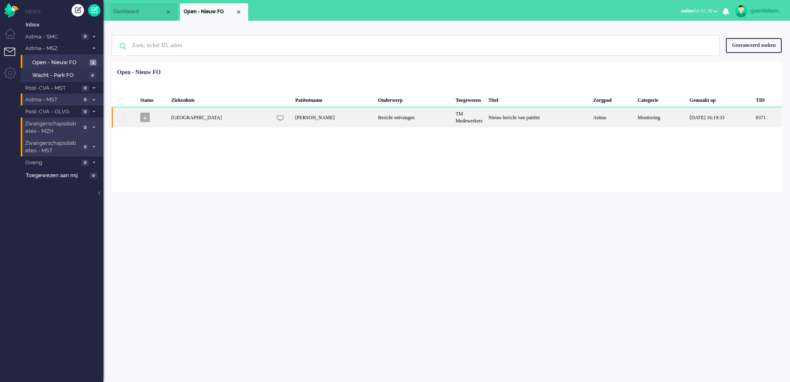
click at [428, 117] on div "Bericht ontvangen" at bounding box center [413, 117] width 77 height 20
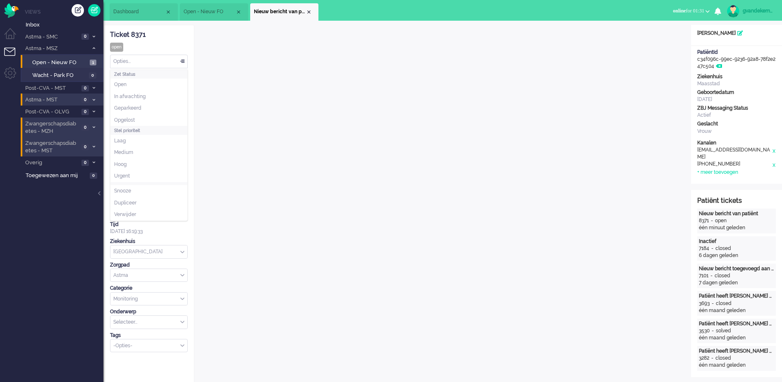
click at [182, 62] on div "Opties..." at bounding box center [148, 61] width 77 height 13
click at [183, 60] on span at bounding box center [182, 62] width 8 height 6
click at [182, 61] on div "Opties..." at bounding box center [148, 61] width 77 height 13
click at [133, 117] on span "Opgelost" at bounding box center [124, 120] width 21 height 7
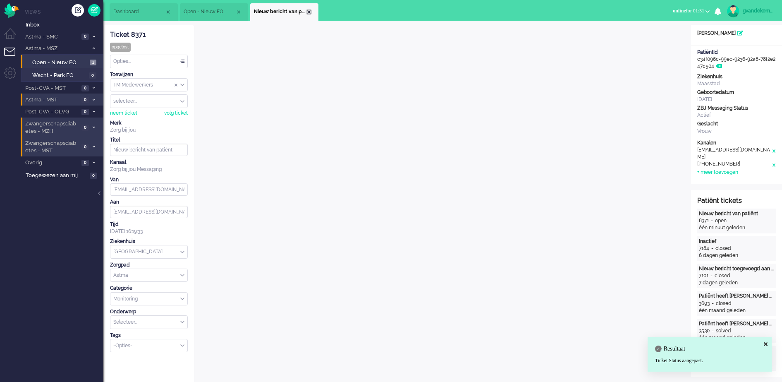
click at [310, 10] on div "Close tab" at bounding box center [309, 12] width 7 height 7
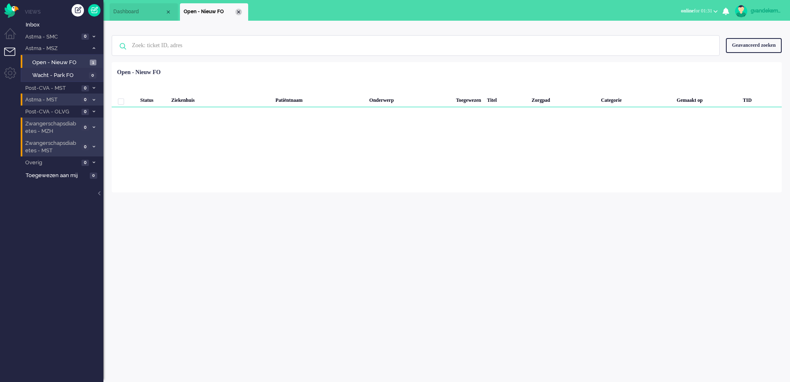
click at [239, 12] on div "Close tab" at bounding box center [238, 12] width 7 height 7
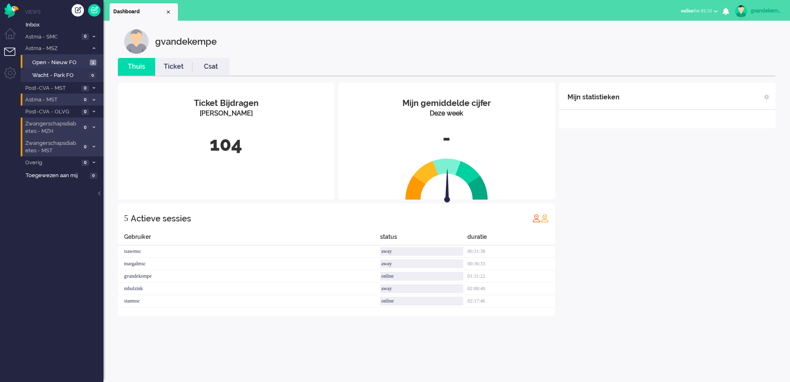
click at [95, 50] on icon at bounding box center [94, 48] width 2 height 3
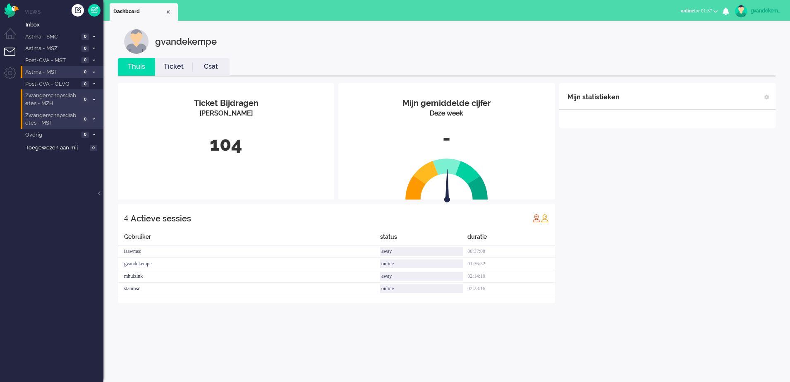
click at [690, 156] on div "Mijn statistieken + Statistieken toevoegen Bel tijd (gemiddelde dag) Wrapup tij…" at bounding box center [667, 193] width 216 height 220
click at [92, 70] on span at bounding box center [94, 72] width 6 height 5
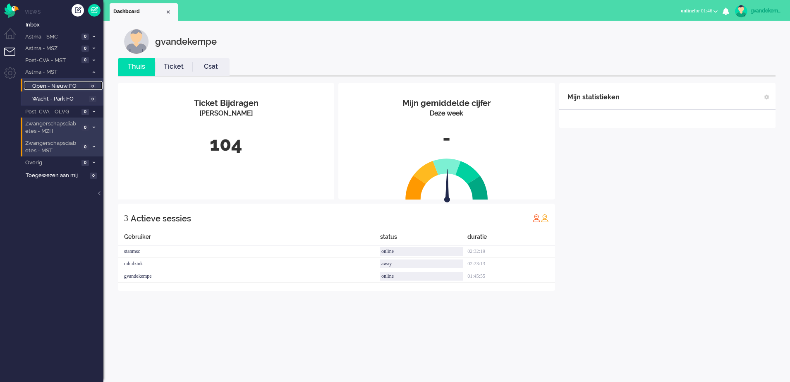
click at [77, 85] on span "Open - Nieuw FO" at bounding box center [59, 86] width 55 height 8
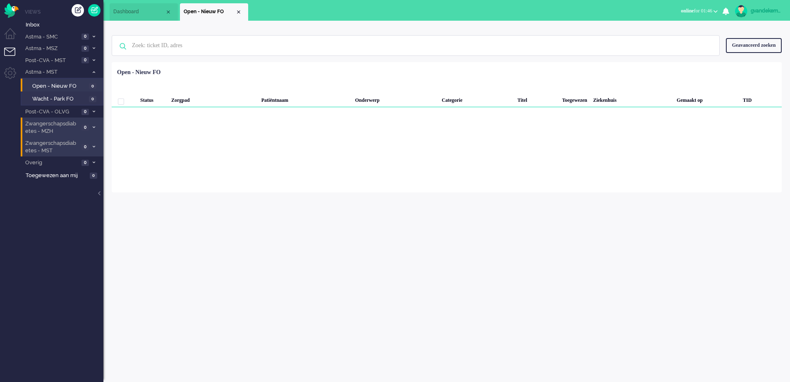
click at [761, 51] on div "Geavanceerd zoeken" at bounding box center [754, 45] width 56 height 14
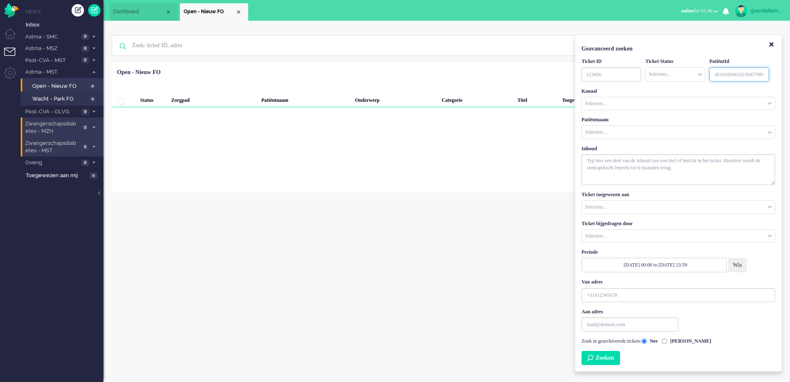
click at [714, 76] on input "Customer ID" at bounding box center [739, 74] width 60 height 14
paste input "049955535"
type input "049955535"
click at [600, 130] on input "Customer Name" at bounding box center [678, 132] width 193 height 13
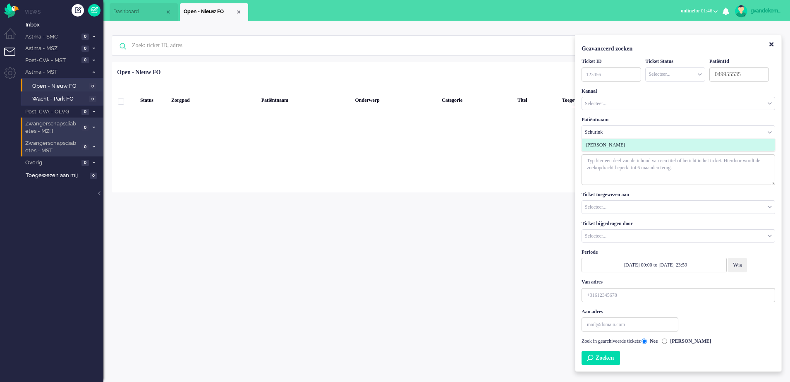
type input "Schurink"
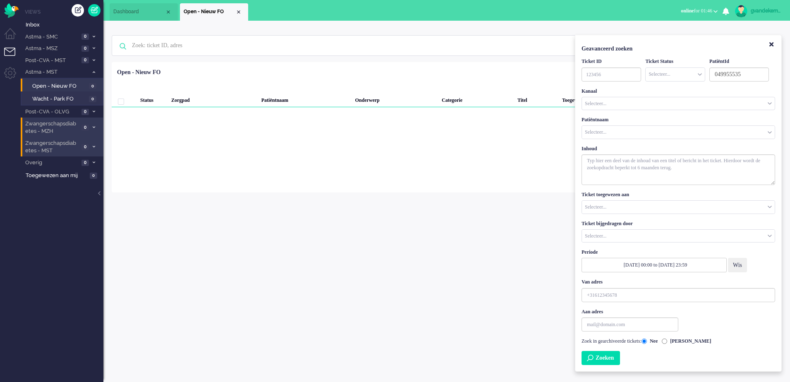
click at [616, 355] on button "Zoeken" at bounding box center [600, 358] width 38 height 14
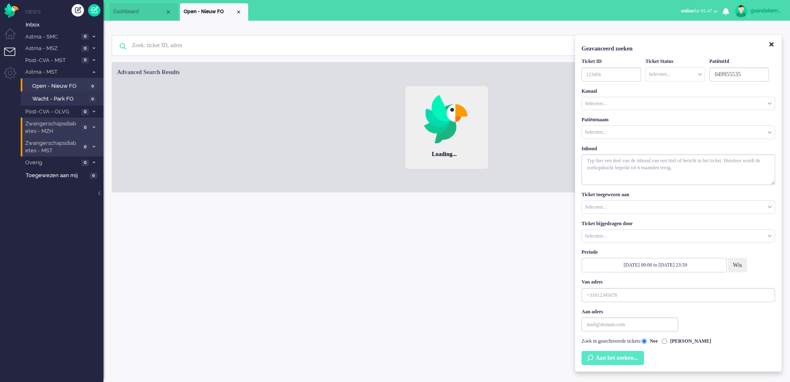
click at [772, 46] on icon "Close" at bounding box center [771, 44] width 4 height 6
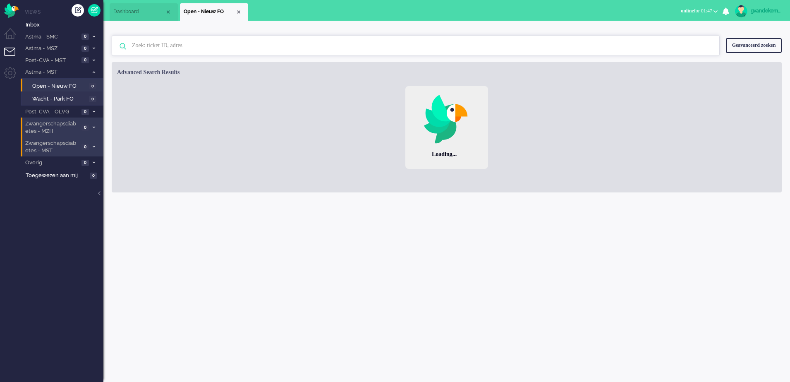
click at [203, 45] on input "text" at bounding box center [417, 46] width 582 height 20
type input "7974"
click at [714, 45] on img at bounding box center [710, 46] width 7 height 8
click at [238, 11] on div "Close tab" at bounding box center [238, 12] width 7 height 7
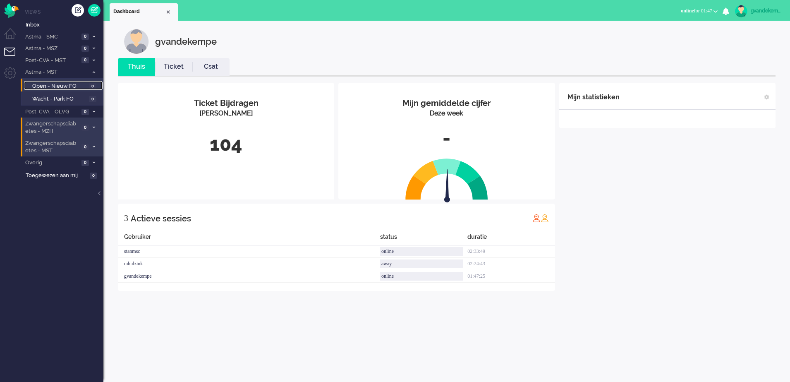
click at [82, 87] on span "Open - Nieuw FO" at bounding box center [59, 86] width 55 height 8
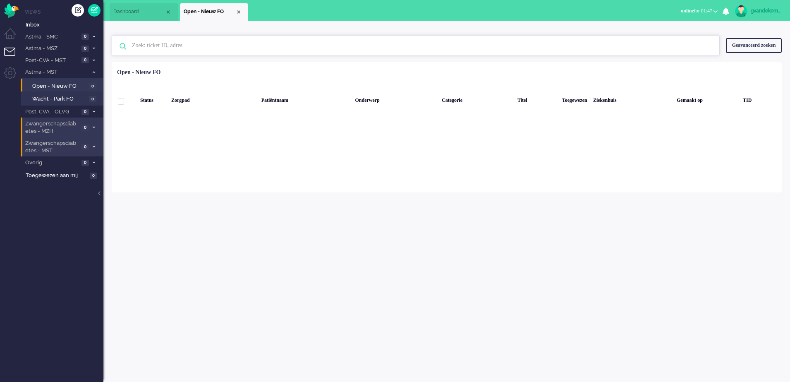
click at [150, 44] on input "text" at bounding box center [417, 46] width 582 height 20
type input "7974"
click at [731, 45] on div "Geavanceerd zoeken" at bounding box center [754, 45] width 56 height 14
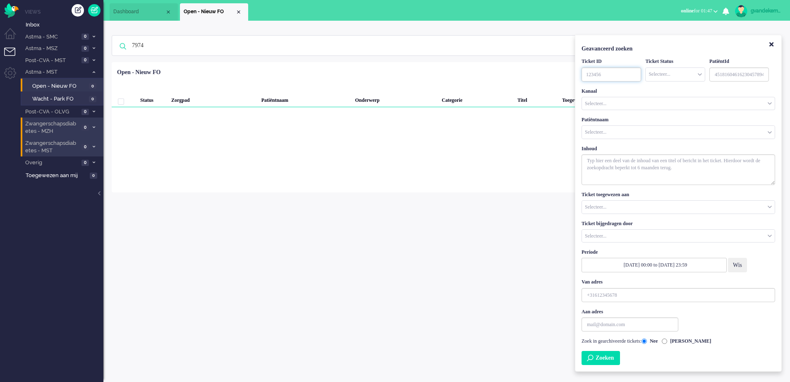
click at [589, 74] on input "TicketID" at bounding box center [611, 74] width 60 height 14
type input "7974"
click at [592, 355] on button "Zoeken" at bounding box center [600, 358] width 38 height 14
click at [770, 43] on icon "Close" at bounding box center [771, 44] width 4 height 6
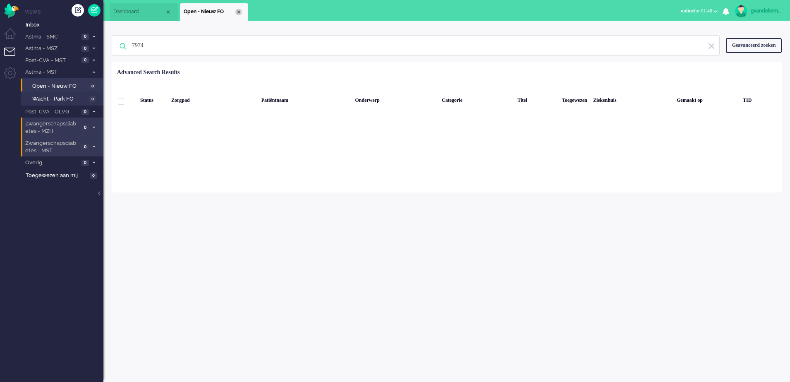
click at [237, 12] on div "Close tab" at bounding box center [238, 12] width 7 height 7
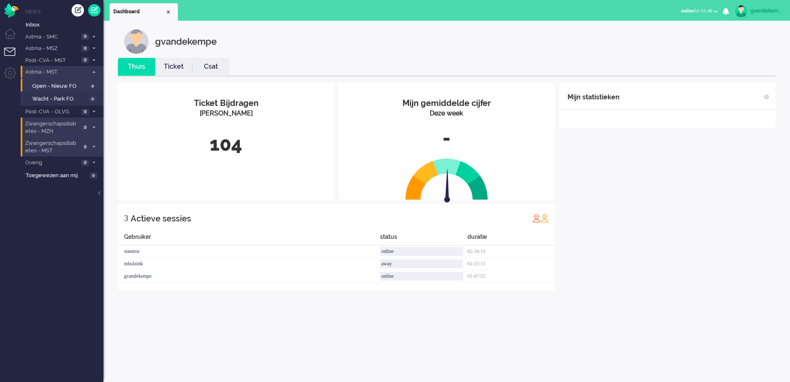
click at [93, 70] on span at bounding box center [94, 72] width 6 height 5
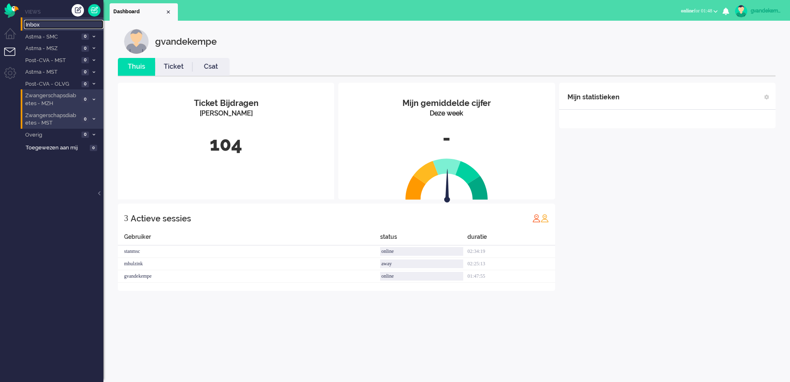
click at [33, 23] on span "Inbox" at bounding box center [65, 25] width 78 height 8
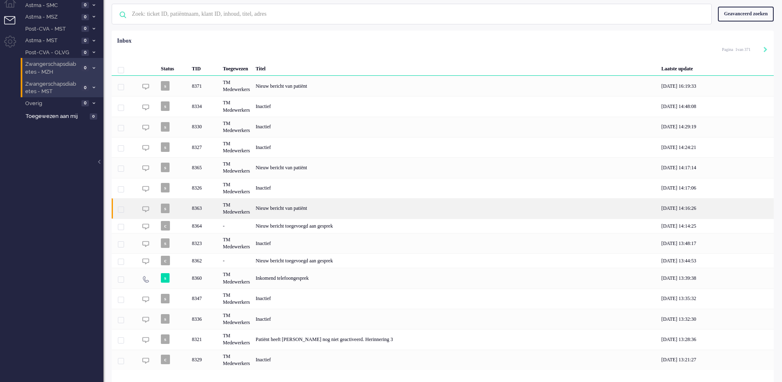
scroll to position [48, 0]
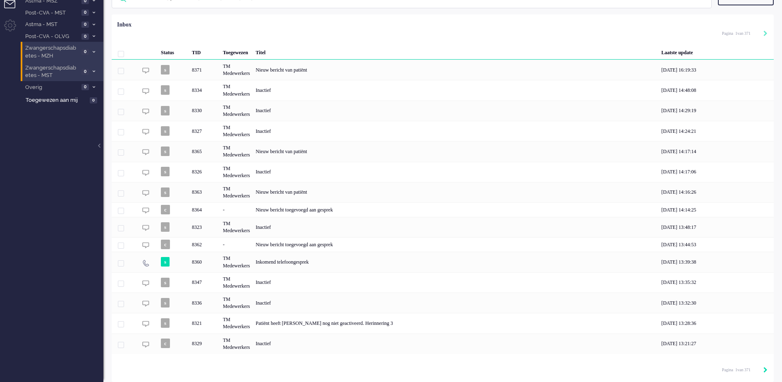
click at [765, 370] on icon "Next" at bounding box center [765, 370] width 4 height 6
type input "2"
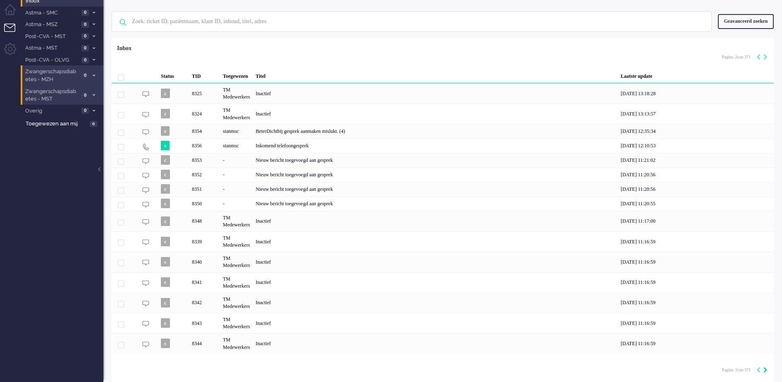
click at [765, 370] on icon "Next" at bounding box center [765, 370] width 4 height 6
type input "3"
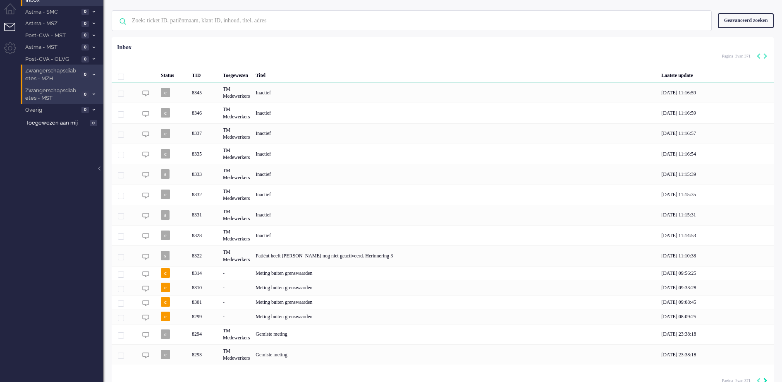
scroll to position [37, 0]
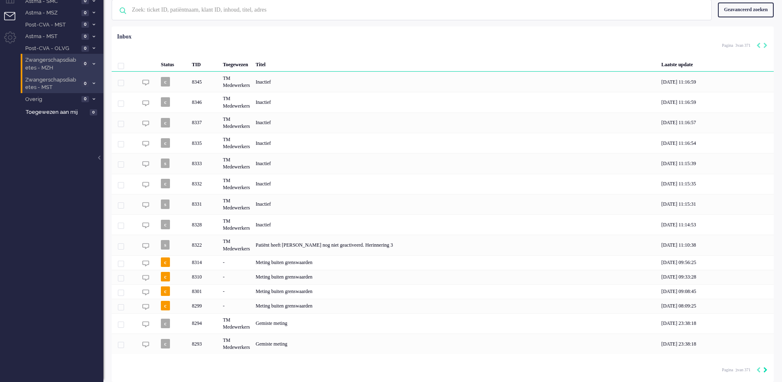
click at [765, 370] on icon "Next" at bounding box center [765, 370] width 4 height 6
type input "4"
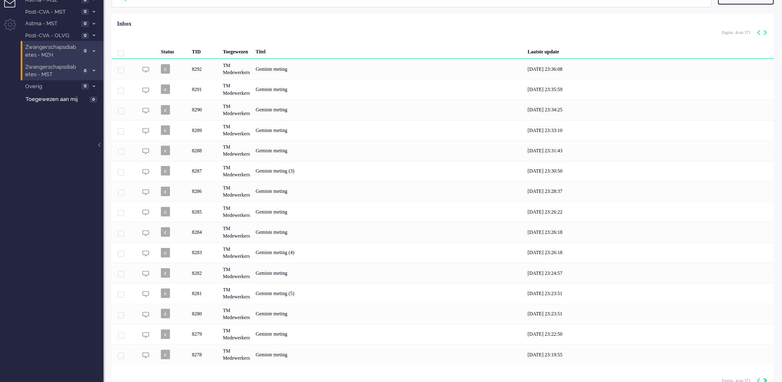
click at [765, 370] on div "Loading... Status TID Toegewezen Titel Laatste update c 8292 TM Medewerkers Gem…" at bounding box center [443, 203] width 662 height 379
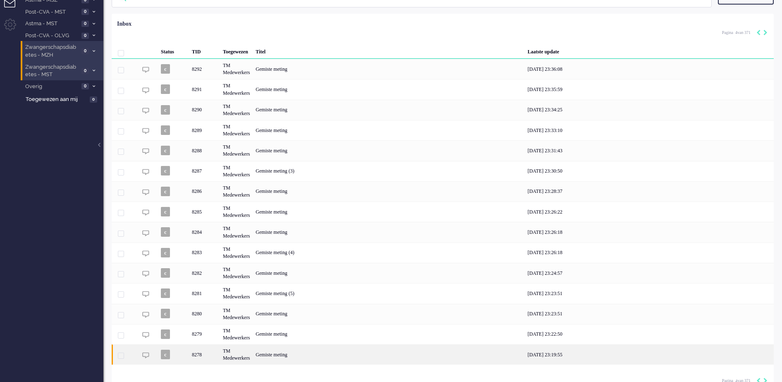
scroll to position [60, 0]
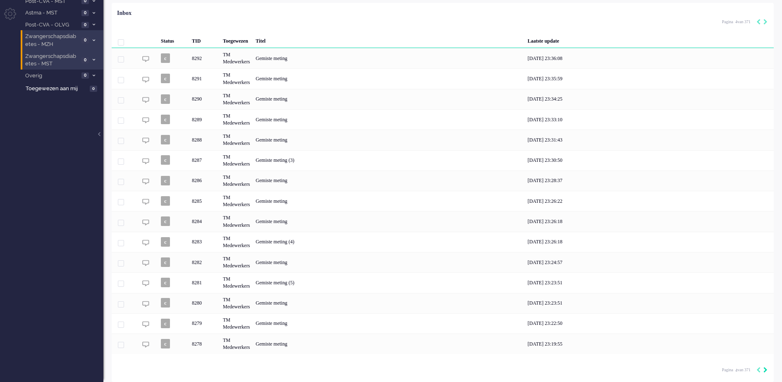
click at [763, 370] on icon "Next" at bounding box center [765, 370] width 4 height 6
type input "5"
click at [763, 370] on icon "Next" at bounding box center [765, 370] width 4 height 6
type input "6"
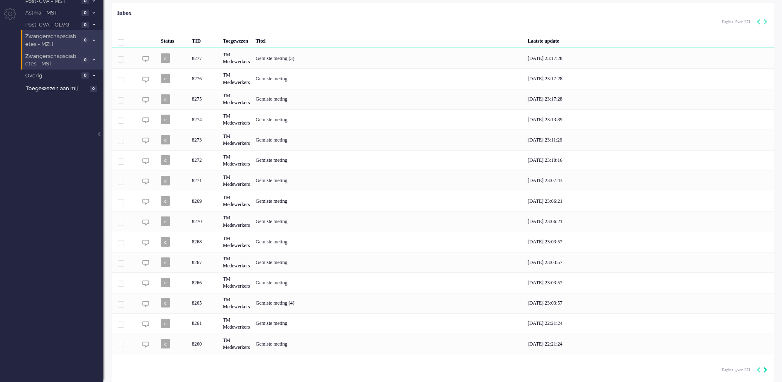
type input "6"
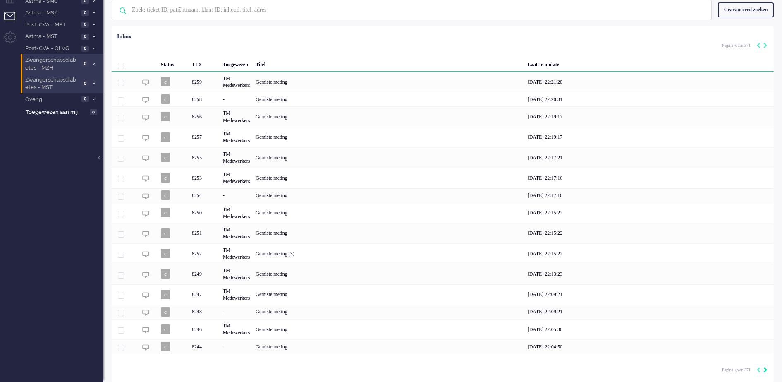
click at [763, 370] on icon "Next" at bounding box center [765, 370] width 4 height 6
type input "7"
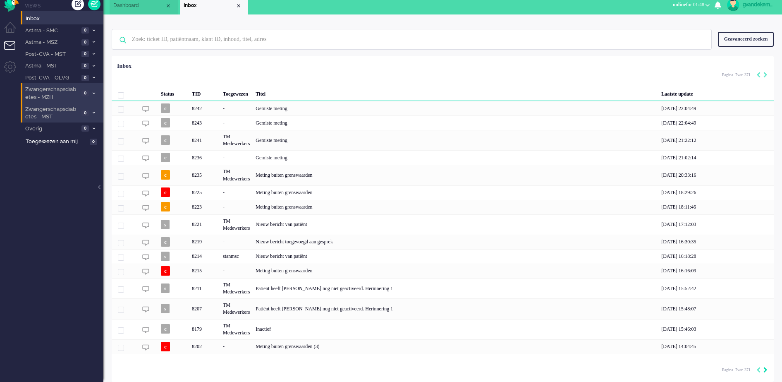
scroll to position [7, 0]
click at [763, 370] on icon "Next" at bounding box center [765, 370] width 4 height 6
type input "8"
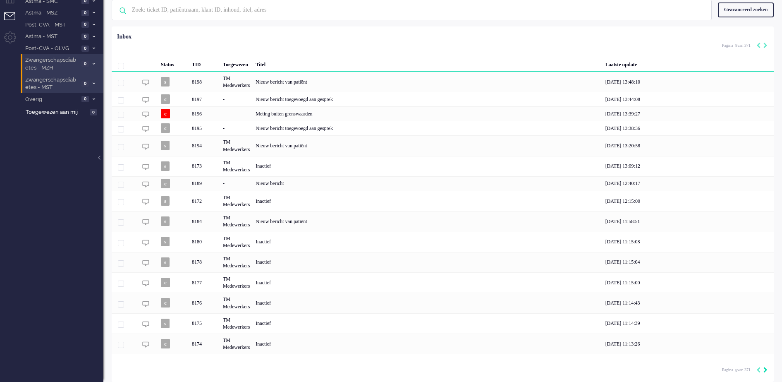
click at [763, 370] on icon "Next" at bounding box center [765, 370] width 4 height 6
type input "9"
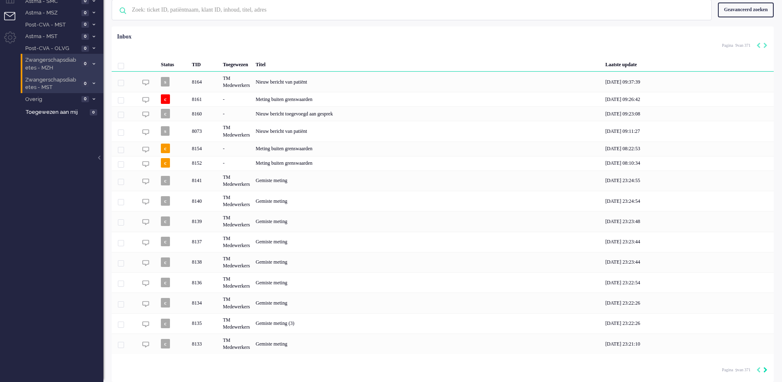
click at [763, 370] on icon "Next" at bounding box center [765, 370] width 4 height 6
type input "10"
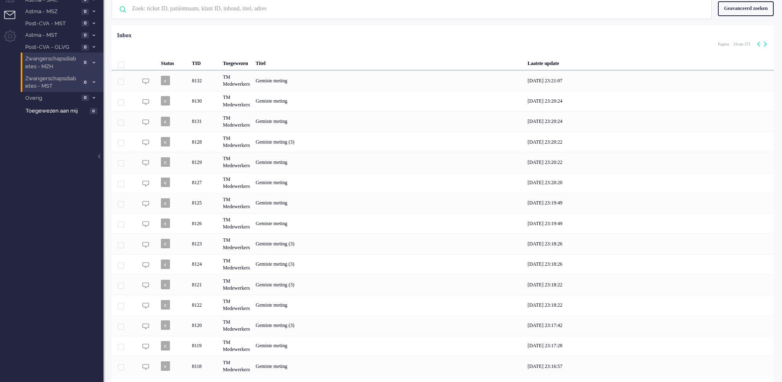
scroll to position [60, 0]
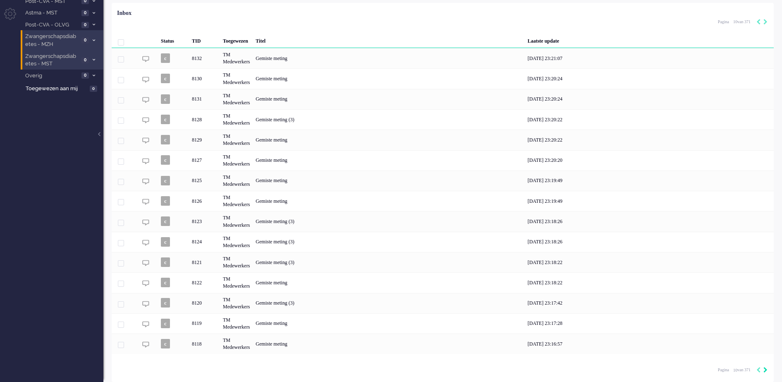
click at [763, 370] on icon "Next" at bounding box center [765, 370] width 4 height 6
type input "11"
click at [763, 370] on icon "Next" at bounding box center [765, 370] width 4 height 6
type input "12"
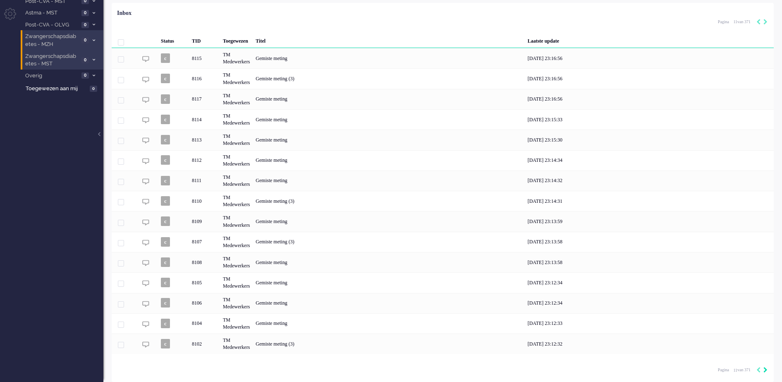
type input "12"
click at [763, 370] on icon "Next" at bounding box center [765, 370] width 4 height 6
type input "13"
click at [763, 370] on icon "Next" at bounding box center [765, 370] width 4 height 6
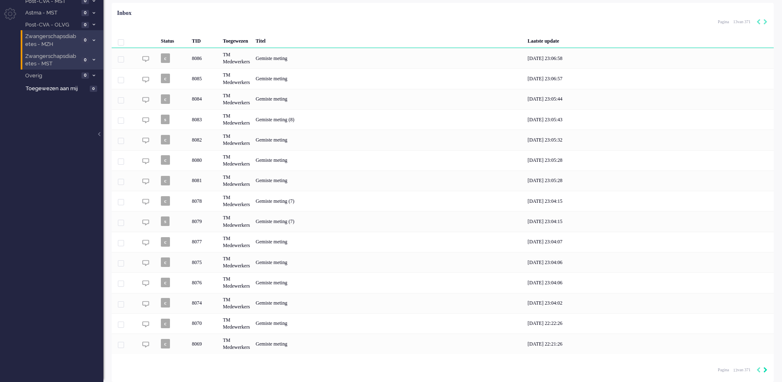
type input "14"
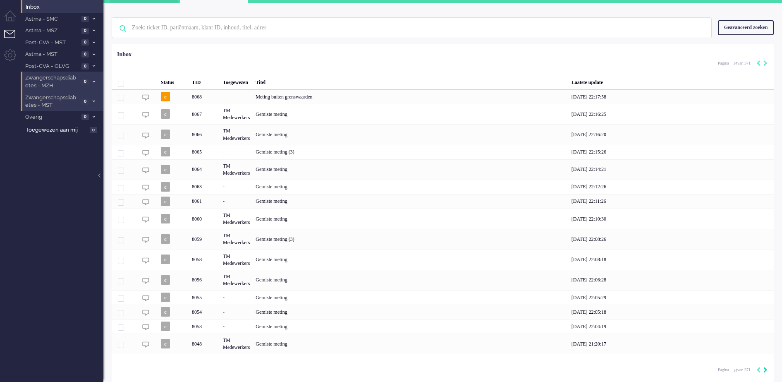
click at [765, 369] on icon "Next" at bounding box center [765, 370] width 4 height 6
type input "15"
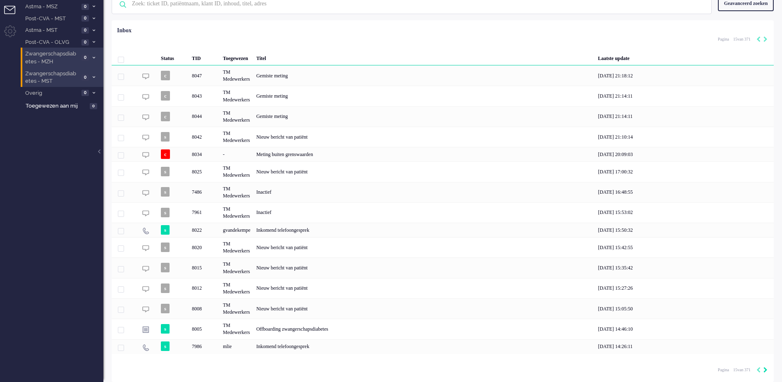
click at [765, 369] on icon "Next" at bounding box center [765, 370] width 4 height 6
type input "16"
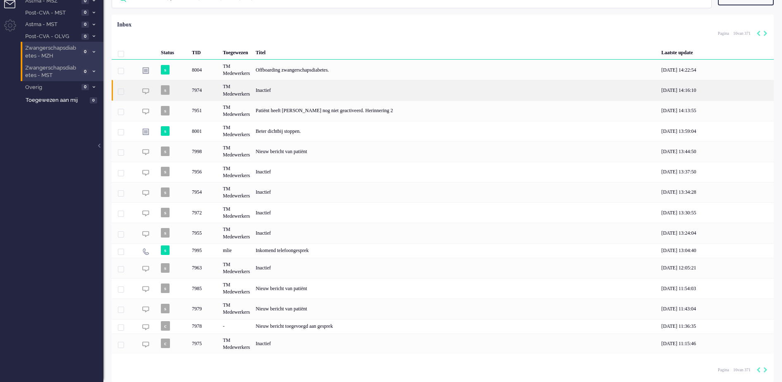
click at [229, 84] on div "TM Medewerkers" at bounding box center [236, 90] width 33 height 20
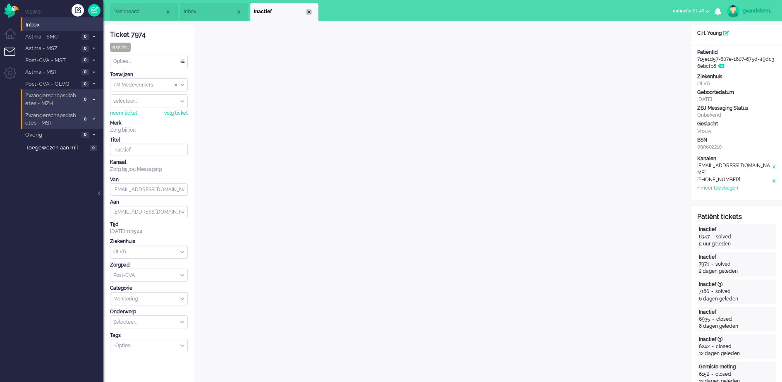
click at [311, 13] on div "Close tab" at bounding box center [309, 12] width 7 height 7
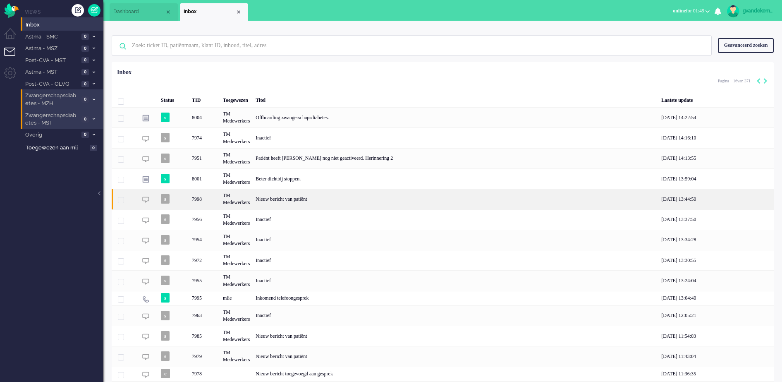
scroll to position [48, 0]
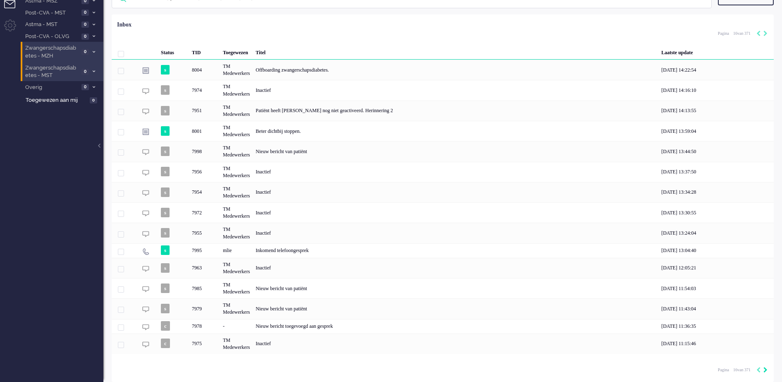
click at [764, 368] on icon "Next" at bounding box center [765, 370] width 4 height 6
type input "17"
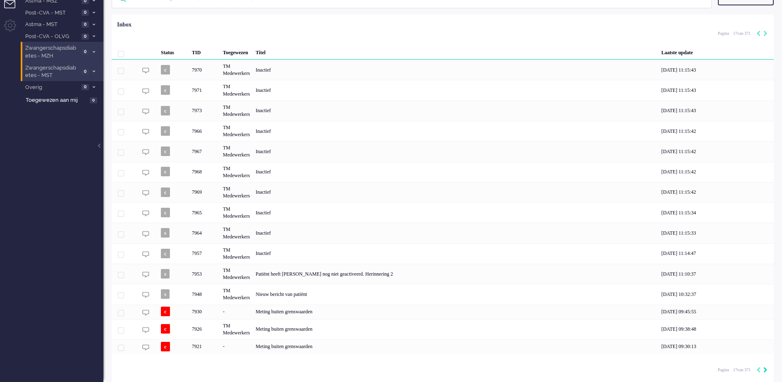
click at [764, 368] on icon "Next" at bounding box center [765, 370] width 4 height 6
type input "18"
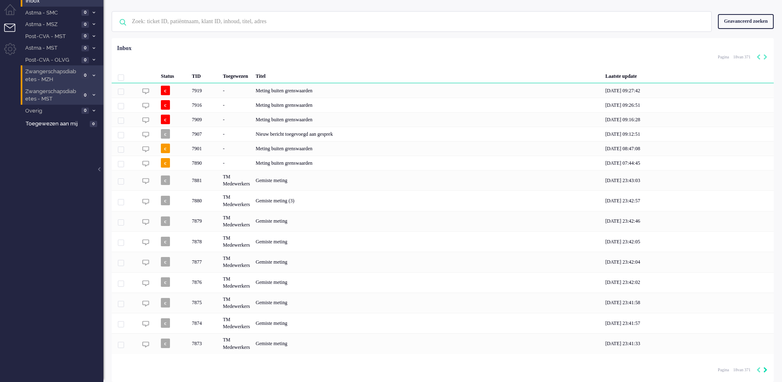
click at [764, 368] on icon "Next" at bounding box center [765, 370] width 4 height 6
type input "19"
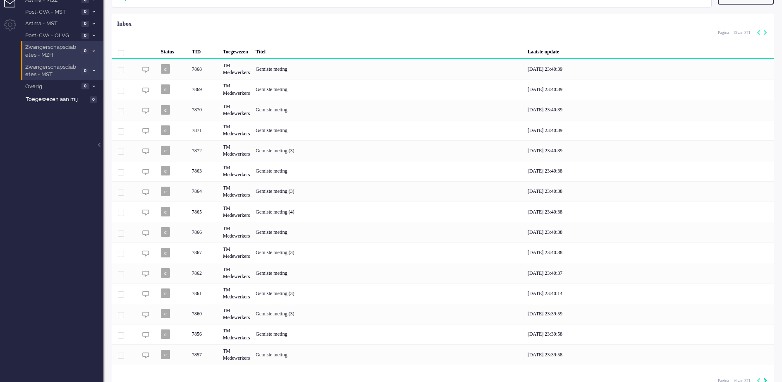
click at [764, 368] on div "Loading... Status TID Toegewezen Titel Laatste update c 7868 TM Medewerkers Gem…" at bounding box center [443, 203] width 662 height 379
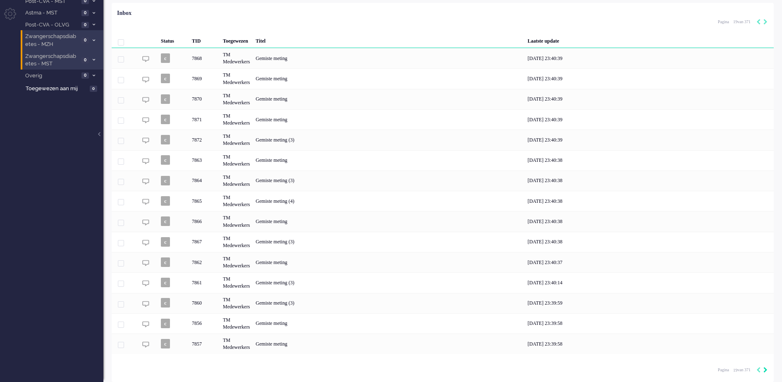
scroll to position [60, 0]
click at [764, 368] on icon "Next" at bounding box center [765, 370] width 4 height 6
type input "20"
click at [764, 368] on icon "Next" at bounding box center [765, 370] width 4 height 6
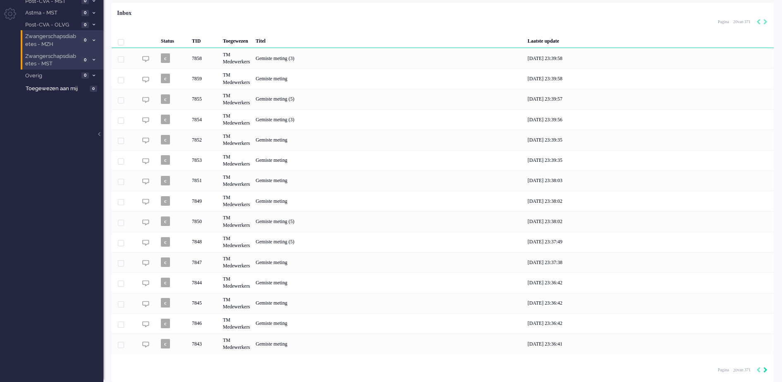
type input "21"
click at [758, 368] on icon "Previous" at bounding box center [758, 370] width 4 height 6
type input "20"
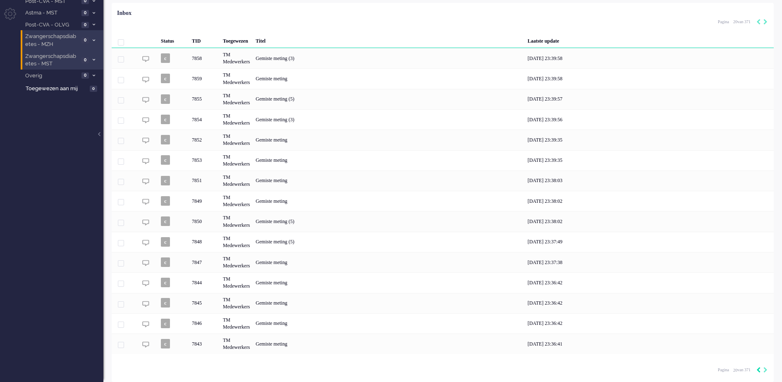
click at [758, 368] on icon "Previous" at bounding box center [758, 370] width 4 height 6
type input "19"
click at [758, 368] on icon "Previous" at bounding box center [758, 370] width 4 height 6
type input "18"
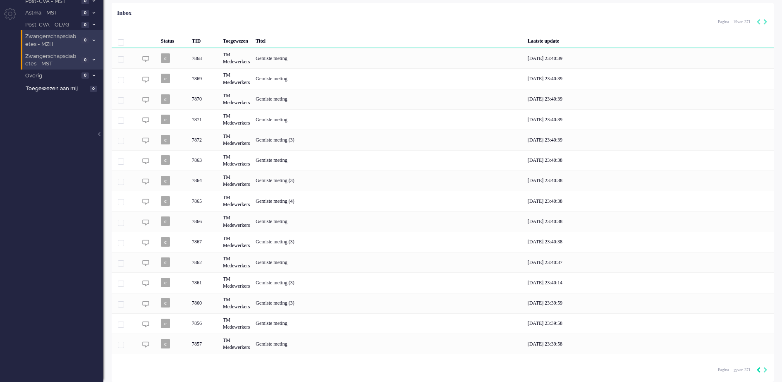
type input "18"
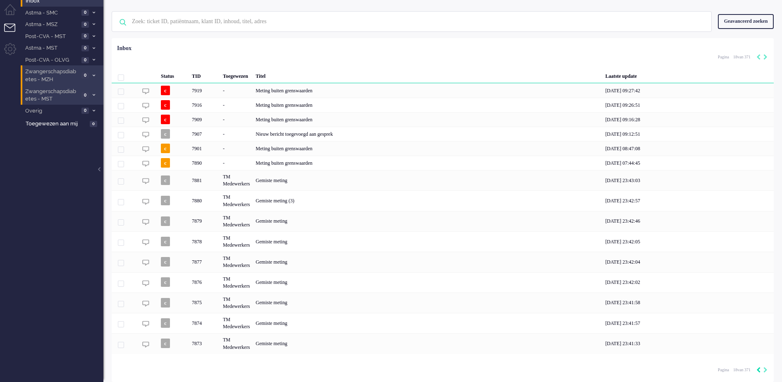
click at [758, 368] on icon "Previous" at bounding box center [758, 370] width 4 height 6
type input "17"
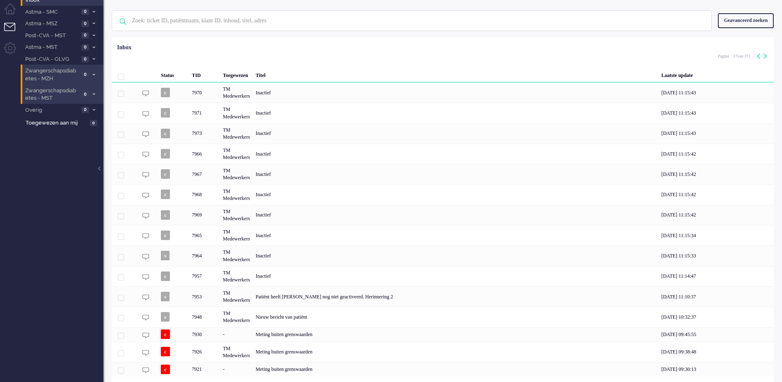
scroll to position [48, 0]
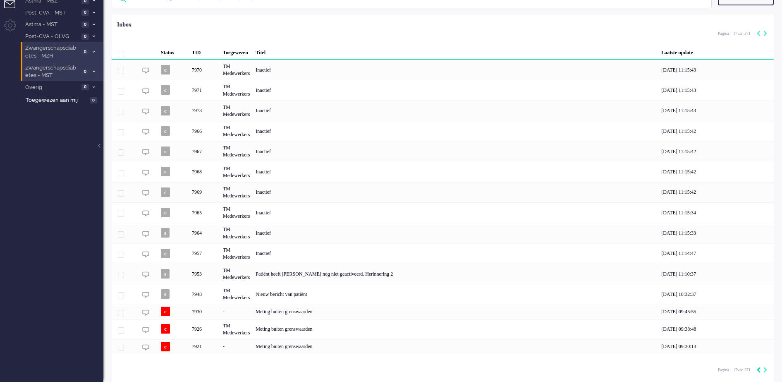
click at [758, 369] on icon "Previous" at bounding box center [758, 370] width 4 height 6
type input "16"
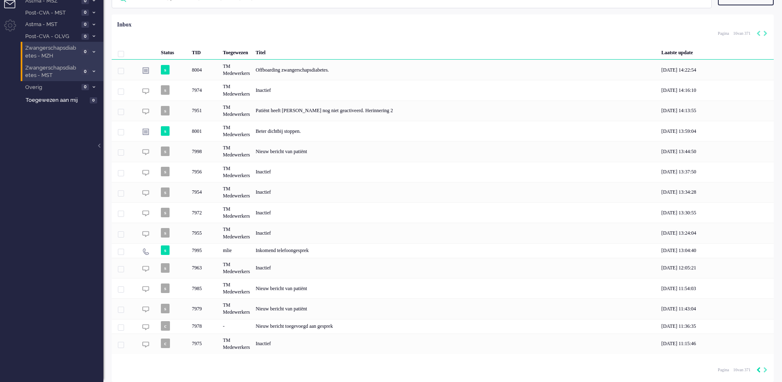
click at [758, 369] on icon "Previous" at bounding box center [758, 370] width 4 height 6
type input "15"
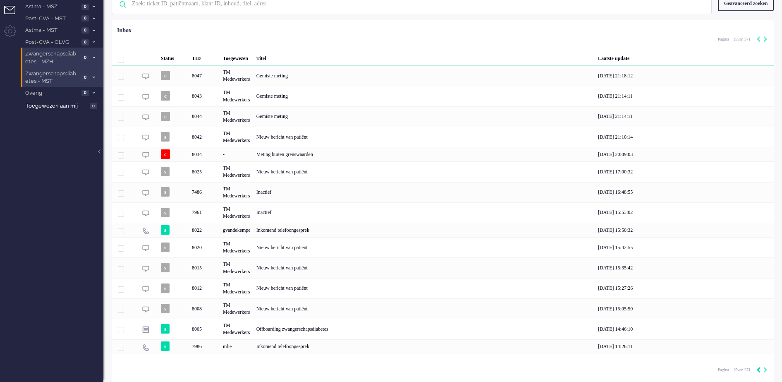
click at [758, 369] on icon "Previous" at bounding box center [758, 370] width 4 height 6
type input "14"
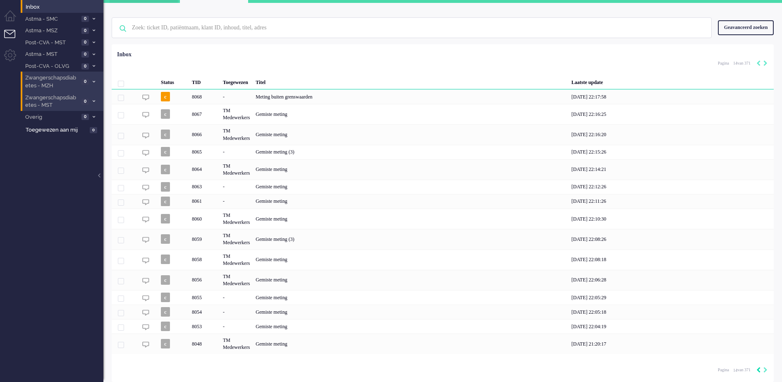
click at [758, 369] on icon "Previous" at bounding box center [758, 370] width 4 height 6
type input "13"
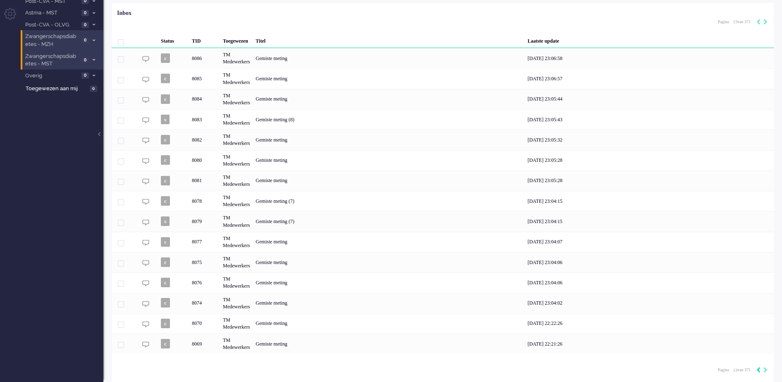
click at [758, 369] on icon "Previous" at bounding box center [758, 370] width 4 height 6
type input "12"
click at [758, 369] on icon "Previous" at bounding box center [758, 370] width 4 height 6
type input "11"
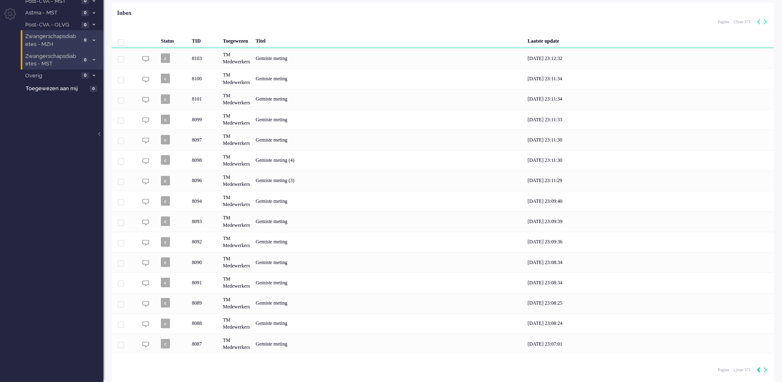
type input "11"
click at [758, 369] on icon "Previous" at bounding box center [758, 370] width 4 height 6
type input "10"
click at [758, 369] on icon "Previous" at bounding box center [758, 370] width 4 height 6
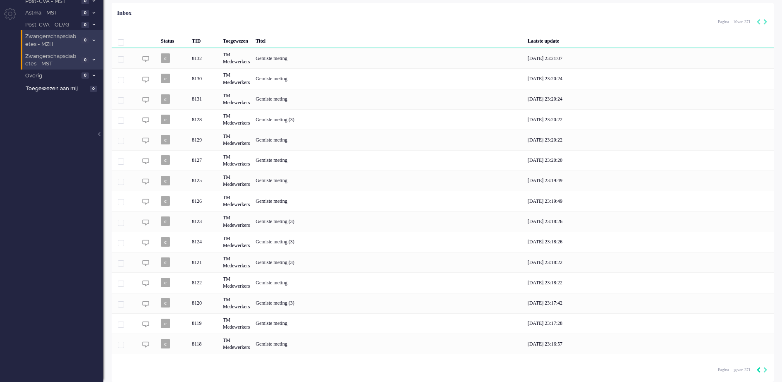
type input "9"
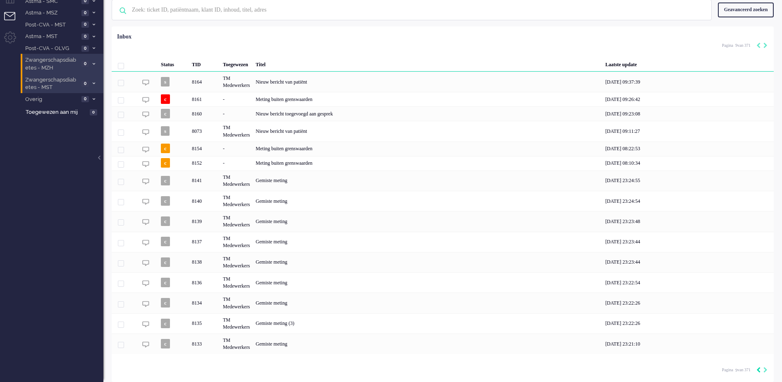
click at [758, 369] on icon "Previous" at bounding box center [758, 370] width 4 height 6
type input "8"
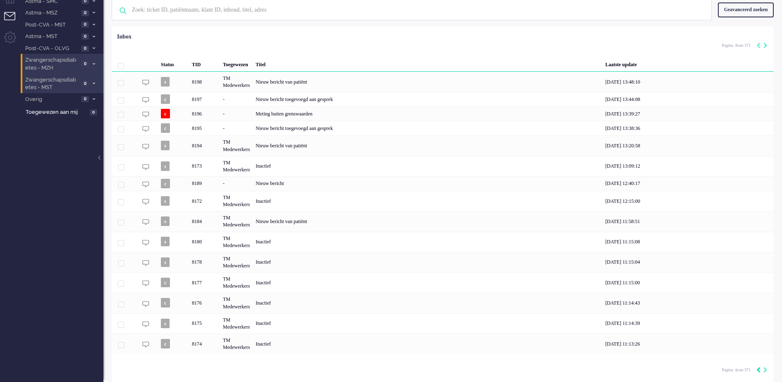
click at [758, 369] on icon "Previous" at bounding box center [758, 370] width 4 height 6
type input "7"
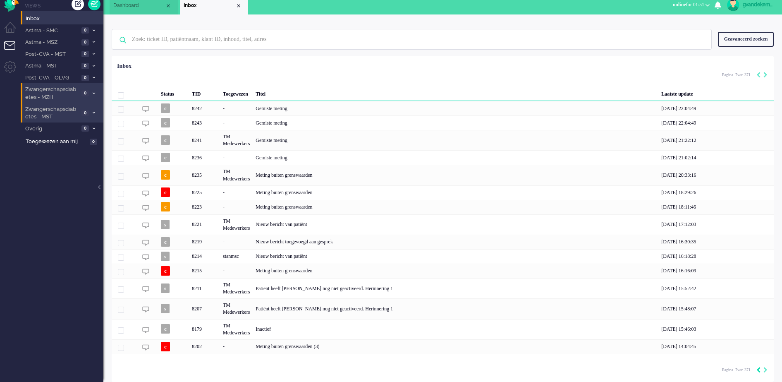
scroll to position [7, 0]
click at [758, 369] on icon "Previous" at bounding box center [758, 370] width 4 height 6
type input "6"
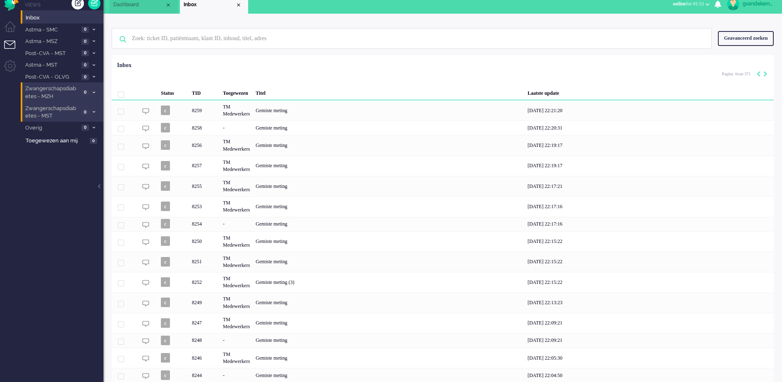
scroll to position [37, 0]
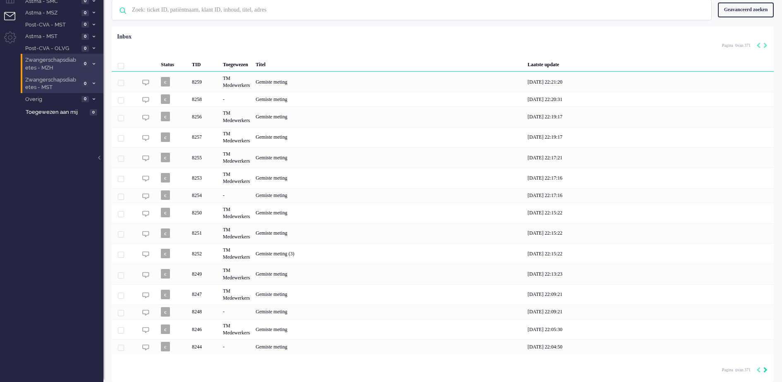
click at [764, 370] on icon "Next" at bounding box center [765, 370] width 4 height 6
type input "7"
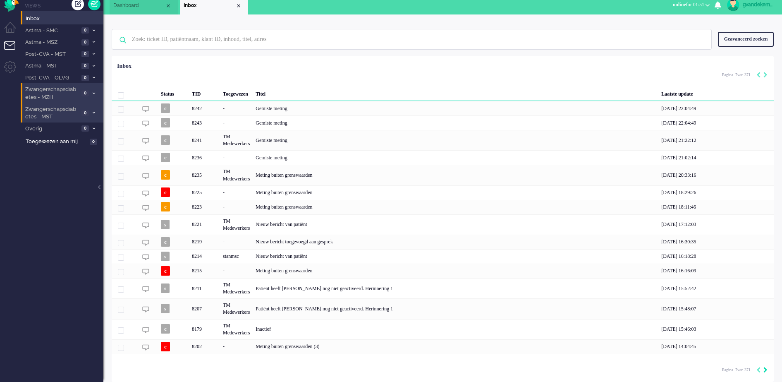
click at [764, 370] on icon "Next" at bounding box center [765, 370] width 4 height 6
type input "8"
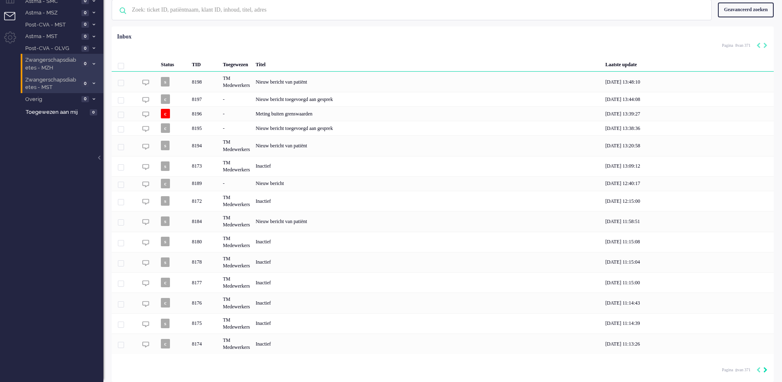
click at [764, 370] on icon "Next" at bounding box center [765, 370] width 4 height 6
type input "9"
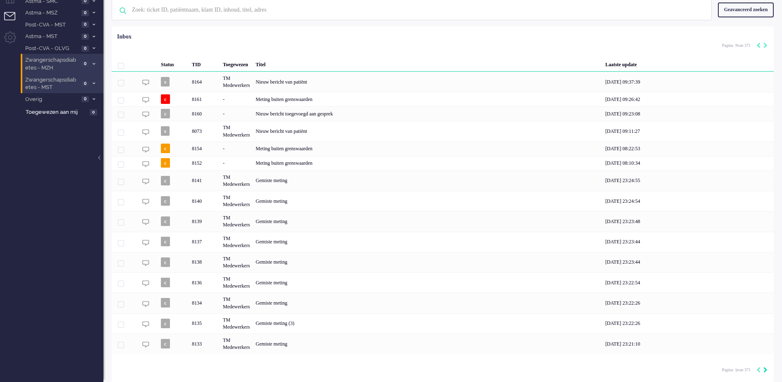
click at [764, 370] on icon "Next" at bounding box center [765, 370] width 4 height 6
type input "10"
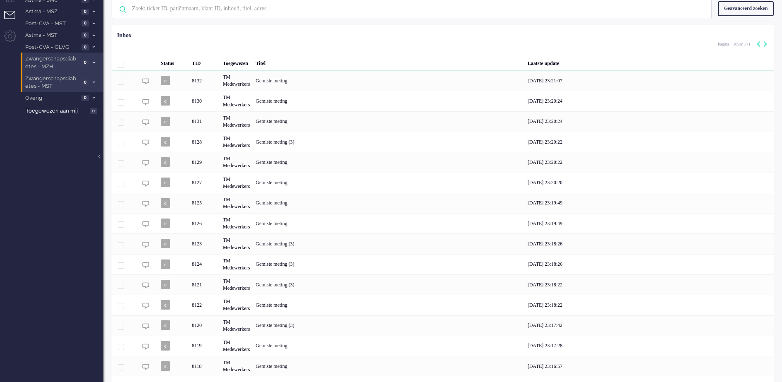
click at [764, 370] on div "[DATE] 23:16:57" at bounding box center [649, 366] width 249 height 20
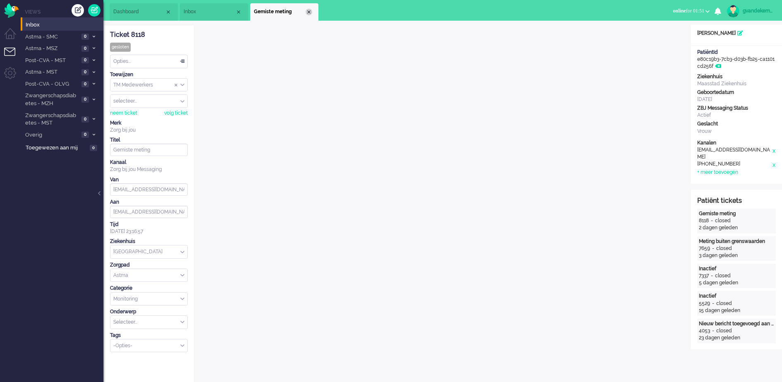
click at [308, 10] on div "Close tab" at bounding box center [309, 12] width 7 height 7
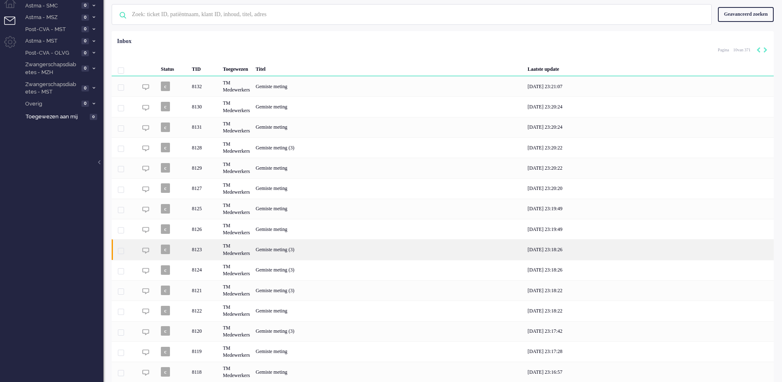
scroll to position [60, 0]
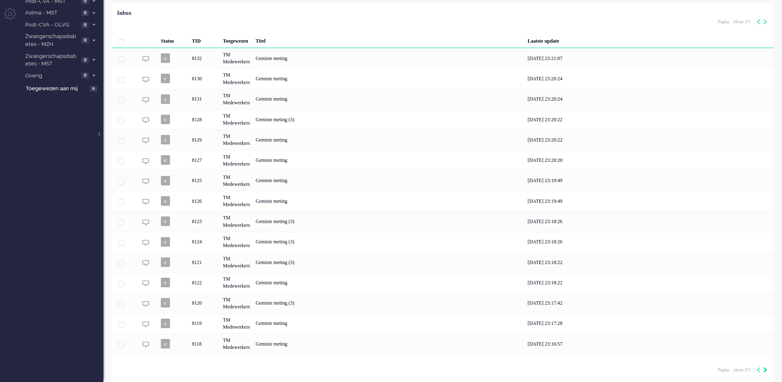
click at [764, 368] on icon "Next" at bounding box center [765, 370] width 4 height 6
type input "11"
click at [764, 368] on icon "Next" at bounding box center [765, 370] width 4 height 6
type input "12"
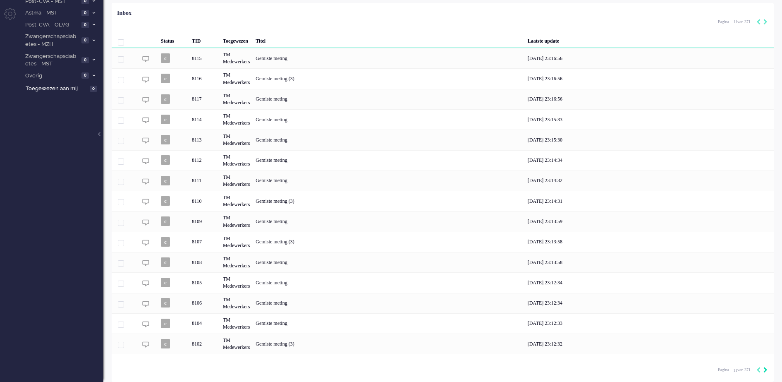
type input "12"
click at [763, 370] on icon "Next" at bounding box center [765, 370] width 4 height 6
type input "13"
click at [767, 369] on icon "Next" at bounding box center [765, 370] width 4 height 6
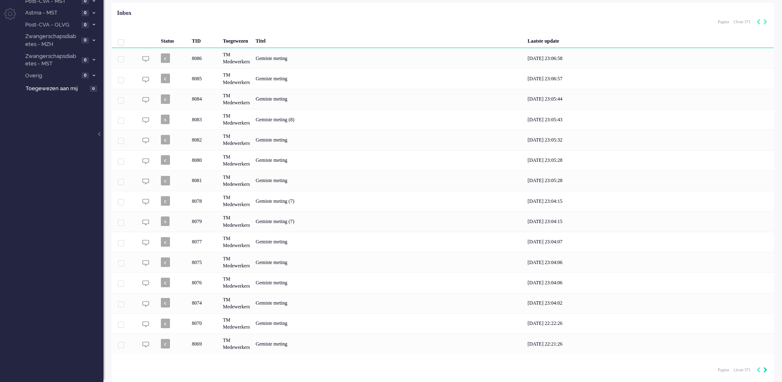
type input "14"
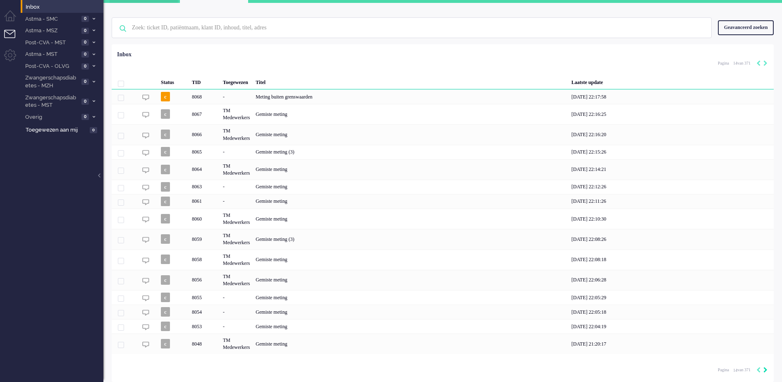
click at [767, 369] on icon "Next" at bounding box center [765, 370] width 4 height 6
type input "15"
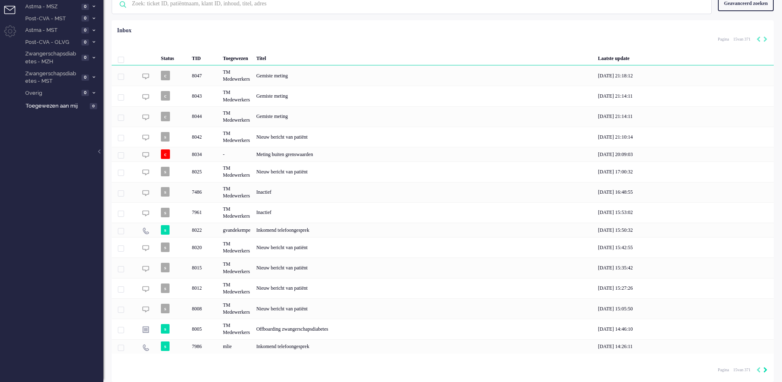
click at [767, 369] on icon "Next" at bounding box center [765, 370] width 4 height 6
type input "16"
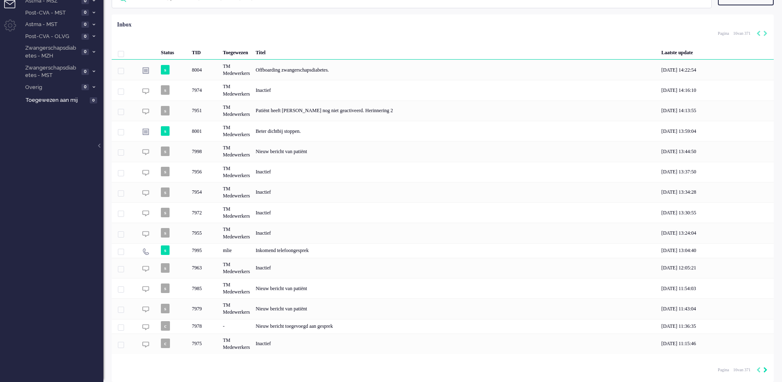
click at [767, 369] on icon "Next" at bounding box center [765, 370] width 4 height 6
type input "17"
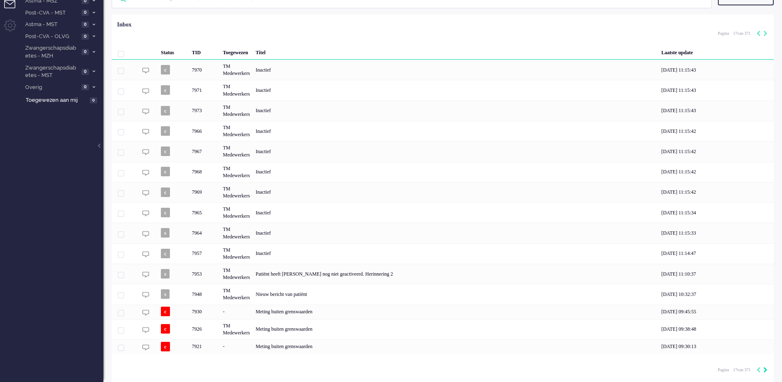
click at [767, 369] on icon "Next" at bounding box center [765, 370] width 4 height 6
type input "18"
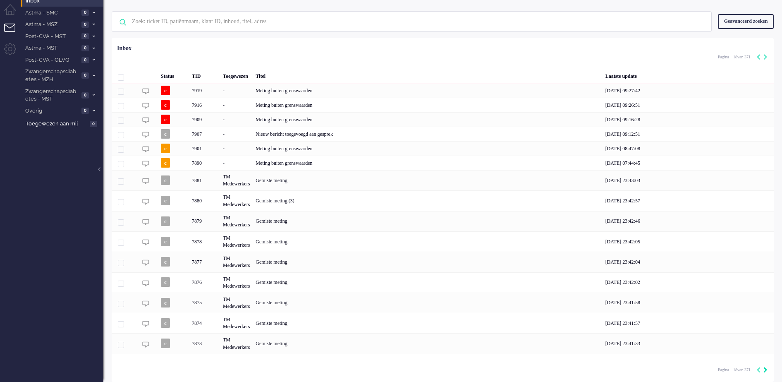
click at [767, 369] on icon "Next" at bounding box center [765, 370] width 4 height 6
type input "19"
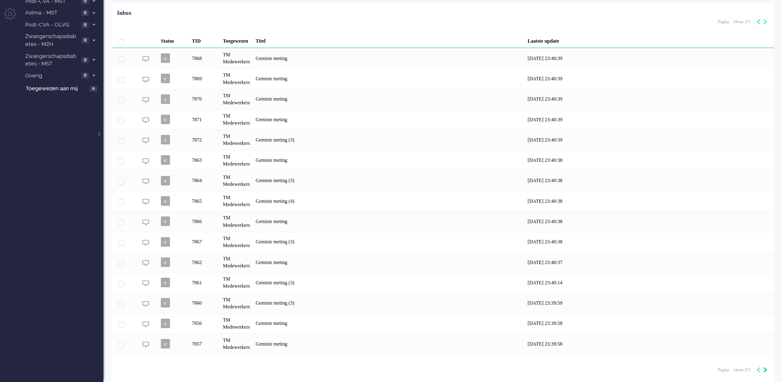
click at [767, 369] on icon "Next" at bounding box center [765, 370] width 4 height 6
type input "20"
click at [767, 369] on icon "Next" at bounding box center [765, 370] width 4 height 6
type input "21"
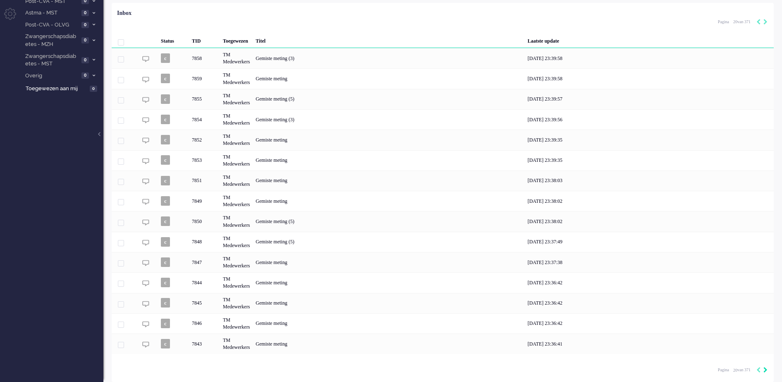
type input "21"
click at [767, 369] on icon "Next" at bounding box center [765, 370] width 4 height 6
type input "22"
click at [767, 369] on icon "Next" at bounding box center [765, 370] width 4 height 6
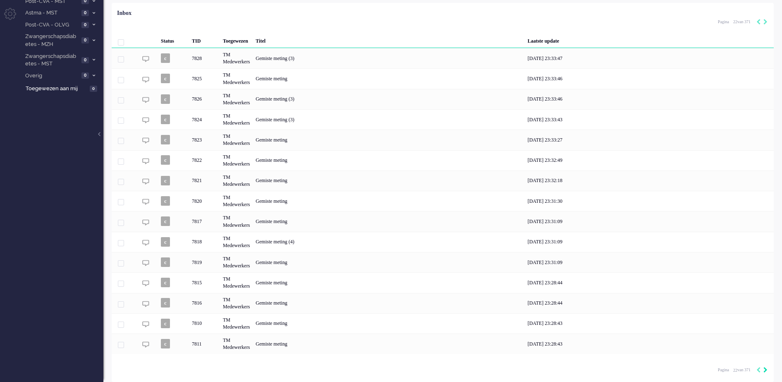
type input "23"
click at [767, 369] on icon "Next" at bounding box center [765, 370] width 4 height 6
type input "24"
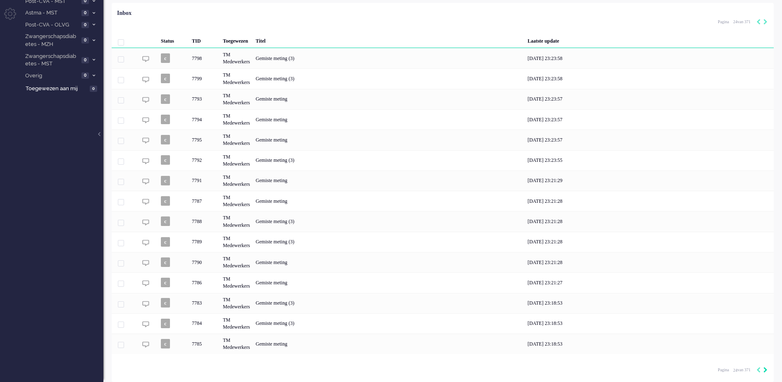
click at [767, 369] on icon "Next" at bounding box center [765, 370] width 4 height 6
type input "25"
click at [767, 369] on icon "Next" at bounding box center [765, 370] width 4 height 6
type input "26"
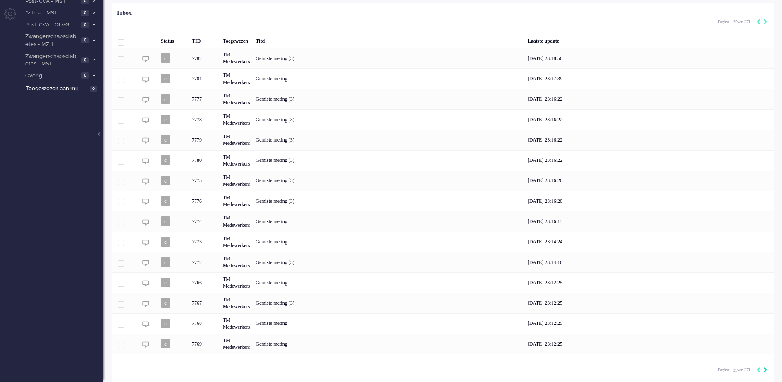
type input "26"
click at [767, 369] on icon "Next" at bounding box center [765, 370] width 4 height 6
type input "27"
click at [767, 369] on icon "Next" at bounding box center [765, 370] width 4 height 6
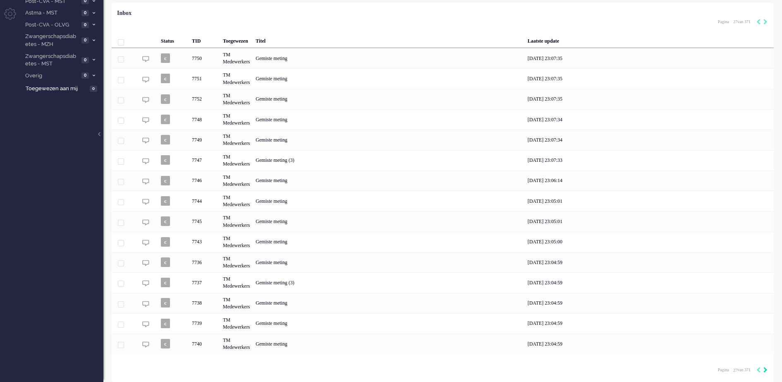
type input "28"
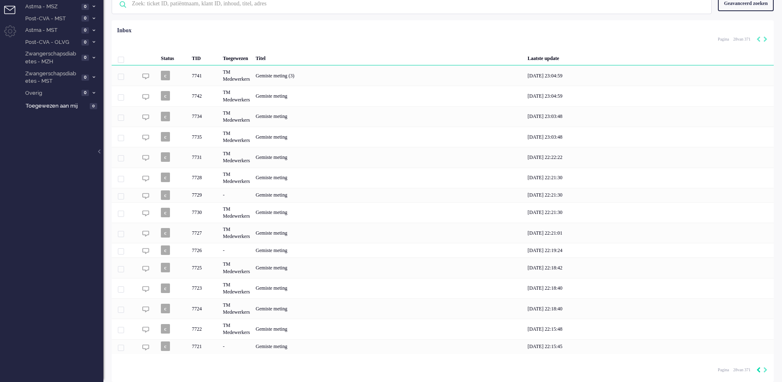
click at [757, 370] on icon "Previous" at bounding box center [758, 370] width 4 height 6
type input "27"
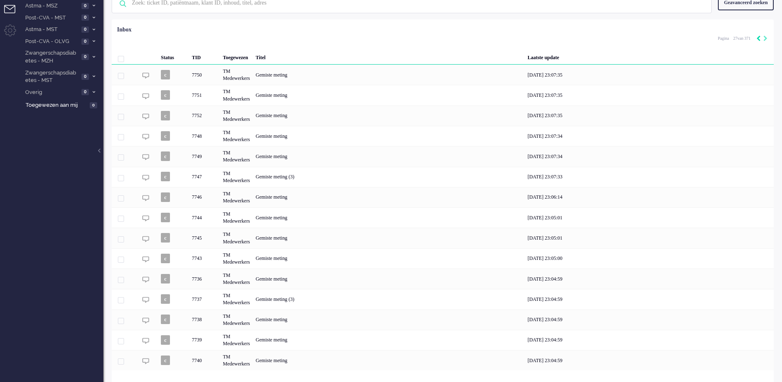
click at [759, 38] on icon "Previous" at bounding box center [758, 39] width 4 height 6
type input "26"
click at [759, 38] on icon "Previous" at bounding box center [758, 39] width 4 height 6
type input "25"
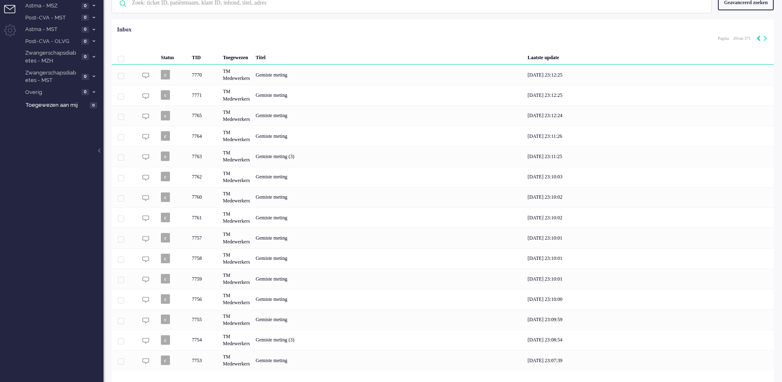
type input "25"
click at [759, 38] on icon "Previous" at bounding box center [758, 39] width 4 height 6
type input "24"
click at [759, 38] on icon "Previous" at bounding box center [758, 39] width 4 height 6
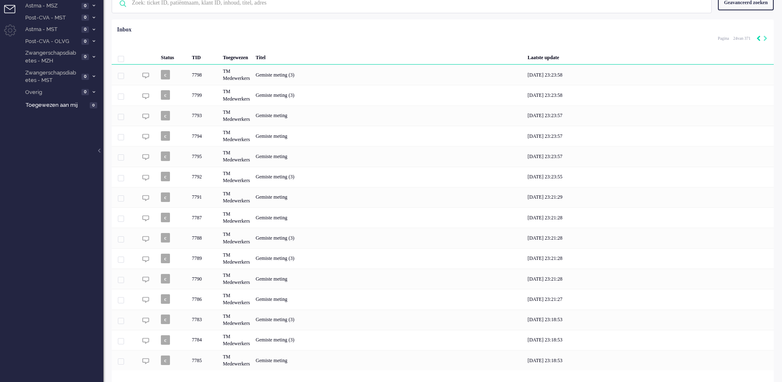
type input "23"
click at [759, 38] on icon "Previous" at bounding box center [758, 39] width 4 height 6
type input "22"
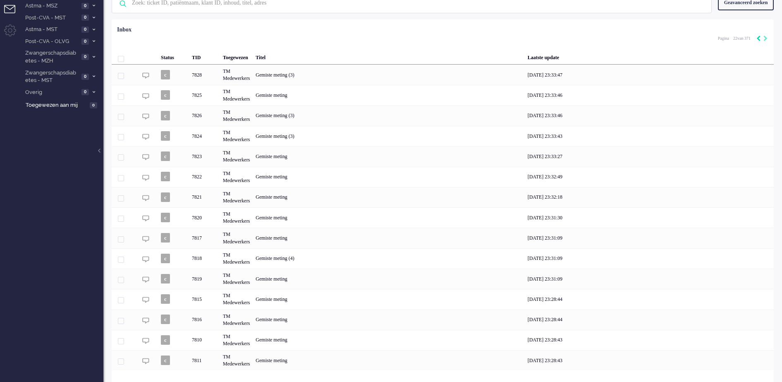
click at [759, 38] on icon "Previous" at bounding box center [758, 39] width 4 height 6
type input "21"
click at [759, 38] on icon "Previous" at bounding box center [758, 39] width 4 height 6
type input "20"
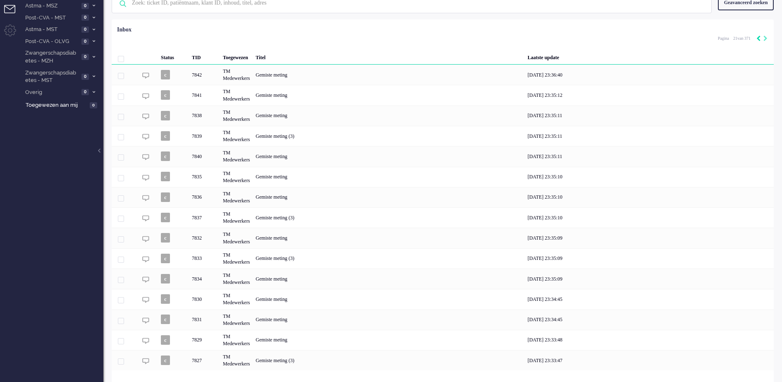
type input "20"
click at [759, 38] on icon "Previous" at bounding box center [758, 39] width 4 height 6
type input "19"
click at [759, 38] on icon "Previous" at bounding box center [758, 39] width 4 height 6
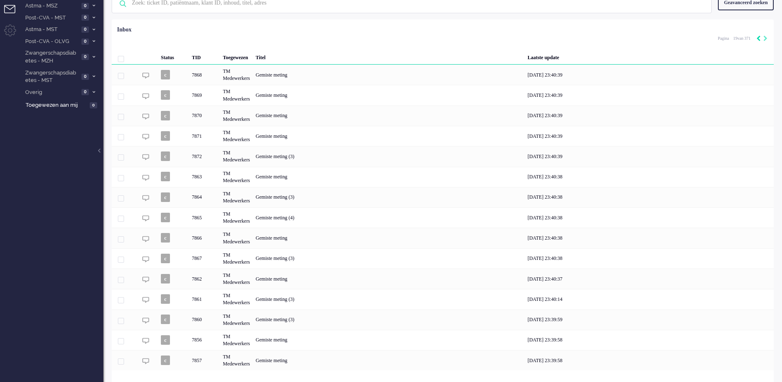
type input "18"
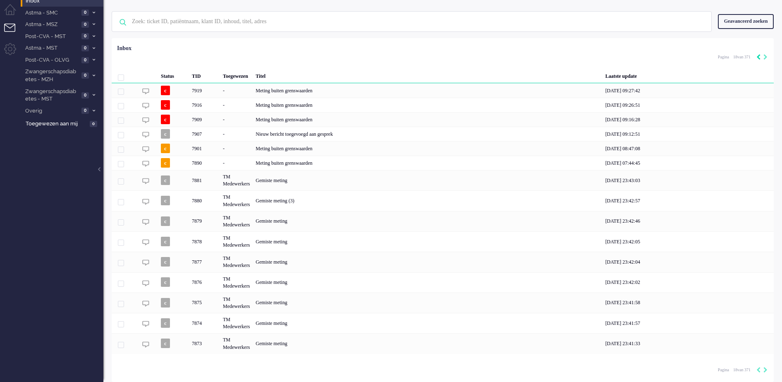
scroll to position [25, 0]
click at [759, 38] on div "Loading... Status TID Toegewezen Titel Laatste update c 7919 - Meting buiten gr…" at bounding box center [443, 210] width 662 height 344
click at [759, 56] on icon "Previous" at bounding box center [758, 57] width 4 height 6
type input "17"
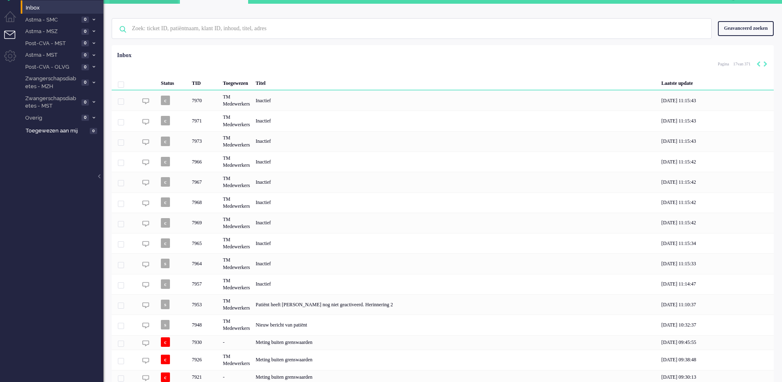
scroll to position [0, 0]
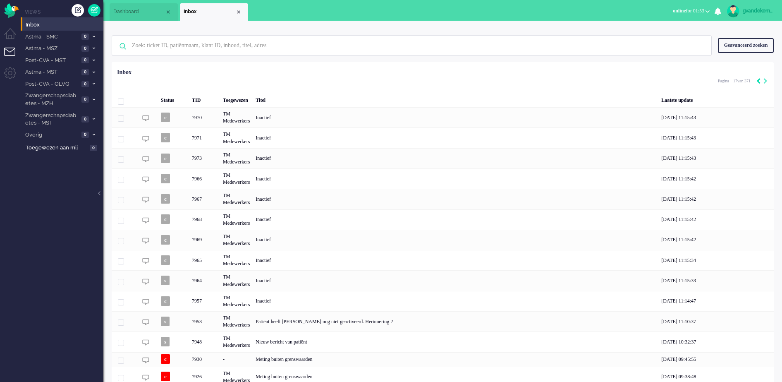
click at [759, 81] on icon "Previous" at bounding box center [758, 81] width 4 height 6
type input "16"
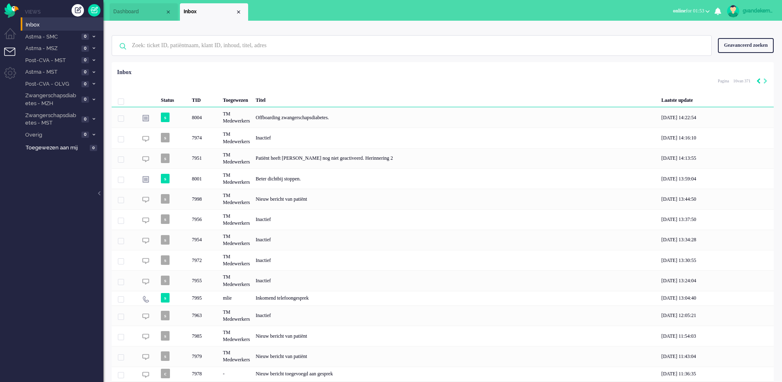
click at [757, 82] on icon "Previous" at bounding box center [758, 81] width 4 height 6
type input "15"
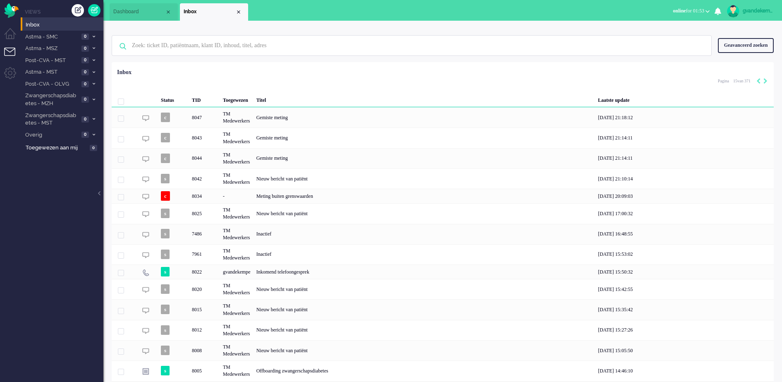
scroll to position [43, 0]
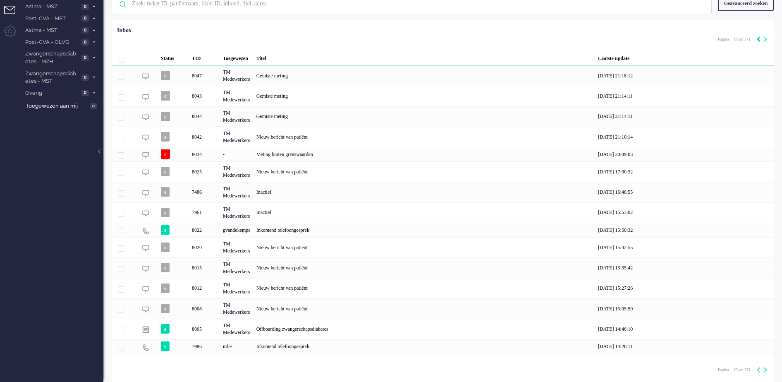
click at [758, 39] on icon "Previous" at bounding box center [758, 39] width 4 height 6
type input "14"
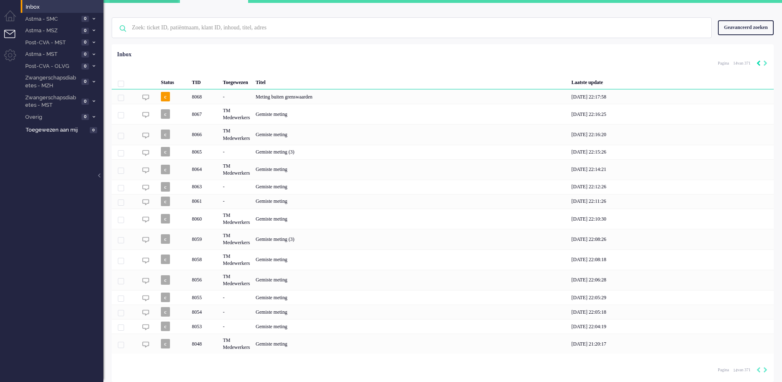
scroll to position [19, 0]
click at [758, 39] on div "Geen zoekresultaten [PERSON_NAME] nog eens Geavanceerd zoeken Geavanceerd zoeke…" at bounding box center [443, 27] width 662 height 33
click at [760, 65] on icon "Previous" at bounding box center [758, 63] width 4 height 6
type input "13"
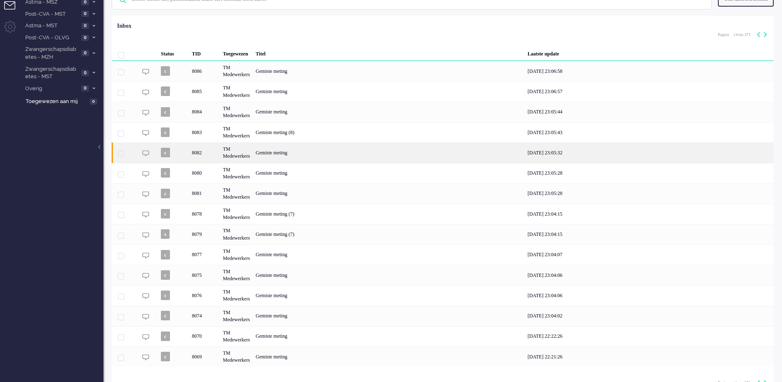
scroll to position [60, 0]
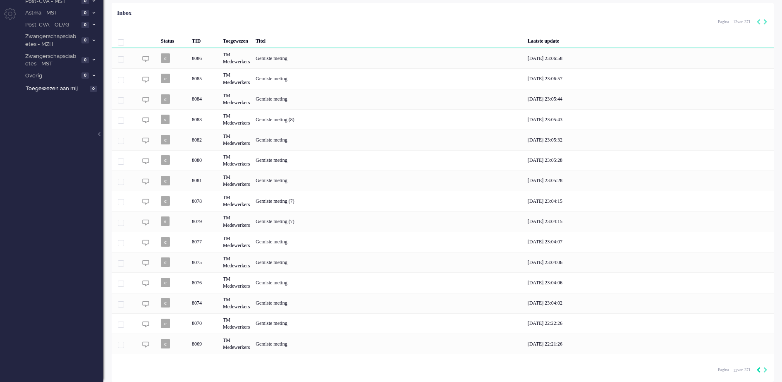
click at [760, 368] on icon "Previous" at bounding box center [758, 370] width 4 height 6
type input "12"
click at [760, 368] on icon "Previous" at bounding box center [758, 370] width 4 height 6
type input "11"
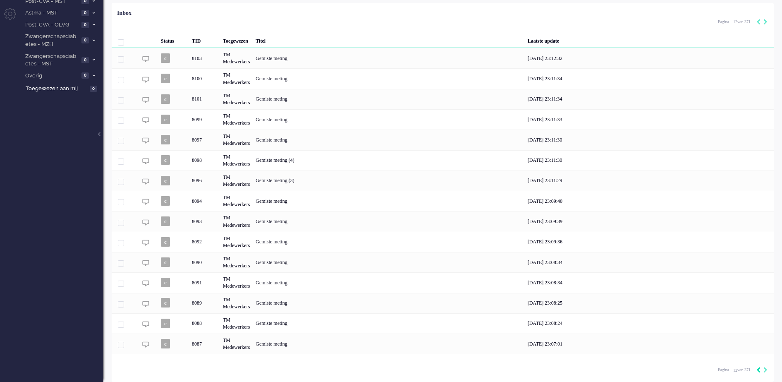
type input "11"
click at [760, 368] on icon "Previous" at bounding box center [758, 370] width 4 height 6
type input "10"
click at [760, 368] on icon "Previous" at bounding box center [758, 370] width 4 height 6
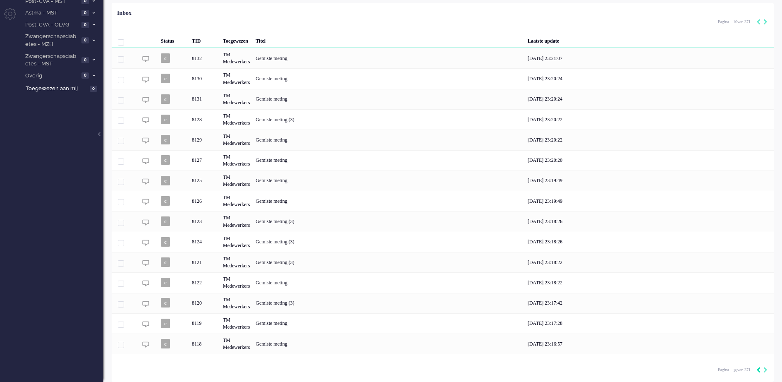
type input "9"
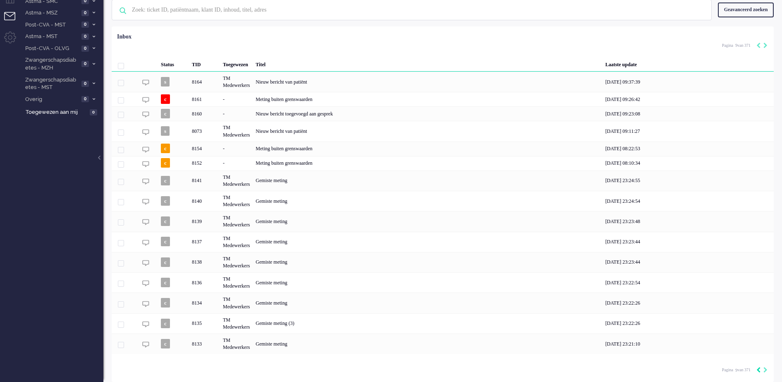
click at [760, 368] on icon "Previous" at bounding box center [758, 370] width 4 height 6
type input "8"
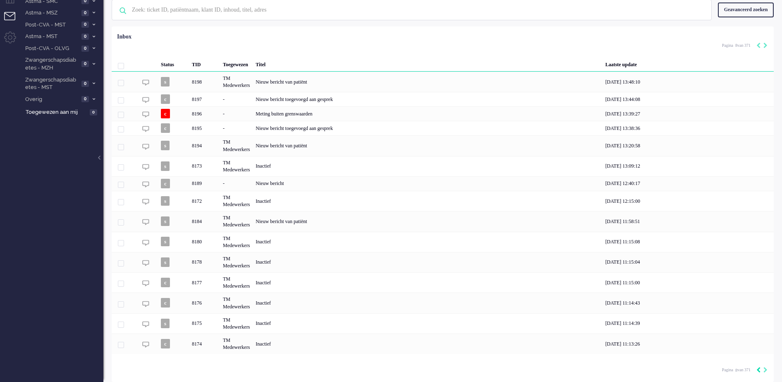
click at [760, 368] on icon "Previous" at bounding box center [758, 370] width 4 height 6
type input "7"
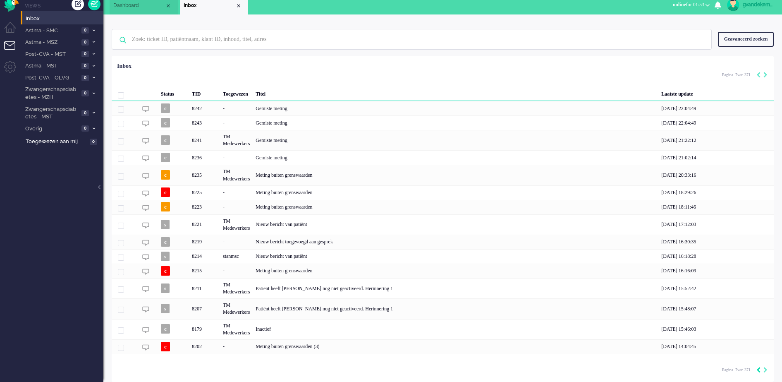
scroll to position [7, 0]
click at [760, 368] on icon "Previous" at bounding box center [758, 370] width 4 height 6
type input "6"
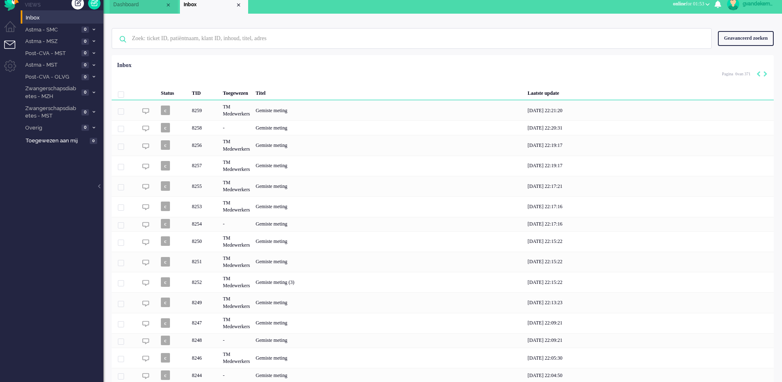
scroll to position [37, 0]
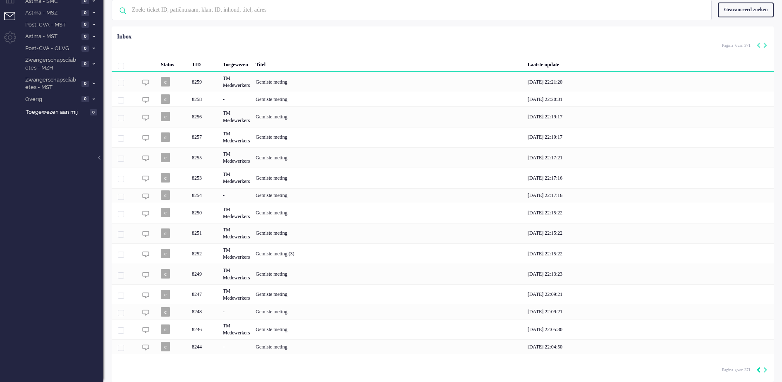
click at [760, 368] on icon "Previous" at bounding box center [758, 370] width 4 height 6
type input "5"
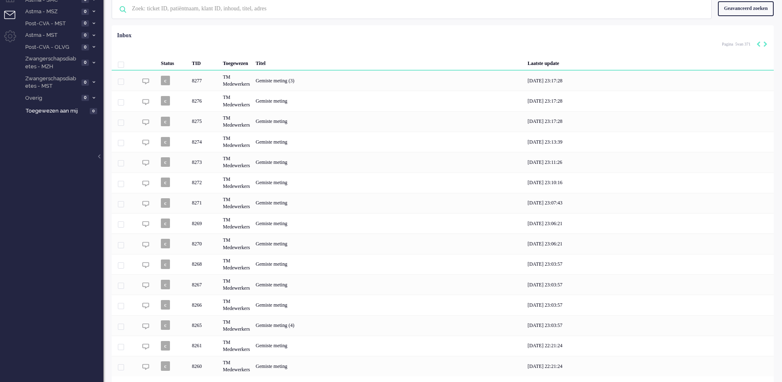
scroll to position [60, 0]
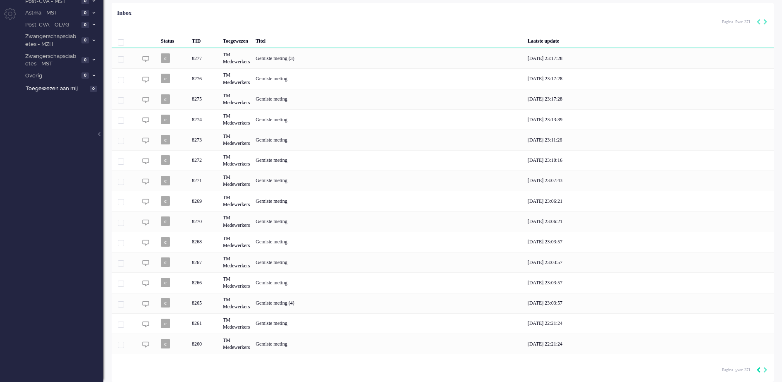
click at [760, 368] on icon "Previous" at bounding box center [758, 370] width 4 height 6
type input "4"
click at [760, 368] on icon "Previous" at bounding box center [758, 370] width 4 height 6
type input "3"
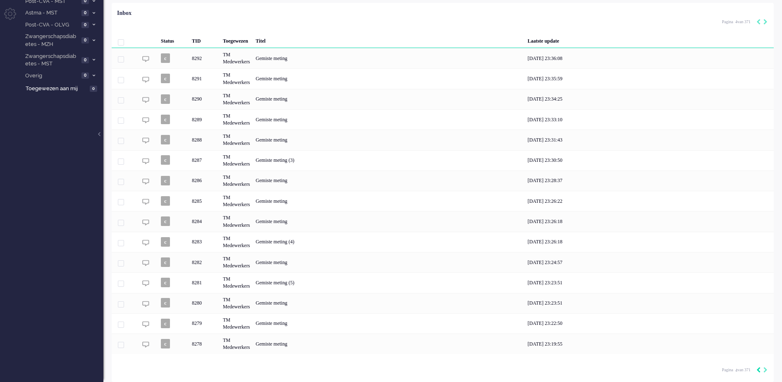
type input "3"
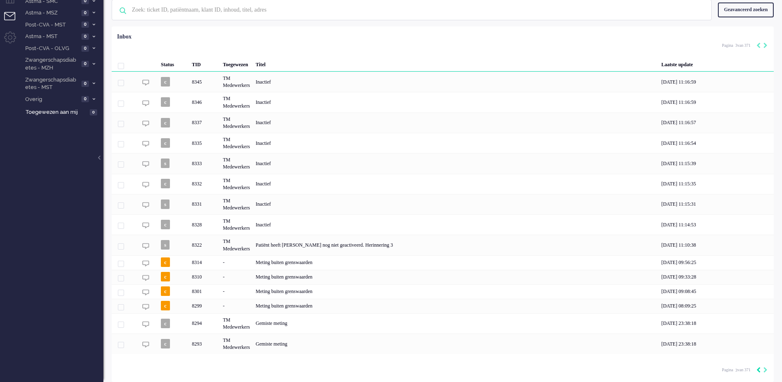
scroll to position [37, 0]
click at [760, 368] on icon "Previous" at bounding box center [758, 370] width 4 height 6
type input "2"
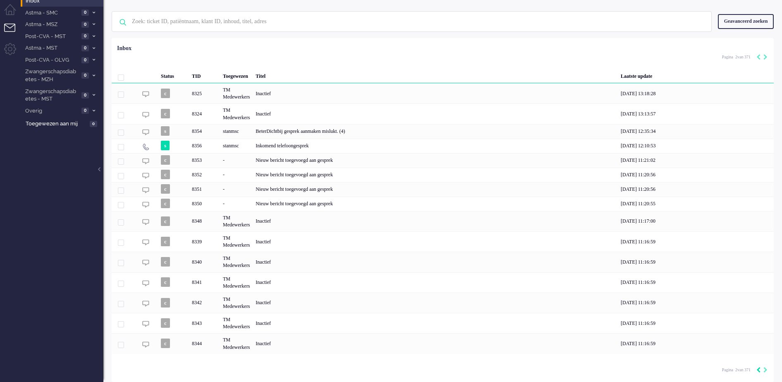
click at [760, 368] on icon "Previous" at bounding box center [758, 370] width 4 height 6
type input "1"
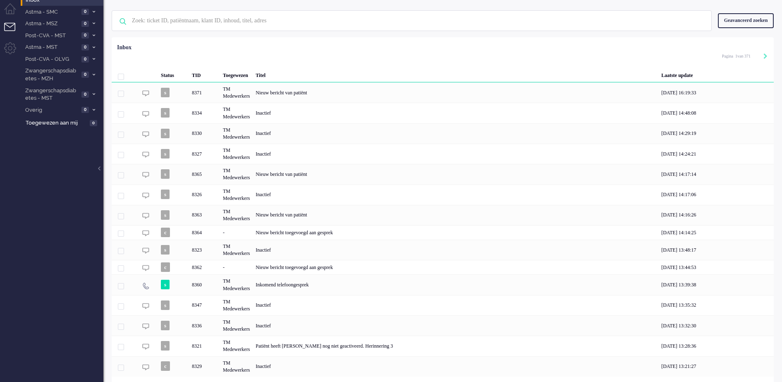
click at [760, 368] on div "[DATE] 13:21:27" at bounding box center [715, 366] width 115 height 20
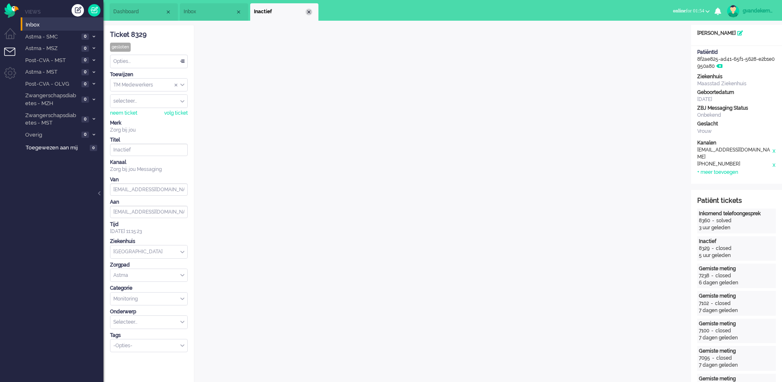
click at [309, 8] on li "Inactief" at bounding box center [284, 11] width 68 height 17
click at [311, 12] on div "Close tab" at bounding box center [309, 12] width 7 height 7
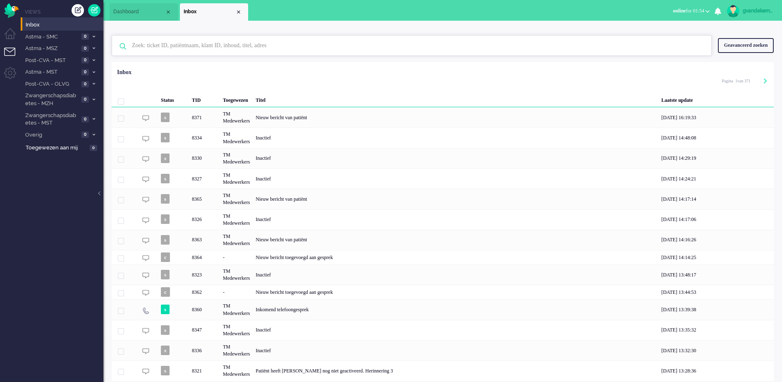
click at [210, 45] on input "text" at bounding box center [413, 46] width 574 height 20
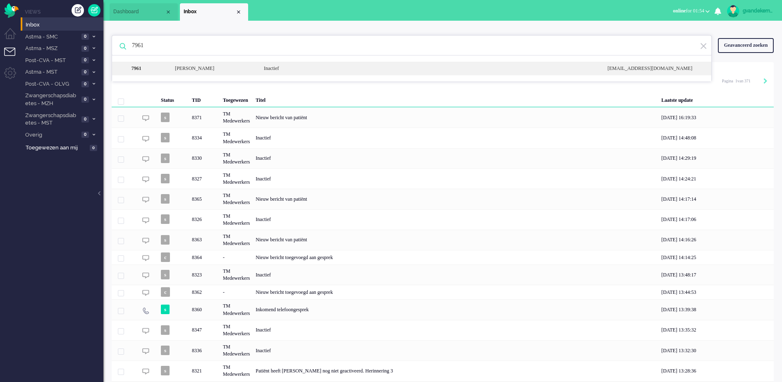
type input "7961"
click at [221, 67] on div "[PERSON_NAME]" at bounding box center [213, 68] width 89 height 7
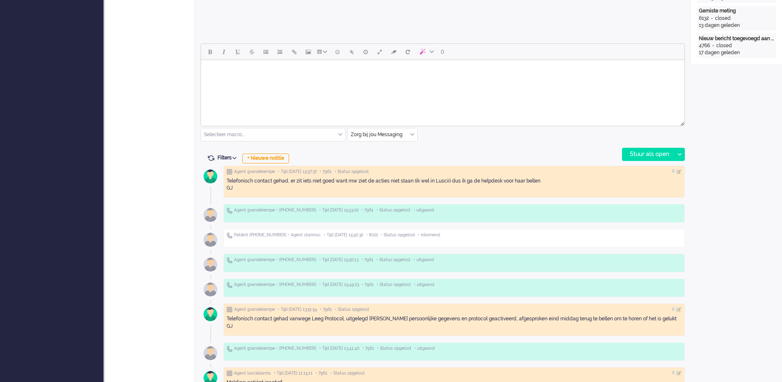
scroll to position [362, 0]
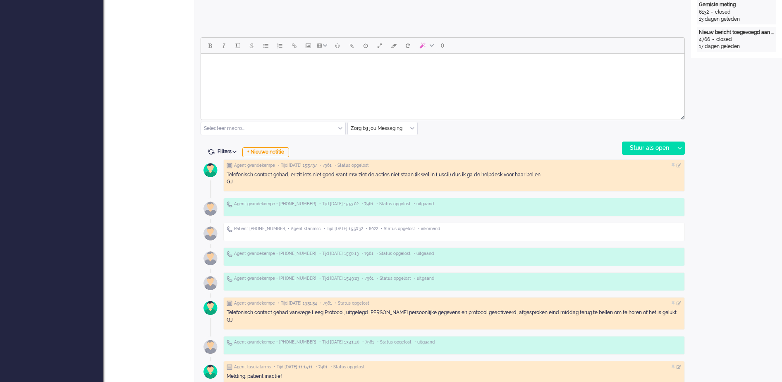
click at [411, 127] on div "Zorg bij jou Messaging" at bounding box center [382, 128] width 69 height 13
click at [389, 152] on span "uitgaand telefoon" at bounding box center [371, 152] width 41 height 7
click at [633, 146] on div "Stuur als open" at bounding box center [648, 148] width 52 height 12
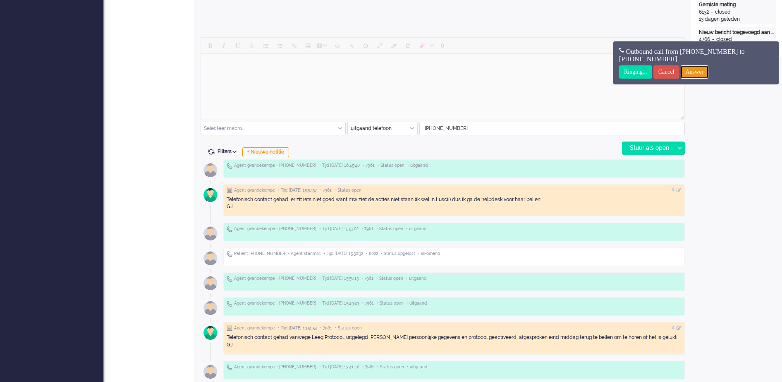
click at [701, 71] on input "Answer" at bounding box center [695, 71] width 28 height 13
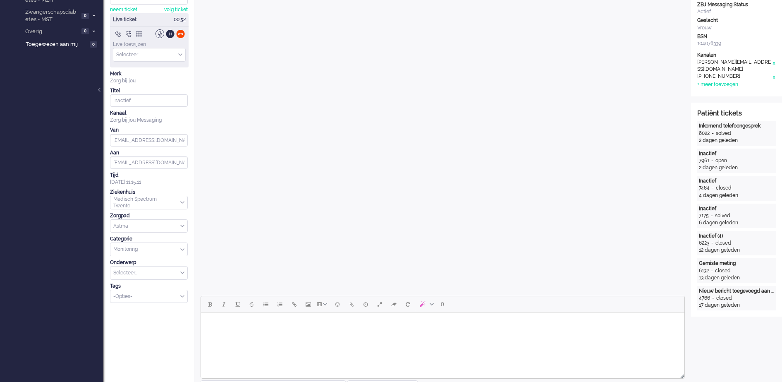
scroll to position [0, 0]
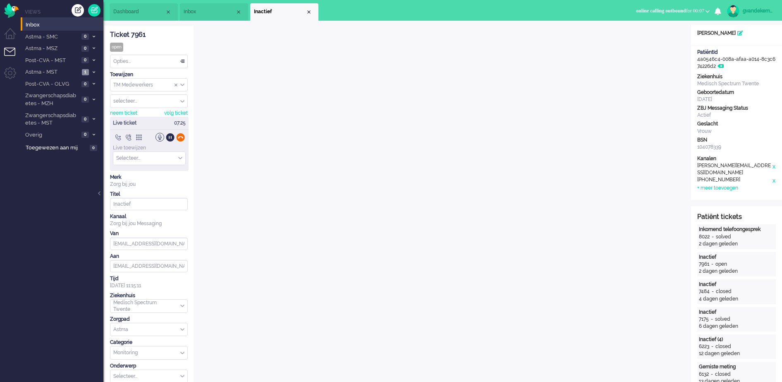
click at [181, 138] on div at bounding box center [180, 137] width 9 height 9
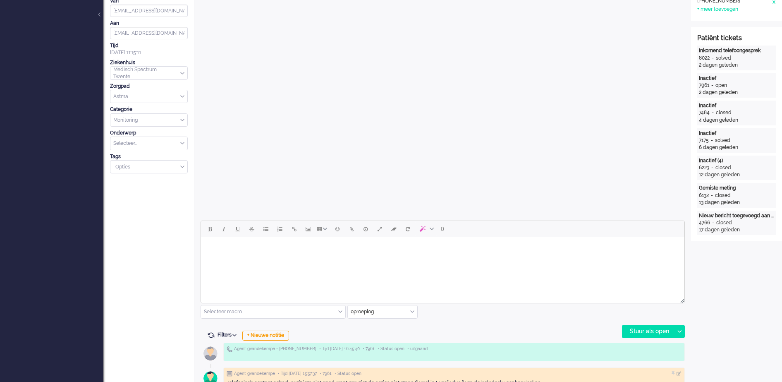
scroll to position [258, 0]
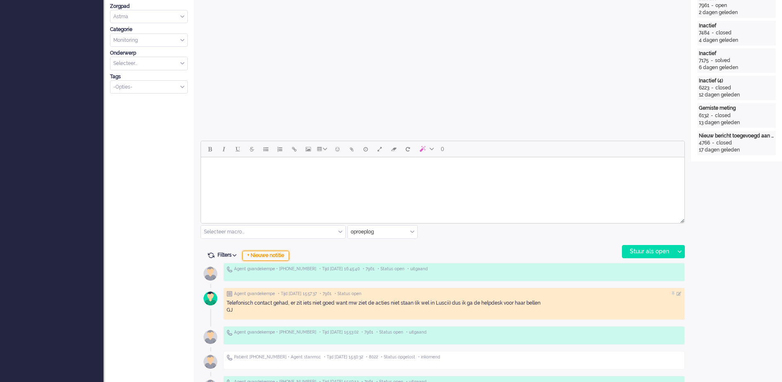
click at [265, 255] on div "+ Nieuwe notitie" at bounding box center [265, 256] width 47 height 10
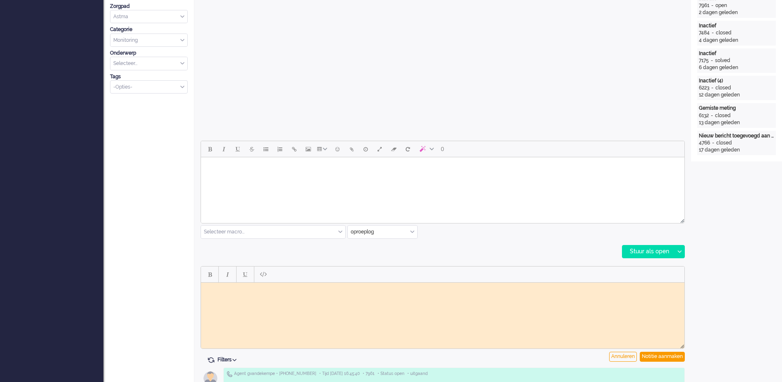
scroll to position [0, 0]
click at [468, 275] on div at bounding box center [442, 274] width 483 height 16
click at [459, 287] on body "Rich Text Area. Press ALT-0 for help." at bounding box center [442, 288] width 477 height 6
click at [349, 287] on body "Contact met Helpdesk [PERSON_NAME] gehad hoe tweede account aan te maken, met m…" at bounding box center [442, 288] width 477 height 6
click at [588, 287] on body "Contact met Helpdesk [PERSON_NAME] gehad hoe tweede account (voor astma) aan te…" at bounding box center [442, 288] width 477 height 6
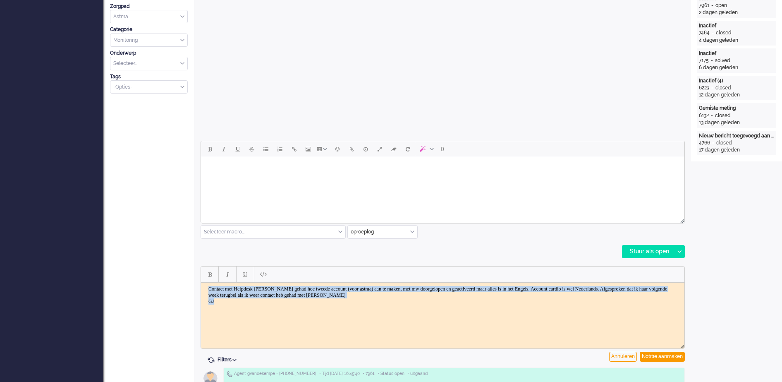
drag, startPoint x: 222, startPoint y: 300, endPoint x: 406, endPoint y: 561, distance: 320.2
click at [205, 282] on html "Contact met Helpdesk [PERSON_NAME] gehad hoe tweede account (voor astma) aan te…" at bounding box center [442, 294] width 483 height 25
copy body "Contact met Helpdesk [PERSON_NAME] gehad hoe tweede account (voor astma) aan te…"
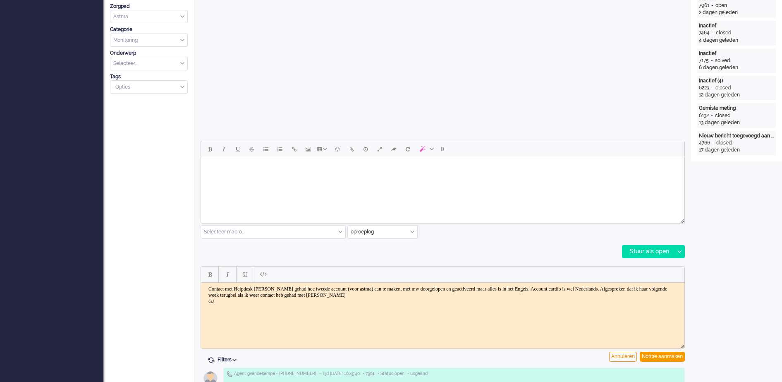
click at [553, 307] on html "Contact met Helpdesk [PERSON_NAME] gehad hoe tweede account (voor astma) aan te…" at bounding box center [442, 294] width 483 height 25
click at [664, 356] on div "Notitie aanmaken" at bounding box center [662, 356] width 45 height 10
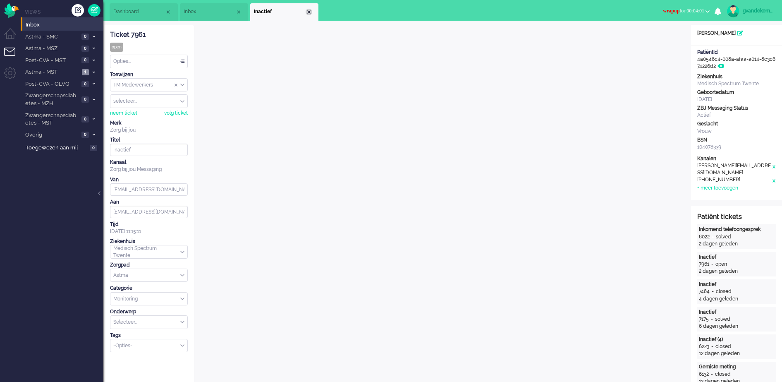
click at [309, 12] on div "Close tab" at bounding box center [309, 12] width 7 height 7
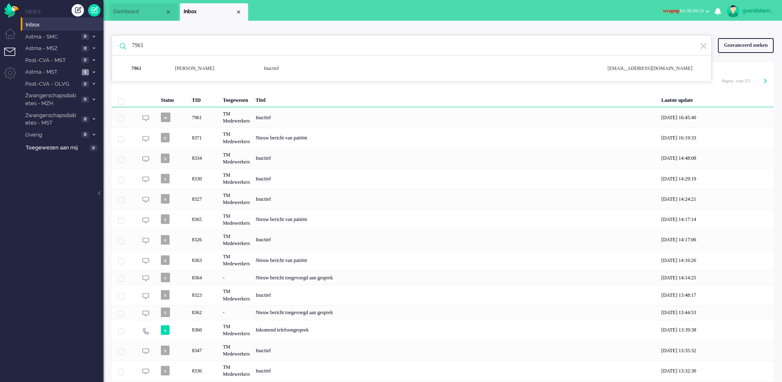
click at [696, 10] on span "wrapup for 00:04:31" at bounding box center [683, 11] width 41 height 6
click at [652, 34] on label "Online" at bounding box center [675, 36] width 65 height 7
click at [757, 8] on div "gvandekempe" at bounding box center [758, 11] width 31 height 8
click at [724, 68] on link "Uitloggen" at bounding box center [747, 66] width 62 height 8
